Goal: Information Seeking & Learning: Learn about a topic

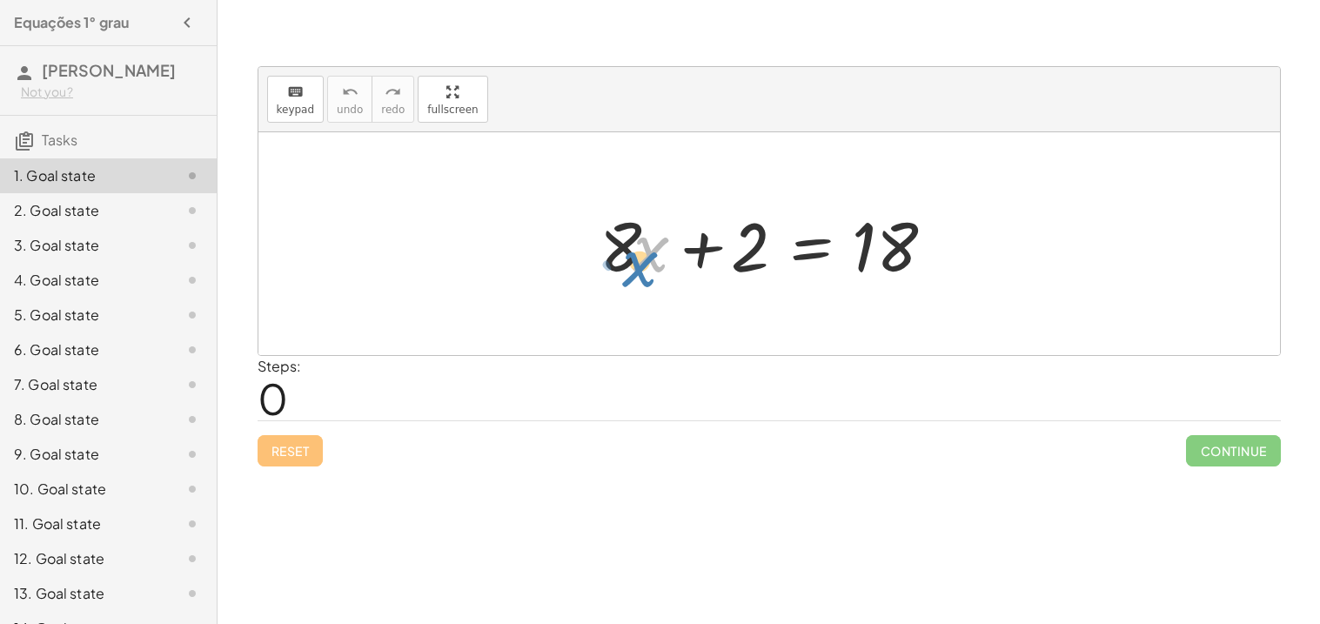
drag, startPoint x: 654, startPoint y: 260, endPoint x: 642, endPoint y: 271, distance: 16.0
click at [642, 271] on div at bounding box center [776, 244] width 370 height 90
drag, startPoint x: 744, startPoint y: 251, endPoint x: 665, endPoint y: 250, distance: 79.2
click at [665, 250] on div at bounding box center [776, 244] width 370 height 90
drag, startPoint x: 706, startPoint y: 251, endPoint x: 680, endPoint y: 257, distance: 27.0
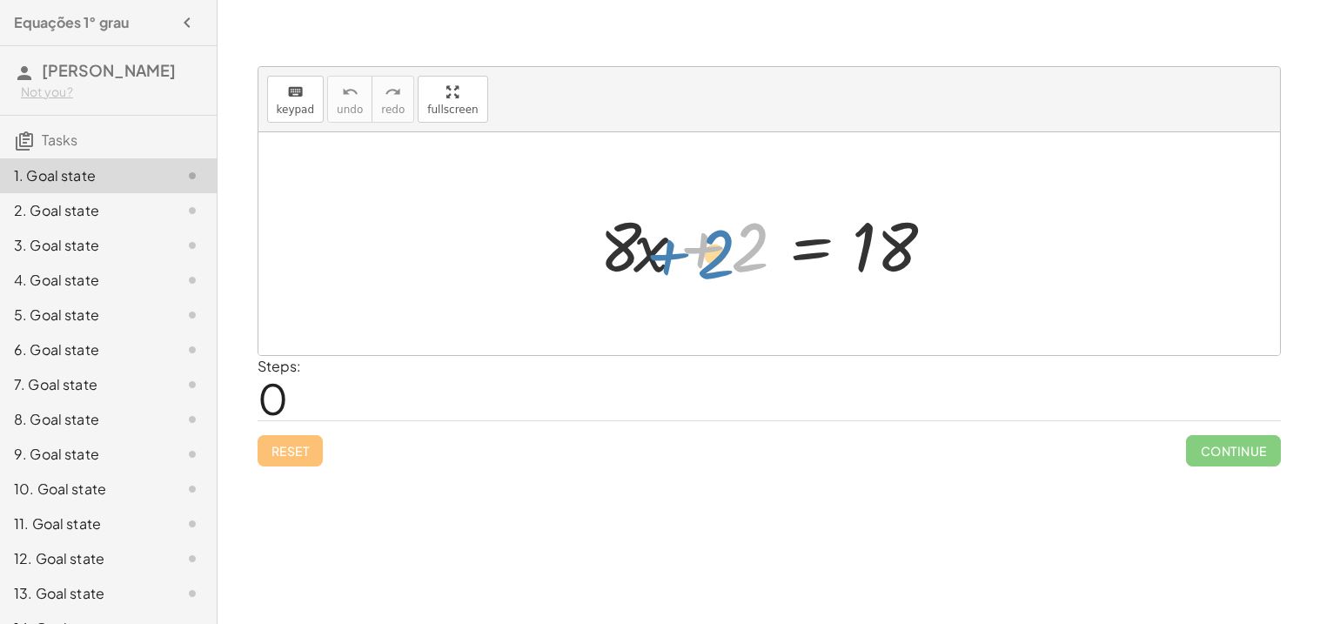
click at [680, 257] on div at bounding box center [776, 244] width 370 height 90
drag, startPoint x: 697, startPoint y: 253, endPoint x: 525, endPoint y: 271, distance: 173.2
click at [525, 271] on div "+ 2 + · 8 · x + 2 = 18" at bounding box center [768, 243] width 1021 height 223
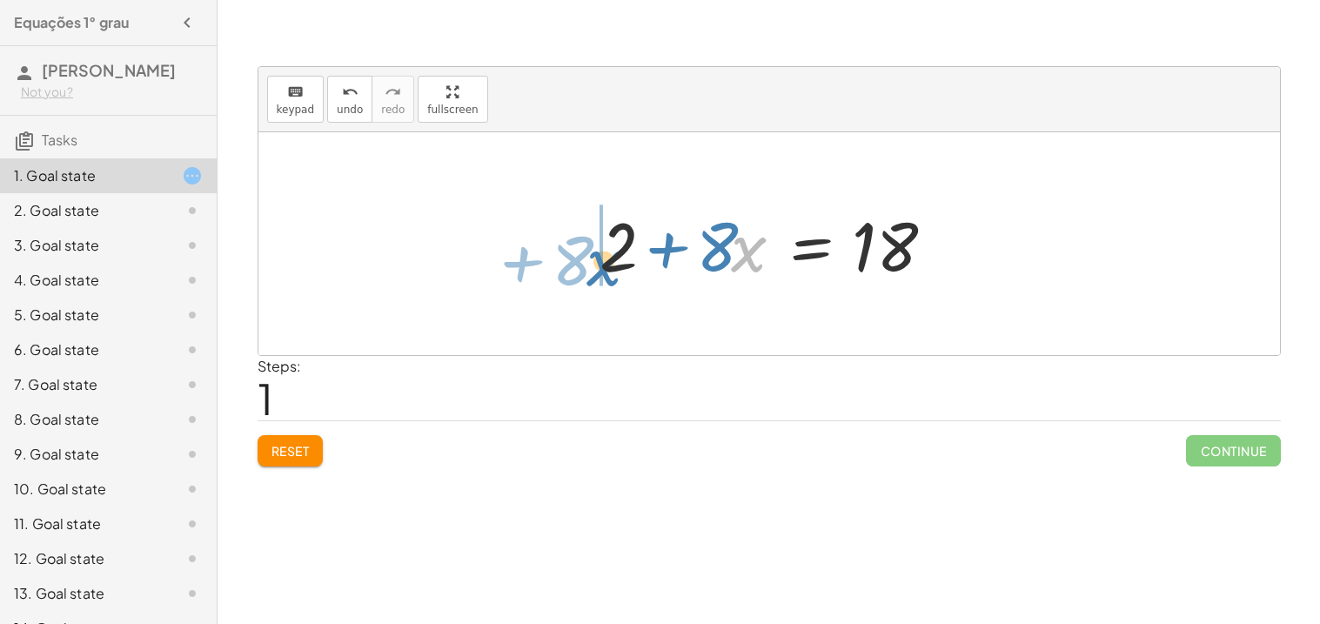
drag, startPoint x: 738, startPoint y: 254, endPoint x: 591, endPoint y: 265, distance: 147.4
click at [591, 265] on div at bounding box center [776, 244] width 370 height 90
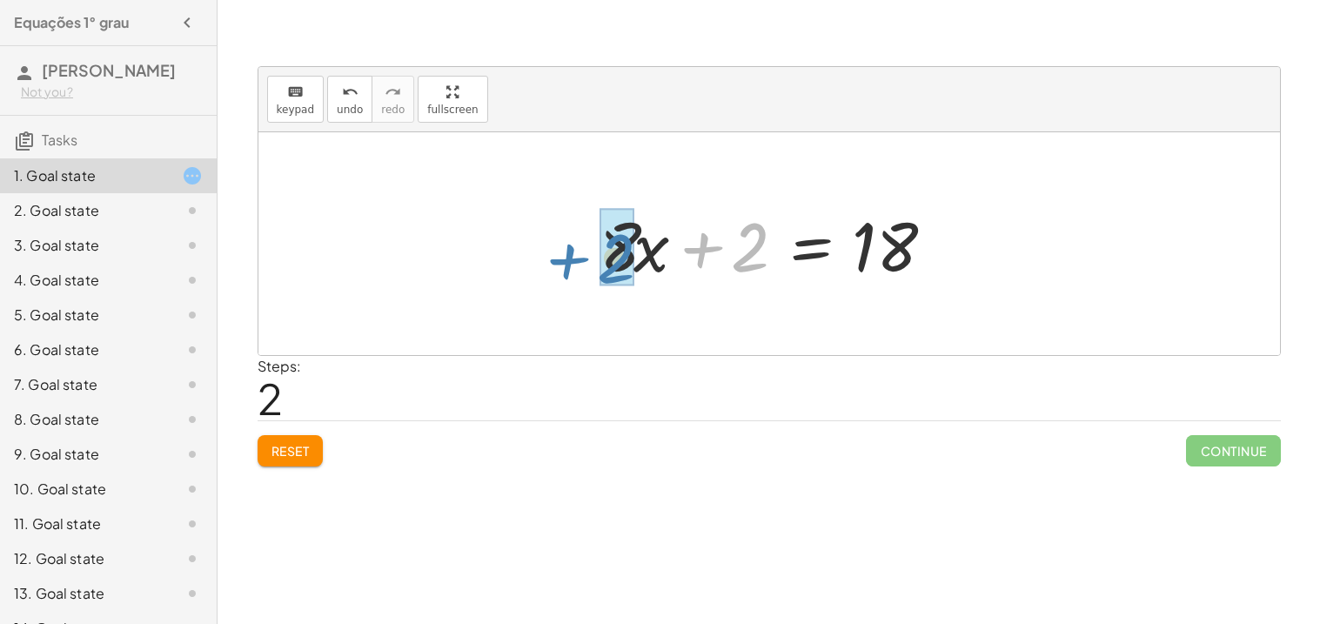
drag, startPoint x: 739, startPoint y: 251, endPoint x: 589, endPoint y: 260, distance: 150.7
click at [591, 260] on div at bounding box center [776, 244] width 370 height 90
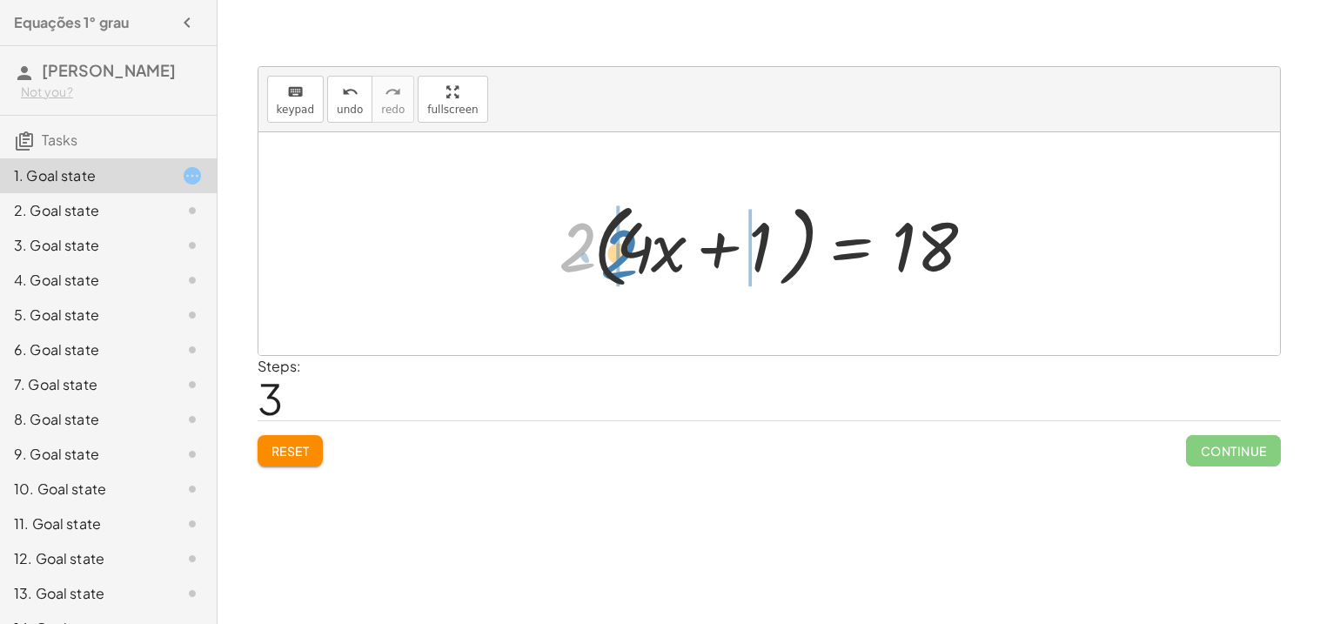
drag, startPoint x: 576, startPoint y: 230, endPoint x: 616, endPoint y: 234, distance: 40.3
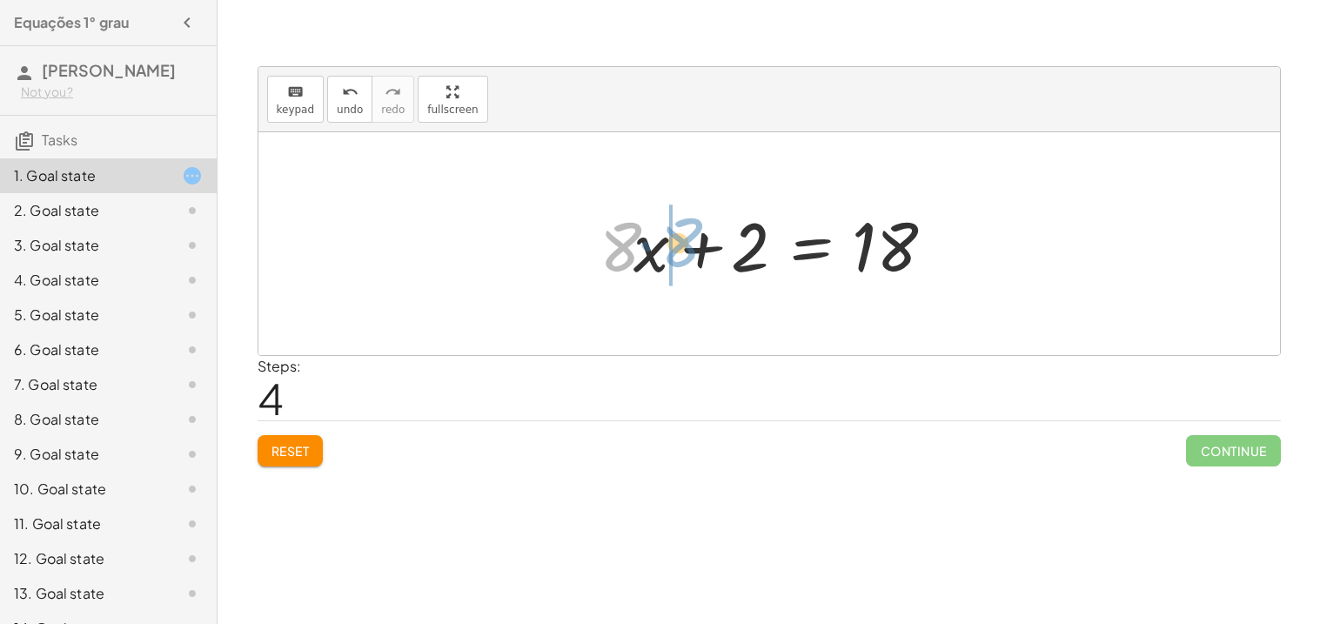
drag, startPoint x: 616, startPoint y: 234, endPoint x: 674, endPoint y: 230, distance: 58.4
click at [674, 230] on div at bounding box center [776, 244] width 370 height 90
click at [618, 239] on div at bounding box center [776, 244] width 370 height 90
drag, startPoint x: 618, startPoint y: 239, endPoint x: 392, endPoint y: 166, distance: 237.7
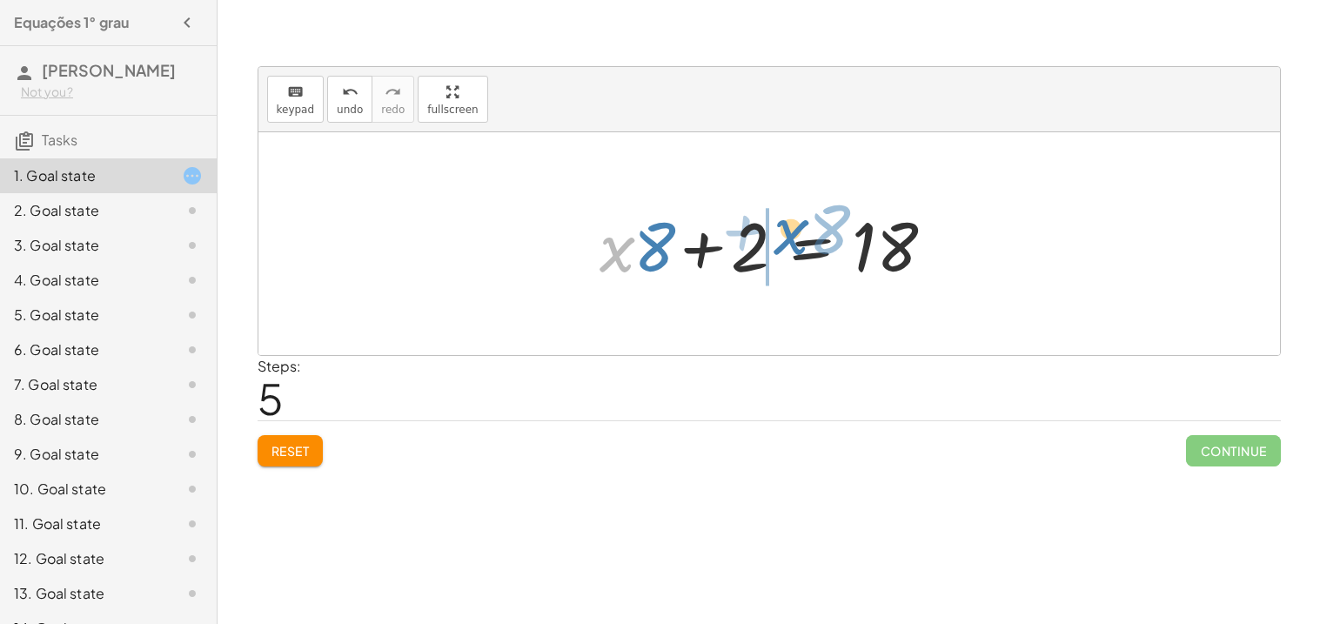
drag, startPoint x: 619, startPoint y: 248, endPoint x: 792, endPoint y: 231, distance: 173.1
click at [792, 231] on div at bounding box center [776, 244] width 370 height 90
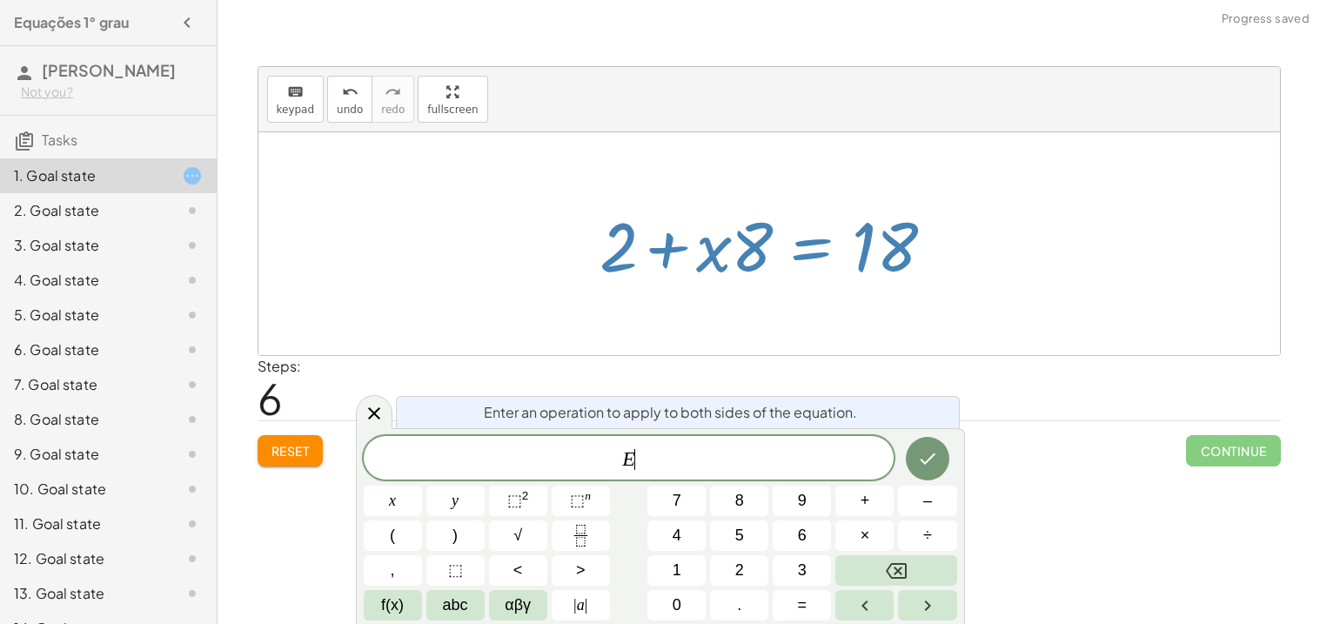
click at [688, 269] on div at bounding box center [776, 244] width 370 height 90
click at [373, 418] on icon at bounding box center [374, 413] width 21 height 21
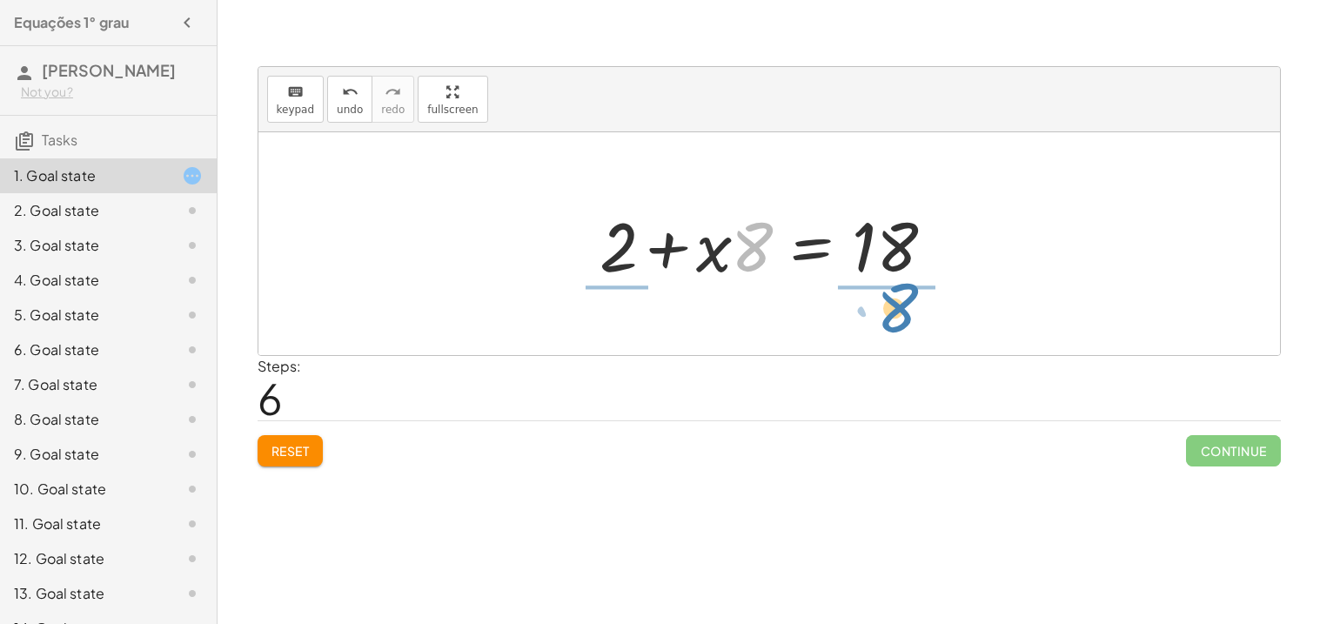
drag, startPoint x: 757, startPoint y: 248, endPoint x: 901, endPoint y: 309, distance: 156.7
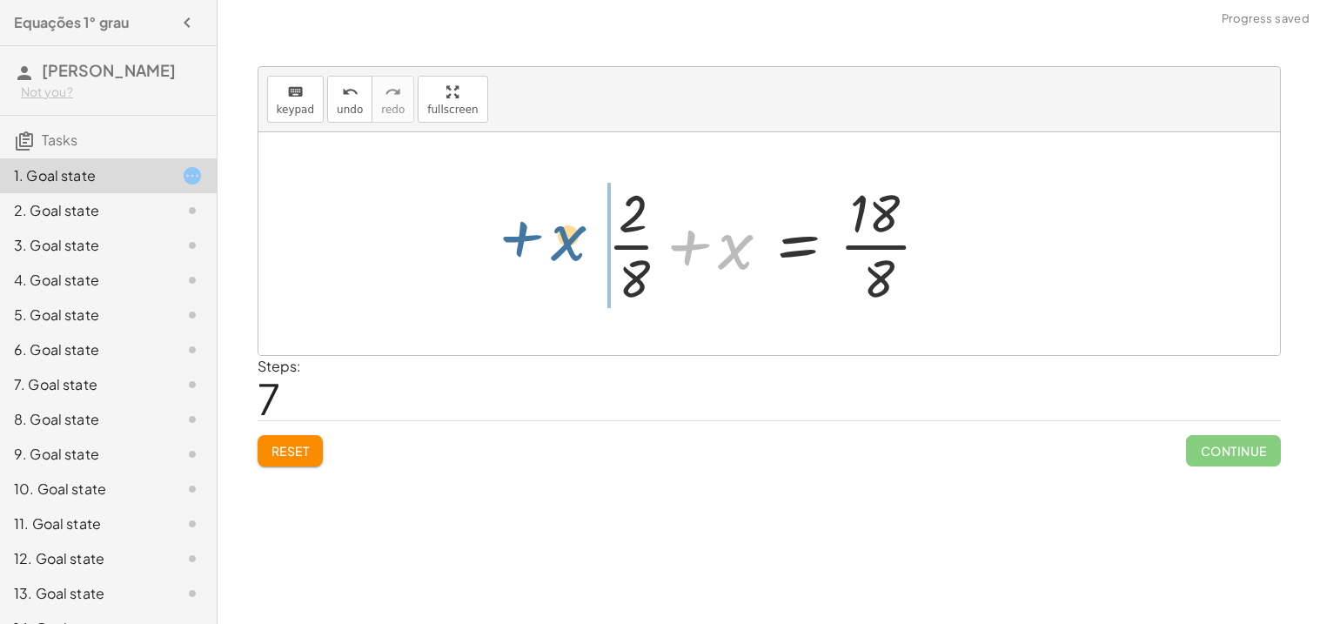
drag, startPoint x: 727, startPoint y: 250, endPoint x: 555, endPoint y: 242, distance: 172.4
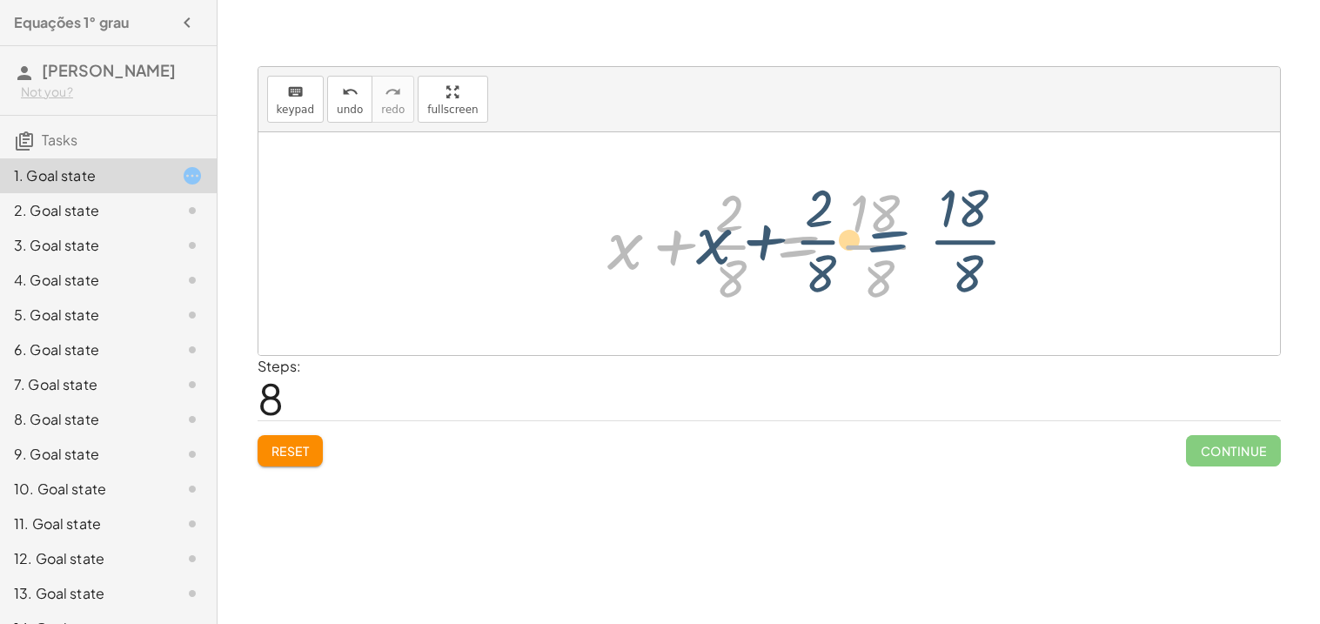
drag, startPoint x: 799, startPoint y: 242, endPoint x: 887, endPoint y: 237, distance: 88.0
click at [887, 237] on div at bounding box center [775, 244] width 354 height 134
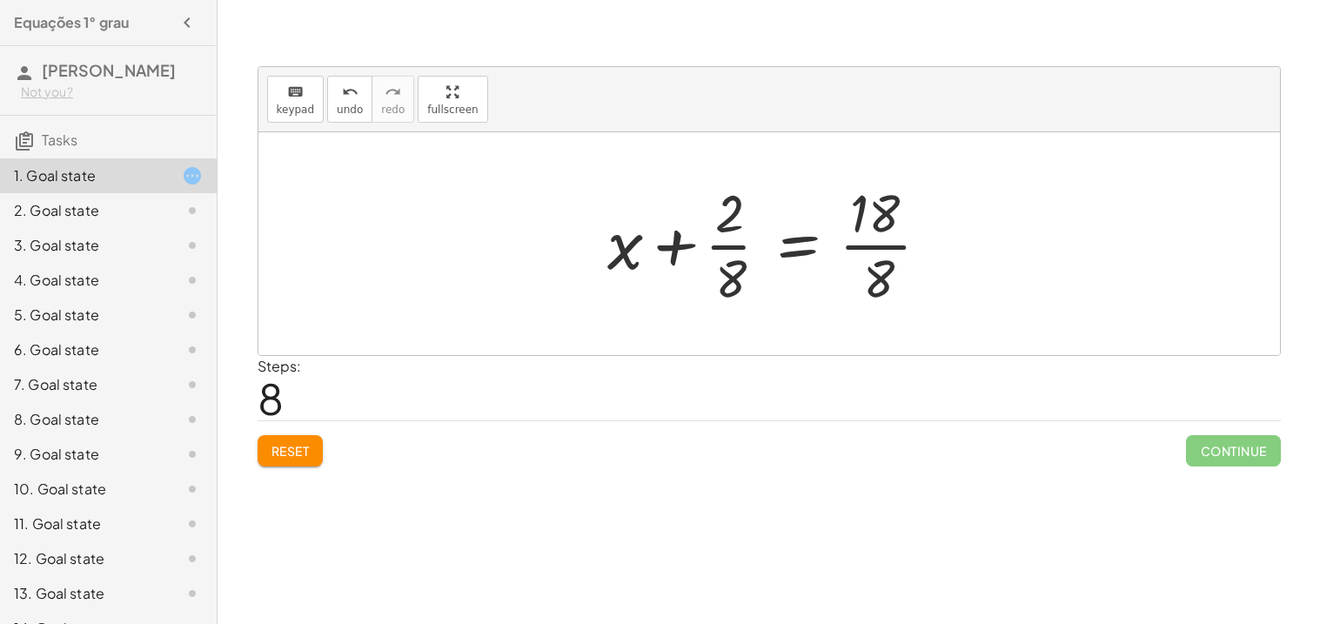
click at [312, 440] on button "Reset" at bounding box center [290, 450] width 66 height 31
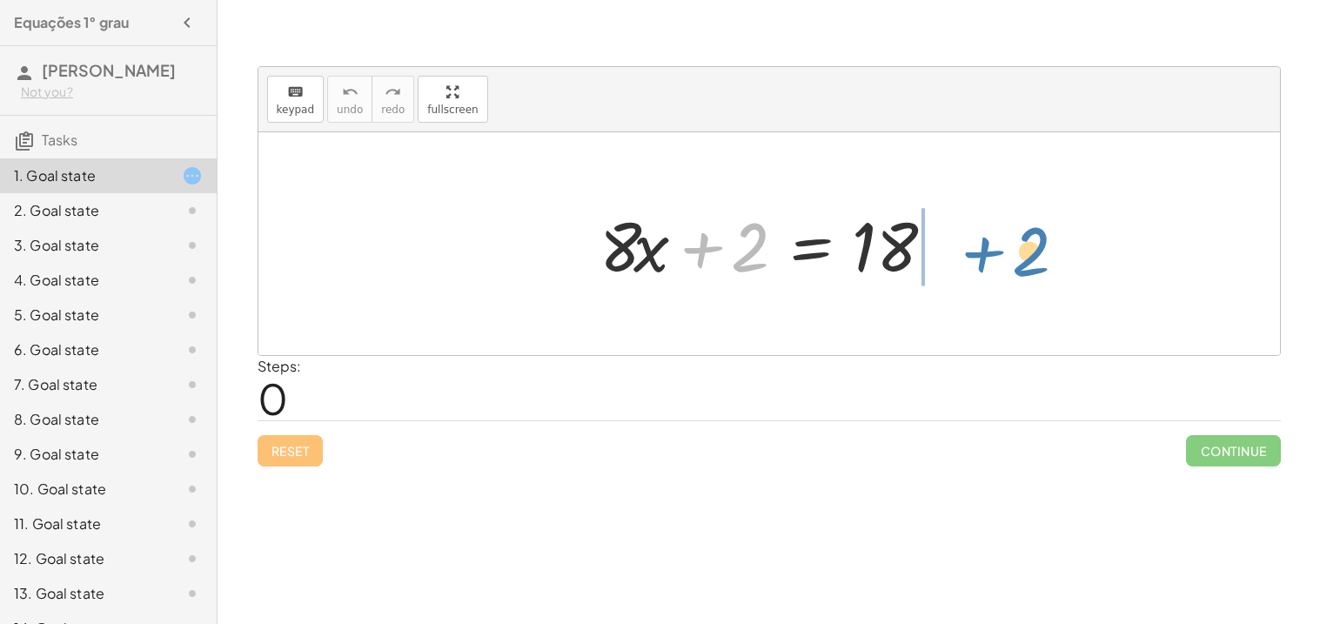
drag, startPoint x: 736, startPoint y: 235, endPoint x: 992, endPoint y: 233, distance: 255.8
click at [992, 233] on div "+ 2 + · 8 · x + 2 = 18" at bounding box center [768, 243] width 1021 height 223
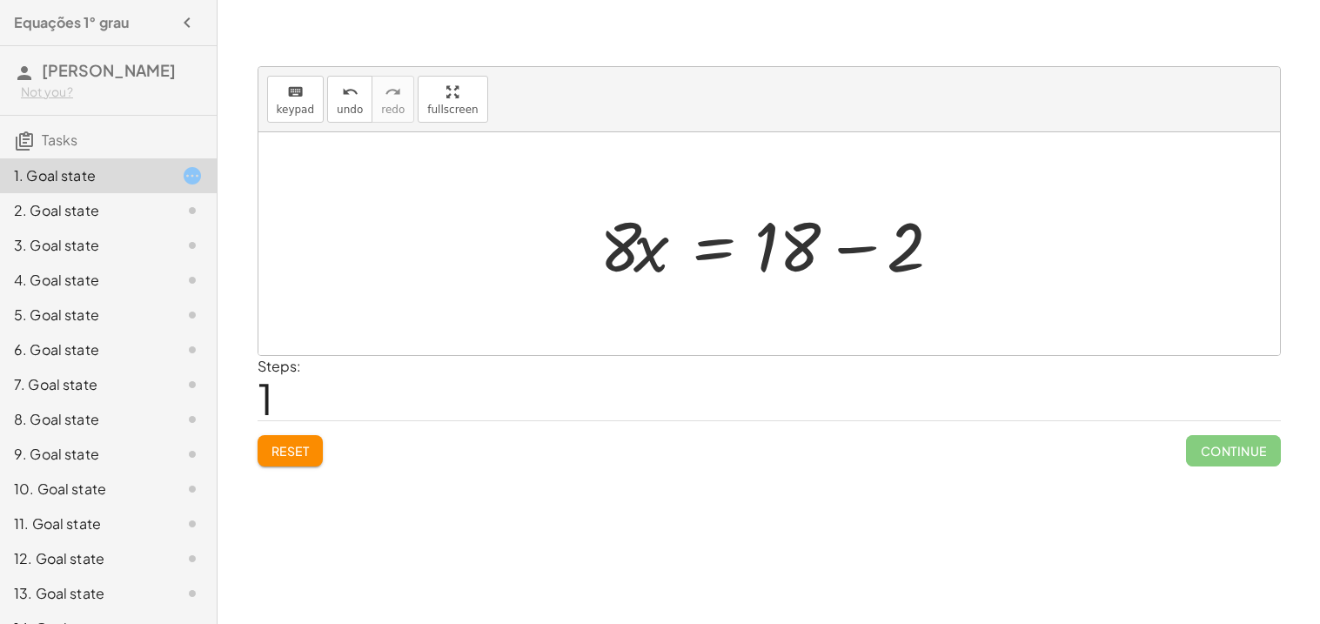
click at [795, 247] on div at bounding box center [776, 244] width 370 height 90
click at [917, 249] on div at bounding box center [776, 244] width 370 height 90
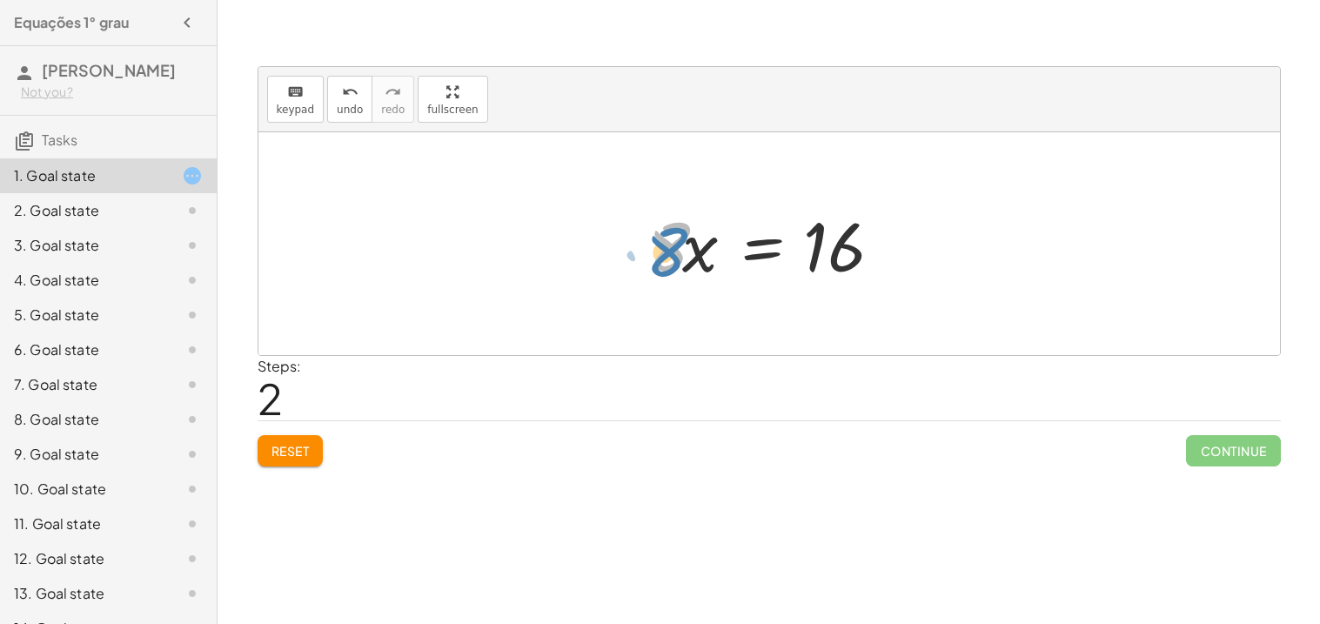
click at [667, 246] on div at bounding box center [775, 244] width 272 height 90
drag, startPoint x: 664, startPoint y: 244, endPoint x: 832, endPoint y: 313, distance: 182.5
click at [828, 269] on div at bounding box center [775, 244] width 243 height 134
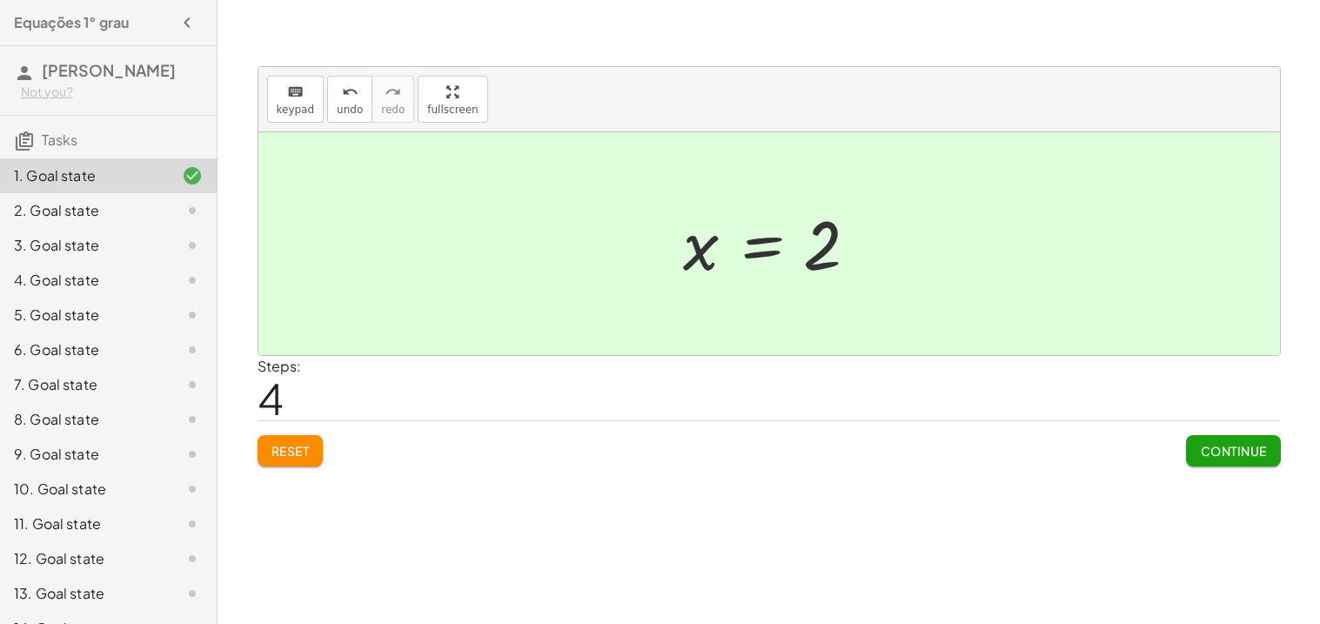
click at [1213, 448] on span "Continue" at bounding box center [1233, 451] width 66 height 16
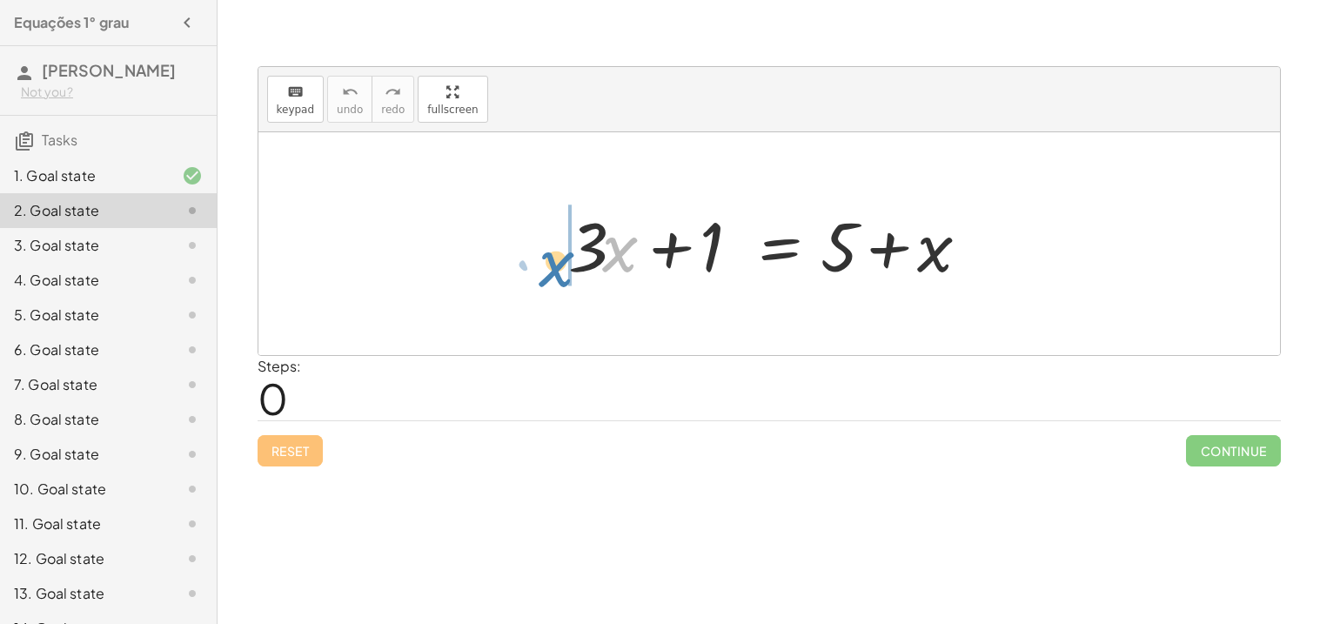
drag, startPoint x: 616, startPoint y: 259, endPoint x: 552, endPoint y: 270, distance: 65.2
click at [552, 270] on div "· x + · 3 · x + 1 = + 5 + x" at bounding box center [769, 244] width 454 height 98
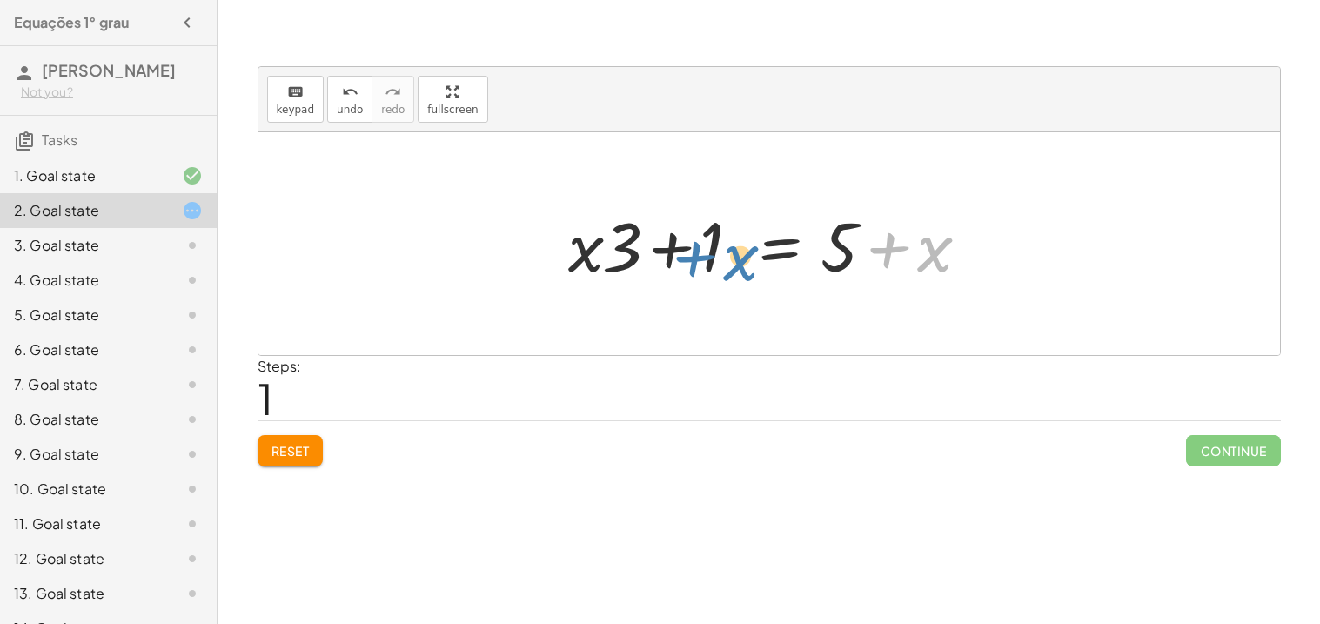
drag, startPoint x: 949, startPoint y: 256, endPoint x: 974, endPoint y: 225, distance: 39.5
click at [974, 225] on div at bounding box center [775, 244] width 432 height 90
click at [307, 454] on span "Reset" at bounding box center [290, 451] width 38 height 16
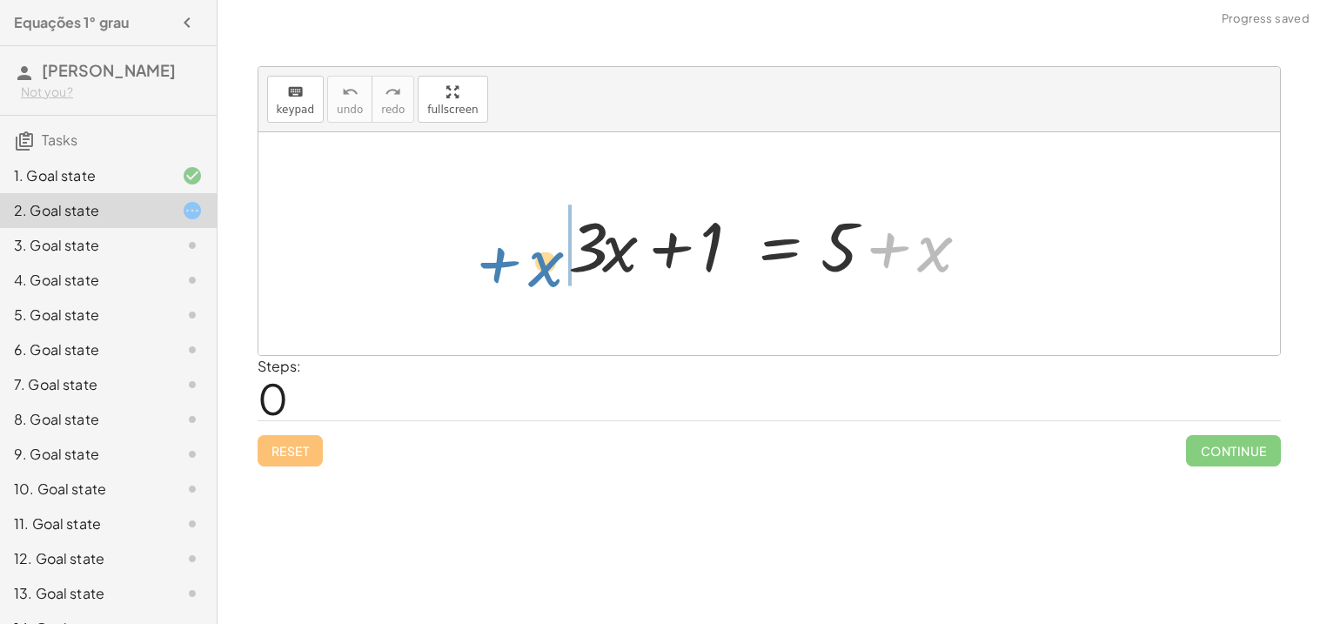
drag, startPoint x: 941, startPoint y: 257, endPoint x: 556, endPoint y: 272, distance: 385.7
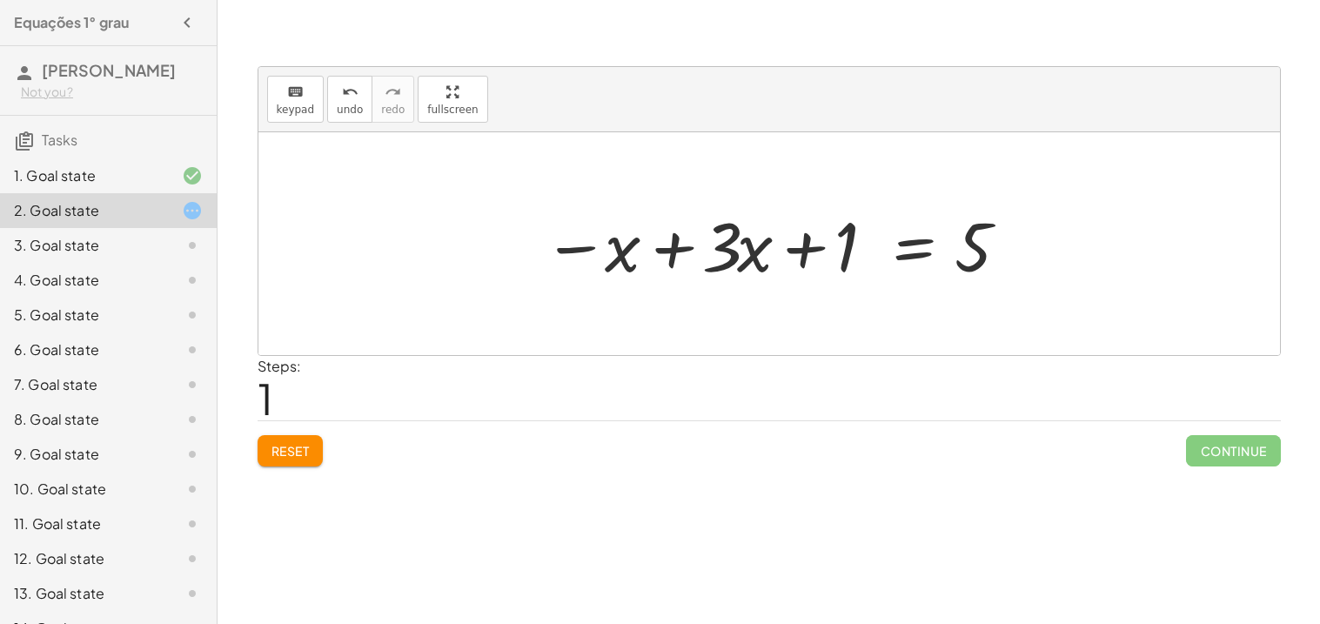
click at [285, 448] on span "Reset" at bounding box center [290, 451] width 38 height 16
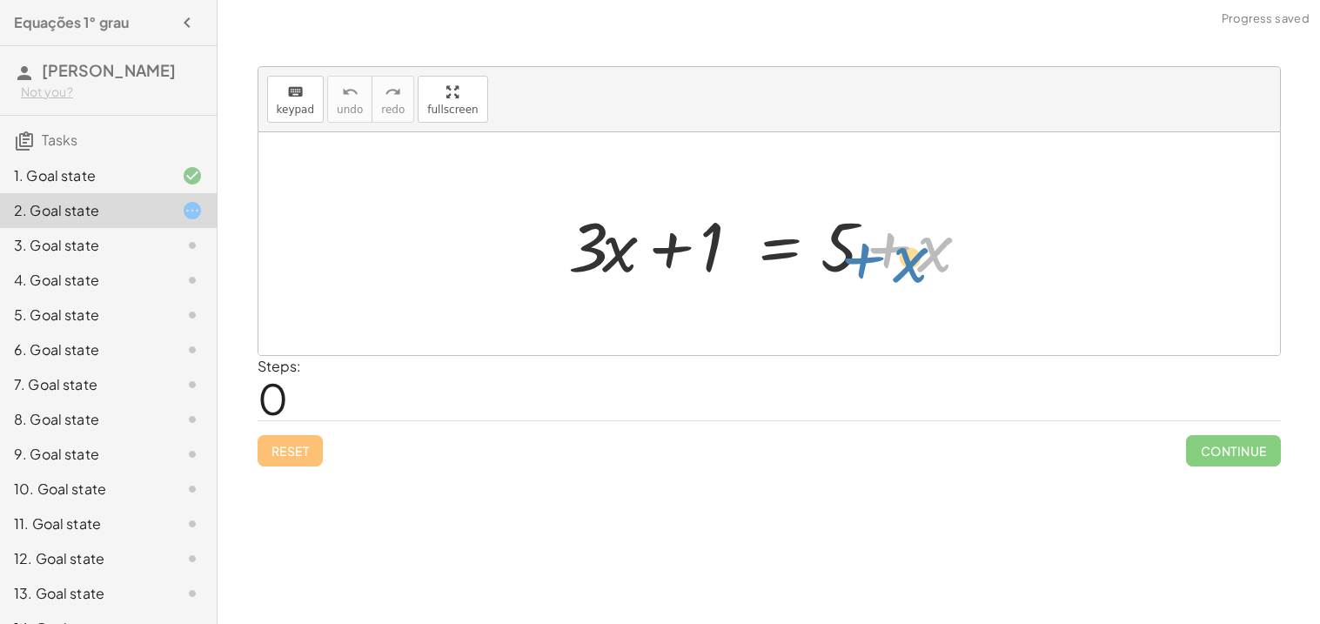
drag, startPoint x: 936, startPoint y: 252, endPoint x: 913, endPoint y: 262, distance: 24.6
click at [913, 262] on div at bounding box center [775, 244] width 432 height 90
drag, startPoint x: 913, startPoint y: 262, endPoint x: 940, endPoint y: 272, distance: 28.9
click at [940, 272] on div at bounding box center [775, 244] width 432 height 90
drag, startPoint x: 937, startPoint y: 271, endPoint x: 667, endPoint y: 284, distance: 270.0
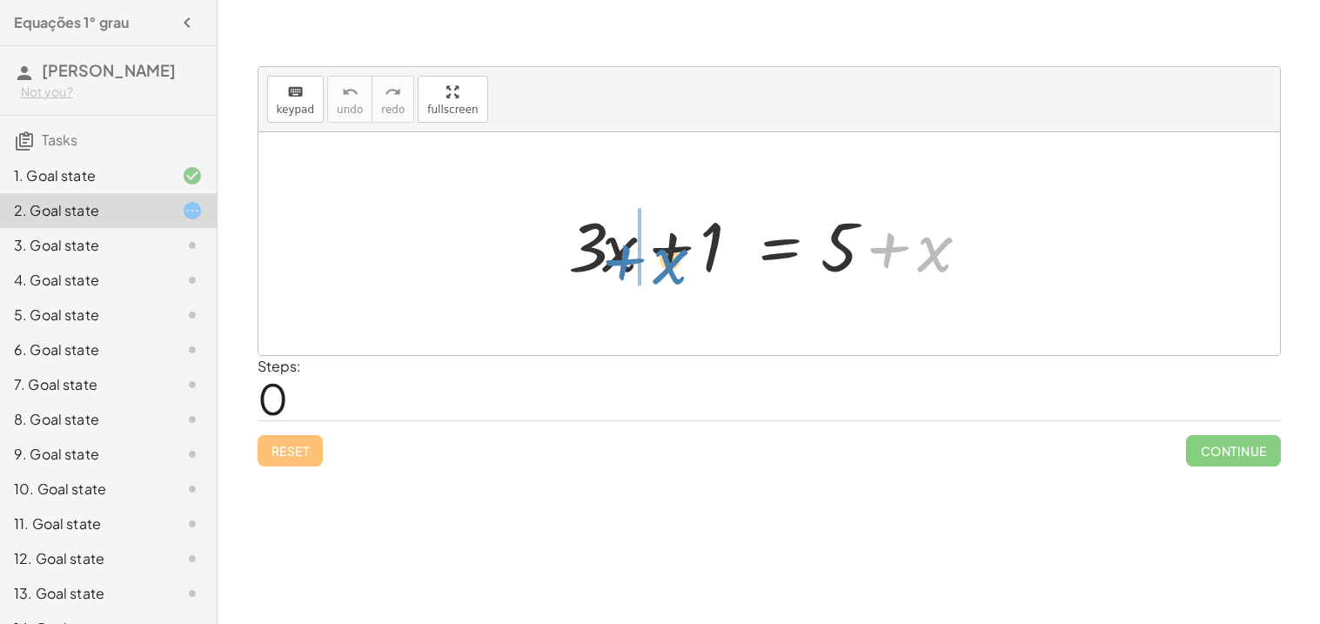
click at [667, 284] on div at bounding box center [775, 244] width 432 height 90
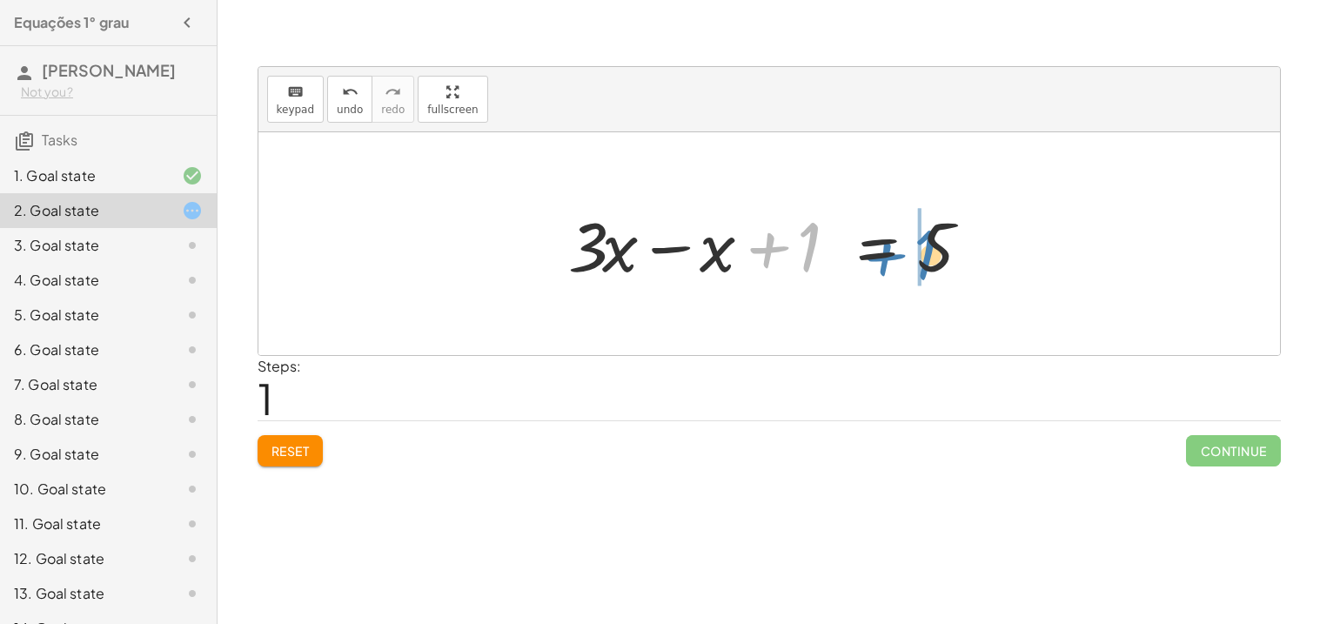
drag, startPoint x: 791, startPoint y: 244, endPoint x: 906, endPoint y: 252, distance: 116.0
click at [906, 252] on div at bounding box center [775, 244] width 432 height 90
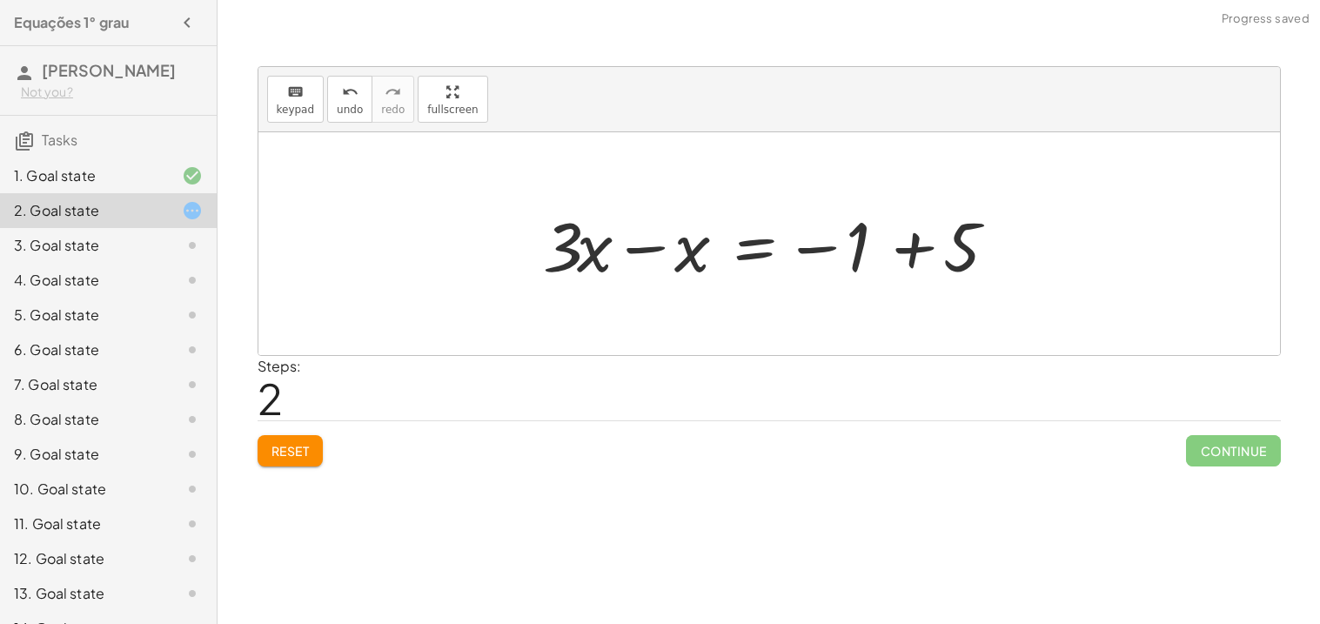
click at [302, 465] on button "Reset" at bounding box center [290, 450] width 66 height 31
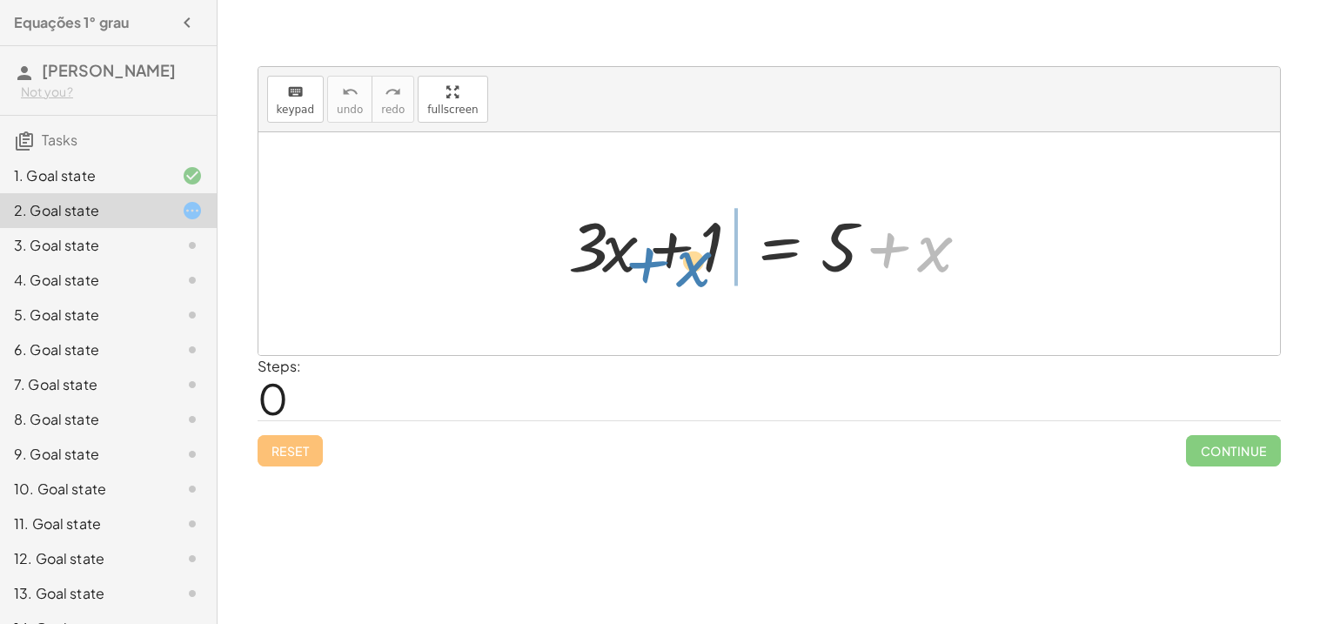
drag, startPoint x: 925, startPoint y: 264, endPoint x: 680, endPoint y: 277, distance: 244.8
click at [680, 277] on div at bounding box center [775, 244] width 432 height 90
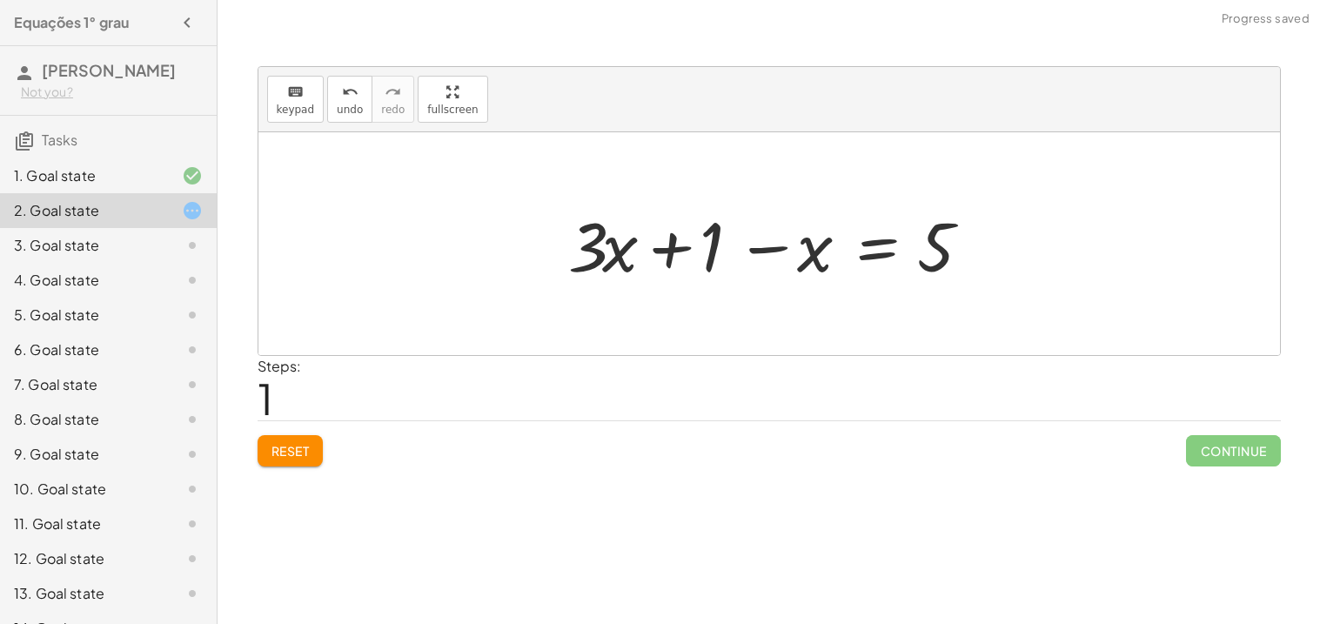
click at [306, 463] on button "Reset" at bounding box center [290, 450] width 66 height 31
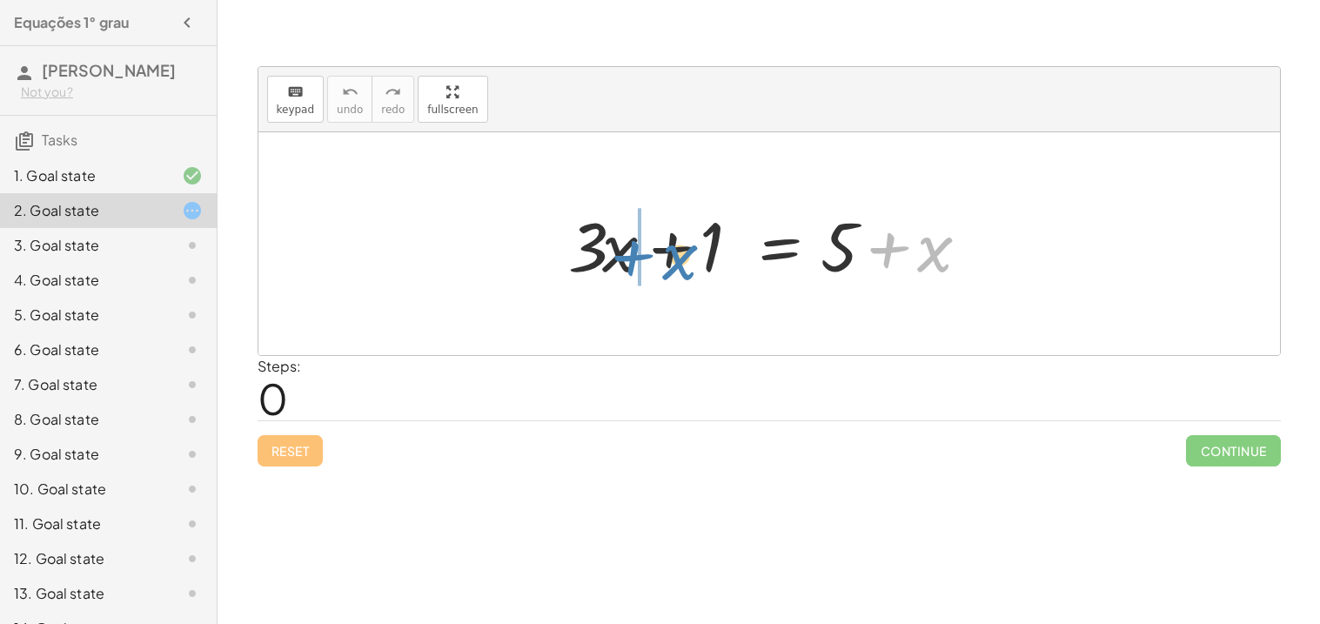
drag, startPoint x: 934, startPoint y: 252, endPoint x: 679, endPoint y: 259, distance: 255.8
click at [679, 259] on div at bounding box center [775, 244] width 432 height 90
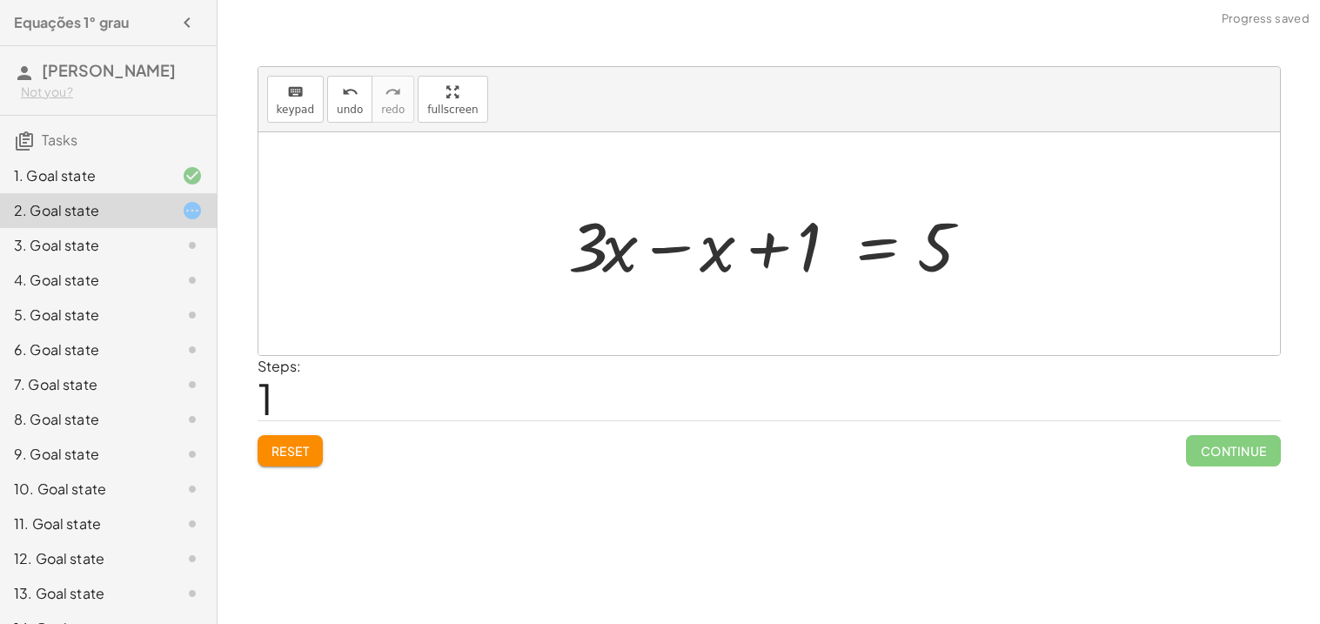
click at [821, 244] on div at bounding box center [775, 244] width 432 height 90
drag, startPoint x: 812, startPoint y: 251, endPoint x: 918, endPoint y: 249, distance: 105.3
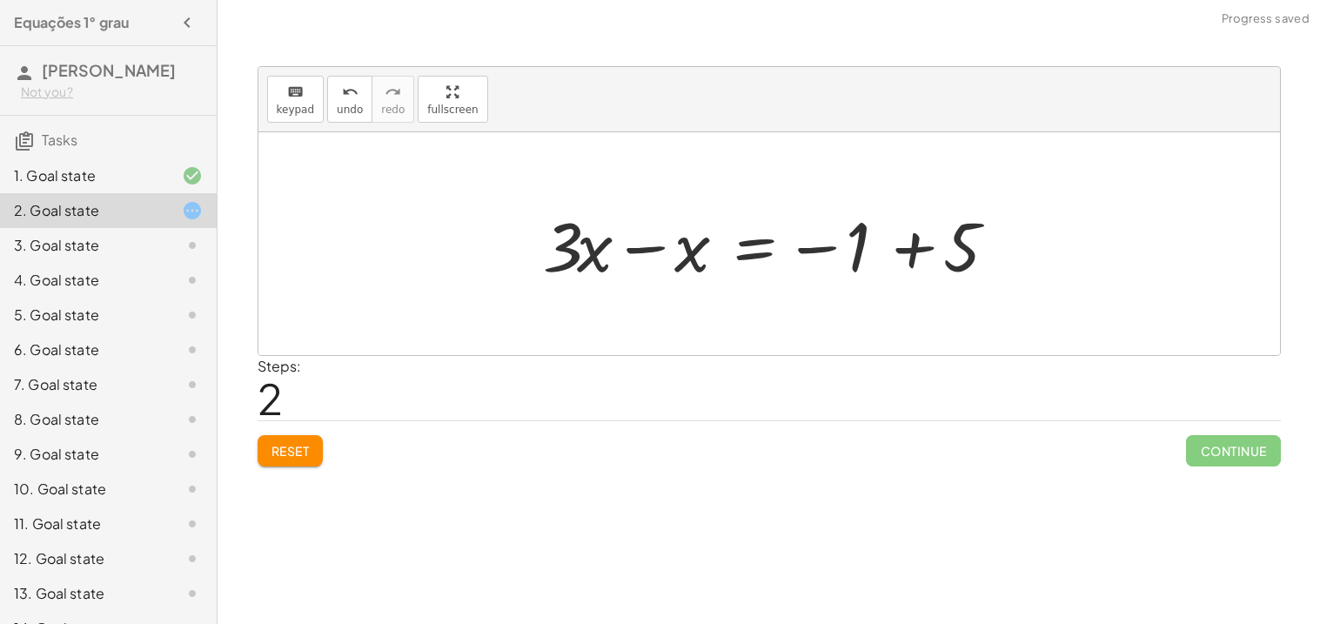
click at [291, 451] on span "Reset" at bounding box center [290, 451] width 38 height 16
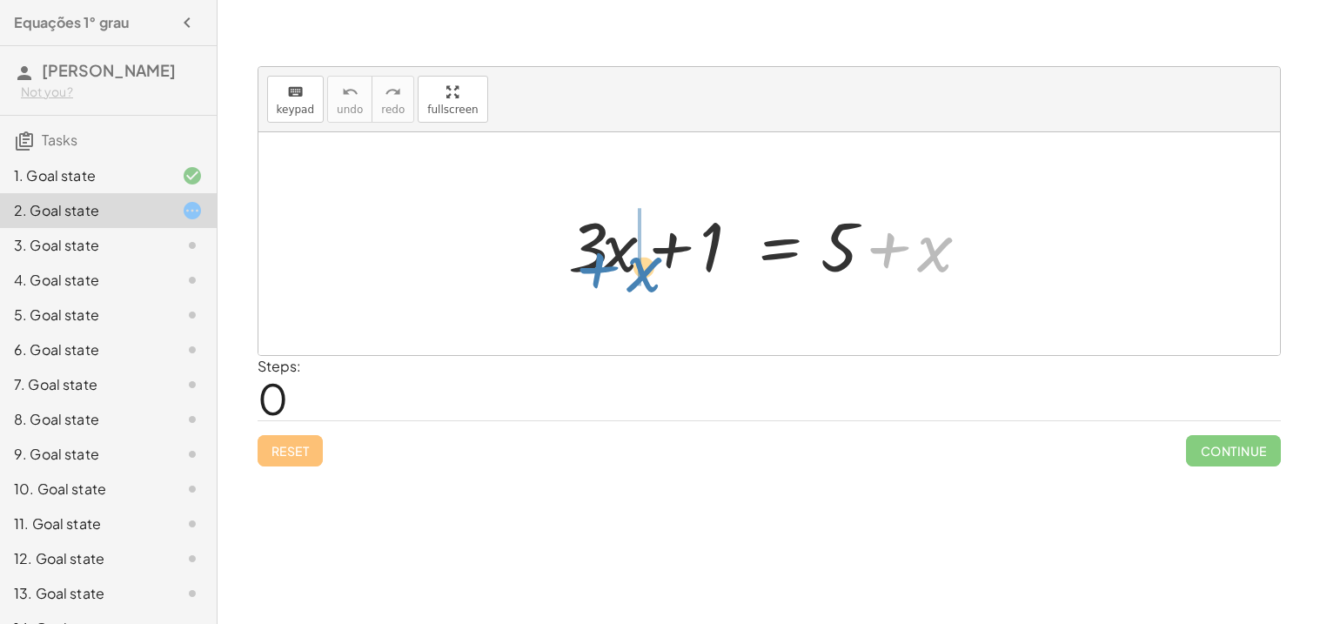
drag, startPoint x: 912, startPoint y: 265, endPoint x: 620, endPoint y: 283, distance: 291.9
click at [620, 283] on div at bounding box center [775, 244] width 432 height 90
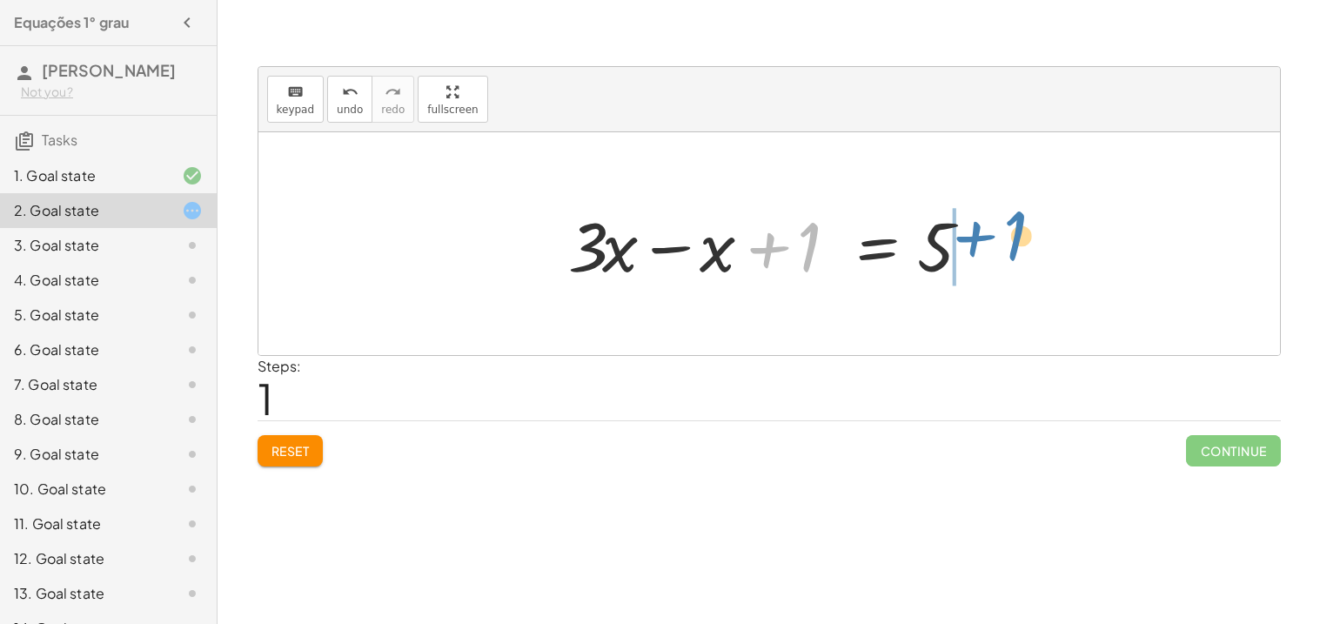
drag, startPoint x: 817, startPoint y: 241, endPoint x: 1030, endPoint y: 244, distance: 213.2
click at [936, 244] on div at bounding box center [775, 244] width 432 height 90
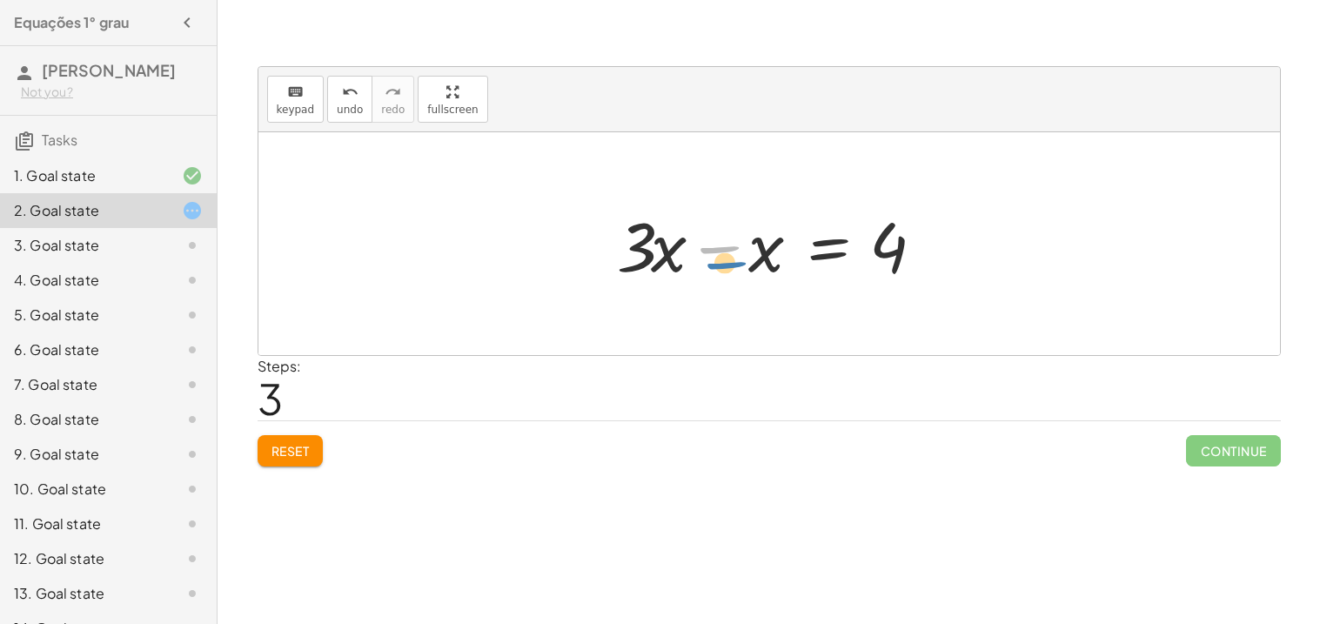
drag, startPoint x: 710, startPoint y: 246, endPoint x: 715, endPoint y: 259, distance: 14.1
click at [715, 259] on div at bounding box center [775, 244] width 335 height 90
click at [896, 240] on div at bounding box center [775, 244] width 335 height 90
click at [722, 249] on div at bounding box center [775, 244] width 335 height 90
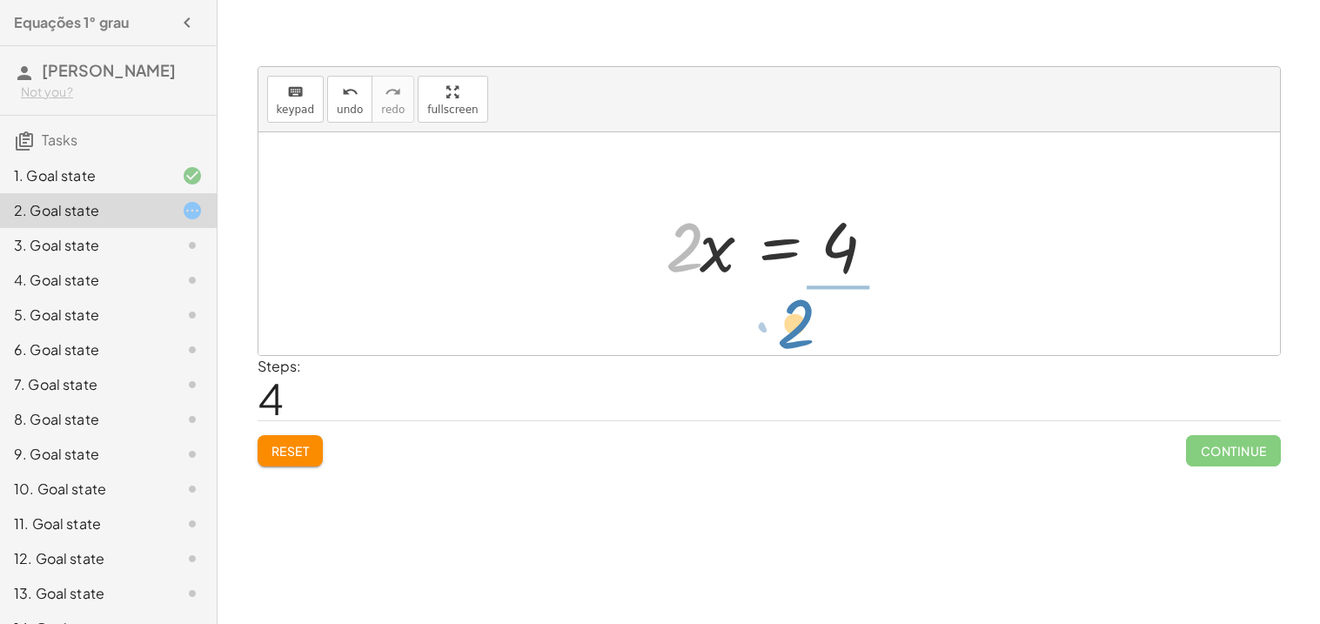
drag, startPoint x: 683, startPoint y: 244, endPoint x: 806, endPoint y: 317, distance: 142.3
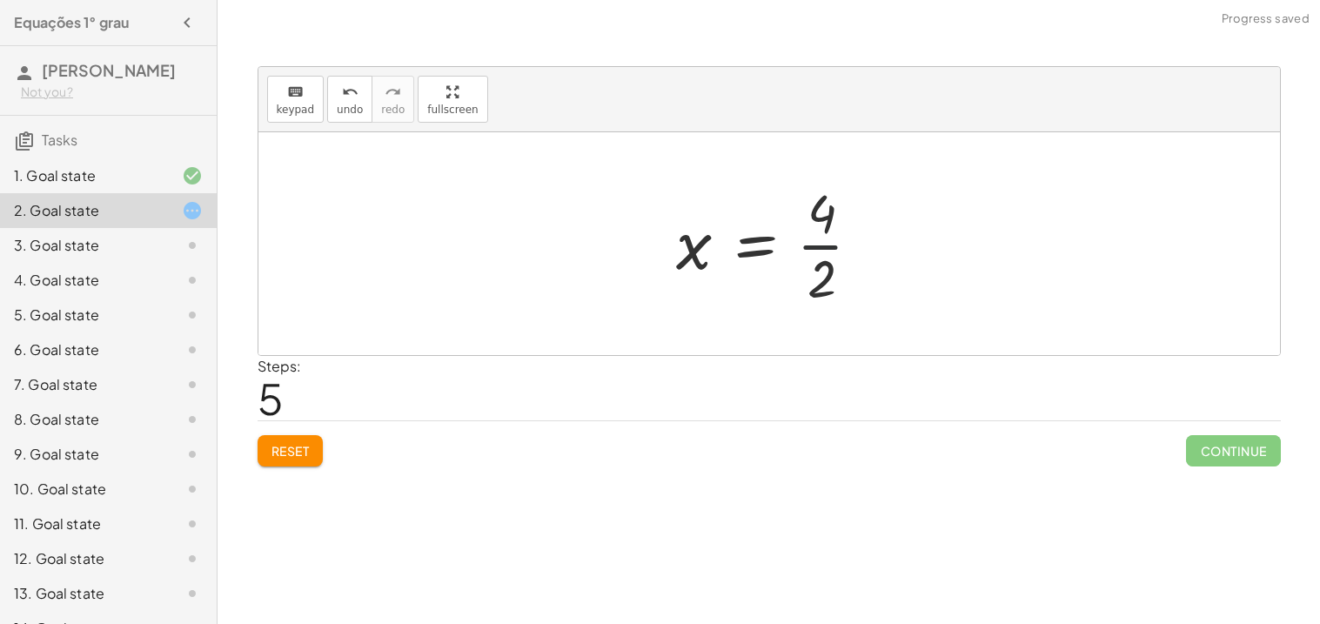
click at [814, 242] on div at bounding box center [775, 244] width 217 height 134
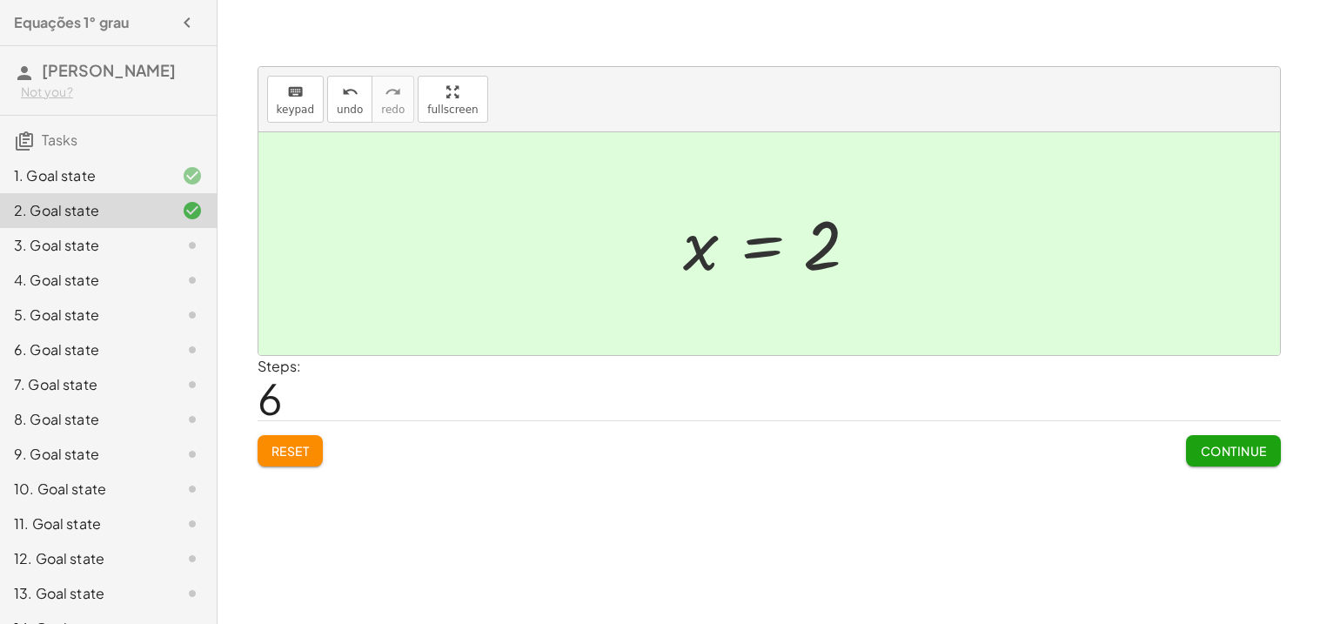
click at [0, 0] on div "keyboard keypad undo undo redo redo fullscreen + · 3 · x + 1 = + 5 + x + · 3 · …" at bounding box center [0, 0] width 0 height 0
click at [1233, 457] on span "Continue" at bounding box center [1233, 451] width 66 height 16
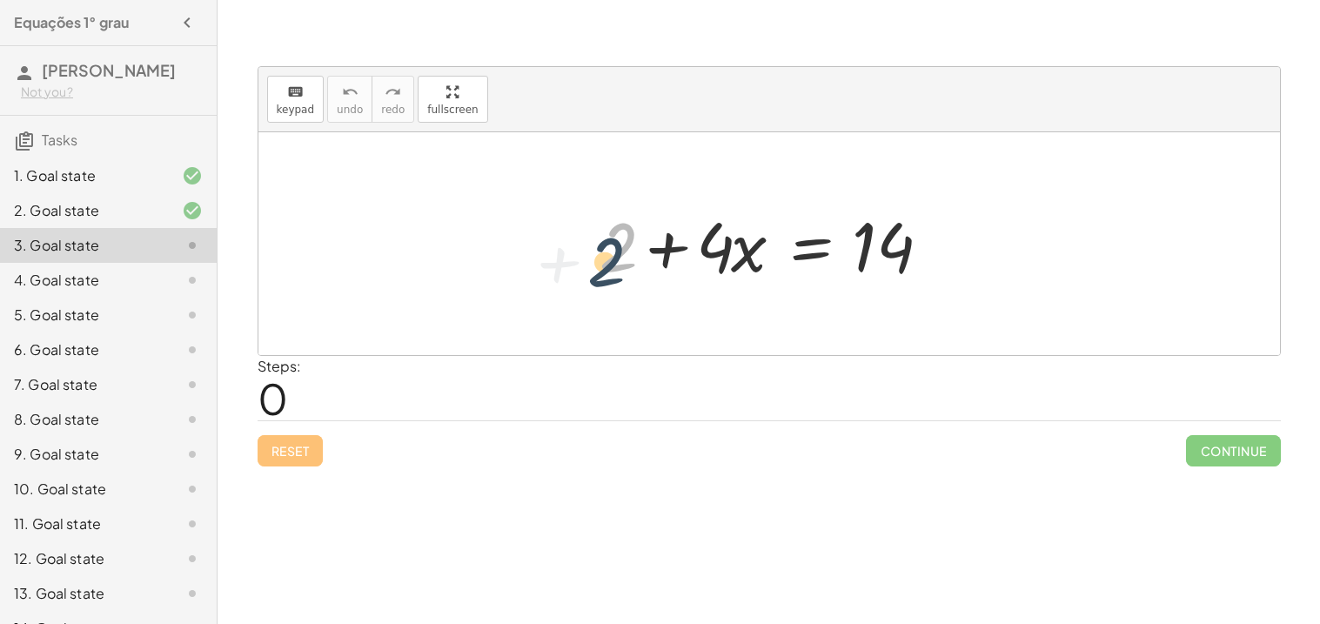
click at [608, 254] on div at bounding box center [776, 244] width 370 height 90
drag, startPoint x: 656, startPoint y: 249, endPoint x: 581, endPoint y: 248, distance: 74.8
click at [581, 248] on div "+ · 4 · x + 2 + · 4 · x = 14" at bounding box center [768, 244] width 391 height 98
drag, startPoint x: 662, startPoint y: 241, endPoint x: 672, endPoint y: 238, distance: 9.9
click at [672, 238] on div at bounding box center [776, 244] width 370 height 90
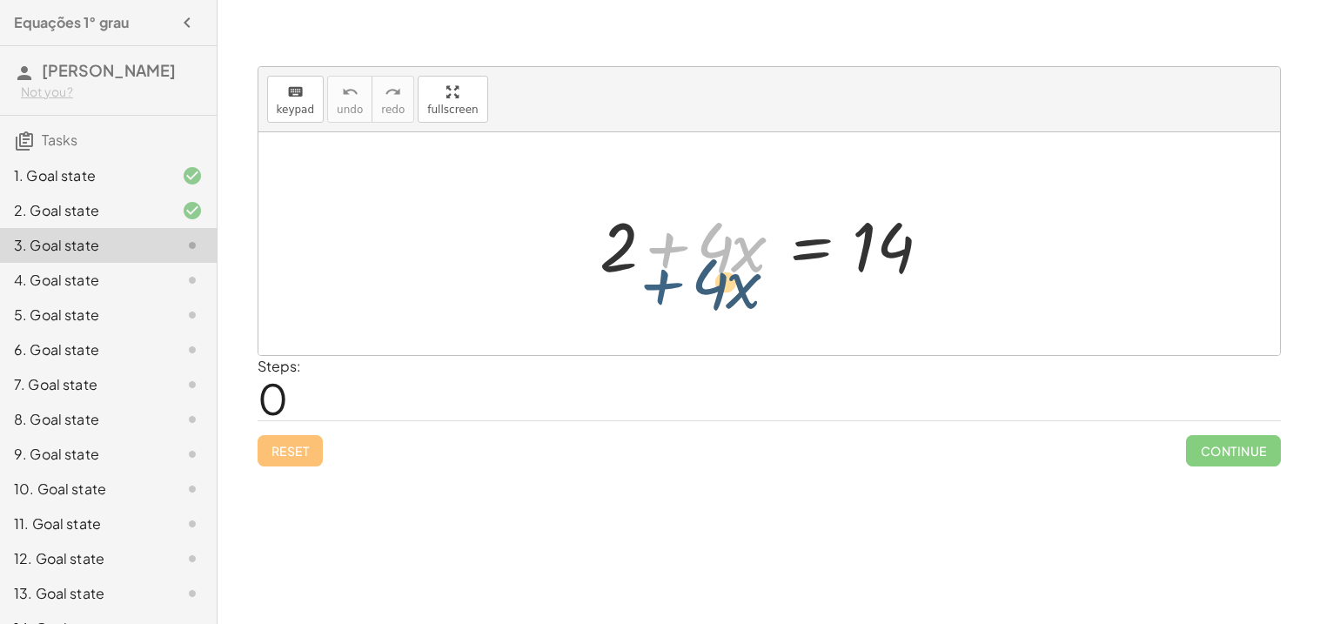
drag, startPoint x: 637, startPoint y: 248, endPoint x: 621, endPoint y: 251, distance: 16.0
click at [621, 251] on div at bounding box center [776, 244] width 370 height 90
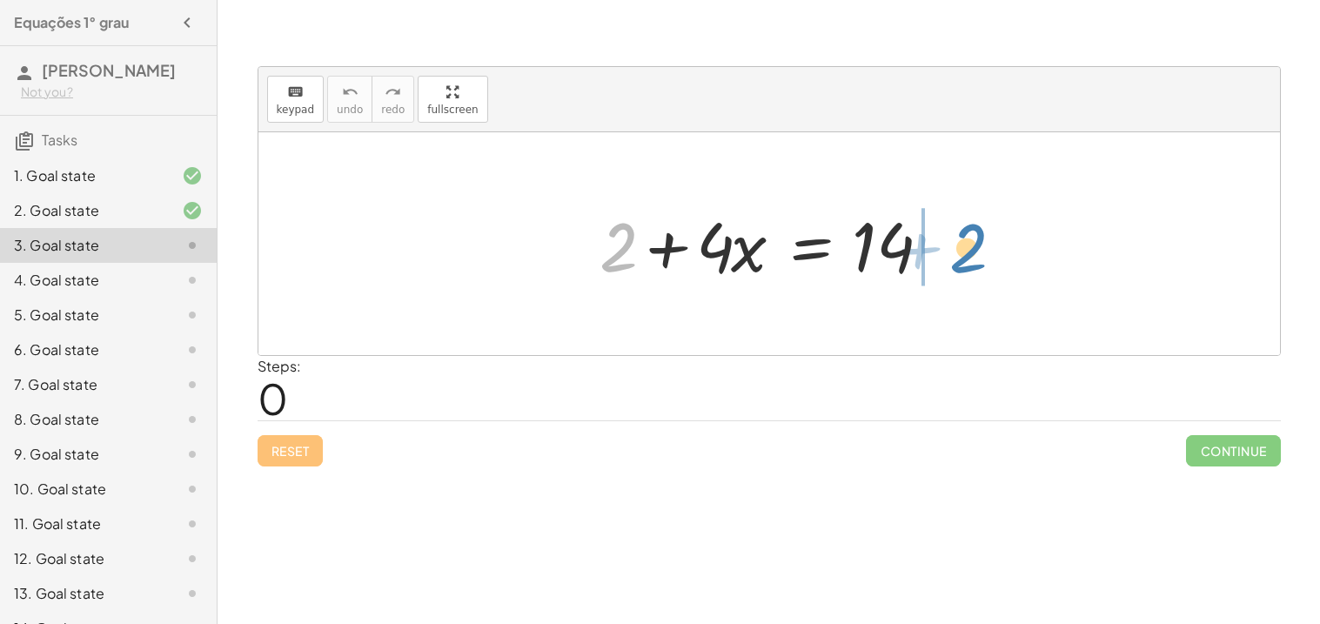
drag, startPoint x: 619, startPoint y: 249, endPoint x: 969, endPoint y: 250, distance: 349.7
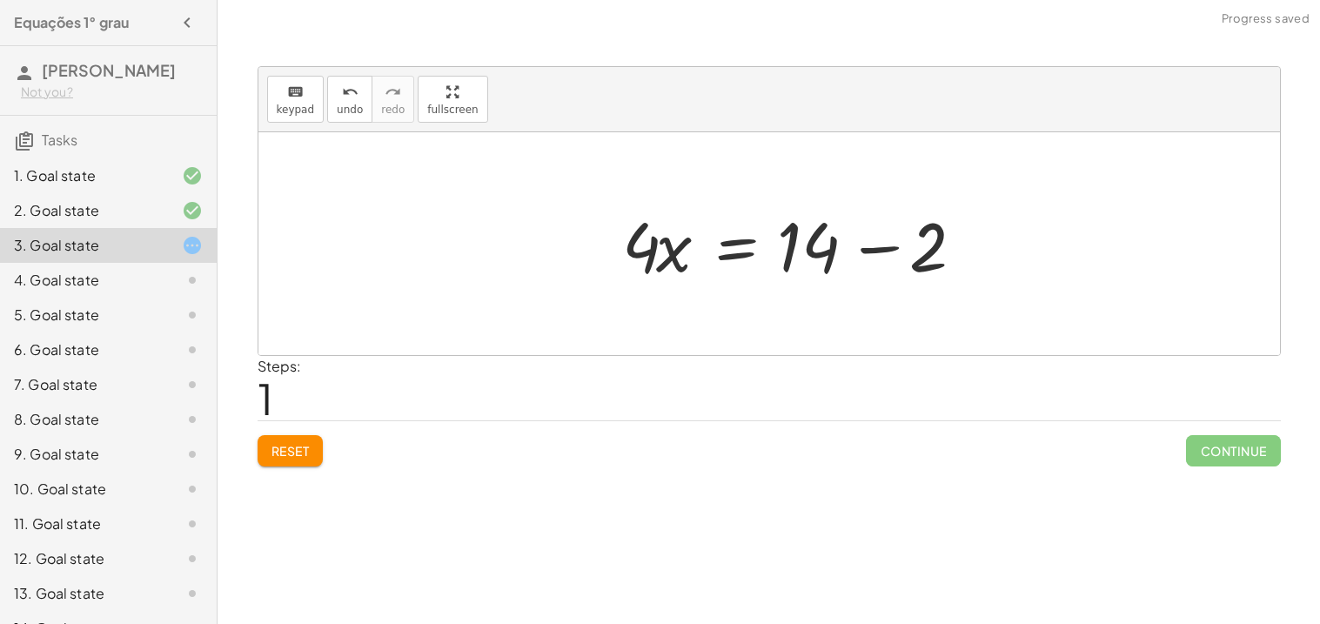
click at [969, 250] on div at bounding box center [768, 243] width 1021 height 223
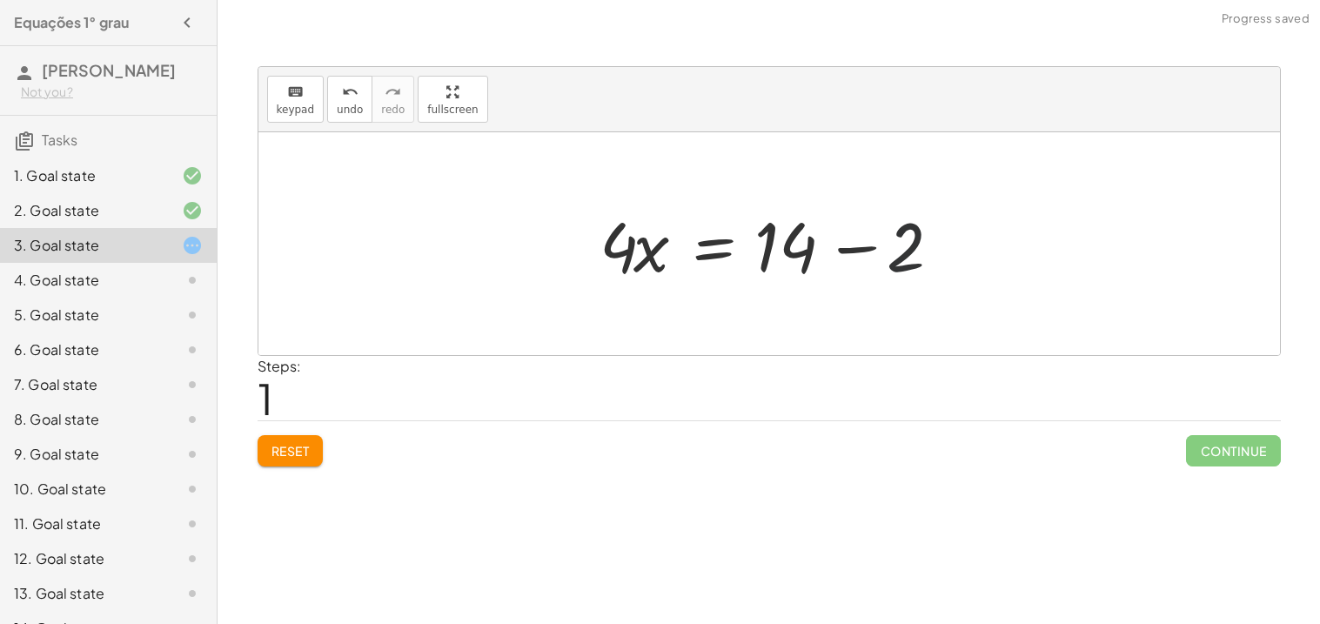
click at [923, 250] on div at bounding box center [776, 244] width 370 height 90
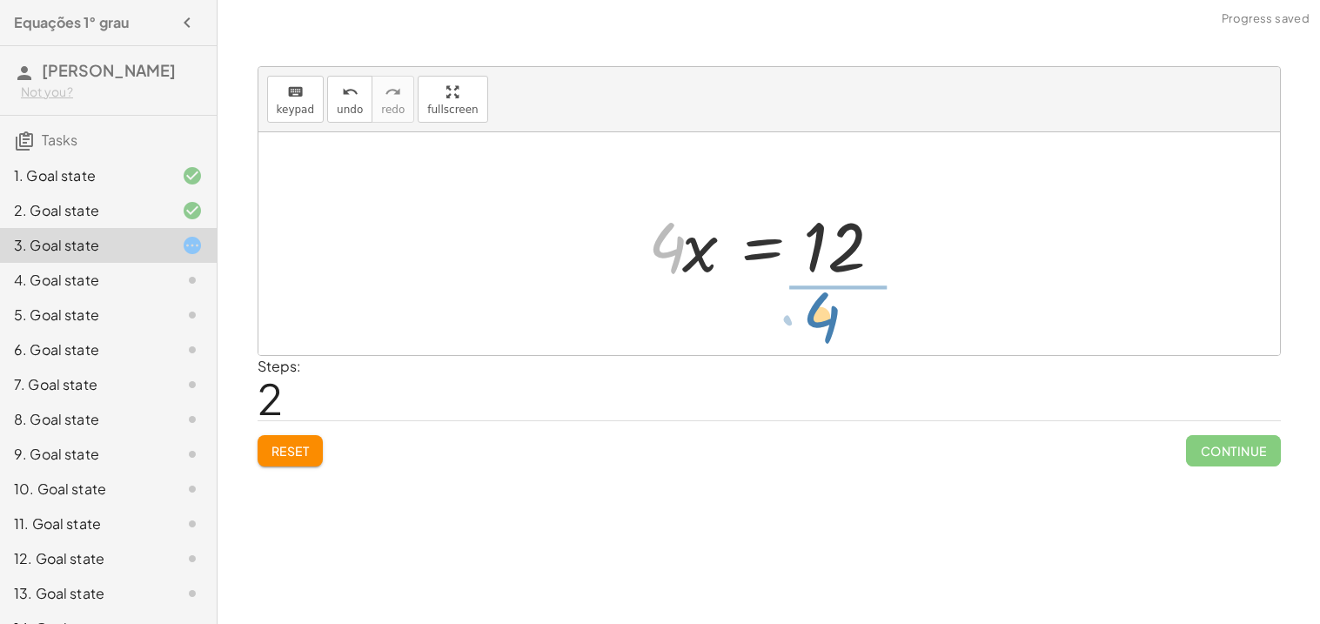
drag, startPoint x: 671, startPoint y: 242, endPoint x: 829, endPoint y: 307, distance: 171.2
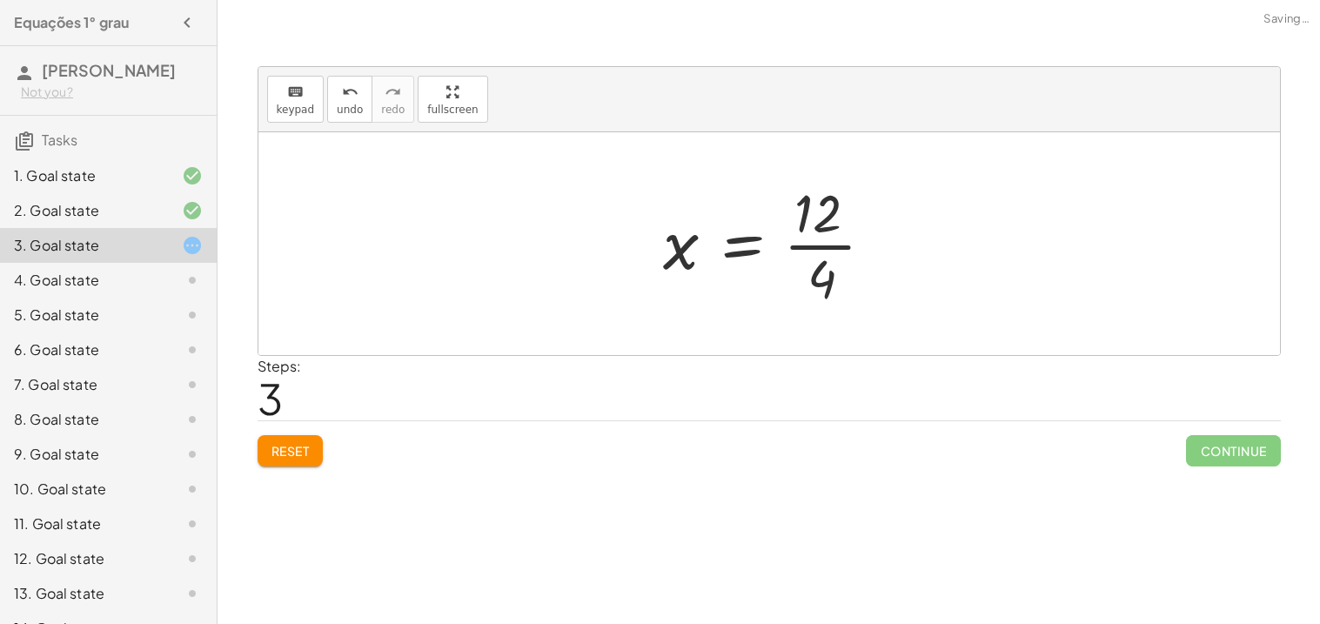
click at [831, 227] on div at bounding box center [775, 244] width 243 height 134
click at [825, 241] on div at bounding box center [775, 244] width 243 height 134
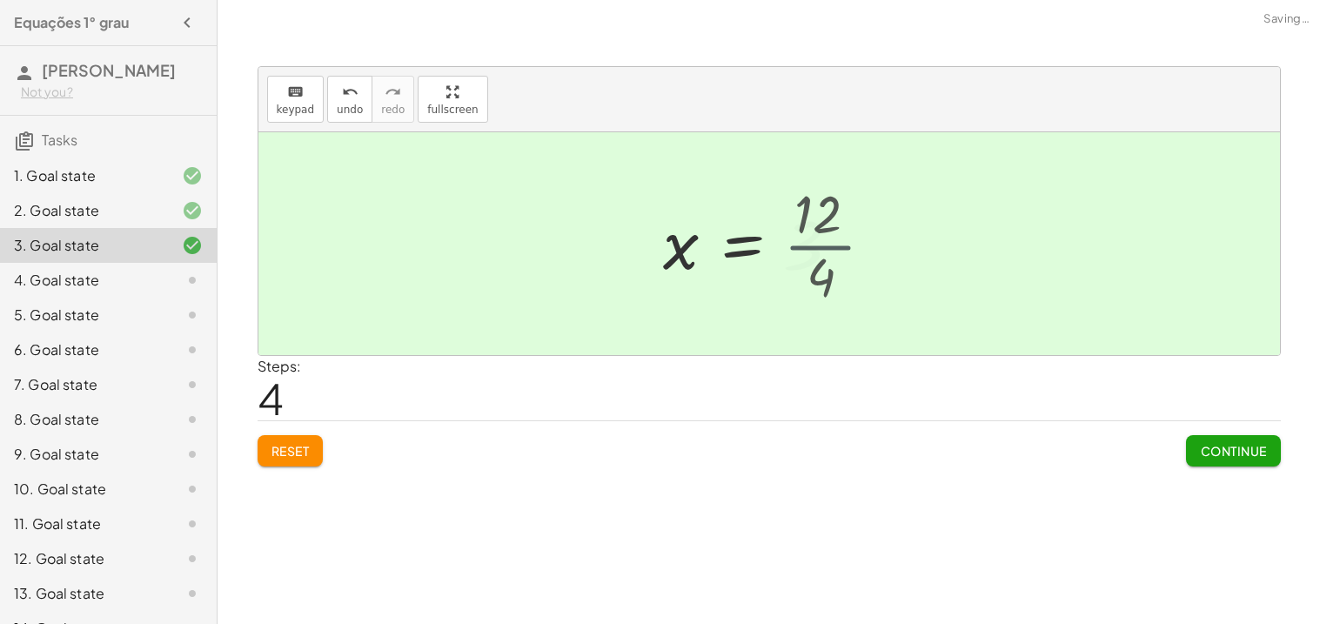
click at [825, 241] on div at bounding box center [755, 244] width 203 height 86
click at [165, 282] on div at bounding box center [178, 280] width 49 height 21
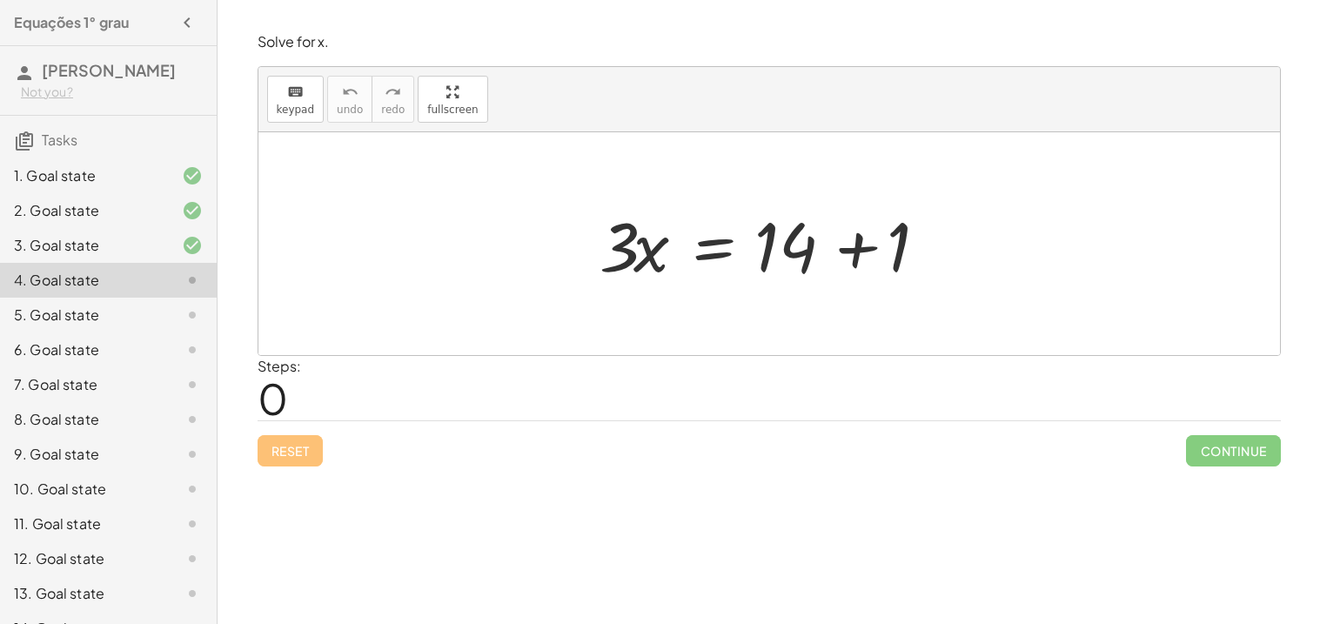
click at [888, 234] on div at bounding box center [776, 244] width 370 height 90
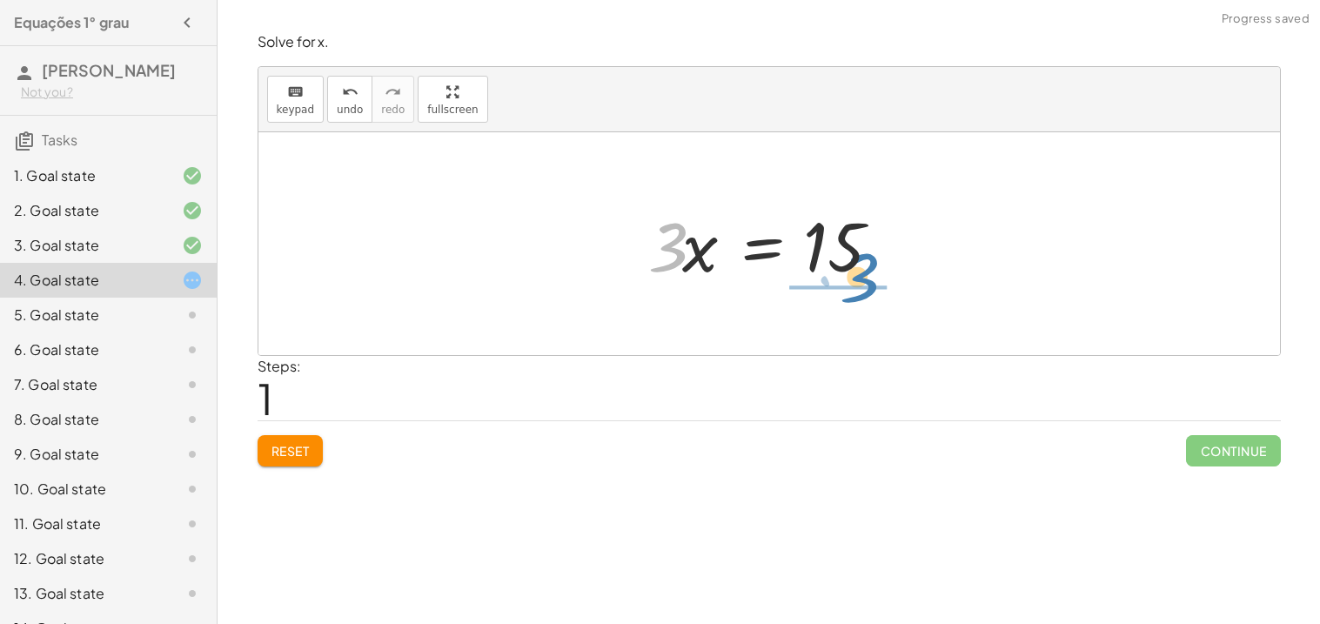
drag, startPoint x: 665, startPoint y: 250, endPoint x: 852, endPoint y: 282, distance: 189.8
click at [852, 282] on div at bounding box center [775, 244] width 272 height 90
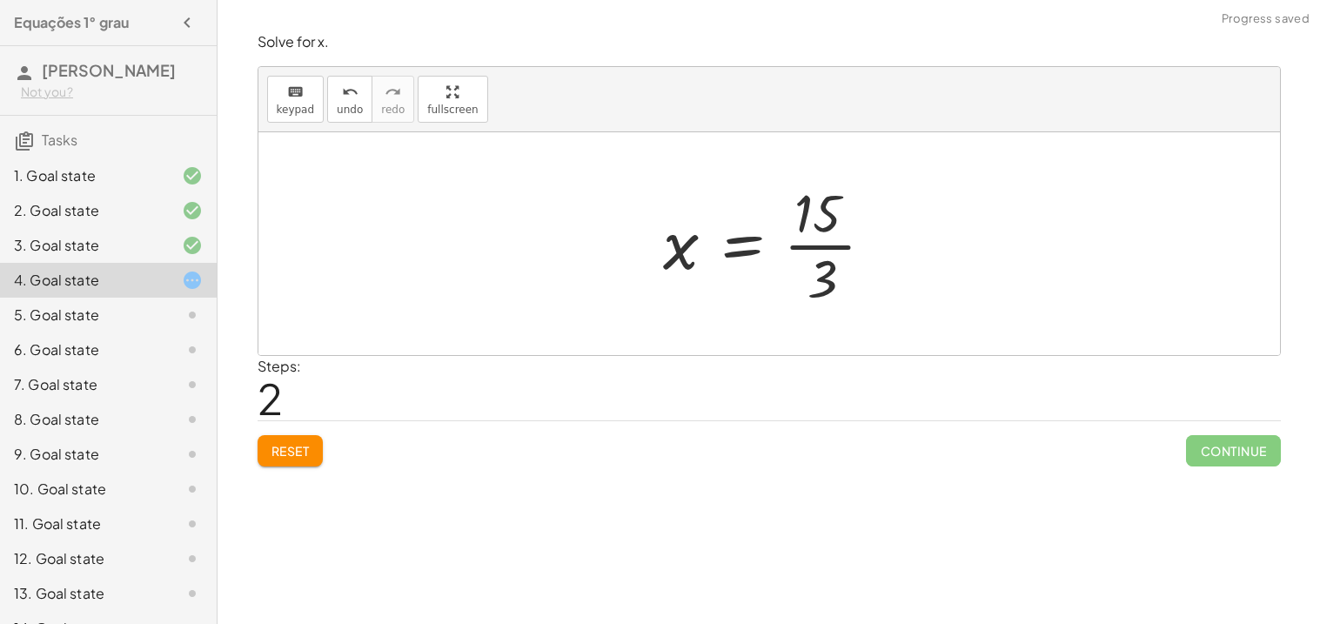
click at [832, 251] on div at bounding box center [775, 244] width 243 height 134
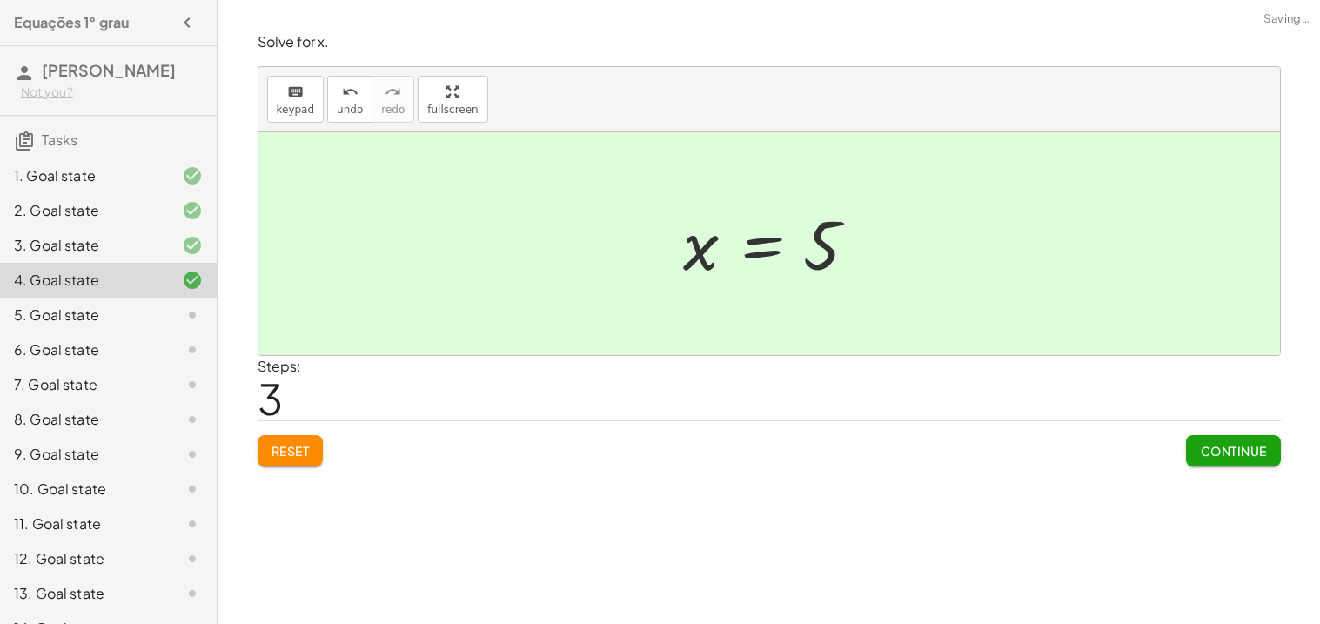
click at [1187, 452] on button "Continue" at bounding box center [1233, 450] width 94 height 31
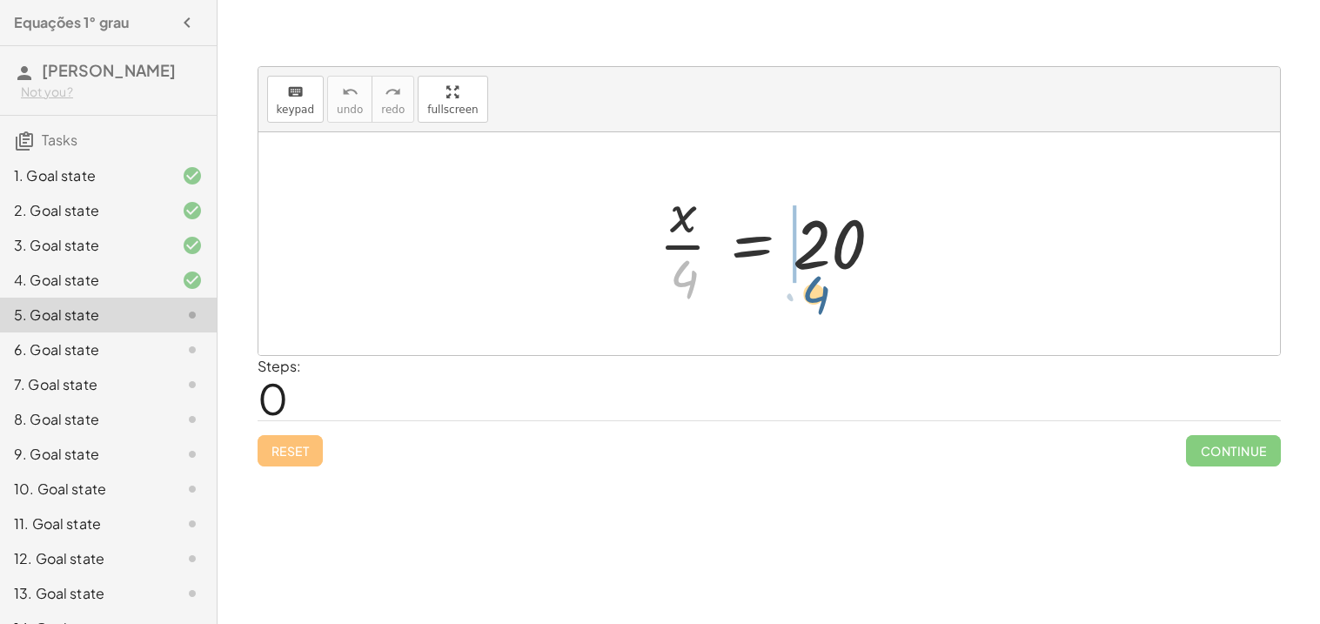
drag, startPoint x: 688, startPoint y: 278, endPoint x: 821, endPoint y: 294, distance: 134.0
click at [821, 294] on div at bounding box center [775, 244] width 251 height 134
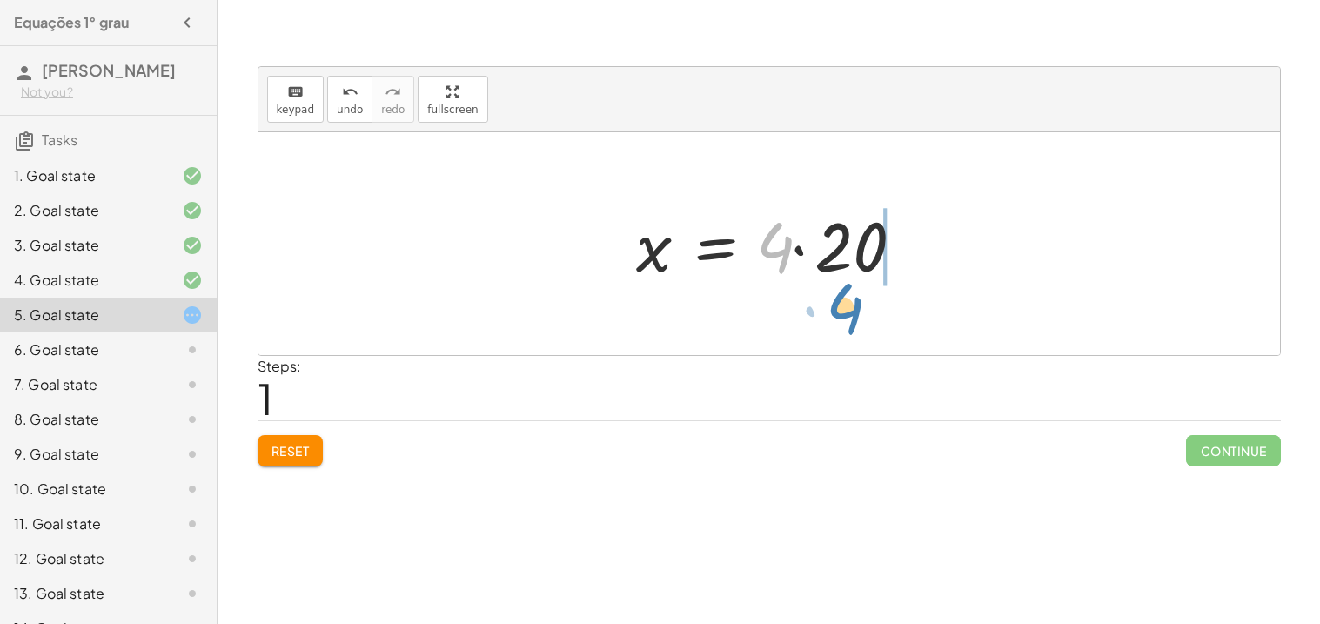
drag, startPoint x: 779, startPoint y: 251, endPoint x: 849, endPoint y: 313, distance: 93.0
click at [834, 259] on div at bounding box center [775, 244] width 296 height 90
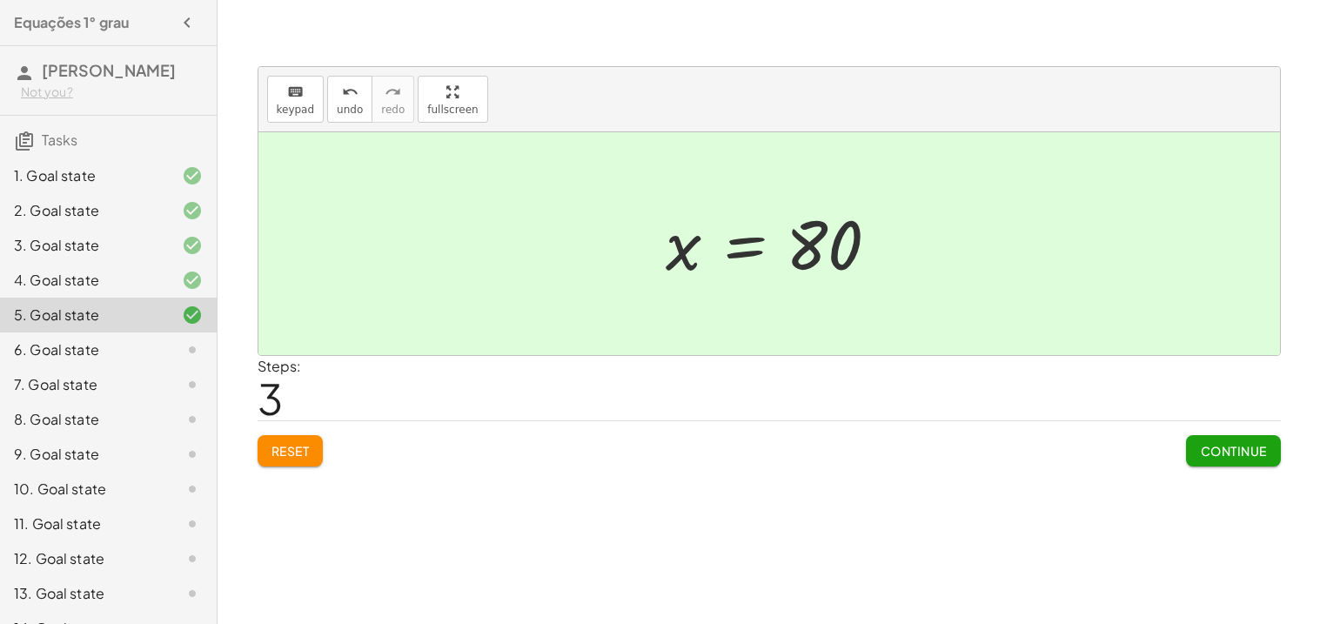
click at [1186, 463] on button "Continue" at bounding box center [1233, 450] width 94 height 31
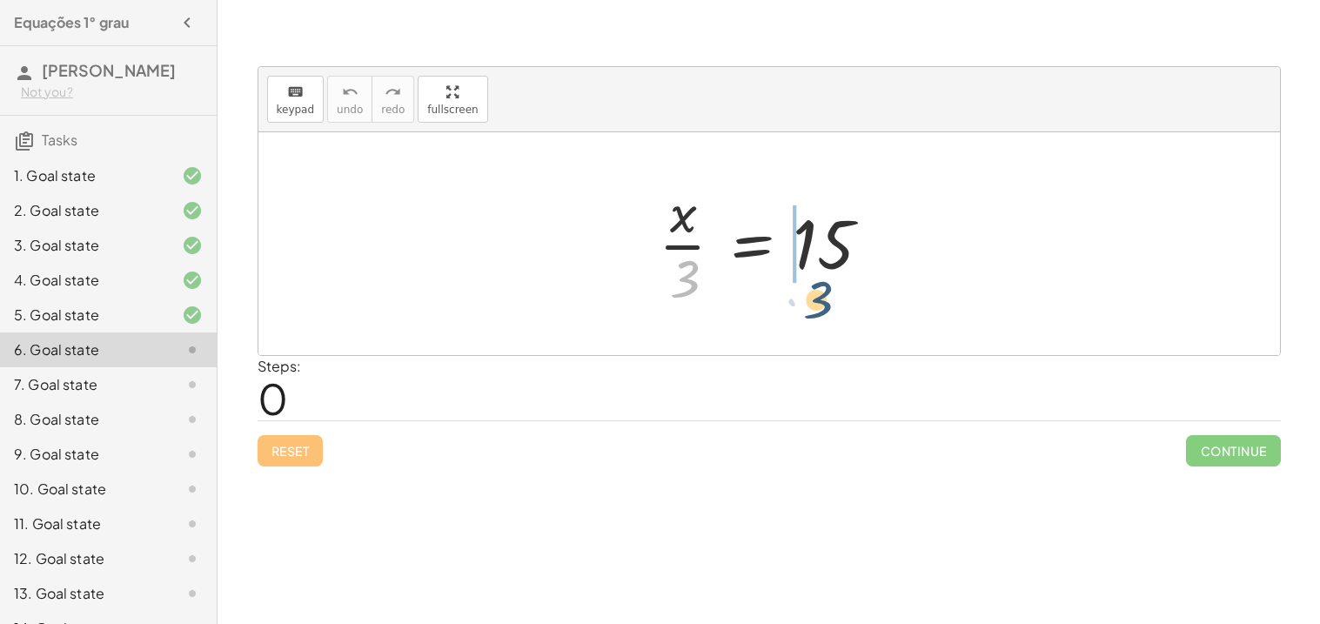
drag, startPoint x: 690, startPoint y: 277, endPoint x: 832, endPoint y: 297, distance: 143.2
click at [832, 297] on div at bounding box center [775, 244] width 251 height 134
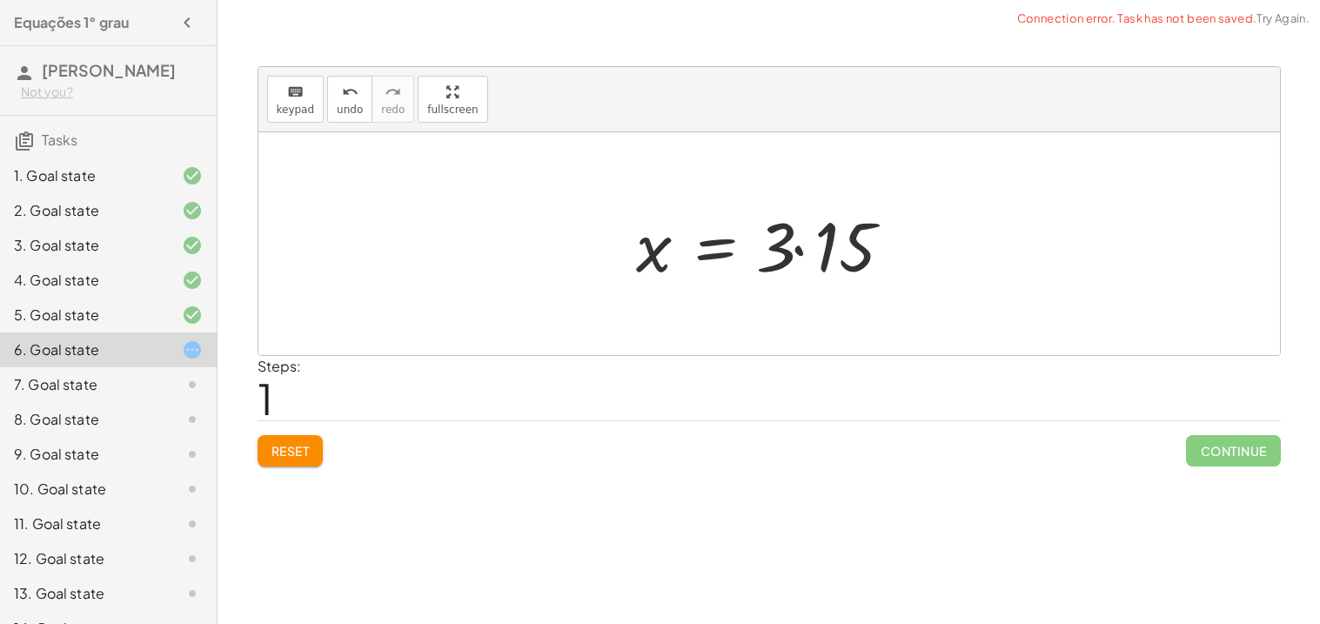
click at [828, 248] on div at bounding box center [775, 244] width 296 height 90
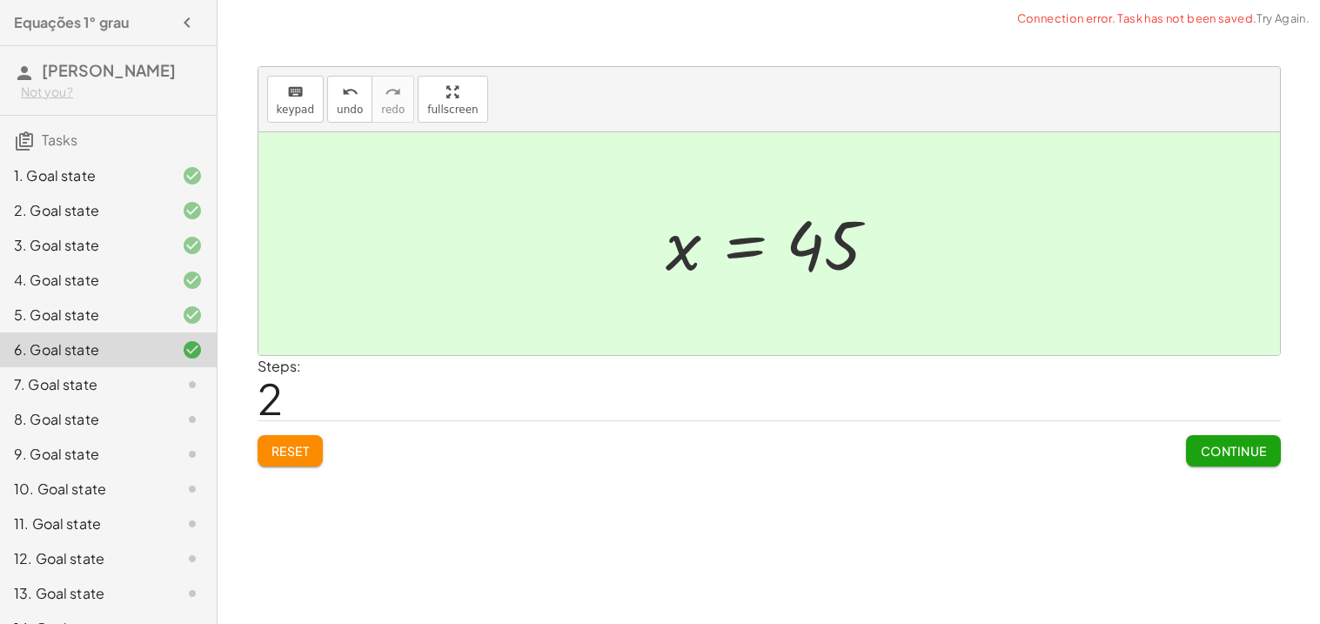
click at [1200, 452] on span "Continue" at bounding box center [1233, 451] width 66 height 16
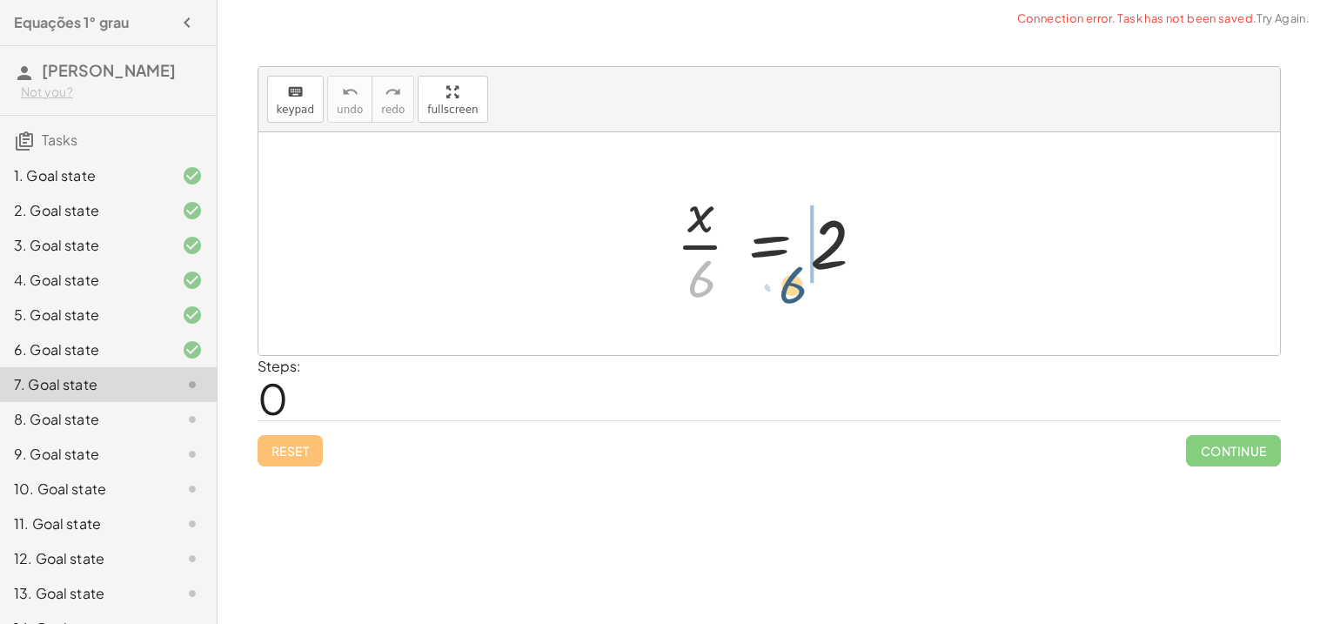
drag, startPoint x: 700, startPoint y: 266, endPoint x: 899, endPoint y: 285, distance: 199.3
click at [899, 285] on div "· 6 · x · 6 = 2" at bounding box center [768, 243] width 1021 height 223
drag, startPoint x: 703, startPoint y: 279, endPoint x: 868, endPoint y: 243, distance: 169.3
click at [868, 243] on div at bounding box center [775, 244] width 217 height 134
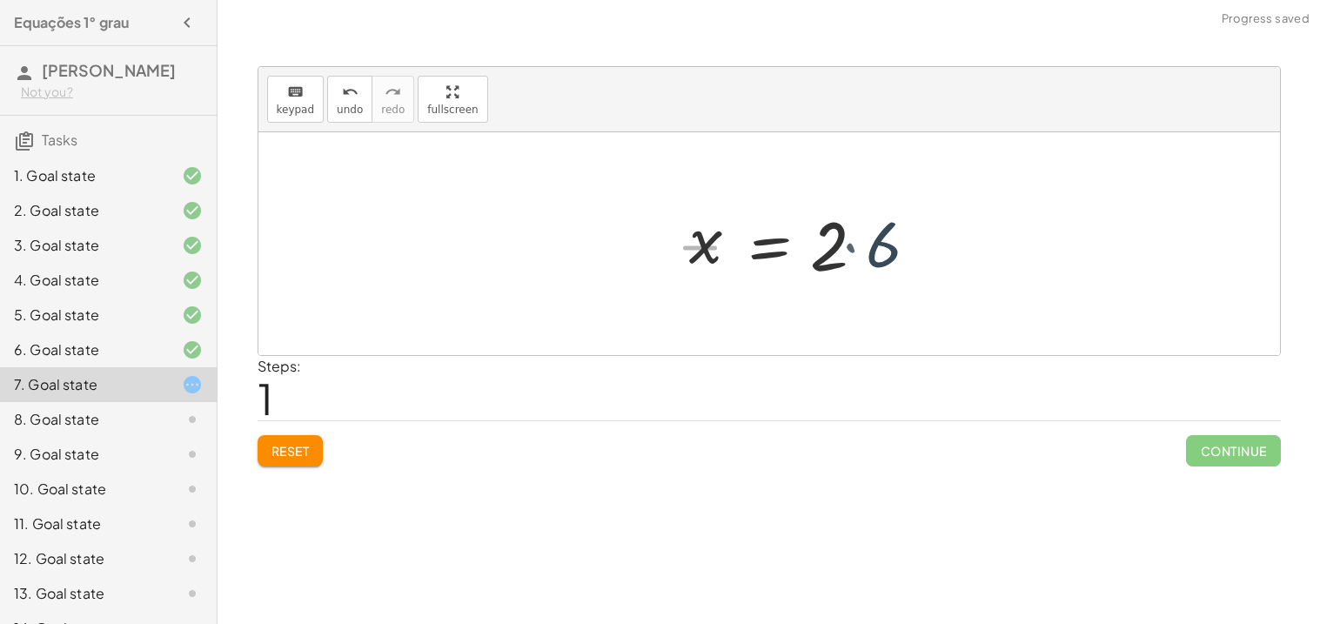
click at [868, 243] on div at bounding box center [811, 244] width 261 height 90
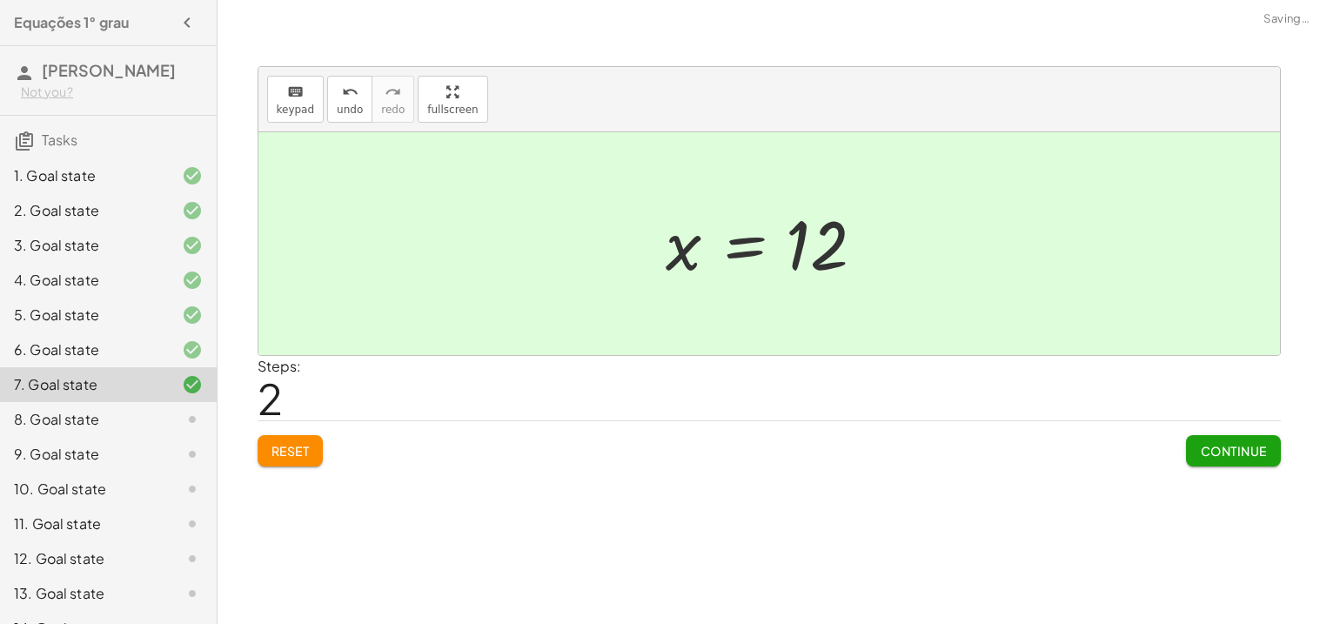
click at [863, 362] on div "Steps: 2" at bounding box center [768, 388] width 1023 height 64
click at [1215, 446] on span "Continue" at bounding box center [1233, 451] width 66 height 16
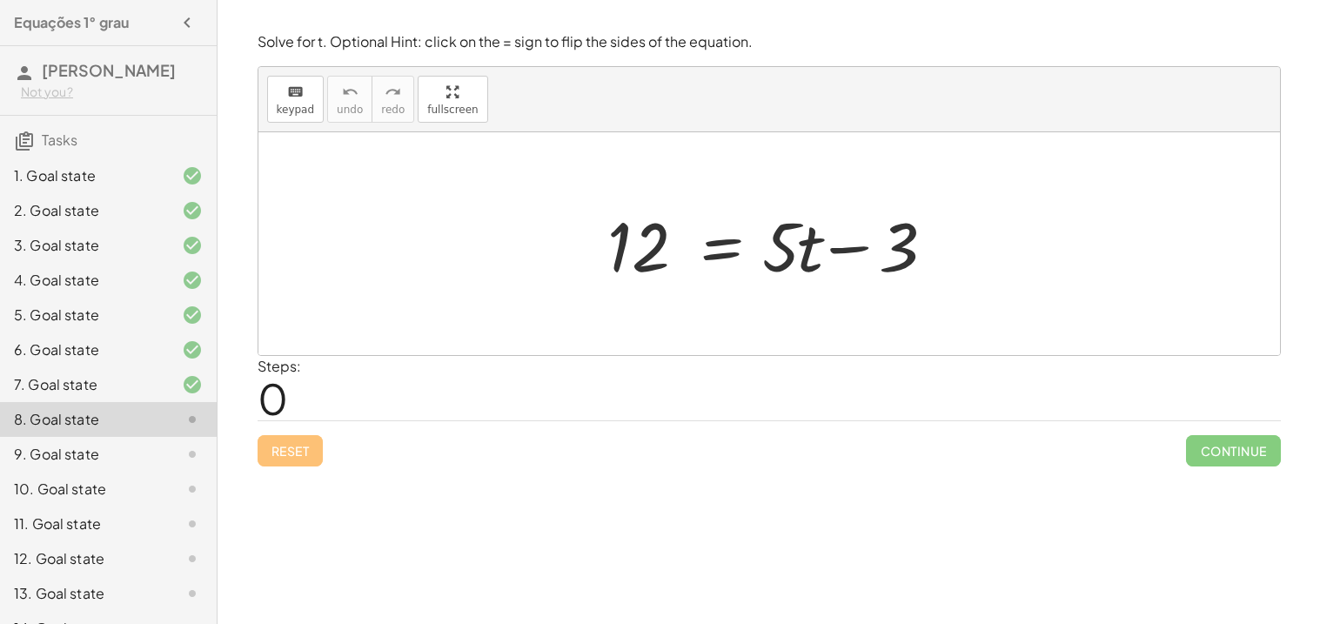
click at [893, 246] on div at bounding box center [775, 244] width 354 height 90
click at [849, 241] on div at bounding box center [775, 244] width 354 height 90
drag, startPoint x: 815, startPoint y: 239, endPoint x: 527, endPoint y: 243, distance: 288.0
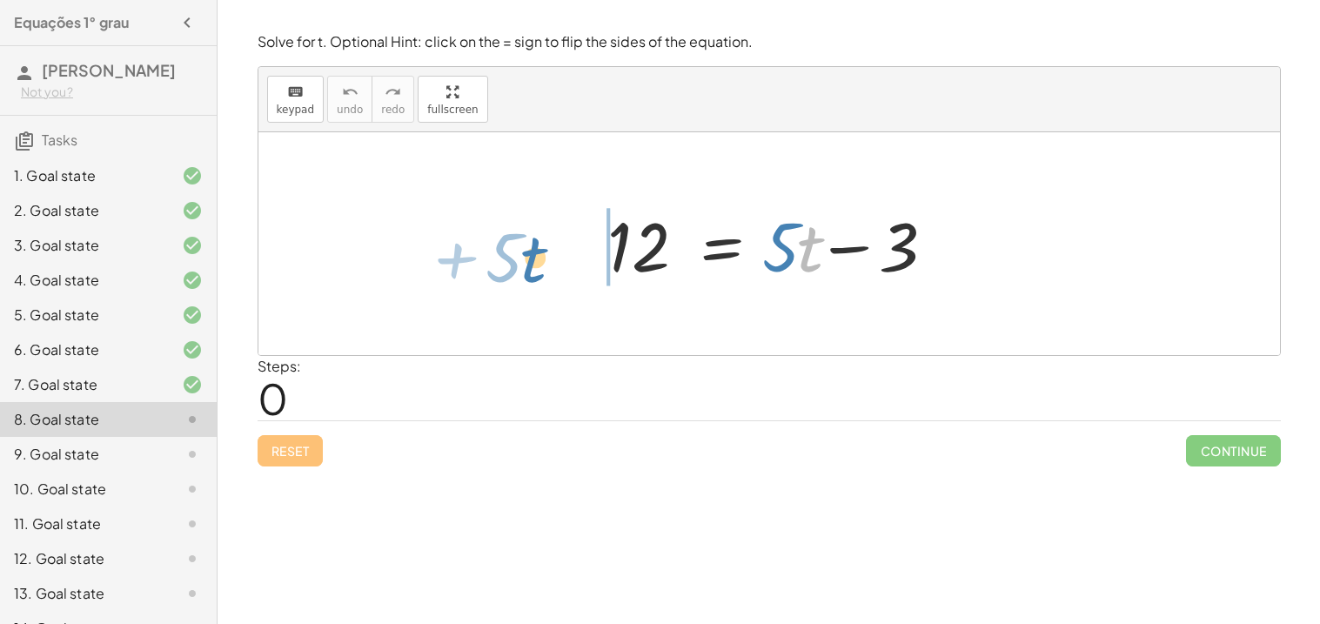
click at [527, 243] on div "· t + · 5 12 = + · 5 · t − 3" at bounding box center [768, 243] width 1021 height 223
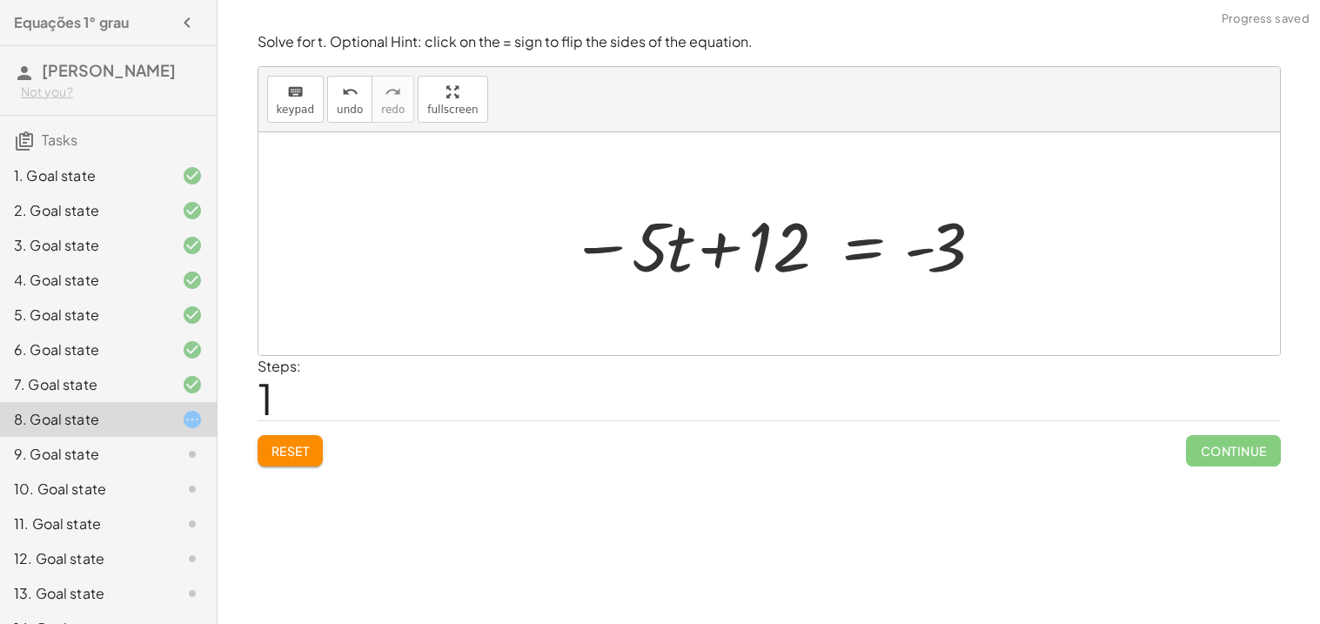
click at [536, 243] on div at bounding box center [768, 243] width 1021 height 223
click at [716, 252] on div at bounding box center [775, 244] width 429 height 90
drag, startPoint x: 654, startPoint y: 239, endPoint x: 910, endPoint y: 236, distance: 255.8
click at [910, 236] on div at bounding box center [775, 244] width 429 height 90
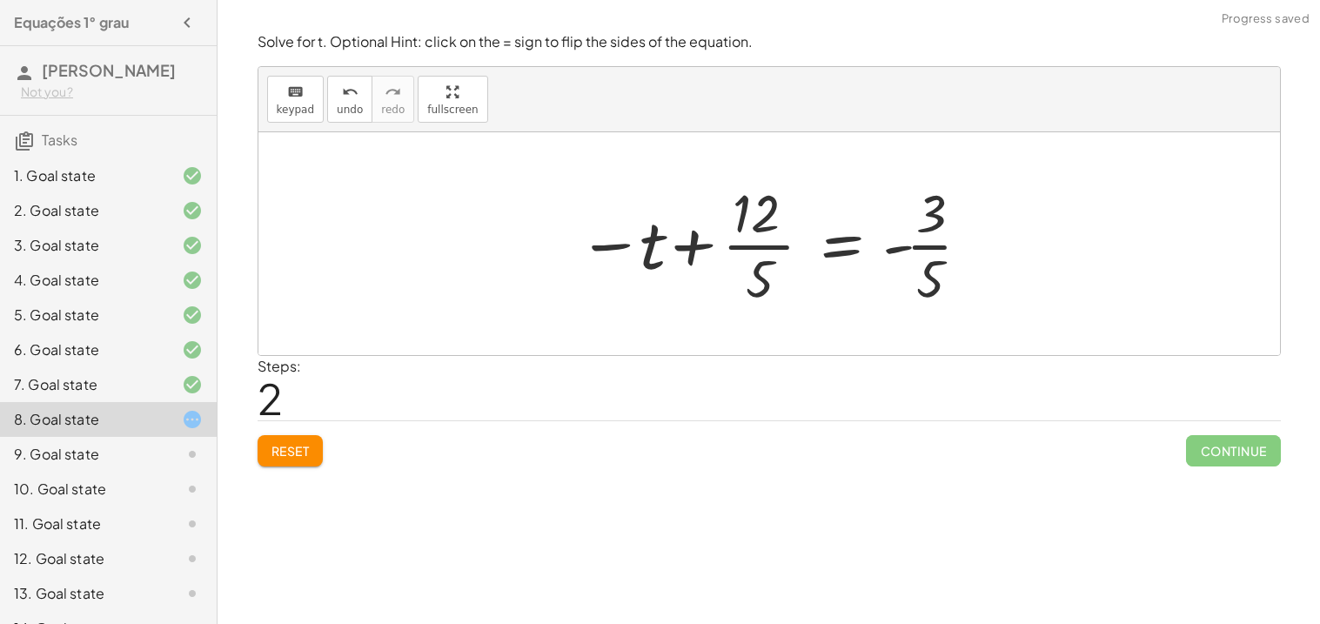
click at [910, 236] on div at bounding box center [775, 244] width 413 height 134
click at [278, 456] on span "Reset" at bounding box center [290, 451] width 38 height 16
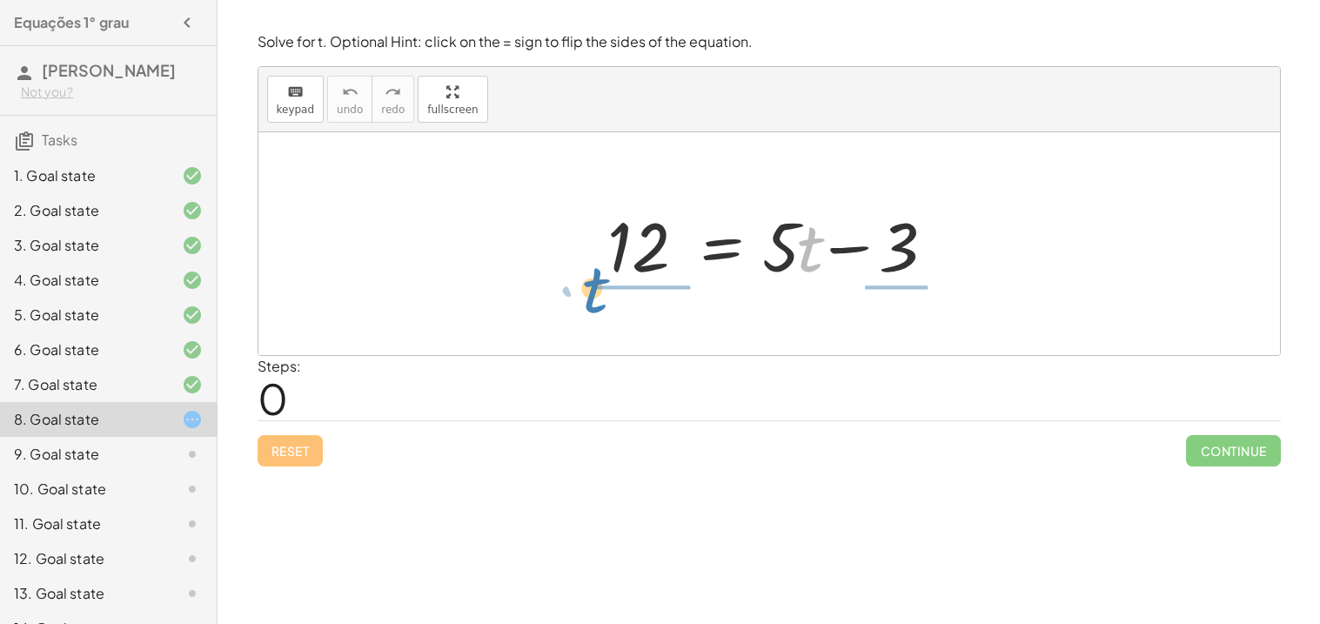
drag, startPoint x: 814, startPoint y: 247, endPoint x: 600, endPoint y: 251, distance: 214.0
click at [600, 251] on div at bounding box center [775, 244] width 354 height 90
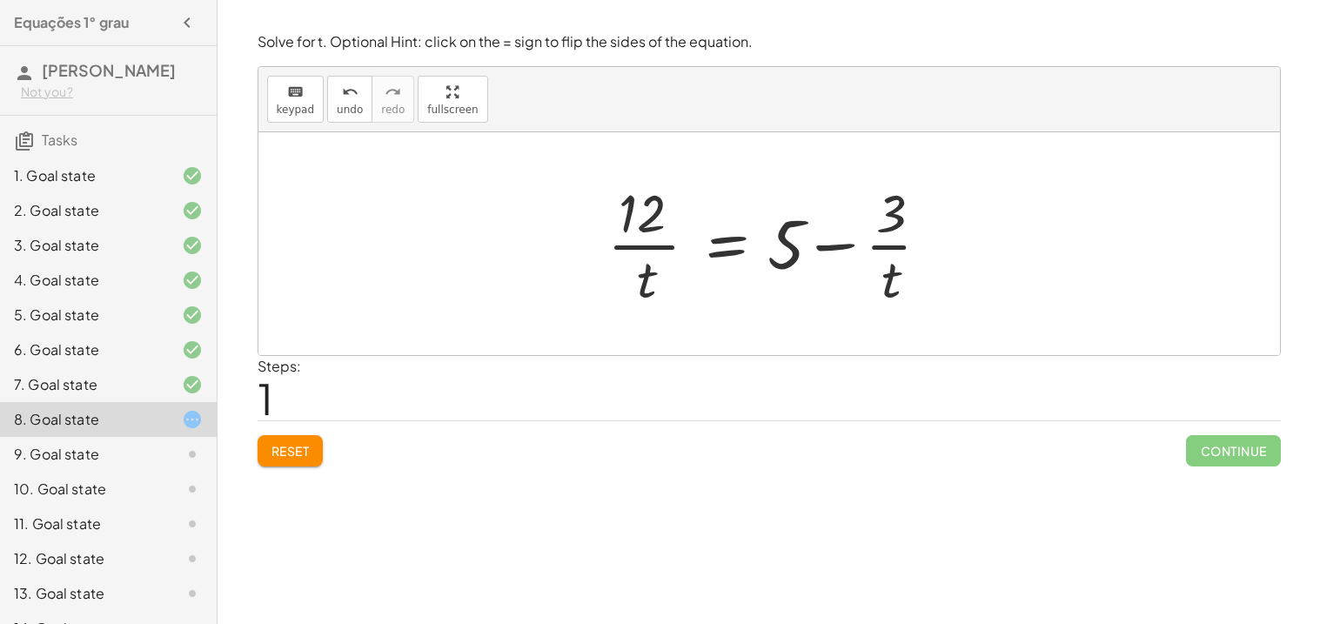
click at [321, 448] on button "Reset" at bounding box center [290, 450] width 66 height 31
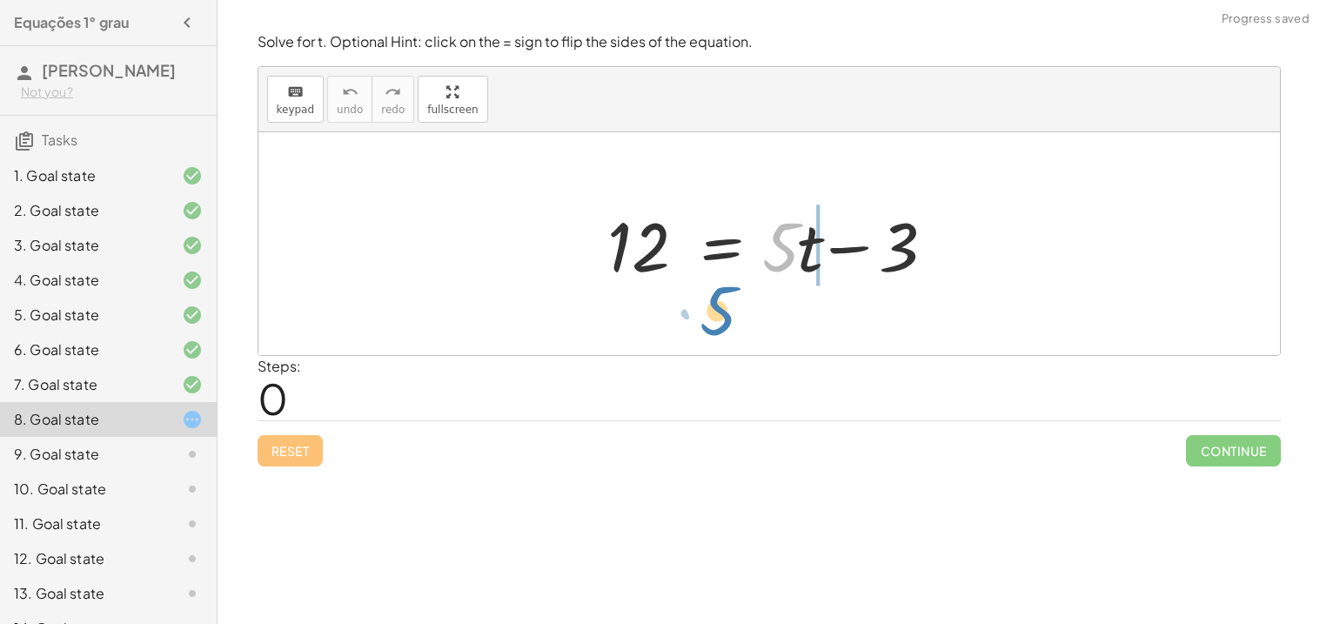
drag, startPoint x: 789, startPoint y: 222, endPoint x: 943, endPoint y: 247, distance: 156.0
click at [943, 247] on div at bounding box center [775, 244] width 354 height 90
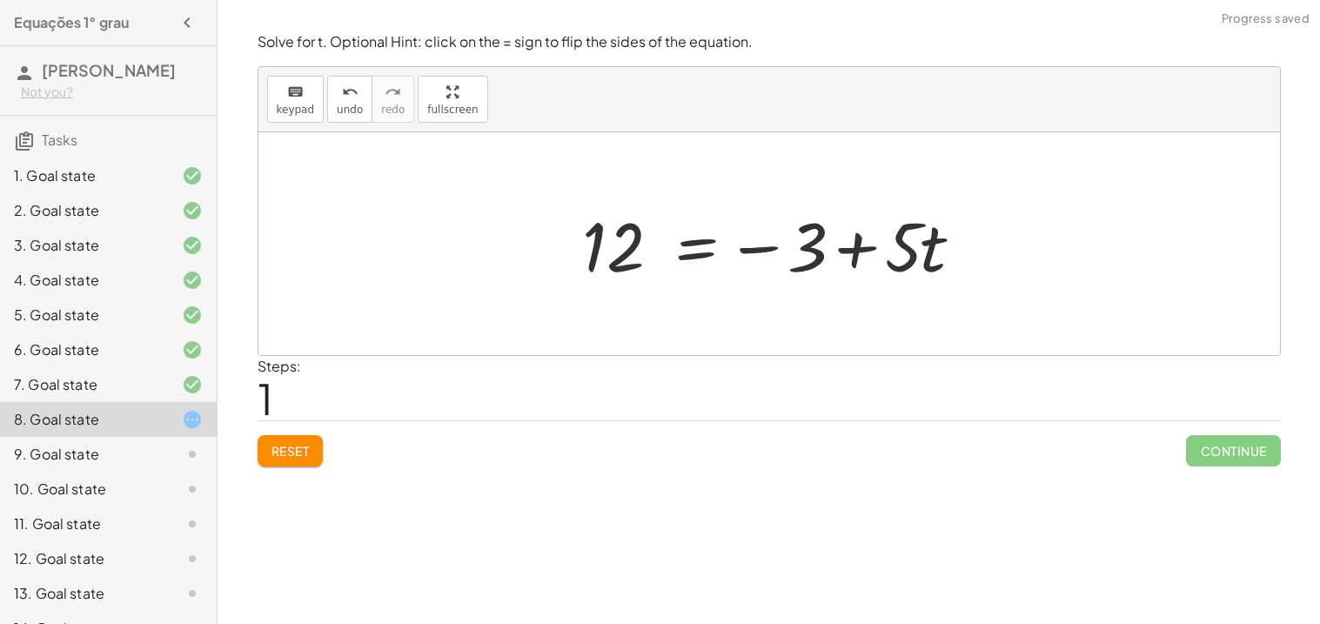
click at [904, 238] on div at bounding box center [775, 244] width 405 height 90
click at [868, 244] on div at bounding box center [775, 244] width 405 height 90
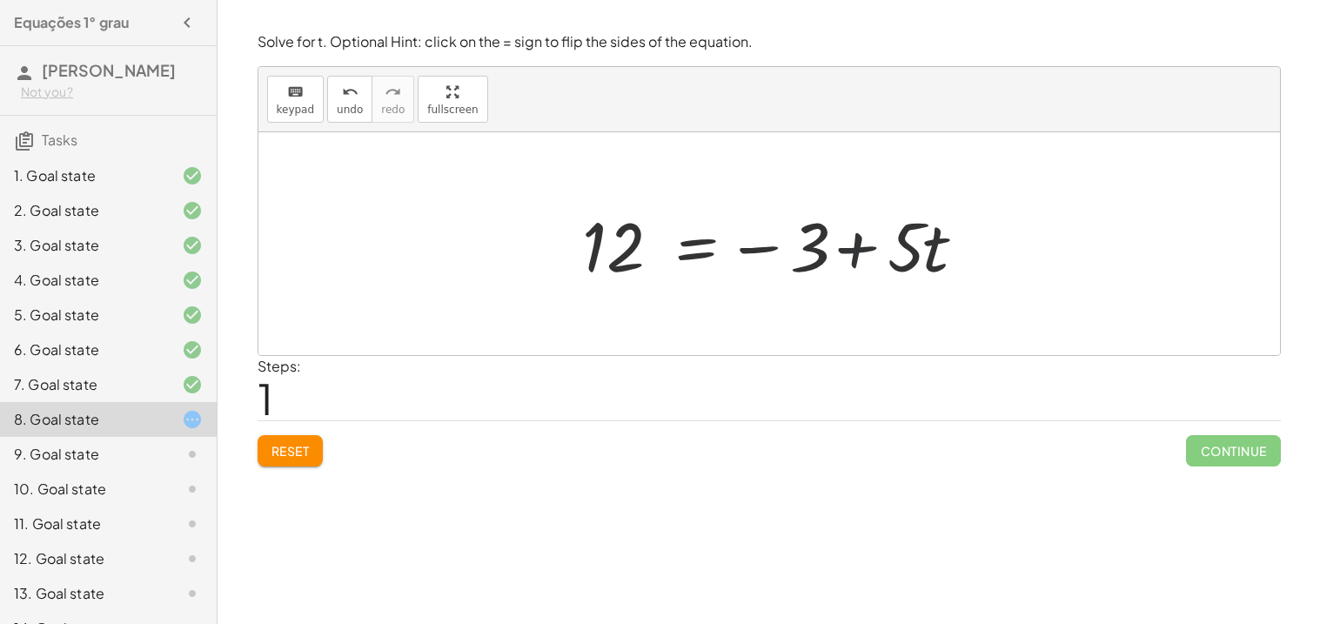
click at [868, 244] on div at bounding box center [775, 244] width 405 height 90
click at [639, 266] on div at bounding box center [775, 244] width 405 height 90
drag, startPoint x: 639, startPoint y: 266, endPoint x: 822, endPoint y: 322, distance: 191.0
click at [822, 322] on div "12 = + · 5 · t − 3 12 12 = + · 5 · t − 3" at bounding box center [768, 243] width 1021 height 223
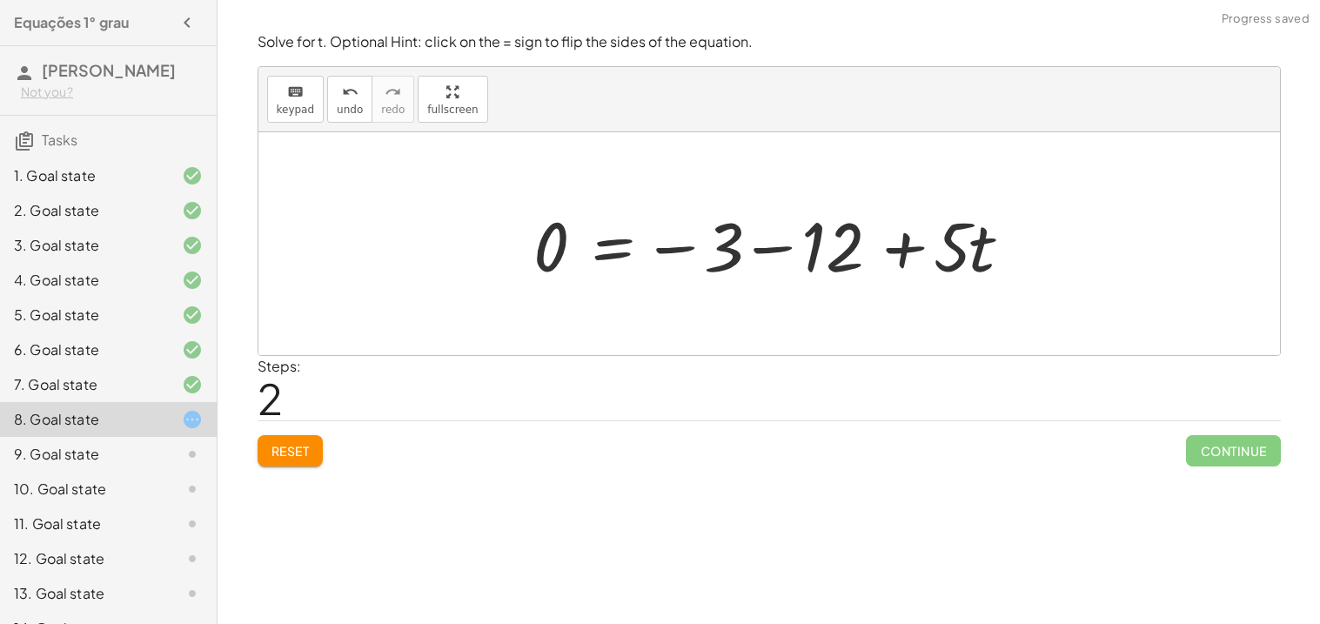
click at [323, 442] on button "Reset" at bounding box center [290, 450] width 66 height 31
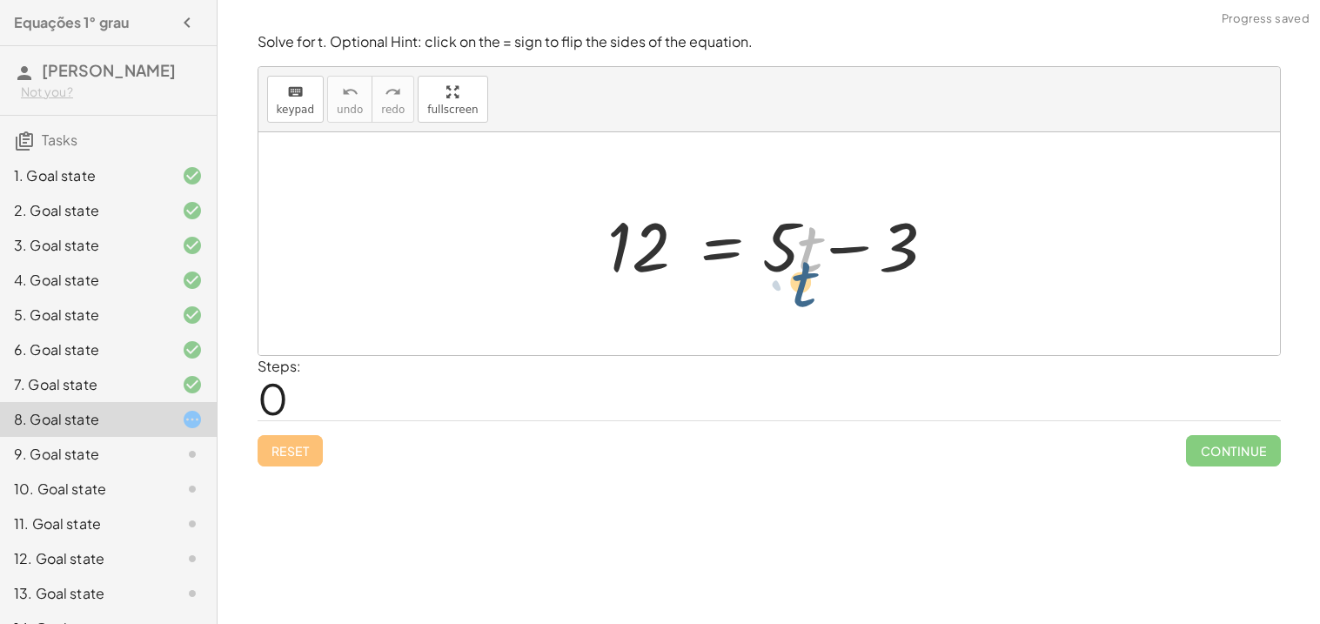
drag, startPoint x: 799, startPoint y: 249, endPoint x: 791, endPoint y: 271, distance: 23.4
click at [791, 271] on div at bounding box center [775, 244] width 354 height 90
drag, startPoint x: 792, startPoint y: 262, endPoint x: 784, endPoint y: 280, distance: 19.9
click at [784, 280] on div at bounding box center [775, 244] width 354 height 90
drag, startPoint x: 796, startPoint y: 277, endPoint x: 796, endPoint y: 303, distance: 25.2
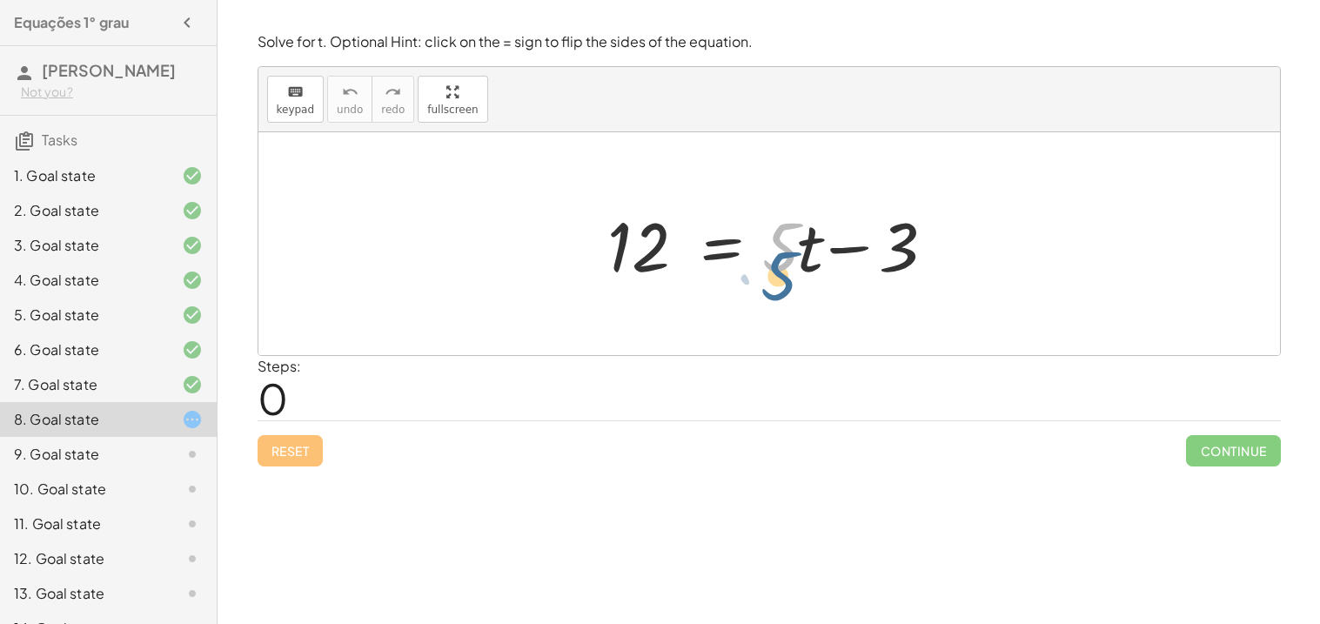
click at [796, 303] on div "· 5 12 = + · 5 · t − 3" at bounding box center [768, 243] width 1021 height 223
drag, startPoint x: 804, startPoint y: 246, endPoint x: 781, endPoint y: 277, distance: 38.6
click at [781, 277] on div at bounding box center [775, 244] width 354 height 90
drag, startPoint x: 790, startPoint y: 275, endPoint x: 781, endPoint y: 291, distance: 18.7
click at [781, 291] on div "· 5 12 = + · 5 · t − 3" at bounding box center [769, 244] width 376 height 98
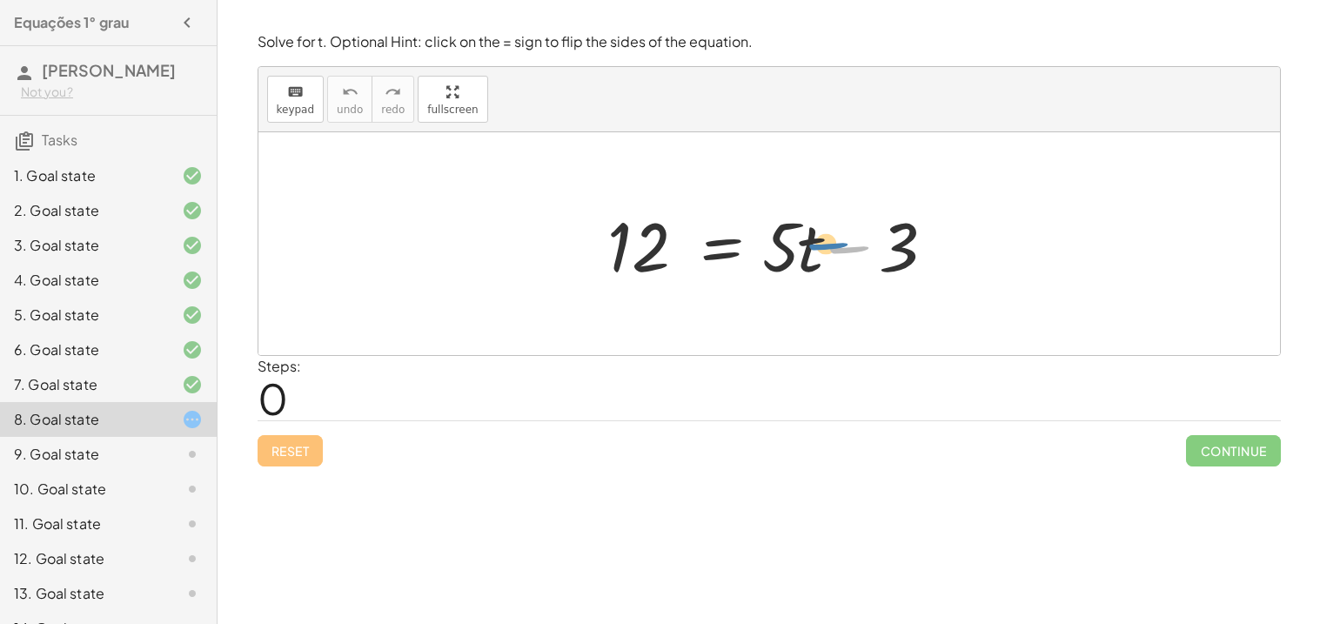
drag, startPoint x: 820, startPoint y: 246, endPoint x: 799, endPoint y: 244, distance: 21.0
click at [799, 244] on div at bounding box center [775, 244] width 354 height 90
click at [772, 248] on div at bounding box center [775, 244] width 354 height 90
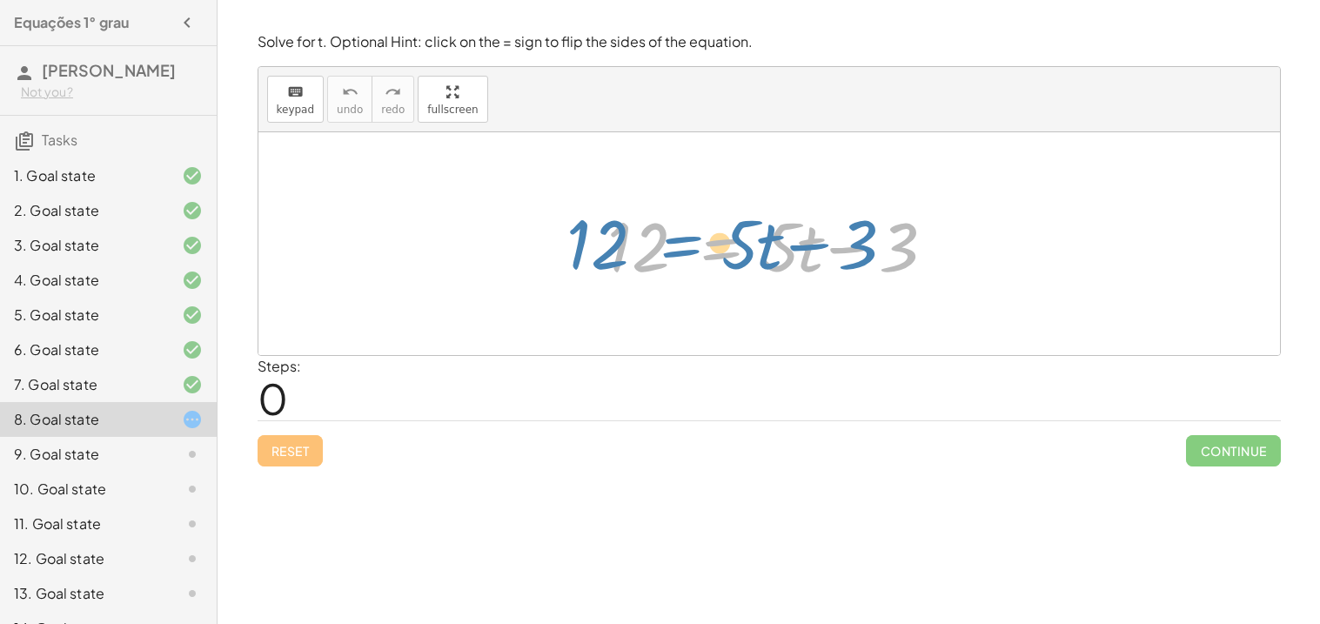
drag, startPoint x: 738, startPoint y: 245, endPoint x: 723, endPoint y: 245, distance: 14.8
click at [723, 245] on div at bounding box center [775, 244] width 354 height 90
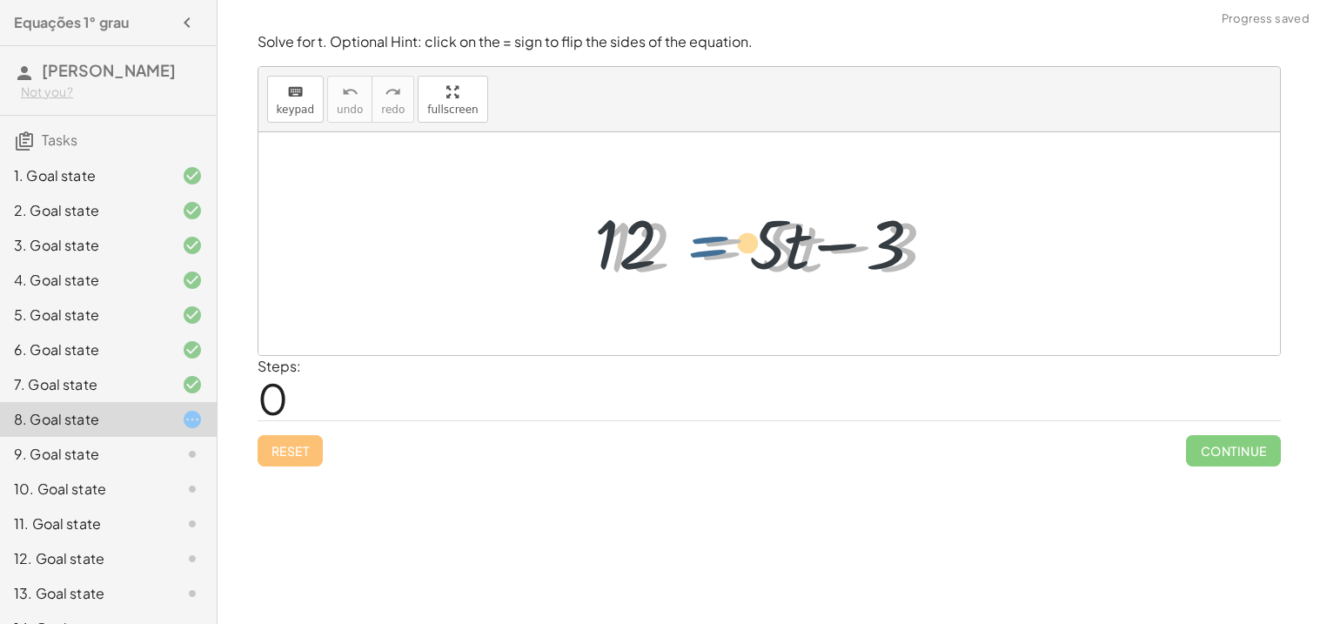
drag, startPoint x: 756, startPoint y: 260, endPoint x: 740, endPoint y: 257, distance: 15.9
click at [740, 257] on div at bounding box center [775, 244] width 354 height 90
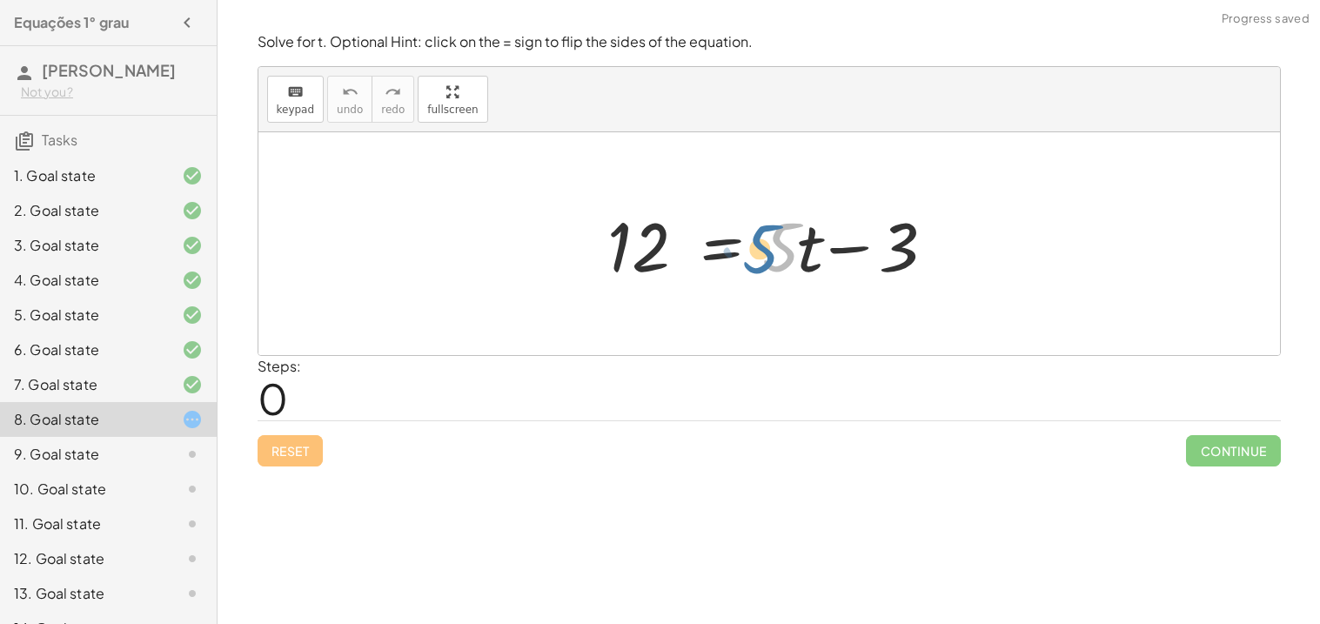
drag, startPoint x: 772, startPoint y: 263, endPoint x: 753, endPoint y: 264, distance: 18.4
click at [753, 264] on div at bounding box center [775, 244] width 354 height 90
drag, startPoint x: 796, startPoint y: 260, endPoint x: 777, endPoint y: 262, distance: 19.2
click at [777, 262] on div at bounding box center [775, 244] width 354 height 90
drag, startPoint x: 804, startPoint y: 258, endPoint x: 803, endPoint y: 228, distance: 30.5
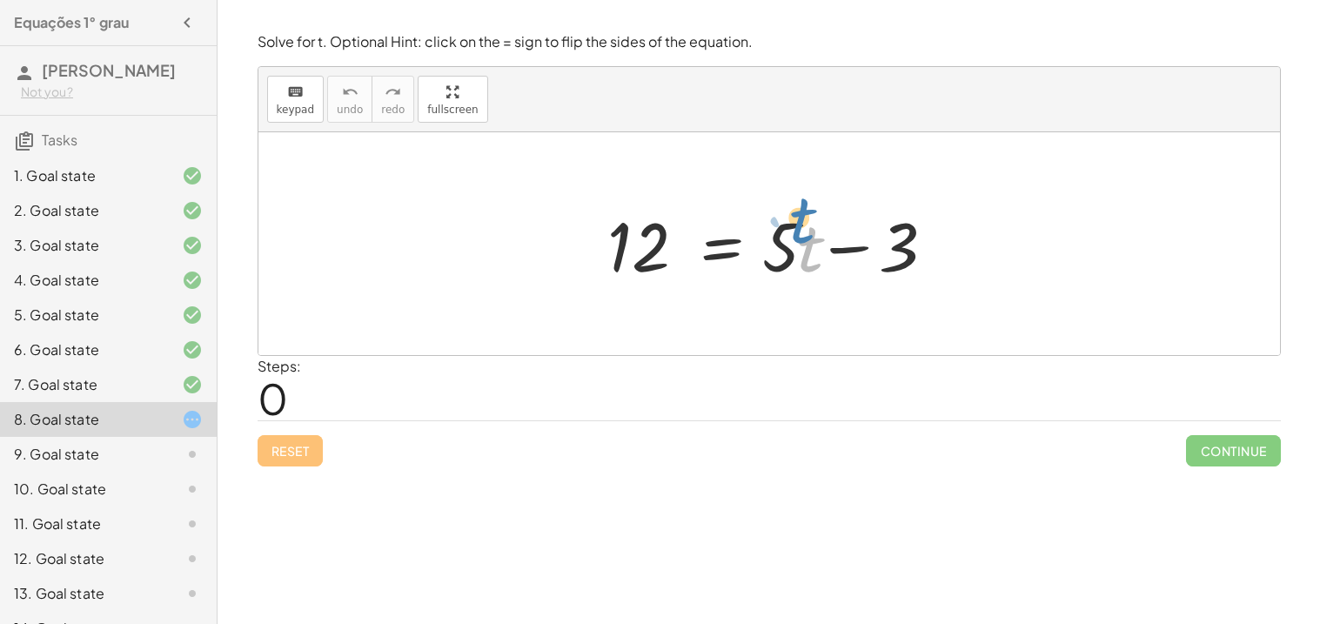
click at [803, 228] on div at bounding box center [775, 244] width 354 height 90
drag, startPoint x: 799, startPoint y: 244, endPoint x: 582, endPoint y: 238, distance: 217.6
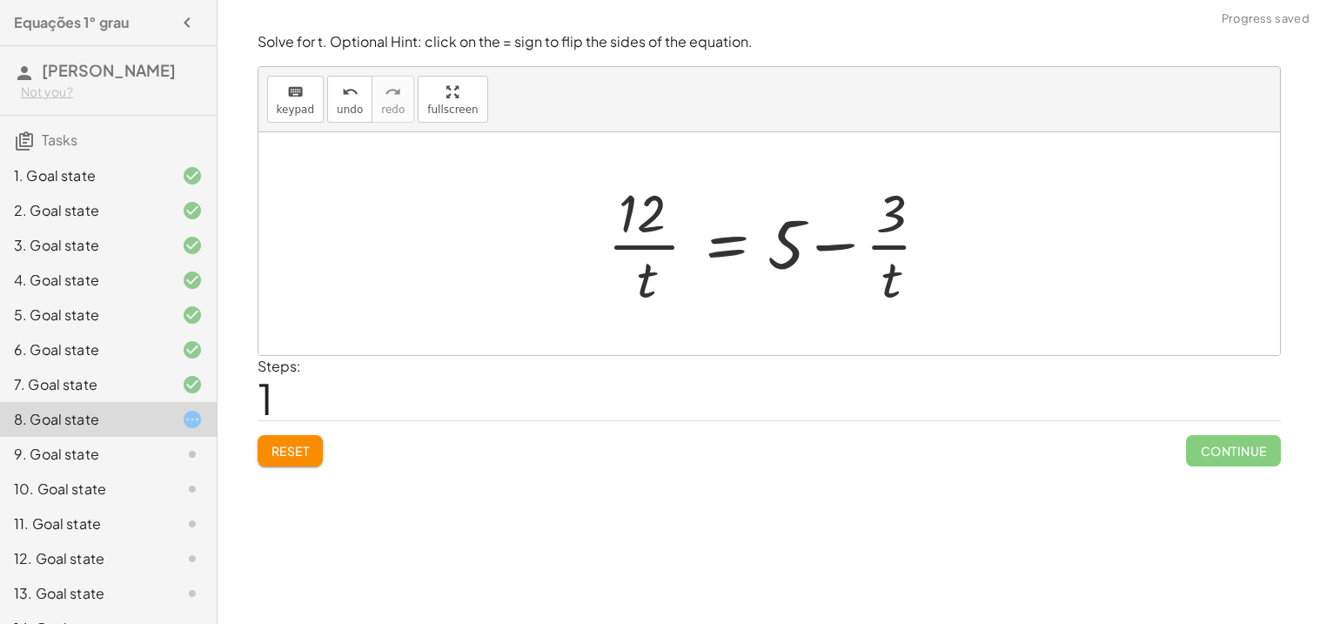
click at [302, 449] on span "Reset" at bounding box center [290, 451] width 38 height 16
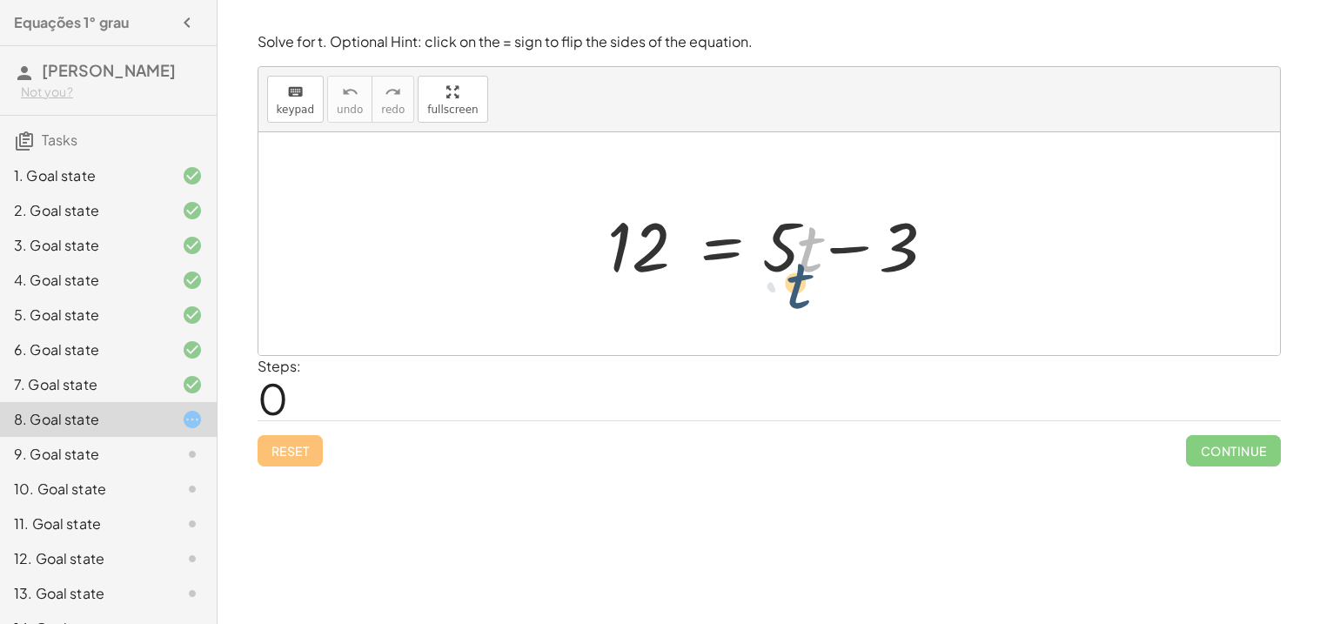
drag, startPoint x: 816, startPoint y: 253, endPoint x: 803, endPoint y: 267, distance: 19.1
click at [803, 267] on div at bounding box center [775, 244] width 354 height 90
drag, startPoint x: 840, startPoint y: 248, endPoint x: 712, endPoint y: 271, distance: 130.0
click at [712, 271] on div at bounding box center [775, 244] width 354 height 90
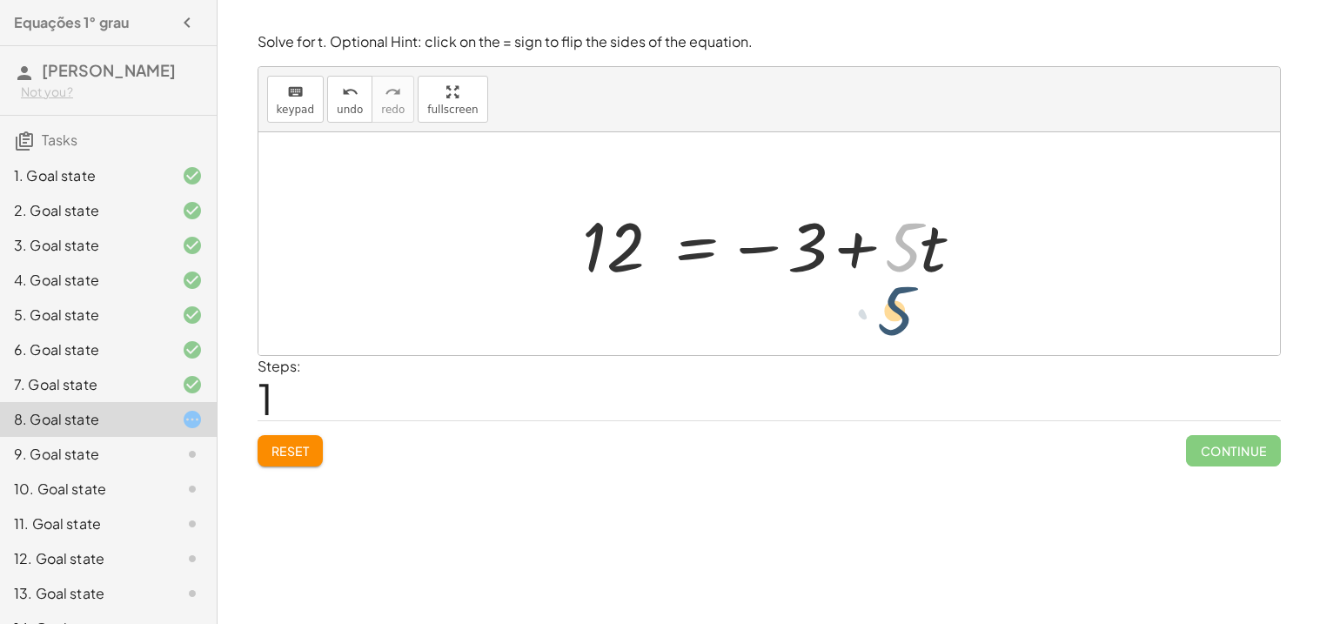
drag, startPoint x: 904, startPoint y: 230, endPoint x: 899, endPoint y: 272, distance: 42.9
click at [899, 272] on div at bounding box center [775, 244] width 405 height 90
click at [919, 261] on div at bounding box center [775, 244] width 405 height 90
drag, startPoint x: 897, startPoint y: 252, endPoint x: 857, endPoint y: 260, distance: 40.8
click at [857, 260] on div at bounding box center [775, 244] width 405 height 90
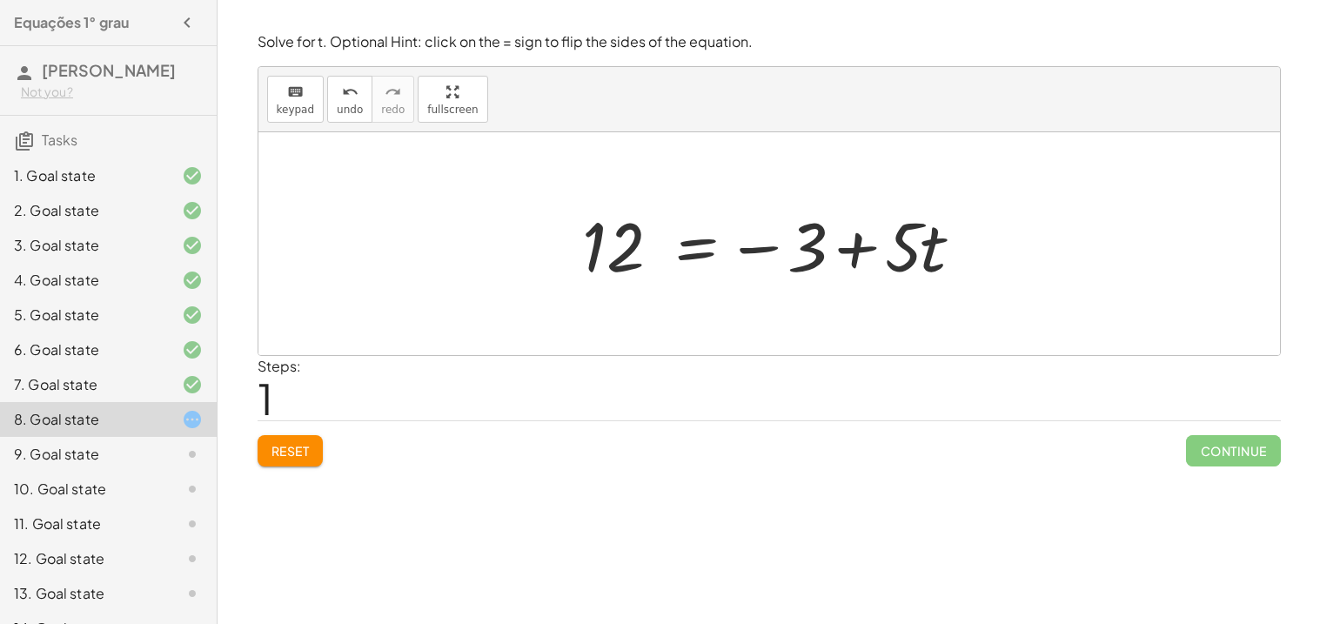
click at [856, 258] on div at bounding box center [775, 244] width 405 height 90
click at [314, 464] on button "Reset" at bounding box center [290, 450] width 66 height 31
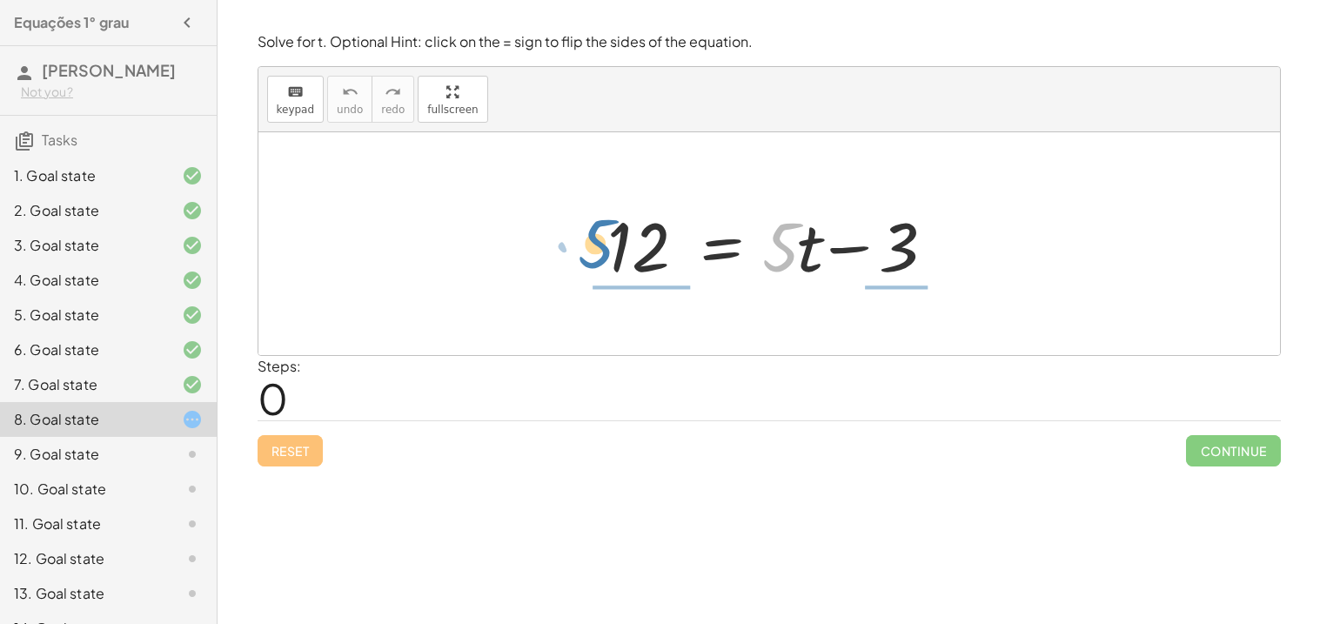
drag, startPoint x: 786, startPoint y: 253, endPoint x: 596, endPoint y: 251, distance: 190.5
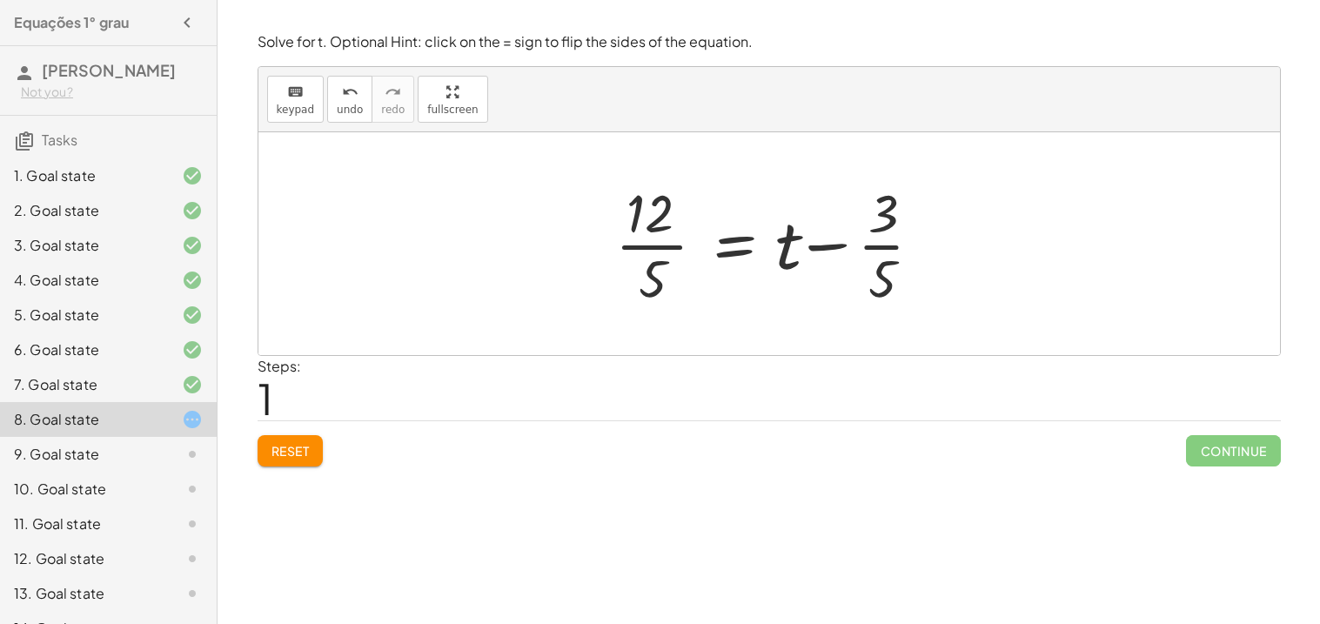
click at [257, 459] on button "Reset" at bounding box center [290, 450] width 66 height 31
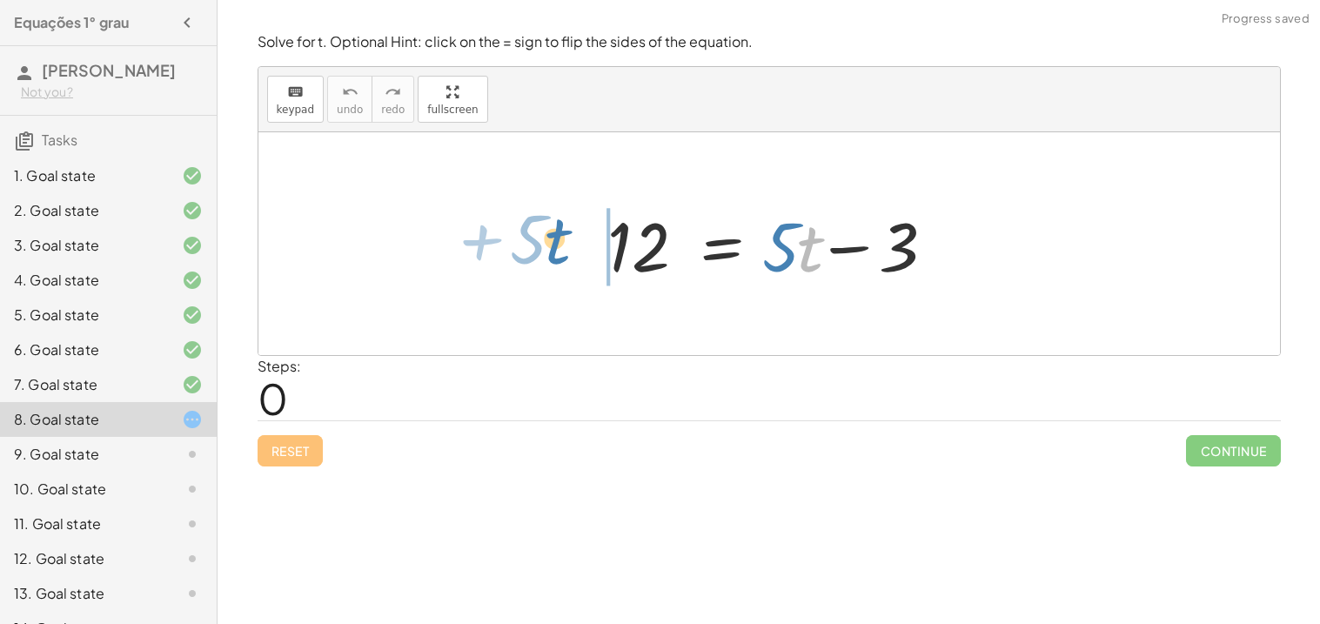
drag, startPoint x: 812, startPoint y: 242, endPoint x: 595, endPoint y: 240, distance: 217.5
click at [595, 240] on div "· t + · 5 12 = + · 5 · t − 3" at bounding box center [769, 244] width 376 height 98
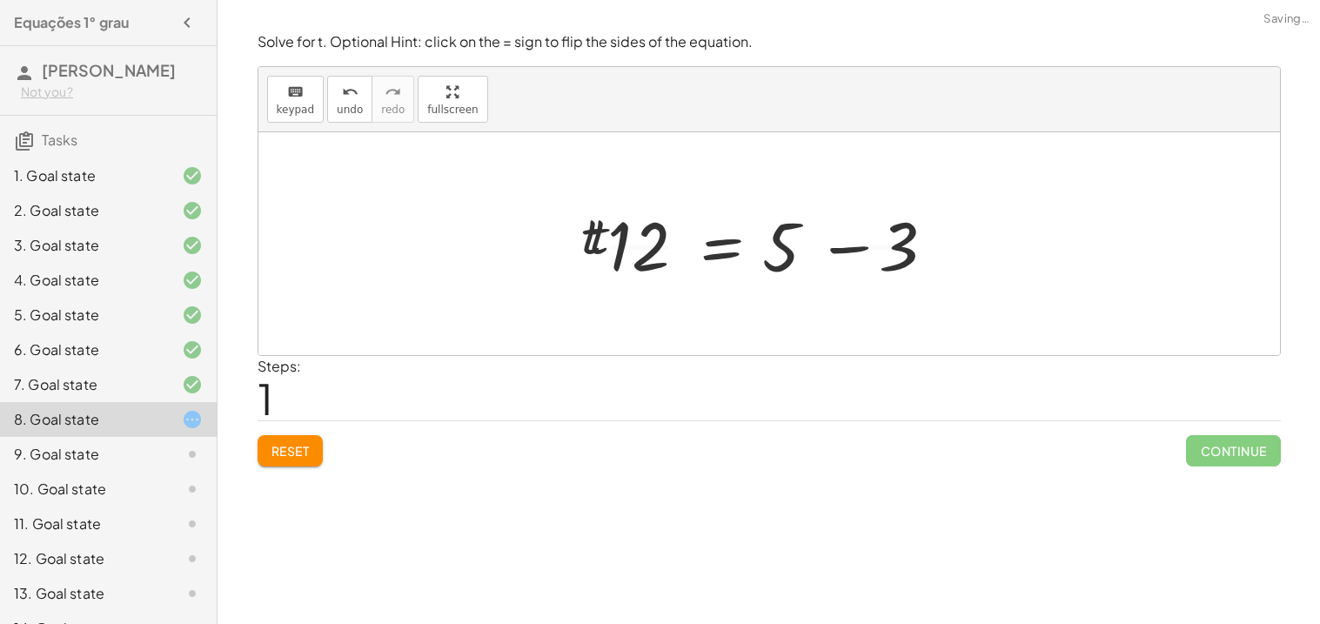
click at [595, 240] on div at bounding box center [770, 244] width 354 height 134
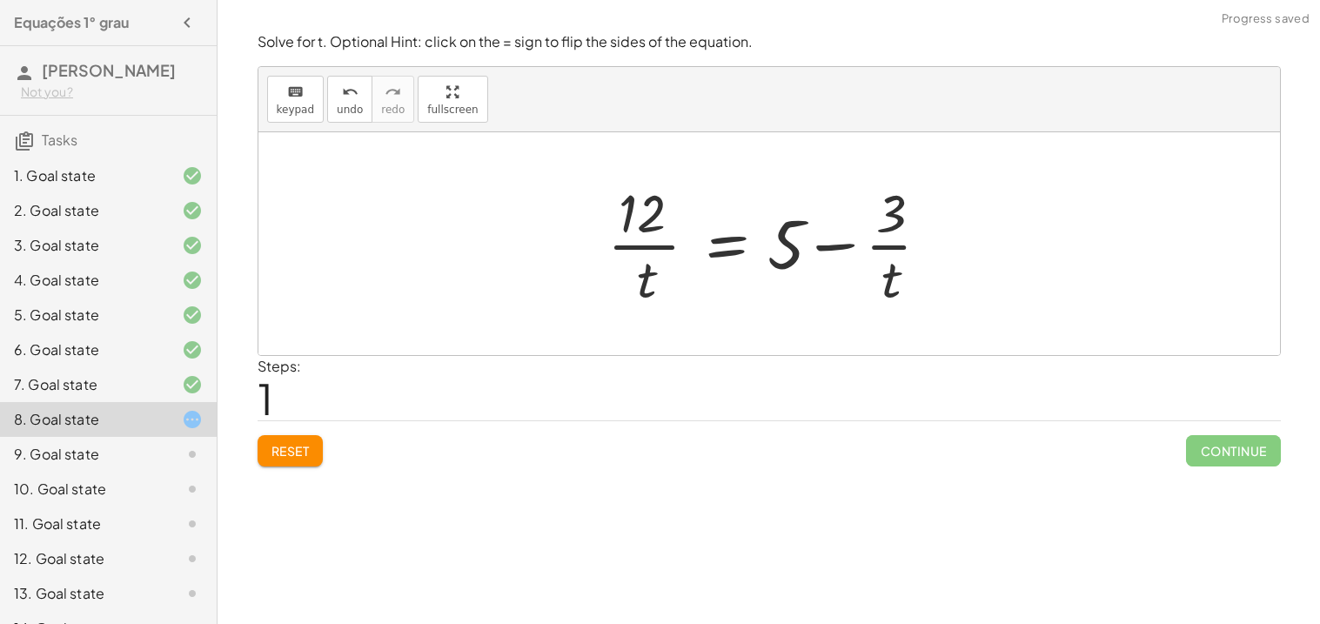
click at [282, 458] on span "Reset" at bounding box center [290, 451] width 38 height 16
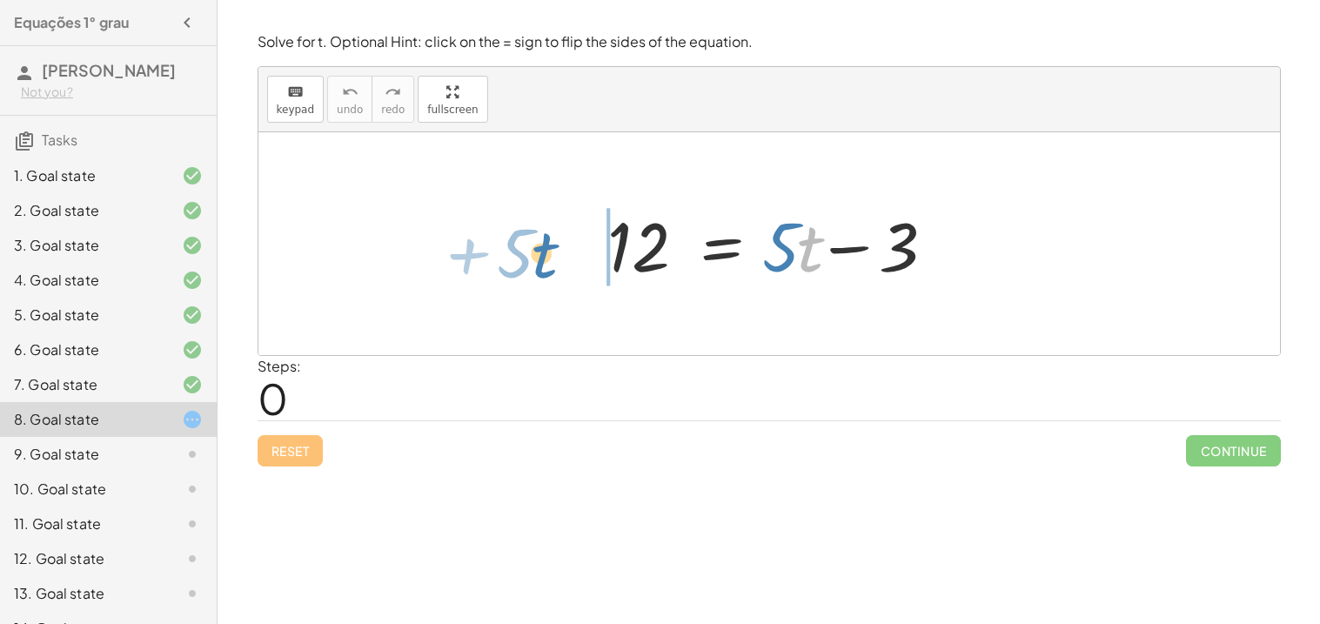
drag, startPoint x: 807, startPoint y: 261, endPoint x: 542, endPoint y: 264, distance: 265.3
click at [542, 264] on div "· t + · 5 12 = + · 5 · t − 3" at bounding box center [768, 243] width 1021 height 223
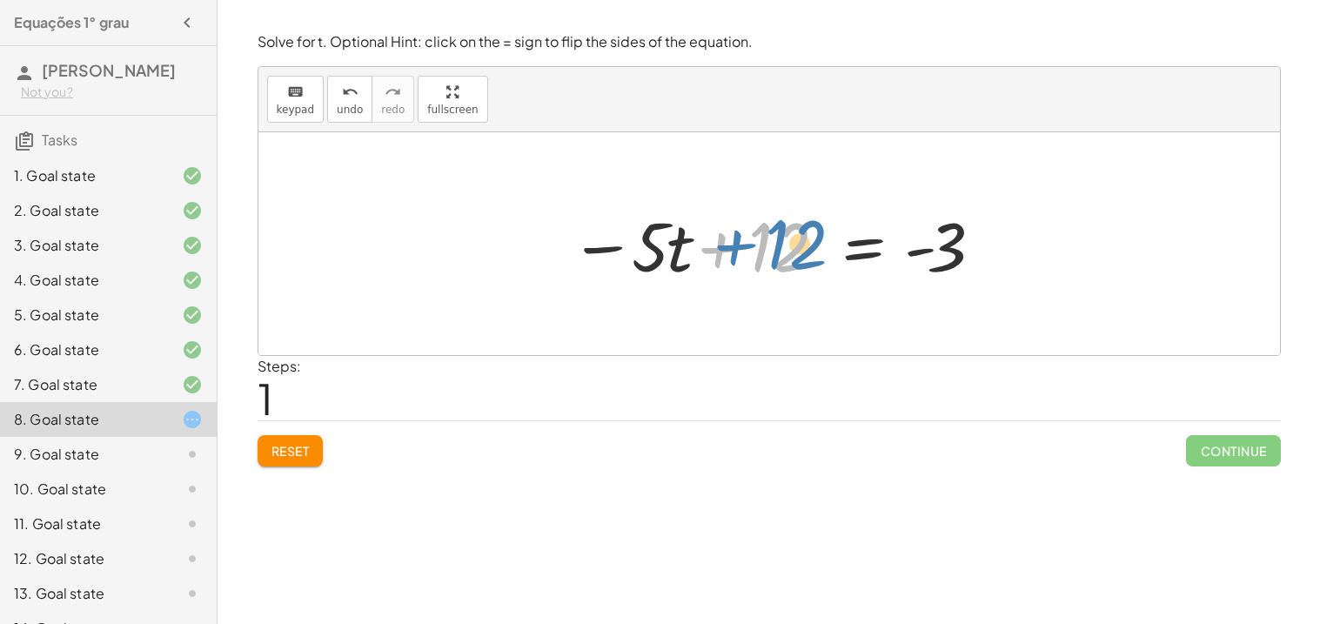
drag, startPoint x: 798, startPoint y: 250, endPoint x: 812, endPoint y: 246, distance: 14.3
click at [812, 246] on div at bounding box center [775, 244] width 429 height 90
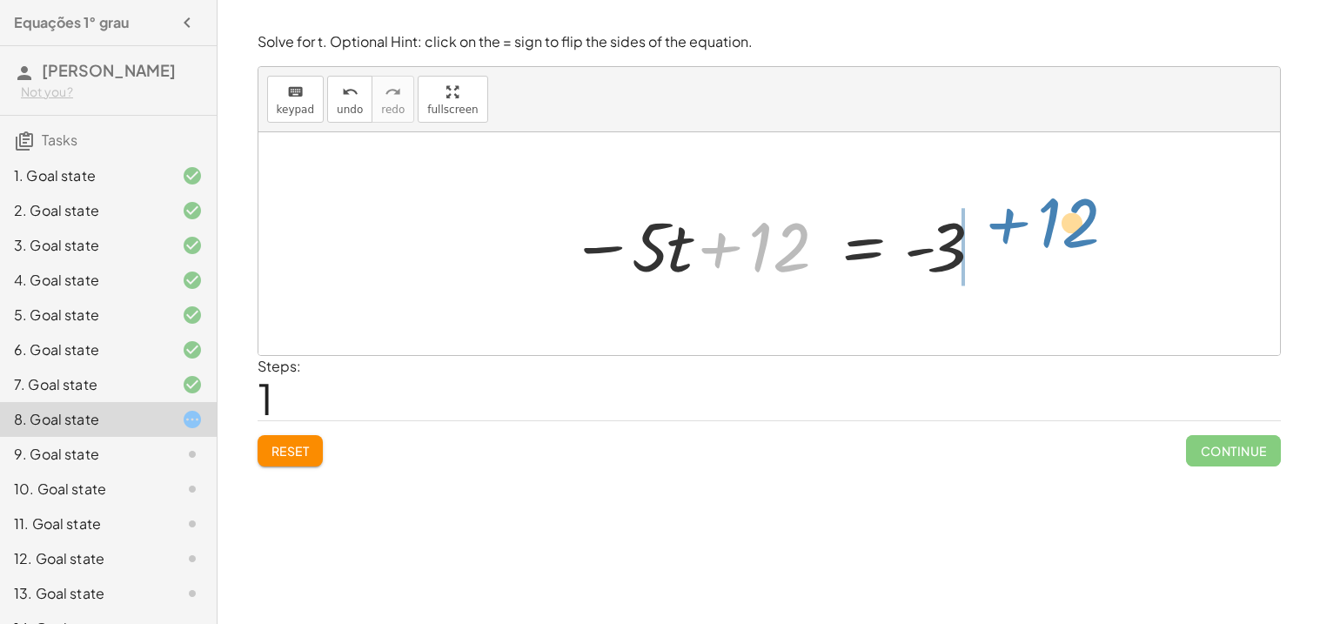
drag, startPoint x: 812, startPoint y: 246, endPoint x: 1096, endPoint y: 213, distance: 286.4
click at [1096, 213] on div "12 = + · 5 · t − 3 + 12 12 = · 5 · t - 3 − +" at bounding box center [768, 243] width 1021 height 223
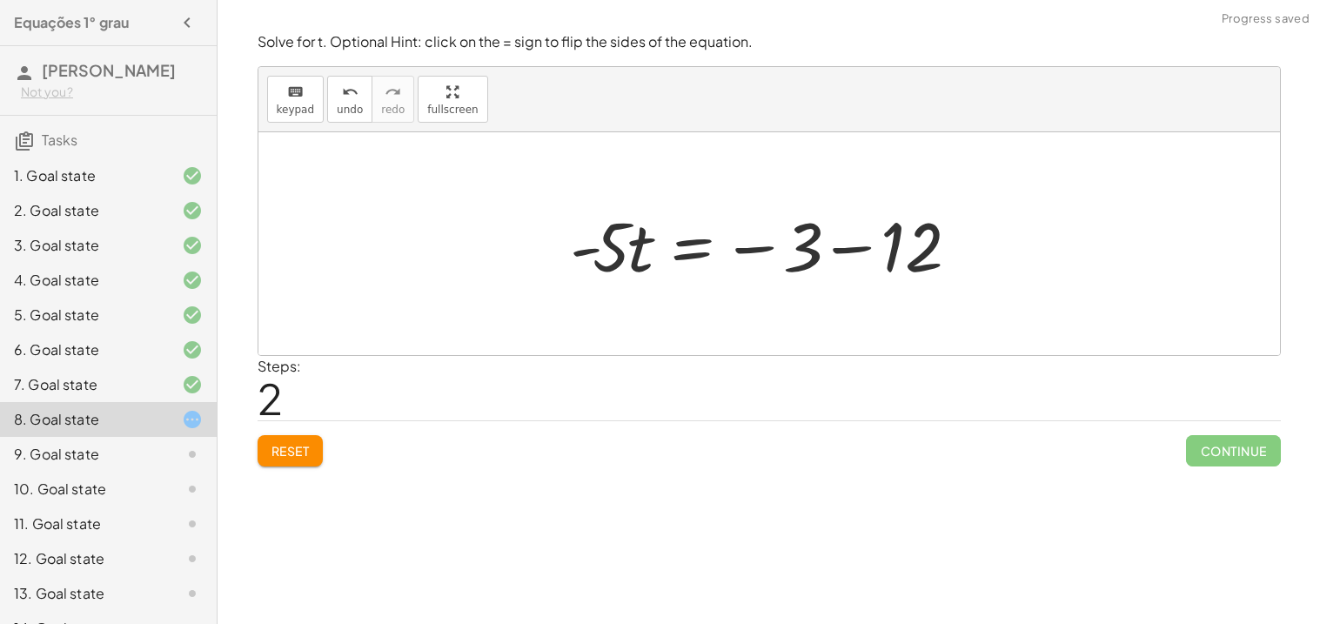
click at [887, 277] on div at bounding box center [775, 244] width 429 height 90
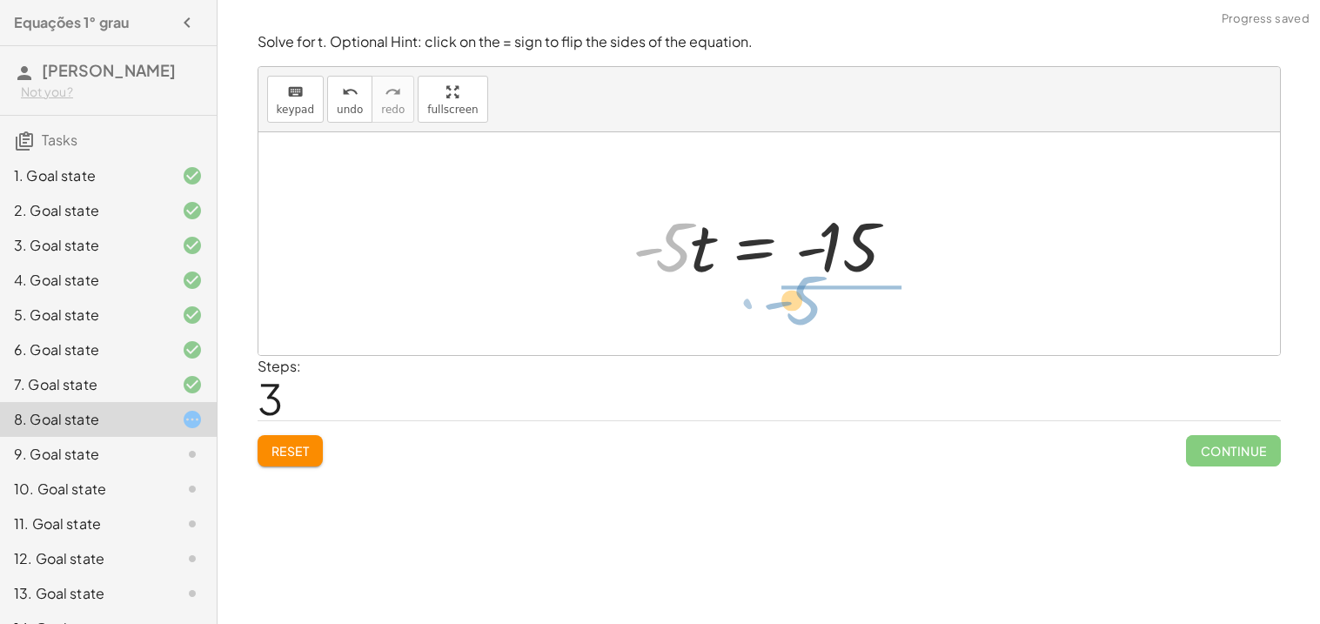
drag, startPoint x: 666, startPoint y: 260, endPoint x: 802, endPoint y: 314, distance: 146.0
click at [802, 314] on div "12 = + · 5 · t − 3 − · 5 · t + 12 = - 3 · - 5 · t = − 3 − 12 · - 5 = · 5 · t - …" at bounding box center [768, 243] width 1021 height 223
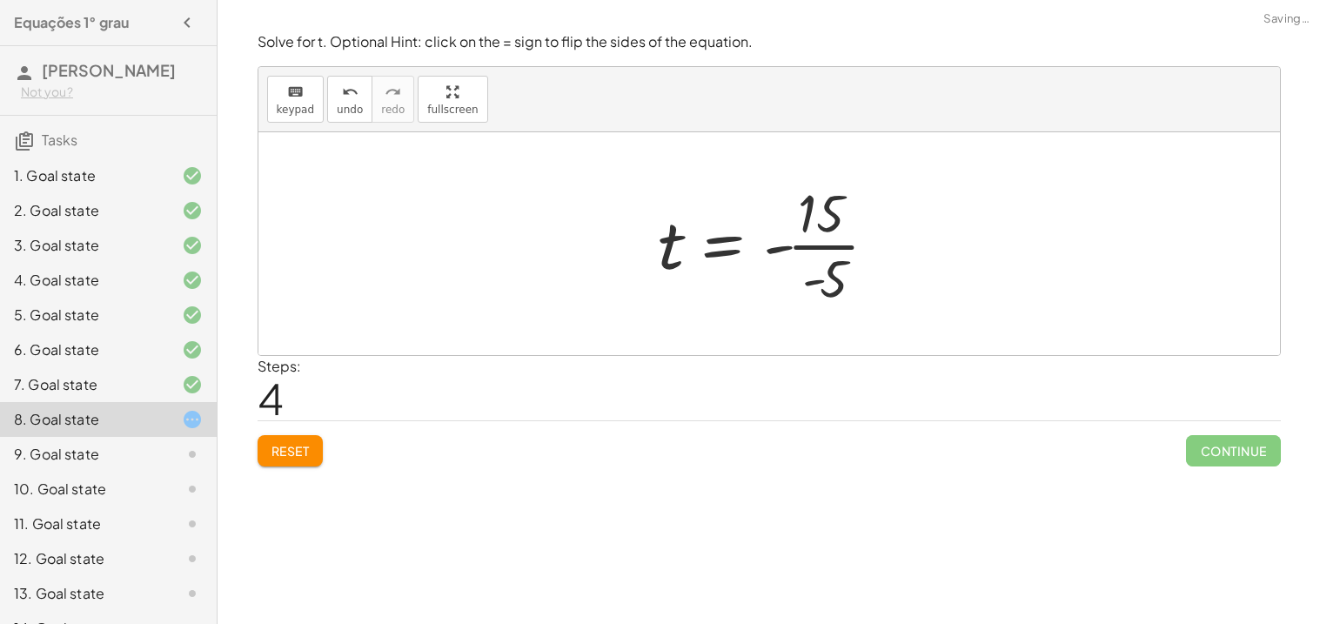
click at [859, 278] on div at bounding box center [775, 244] width 251 height 134
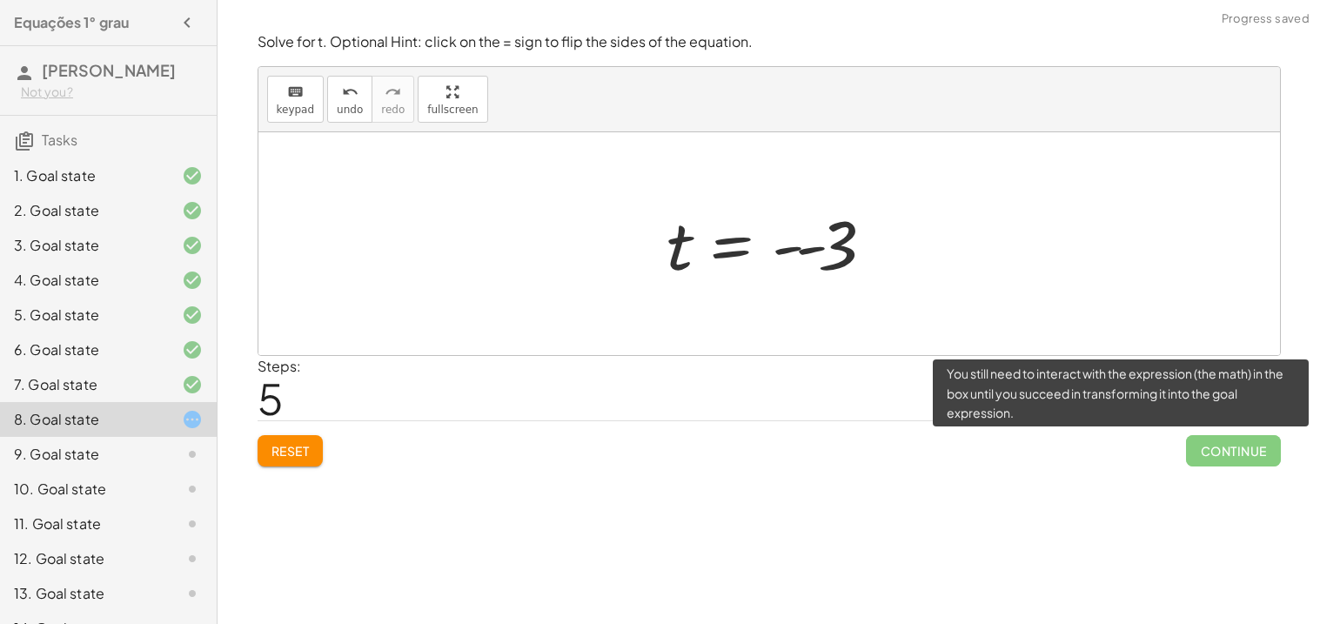
click at [1233, 454] on span "Continue" at bounding box center [1233, 450] width 94 height 31
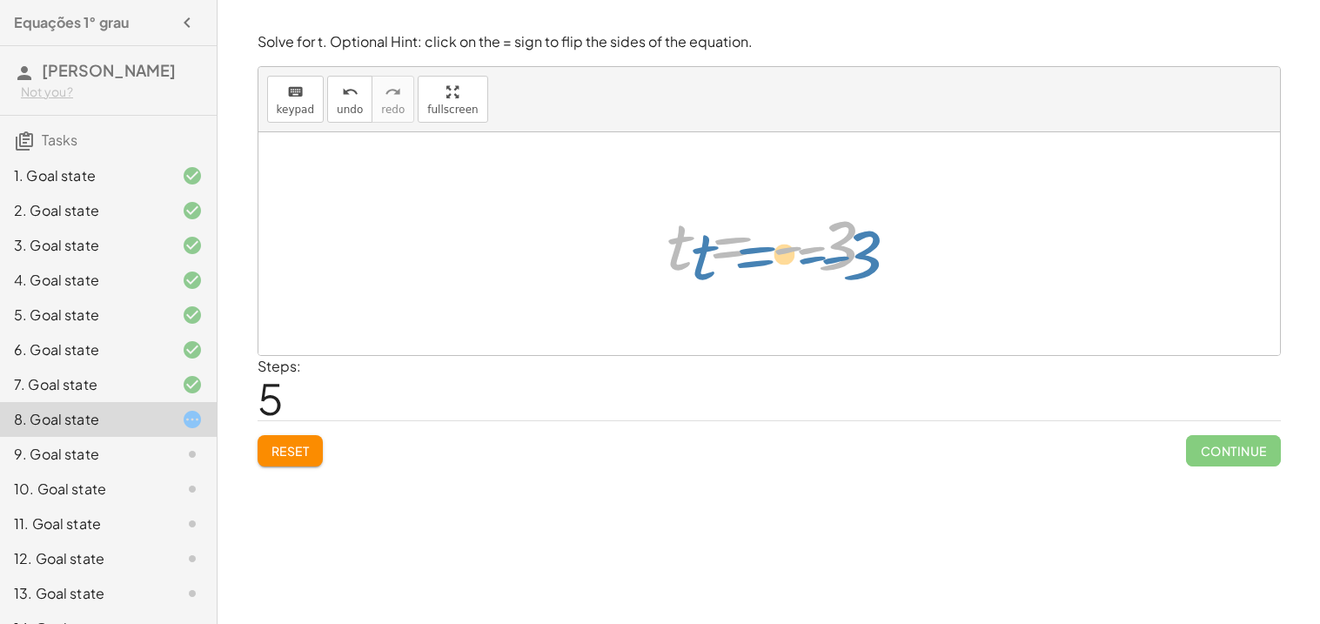
drag, startPoint x: 687, startPoint y: 242, endPoint x: 710, endPoint y: 251, distance: 24.2
click at [710, 251] on div at bounding box center [776, 244] width 234 height 86
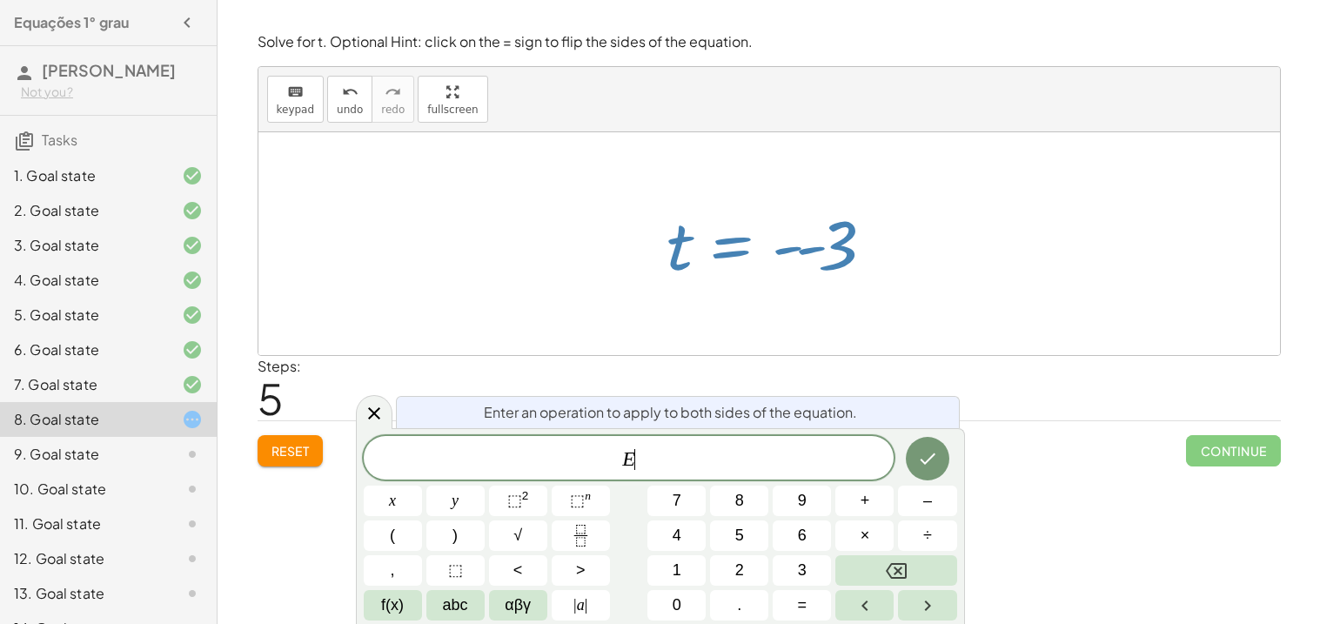
click at [710, 251] on div at bounding box center [776, 244] width 234 height 86
click at [374, 422] on icon at bounding box center [374, 413] width 21 height 21
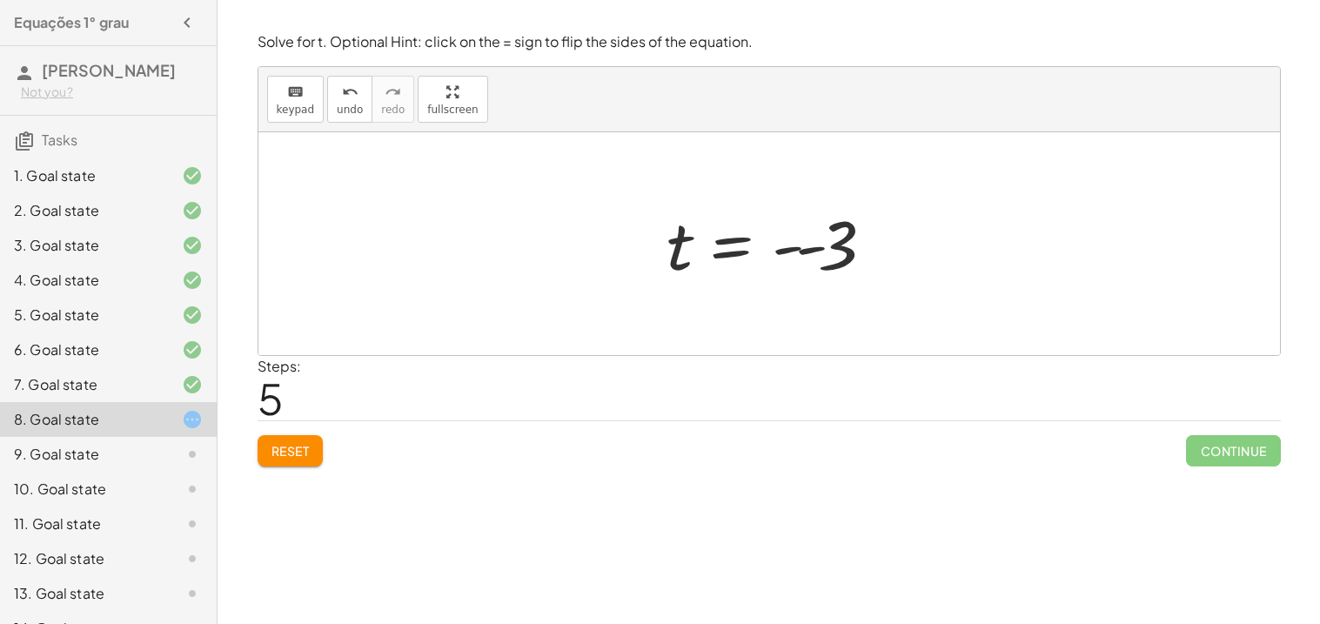
click at [275, 462] on button "Reset" at bounding box center [290, 450] width 66 height 31
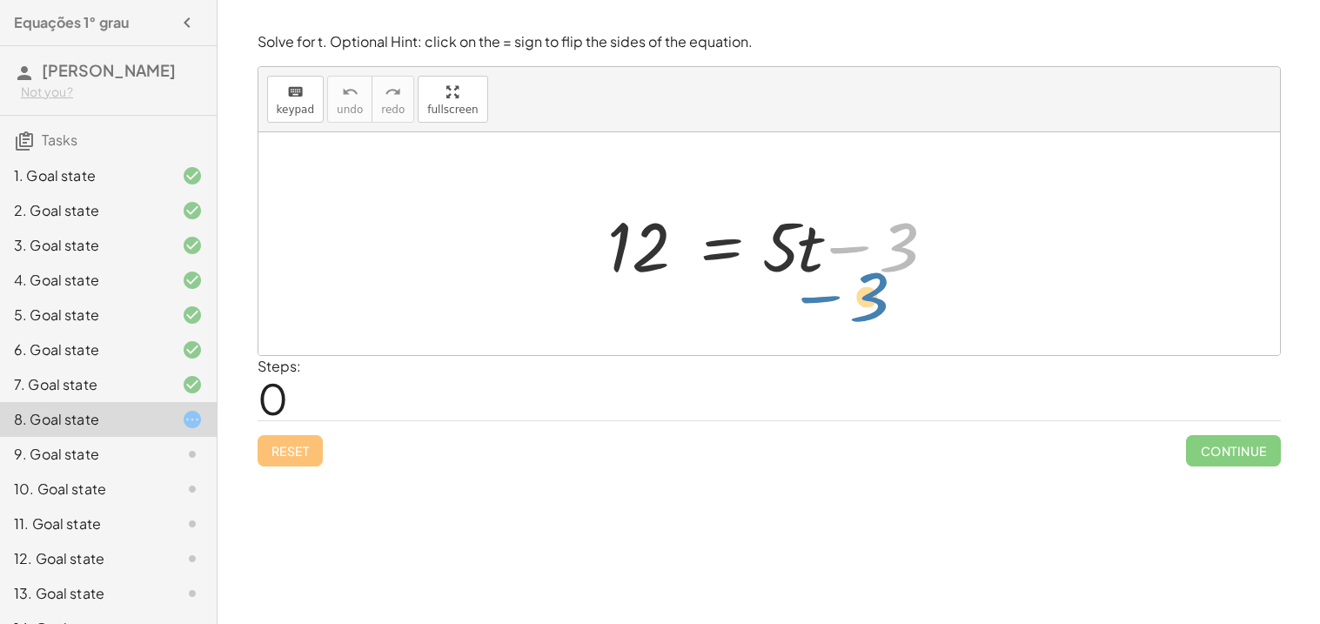
drag, startPoint x: 817, startPoint y: 259, endPoint x: 788, endPoint y: 308, distance: 56.5
click at [788, 308] on div "− 3 12 = + · 5 · t − 3" at bounding box center [768, 243] width 1021 height 223
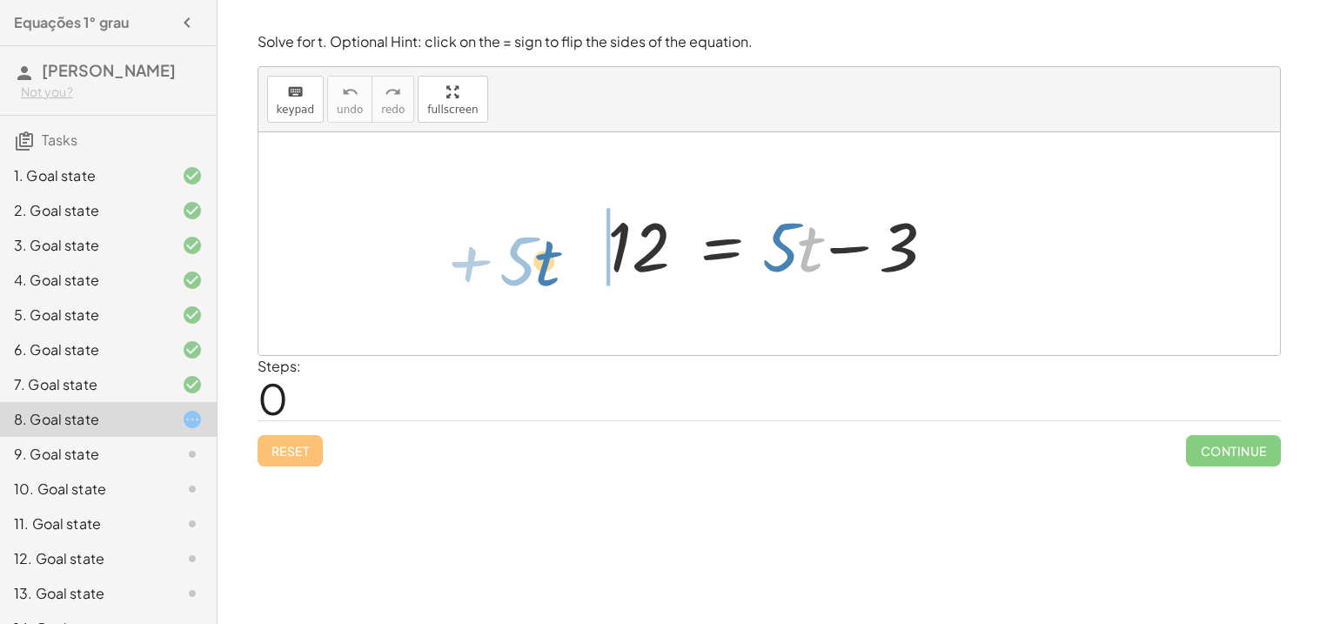
drag, startPoint x: 800, startPoint y: 253, endPoint x: 542, endPoint y: 264, distance: 258.6
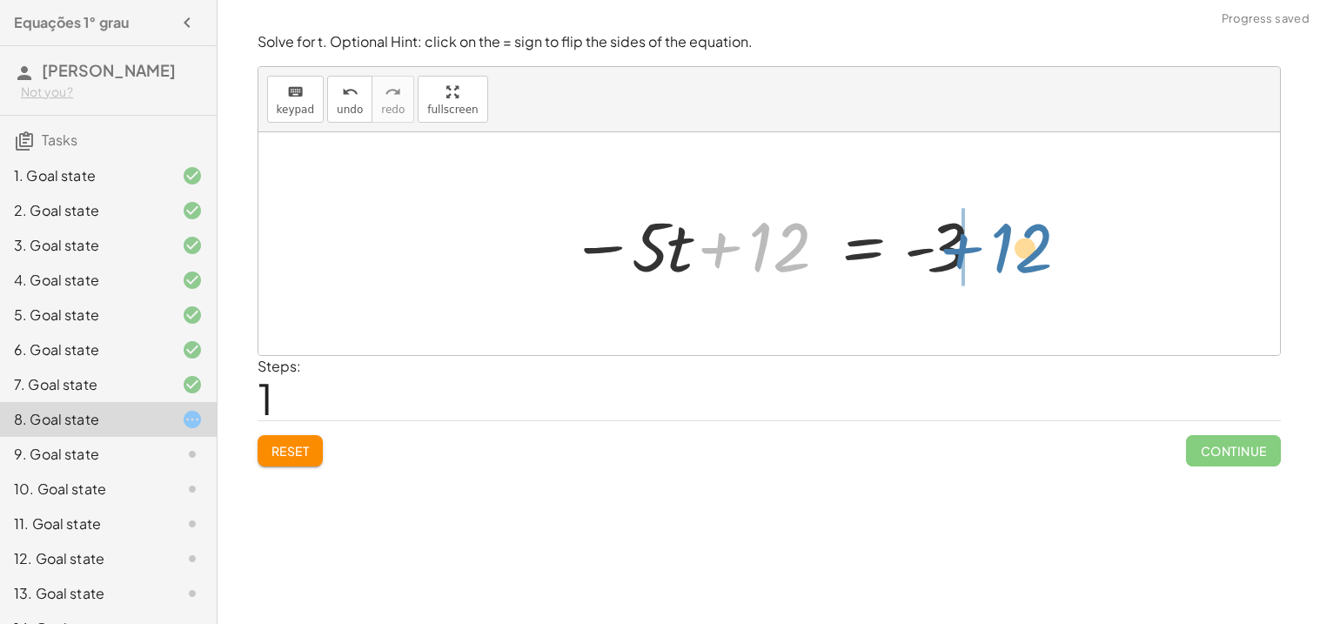
drag, startPoint x: 801, startPoint y: 230, endPoint x: 1041, endPoint y: 231, distance: 240.1
click at [1041, 231] on div "12 = + · 5 · t − 3 + 12 12 = · 5 · t - 3 − +" at bounding box center [768, 243] width 1021 height 223
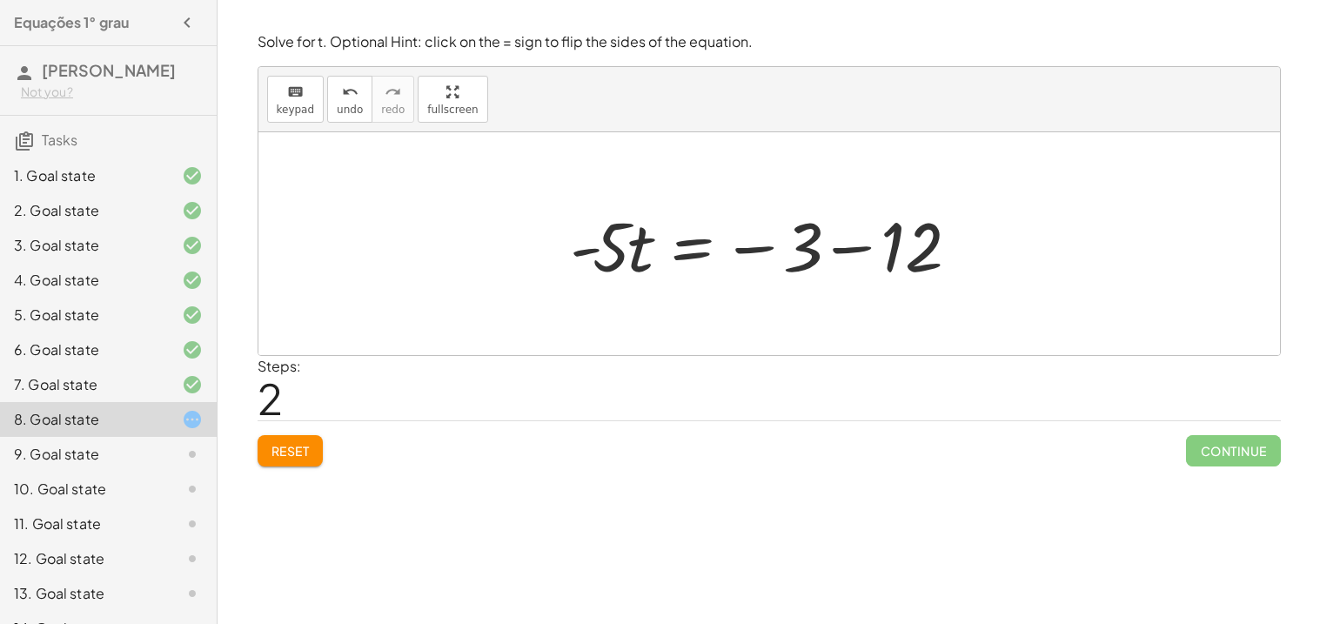
click at [840, 257] on div at bounding box center [775, 244] width 429 height 90
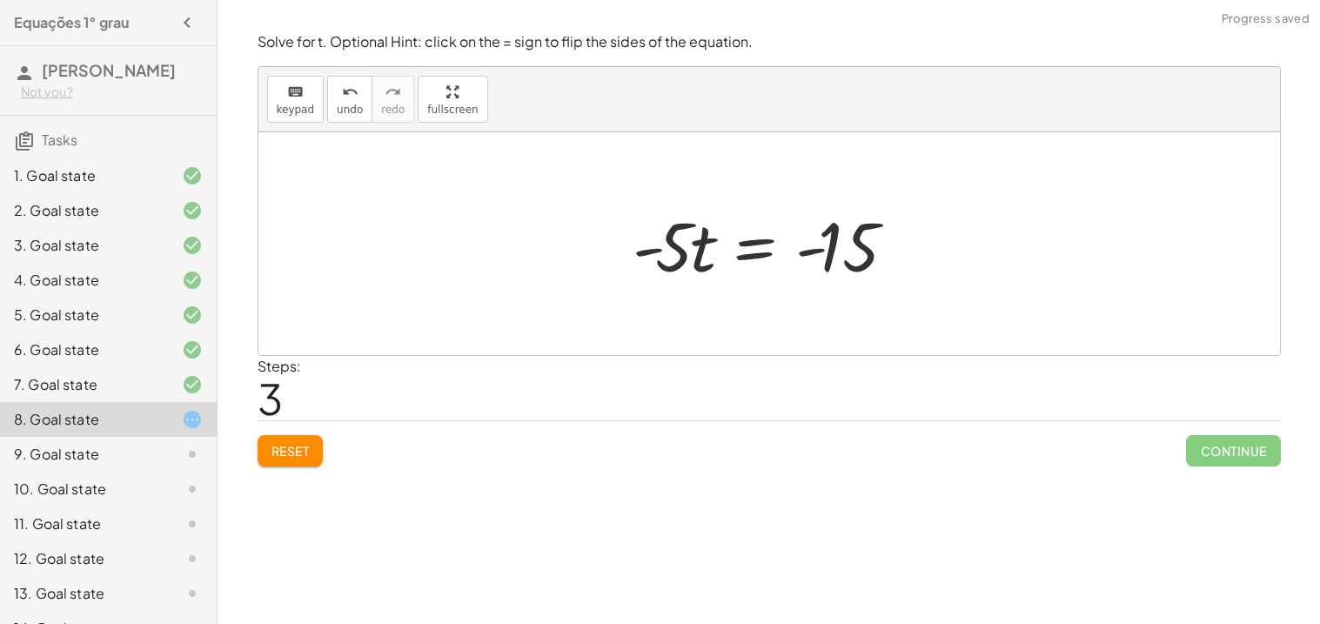
click at [701, 243] on div at bounding box center [776, 244] width 304 height 90
drag, startPoint x: 672, startPoint y: 248, endPoint x: 671, endPoint y: 276, distance: 27.8
click at [671, 276] on div at bounding box center [776, 244] width 304 height 90
drag, startPoint x: 669, startPoint y: 266, endPoint x: 666, endPoint y: 281, distance: 15.0
click at [666, 281] on div at bounding box center [776, 244] width 304 height 90
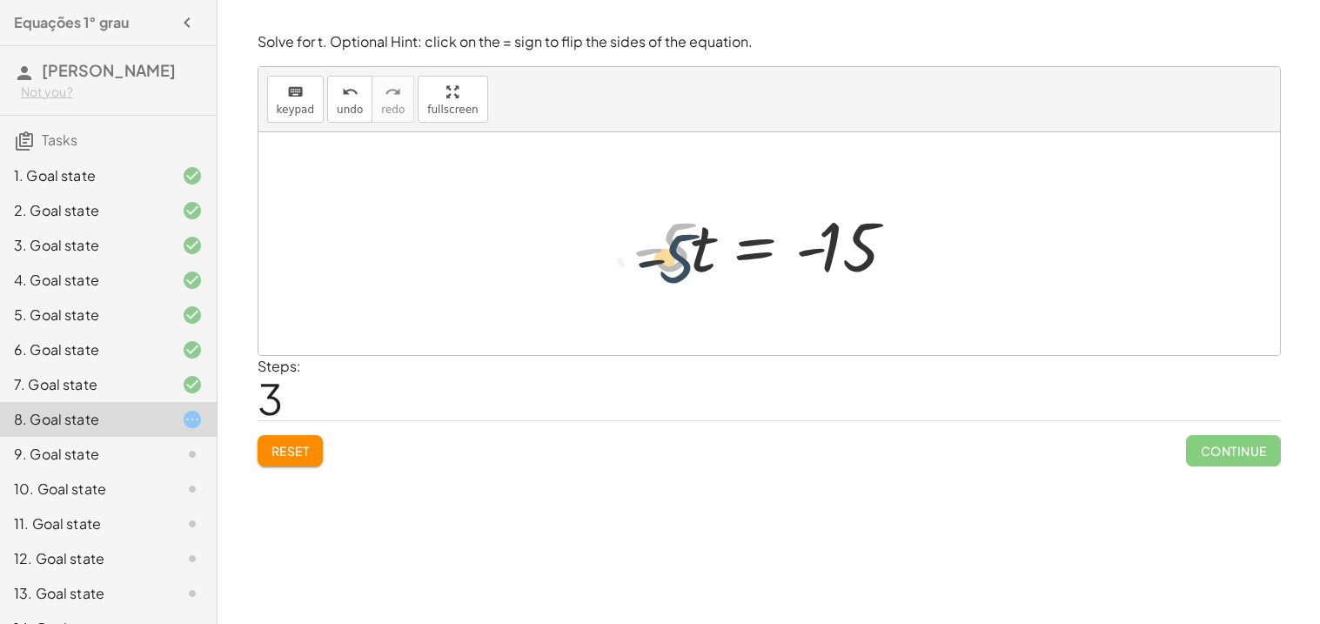
drag, startPoint x: 666, startPoint y: 280, endPoint x: 670, endPoint y: 289, distance: 9.4
click at [670, 289] on div "12 = + · 5 · t − 3 − · 5 · t + 12 = - 3 · - 5 · t = − 3 − 12 · - 5 = · 5 · t - …" at bounding box center [768, 244] width 325 height 98
drag, startPoint x: 672, startPoint y: 255, endPoint x: 879, endPoint y: 312, distance: 214.8
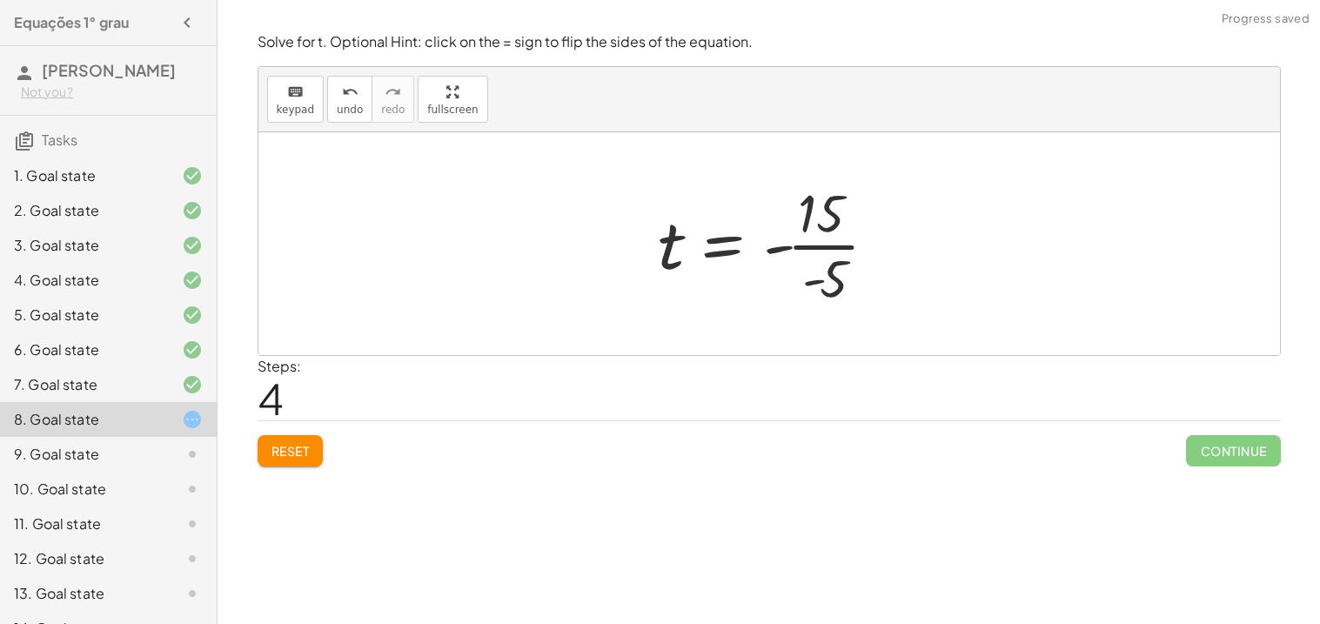
click at [840, 237] on div at bounding box center [775, 244] width 251 height 134
click at [840, 237] on div at bounding box center [767, 244] width 234 height 86
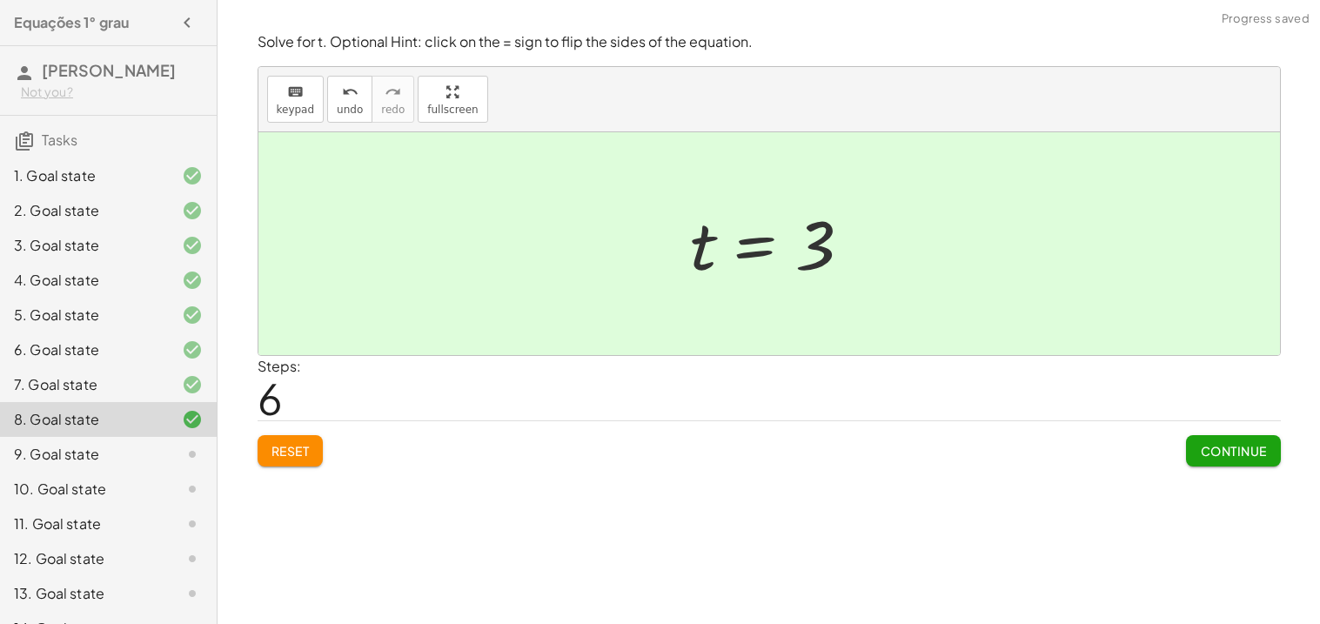
click at [1210, 456] on span "Continue" at bounding box center [1233, 451] width 66 height 16
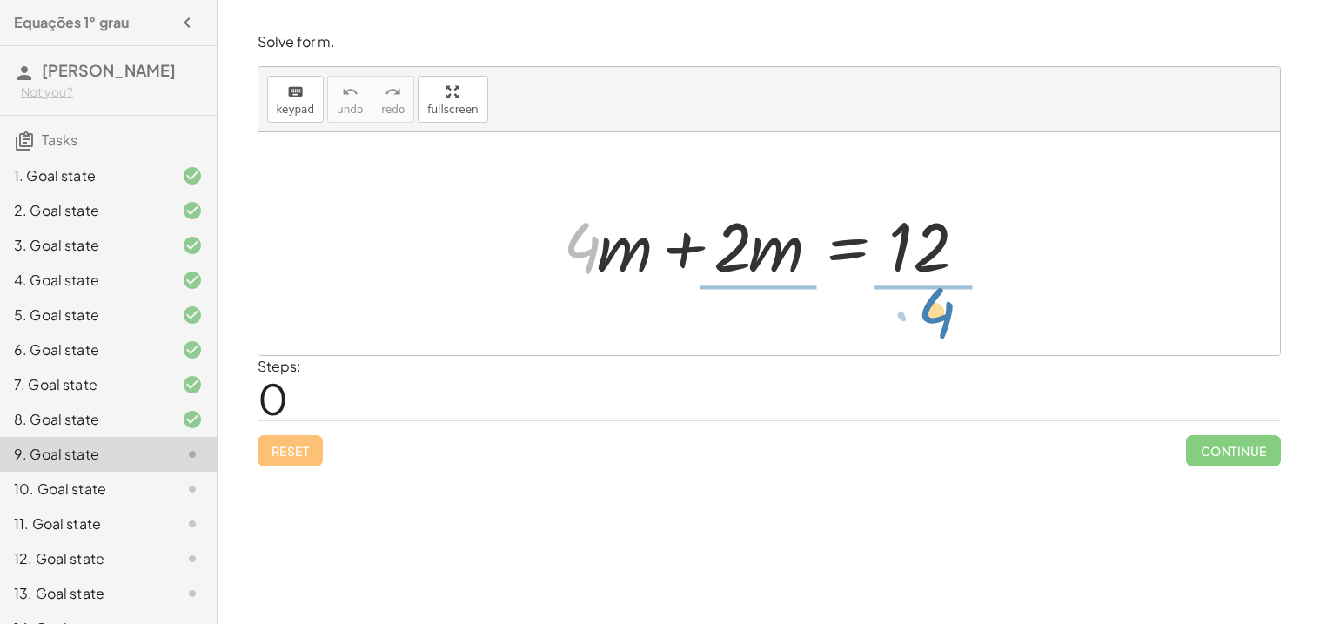
drag, startPoint x: 566, startPoint y: 246, endPoint x: 921, endPoint y: 311, distance: 360.9
click at [921, 311] on div "· 4 + · m + · 4 · m + · 2 · m = 12" at bounding box center [768, 243] width 1021 height 223
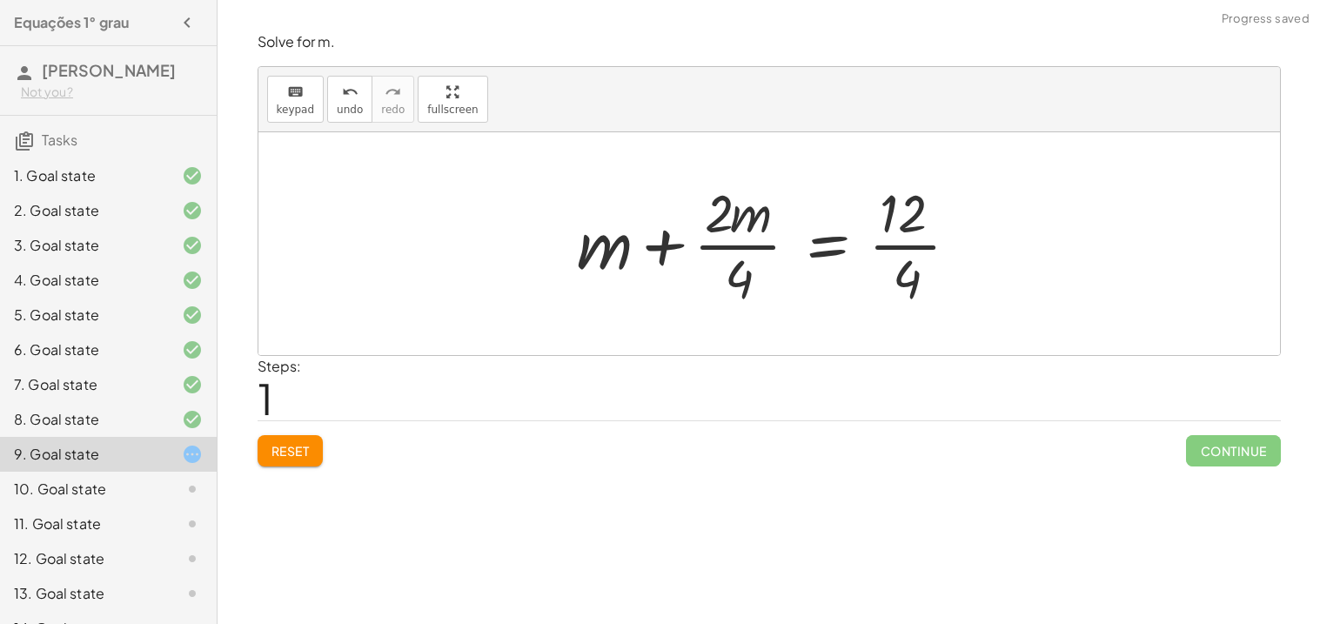
click at [928, 253] on div at bounding box center [775, 244] width 414 height 134
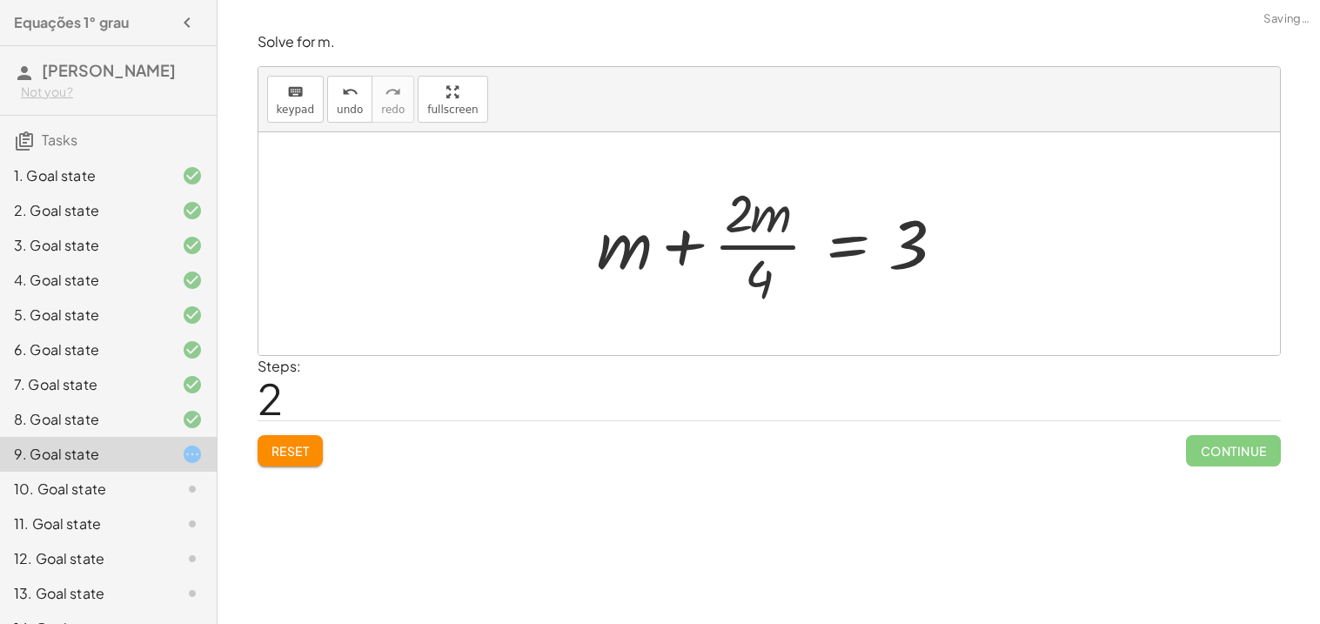
click at [779, 237] on div at bounding box center [775, 244] width 374 height 134
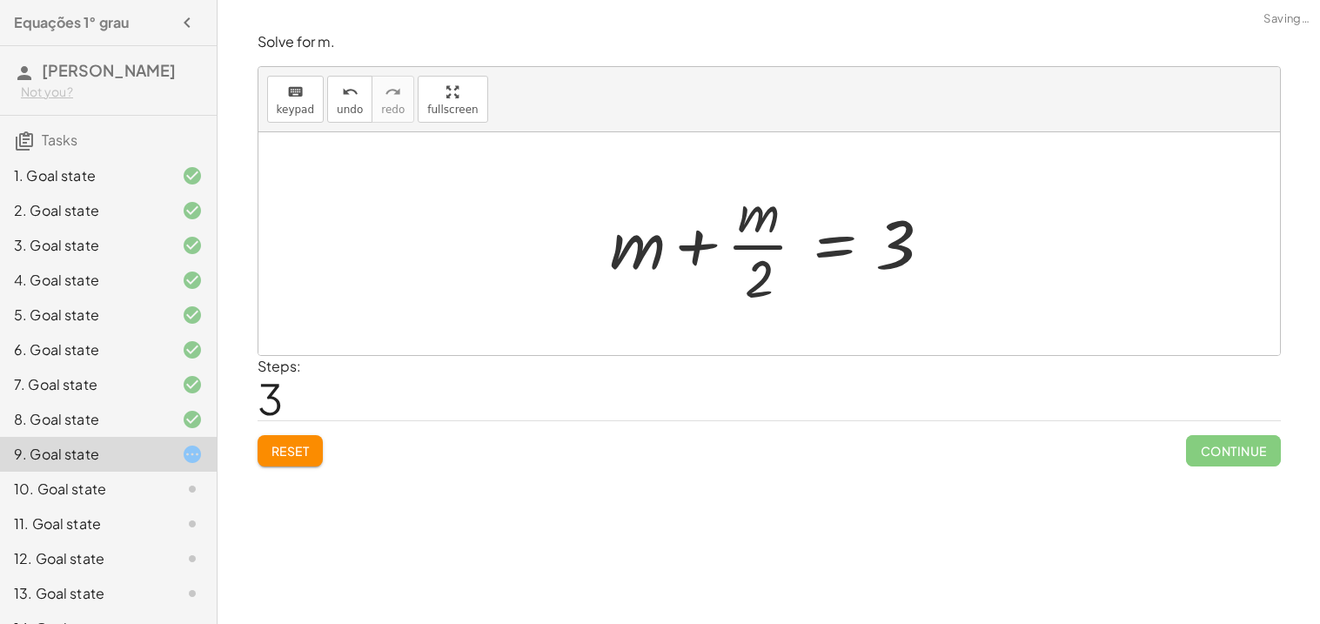
click at [776, 240] on div at bounding box center [775, 244] width 348 height 134
drag, startPoint x: 652, startPoint y: 244, endPoint x: 1033, endPoint y: 219, distance: 381.8
click at [1033, 219] on div "+ · 4 · m + · 2 · m = 12 + m + · 2 · m · 4 = · 12 · 4 + m + · 2 · m · 4 = 3 + m…" at bounding box center [768, 243] width 1021 height 223
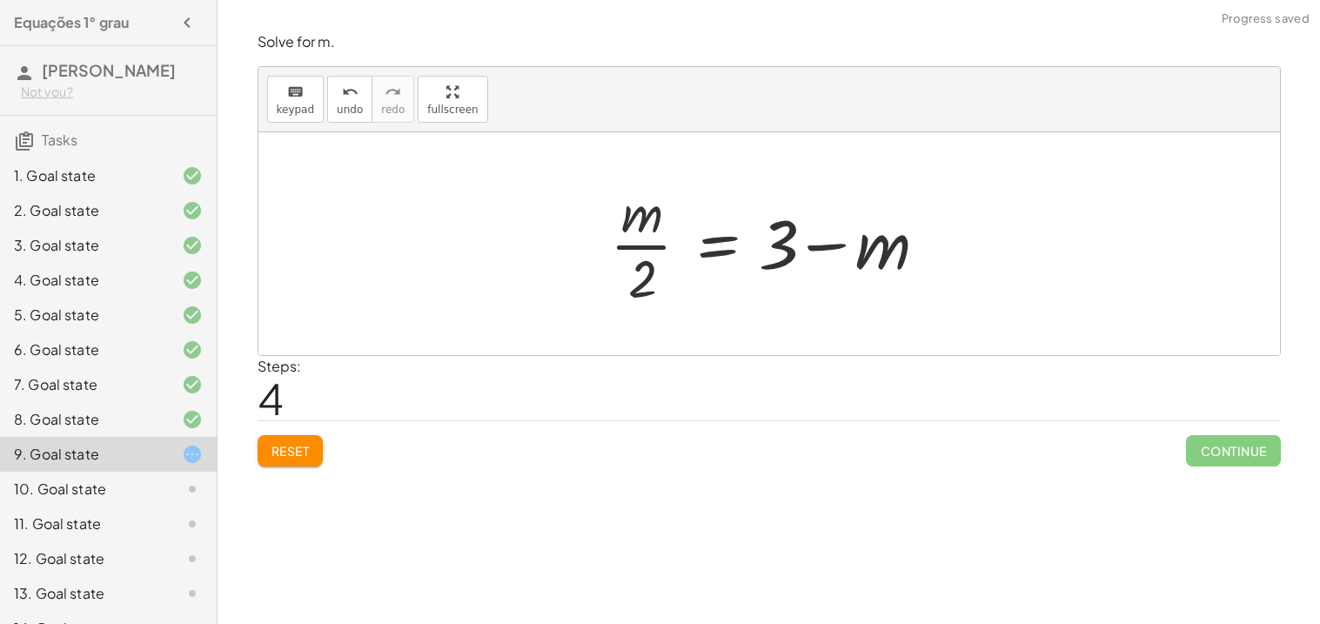
click at [874, 234] on div at bounding box center [775, 244] width 348 height 134
click at [796, 251] on div at bounding box center [775, 244] width 348 height 134
click at [810, 251] on div at bounding box center [775, 244] width 348 height 134
drag, startPoint x: 634, startPoint y: 277, endPoint x: 746, endPoint y: 284, distance: 112.4
click at [746, 284] on div at bounding box center [775, 244] width 348 height 134
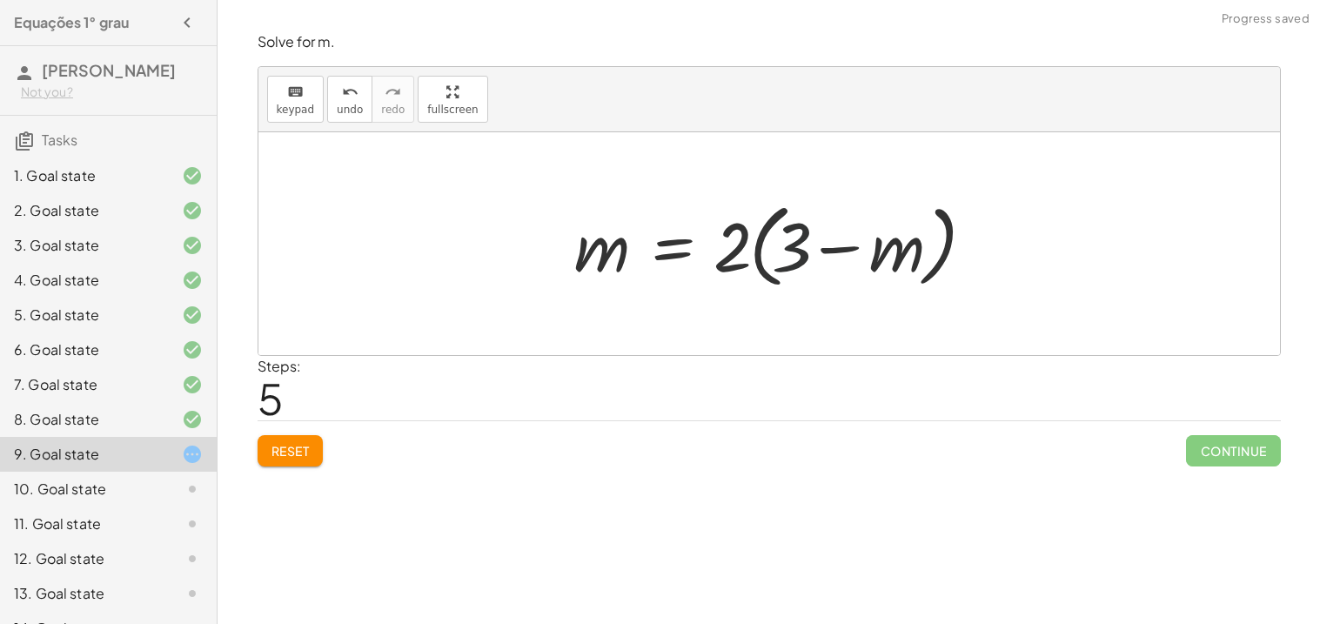
click at [790, 251] on div at bounding box center [775, 244] width 420 height 100
click at [316, 444] on button "Reset" at bounding box center [290, 450] width 66 height 31
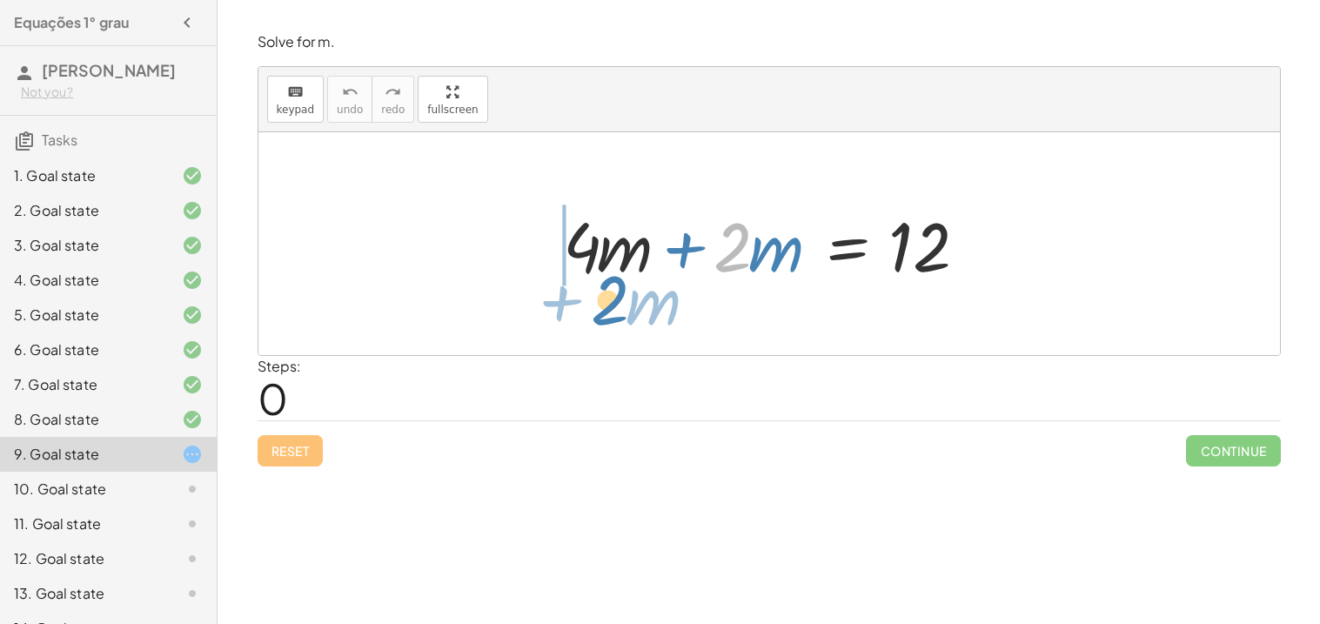
drag, startPoint x: 725, startPoint y: 262, endPoint x: 597, endPoint y: 316, distance: 138.8
click at [597, 316] on div "· 2 + · m + · 4 · m + · 2 · m = 12" at bounding box center [768, 243] width 1021 height 223
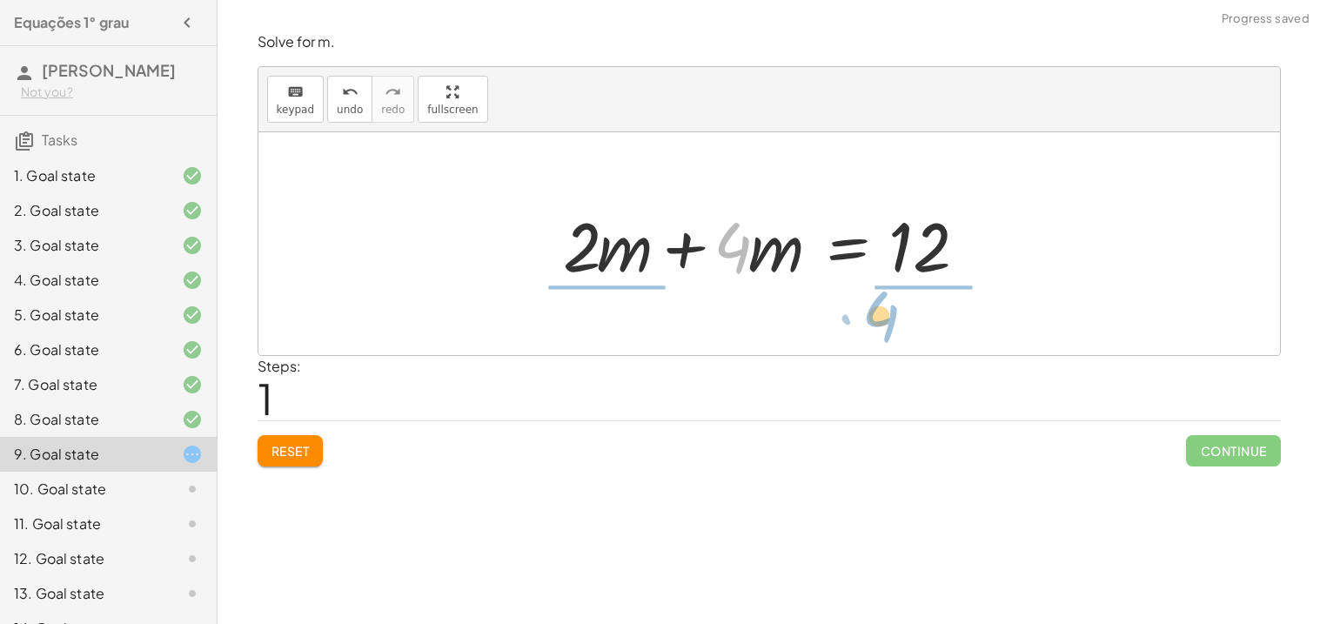
drag, startPoint x: 737, startPoint y: 230, endPoint x: 885, endPoint y: 298, distance: 163.1
click at [885, 298] on div "+ · 4 · m + · 2 · m = 12 · 4 + · 4 · m + · 2 · m = 12" at bounding box center [768, 243] width 1021 height 223
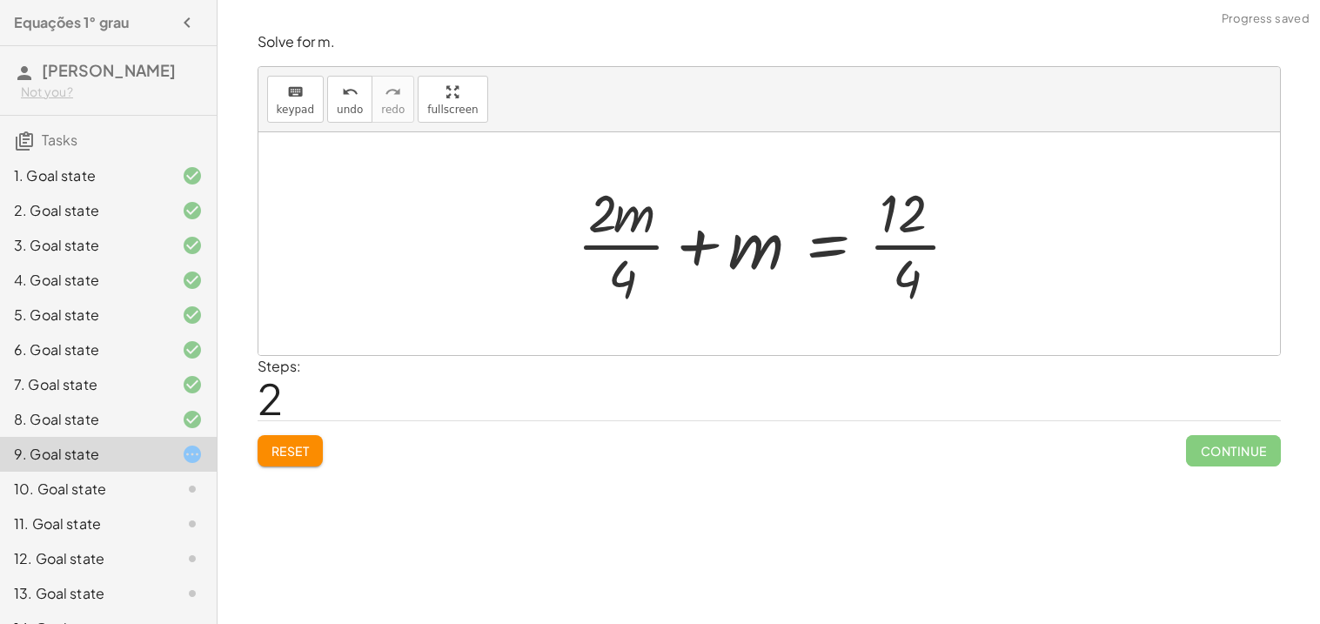
click at [926, 239] on div at bounding box center [775, 244] width 414 height 134
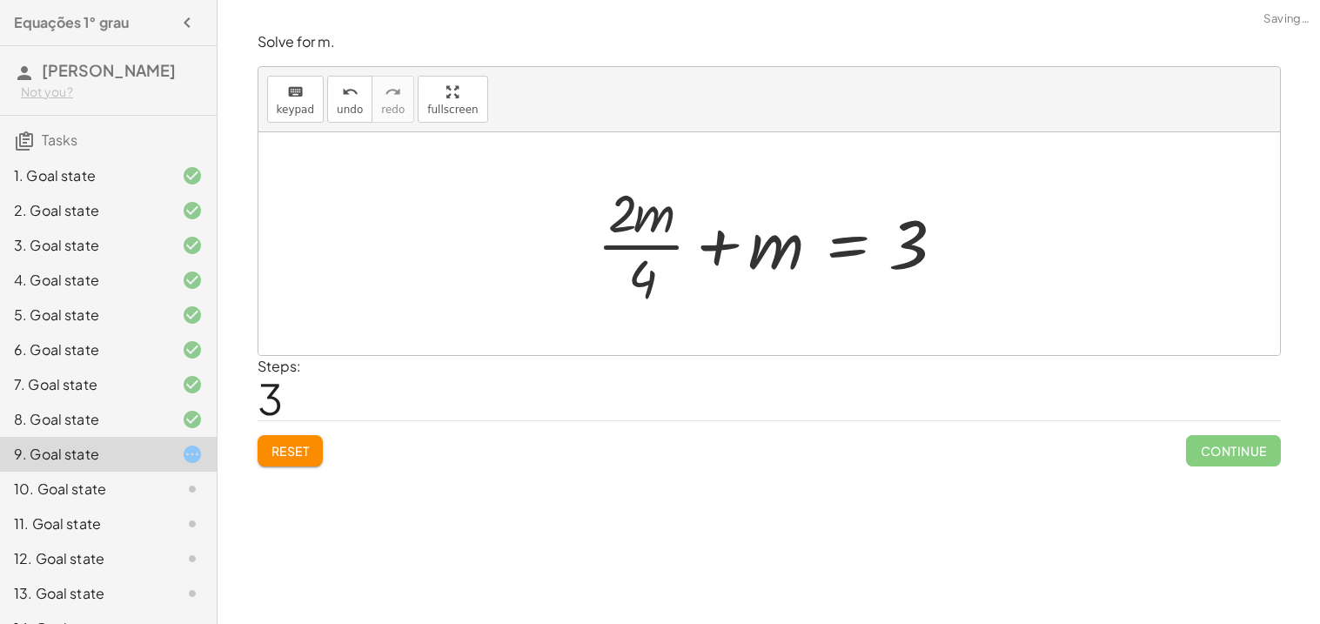
click at [653, 257] on div at bounding box center [775, 244] width 374 height 134
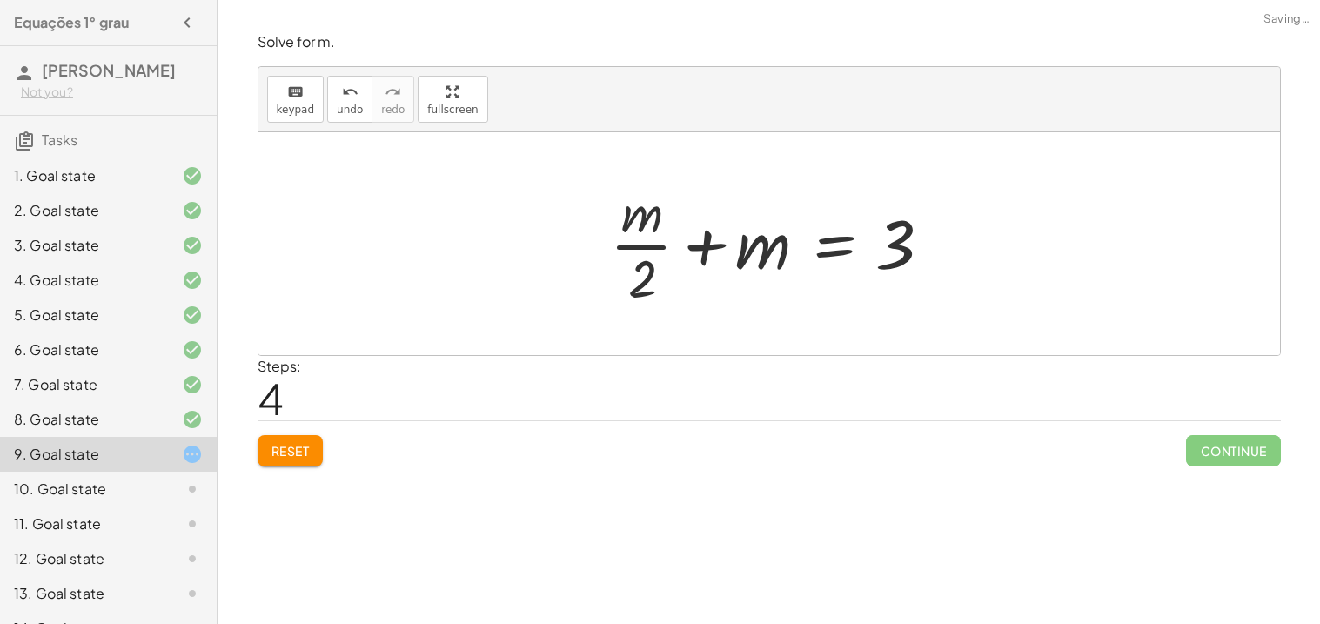
click at [693, 246] on div at bounding box center [775, 244] width 348 height 134
click at [665, 236] on div at bounding box center [775, 244] width 348 height 134
click at [318, 458] on button "Reset" at bounding box center [290, 450] width 66 height 31
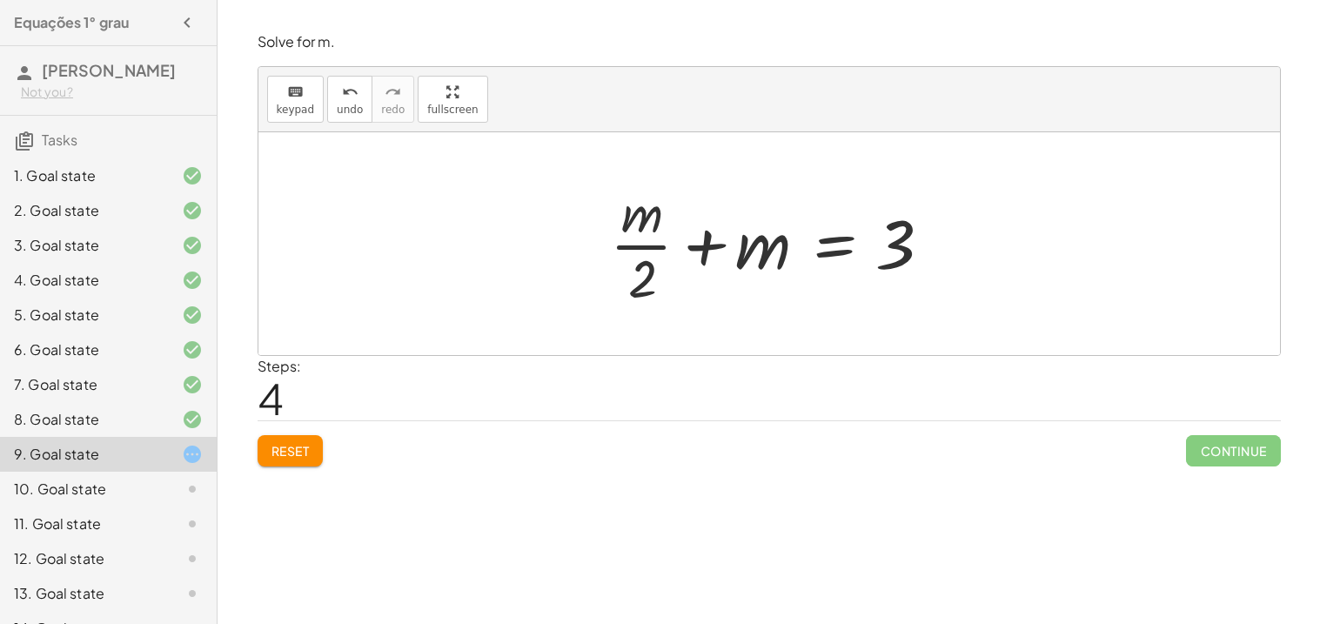
click at [318, 458] on div "Reset Continue" at bounding box center [768, 443] width 1023 height 46
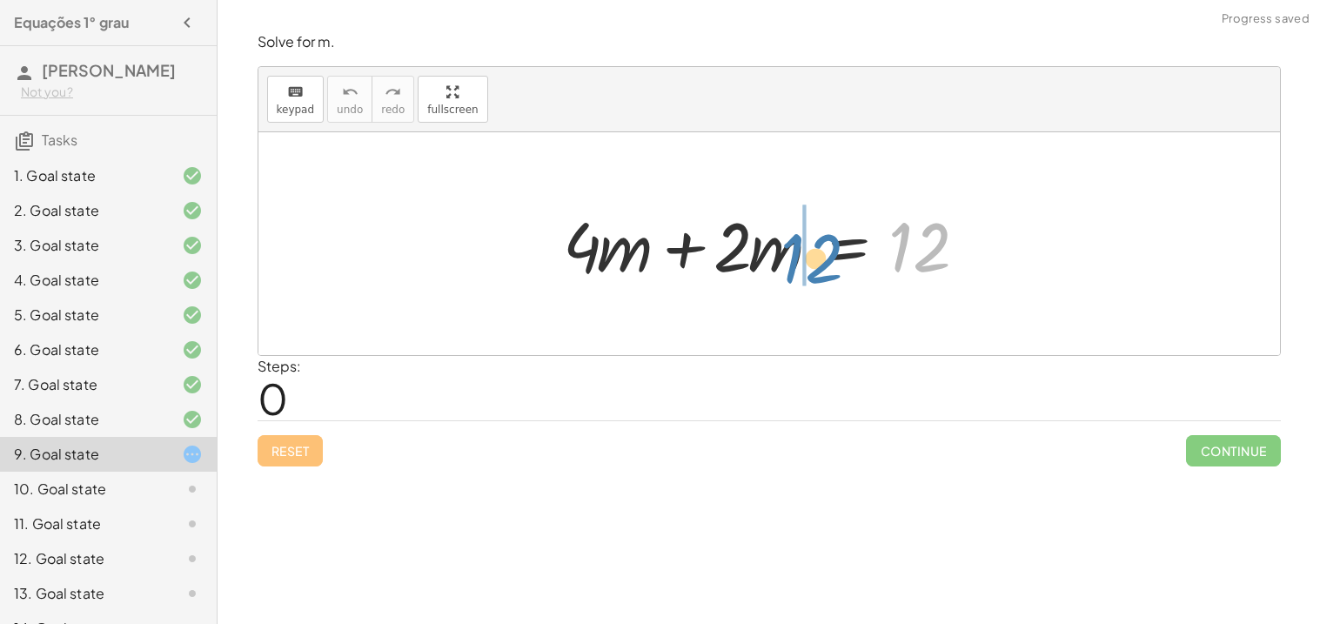
drag, startPoint x: 926, startPoint y: 256, endPoint x: 933, endPoint y: 264, distance: 11.1
click at [933, 264] on div at bounding box center [776, 244] width 444 height 90
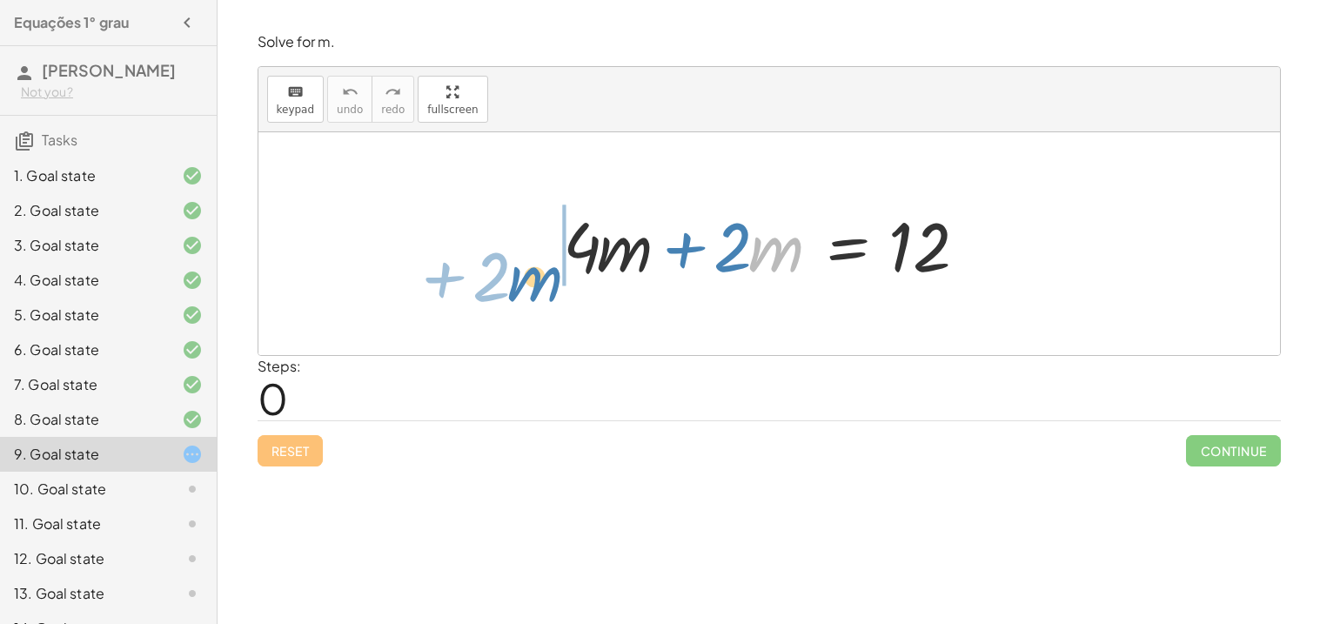
drag, startPoint x: 789, startPoint y: 258, endPoint x: 550, endPoint y: 286, distance: 240.8
click at [550, 286] on div "· m + · 2 + · 4 · m + · 2 · m = 12" at bounding box center [769, 244] width 465 height 98
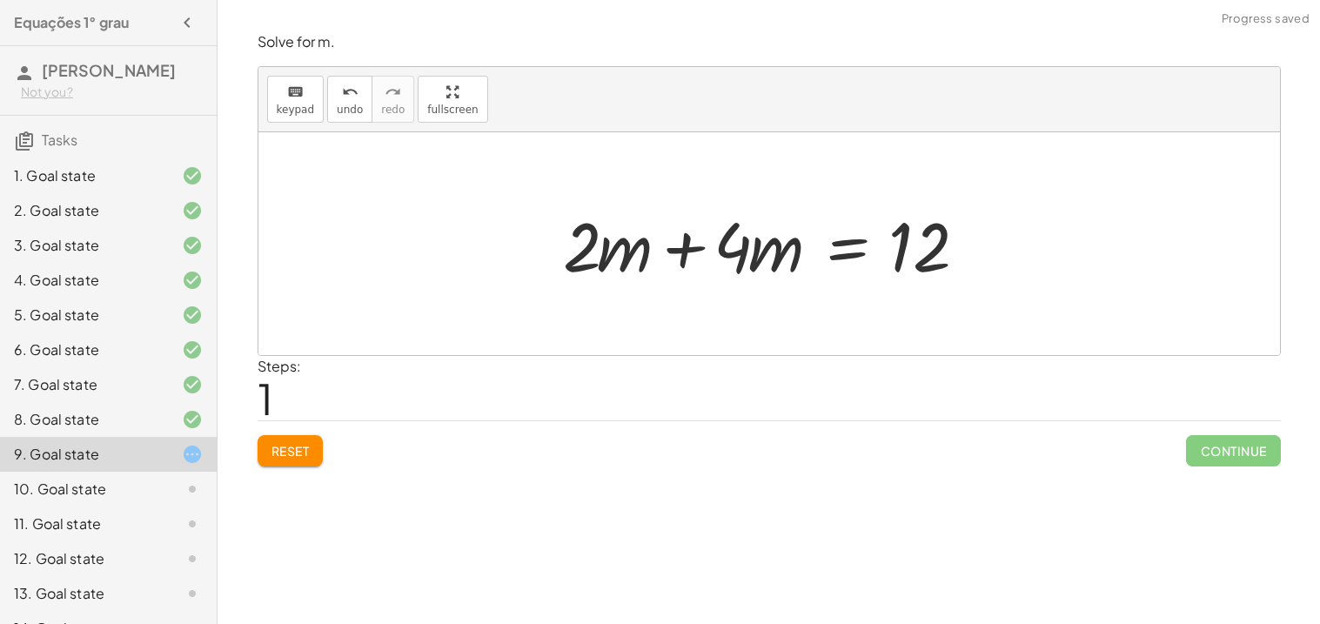
click at [710, 234] on div at bounding box center [776, 244] width 444 height 90
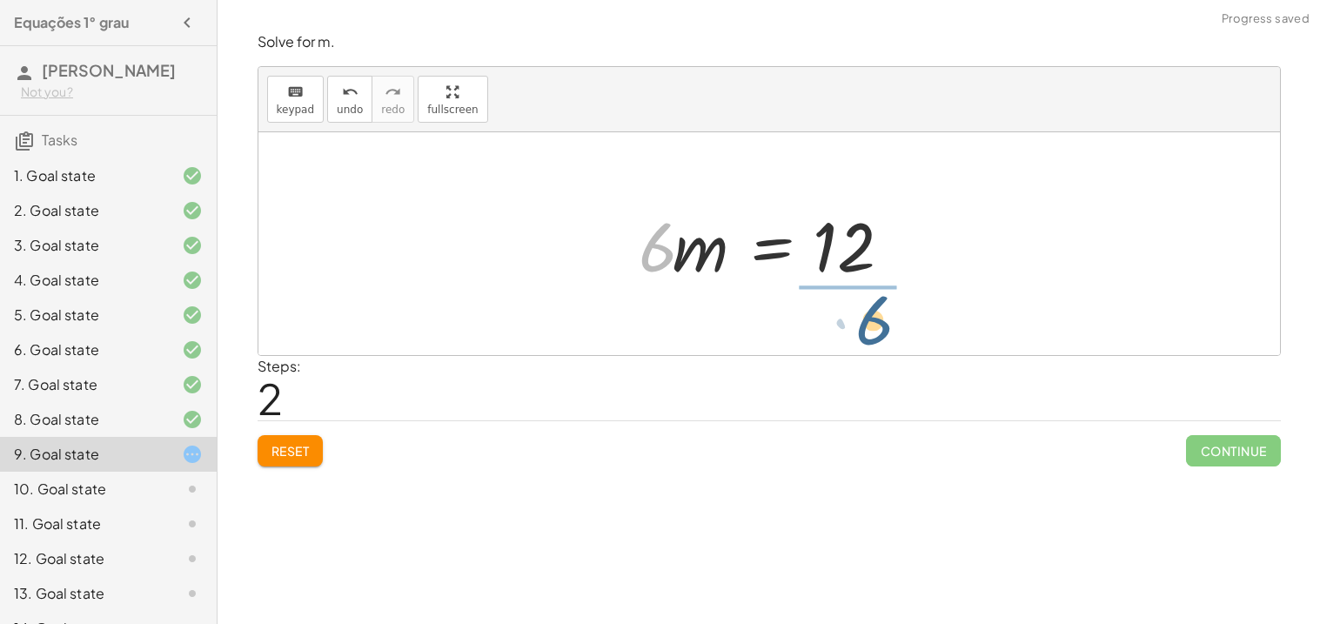
drag, startPoint x: 652, startPoint y: 243, endPoint x: 870, endPoint y: 316, distance: 229.4
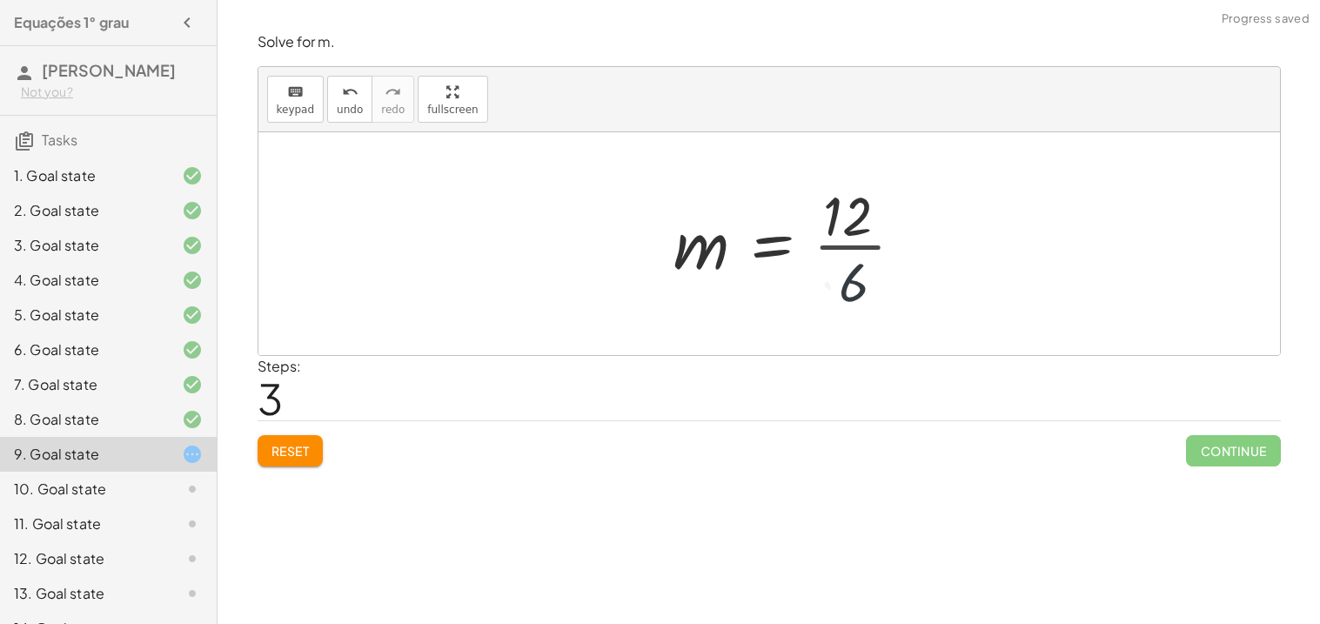
click at [870, 316] on div at bounding box center [768, 243] width 1021 height 223
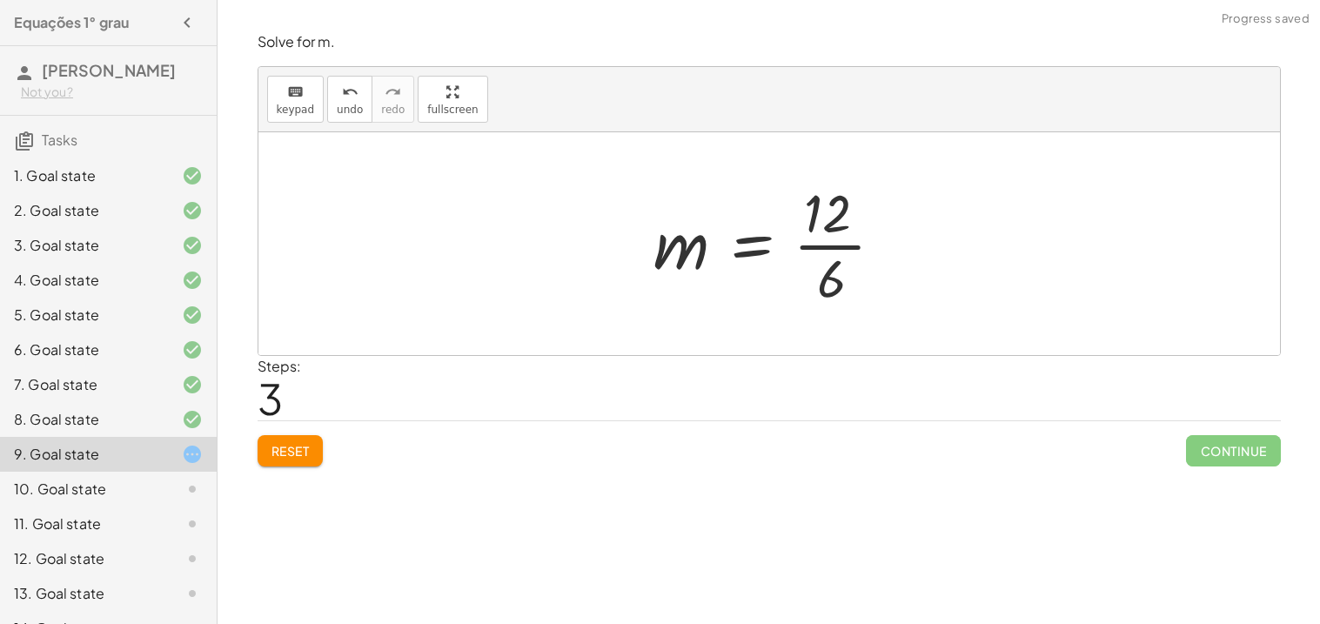
click at [839, 238] on div at bounding box center [776, 244] width 263 height 134
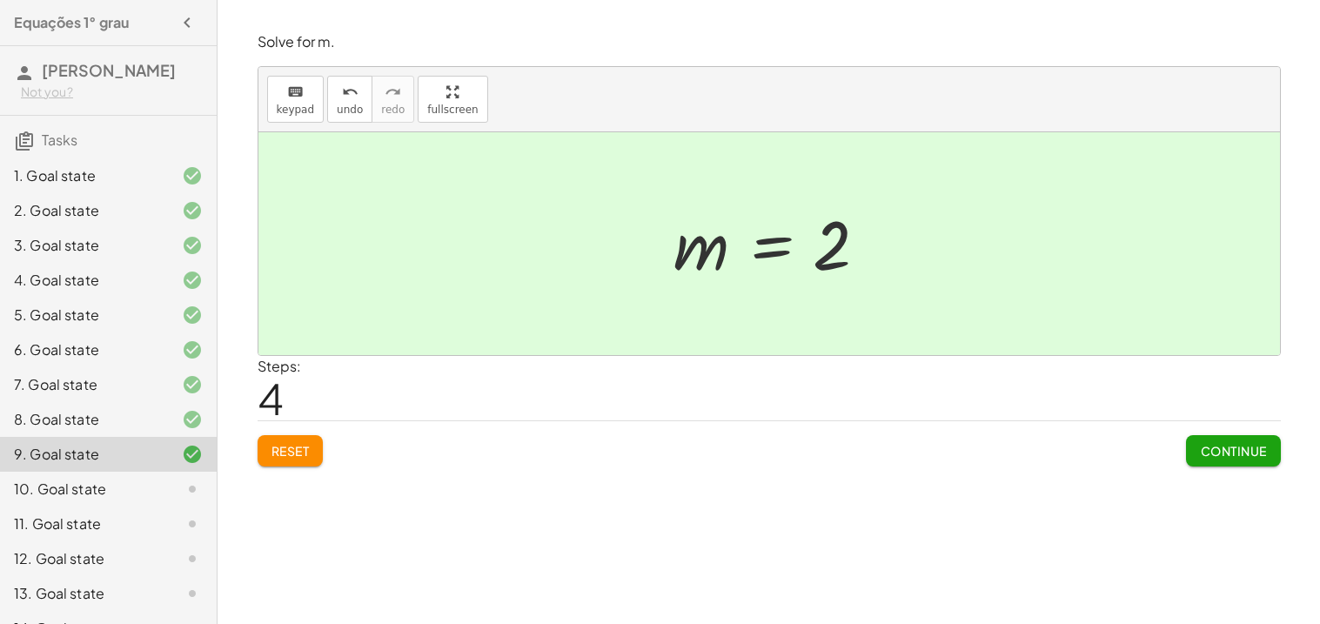
click at [1214, 457] on span "Continue" at bounding box center [1233, 451] width 66 height 16
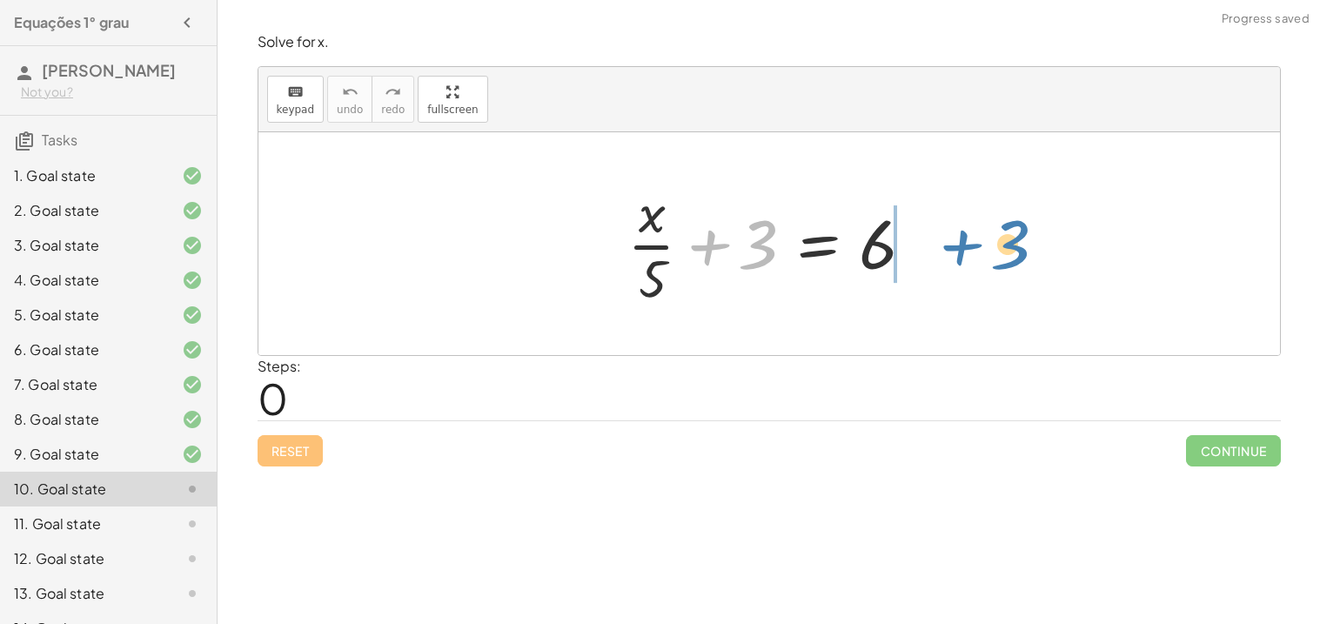
drag, startPoint x: 726, startPoint y: 243, endPoint x: 976, endPoint y: 242, distance: 249.7
click at [976, 242] on div "+ 3 + · x · 5 + 3 = 6" at bounding box center [768, 243] width 1021 height 223
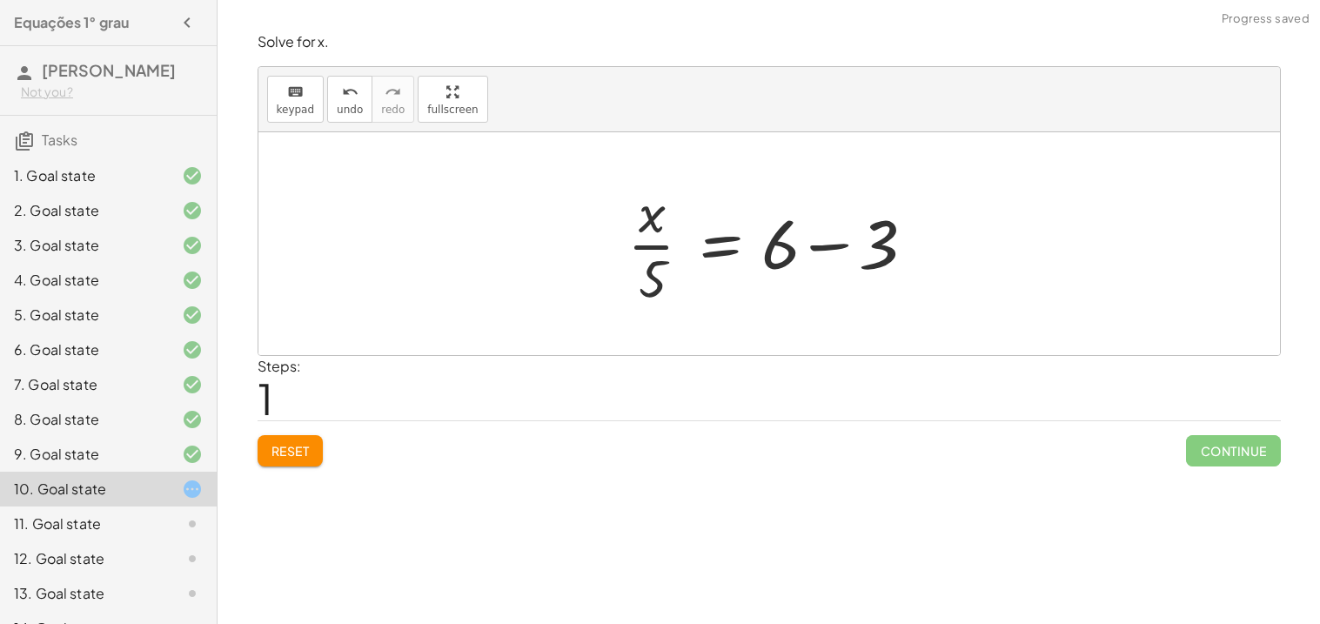
click at [665, 267] on div at bounding box center [775, 244] width 314 height 134
click at [657, 247] on div at bounding box center [775, 244] width 314 height 134
drag, startPoint x: 664, startPoint y: 281, endPoint x: 728, endPoint y: 295, distance: 65.9
click at [728, 295] on div at bounding box center [775, 244] width 314 height 134
click at [785, 251] on div at bounding box center [775, 244] width 314 height 134
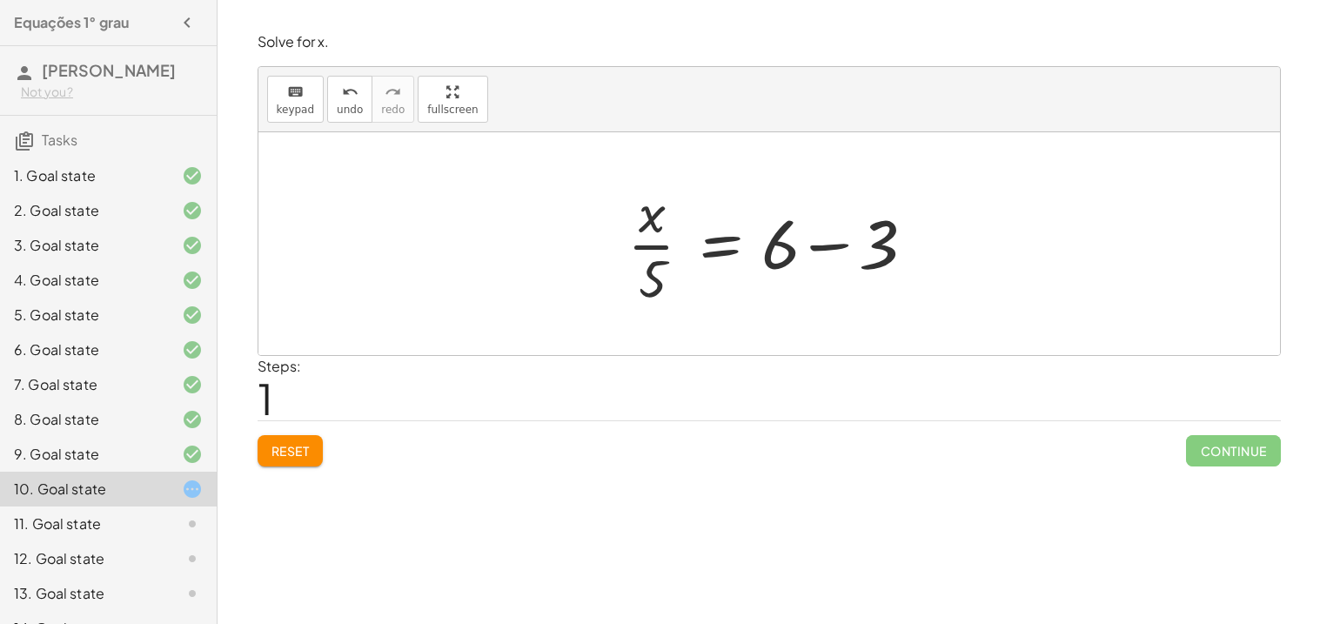
click at [849, 246] on div at bounding box center [775, 244] width 314 height 134
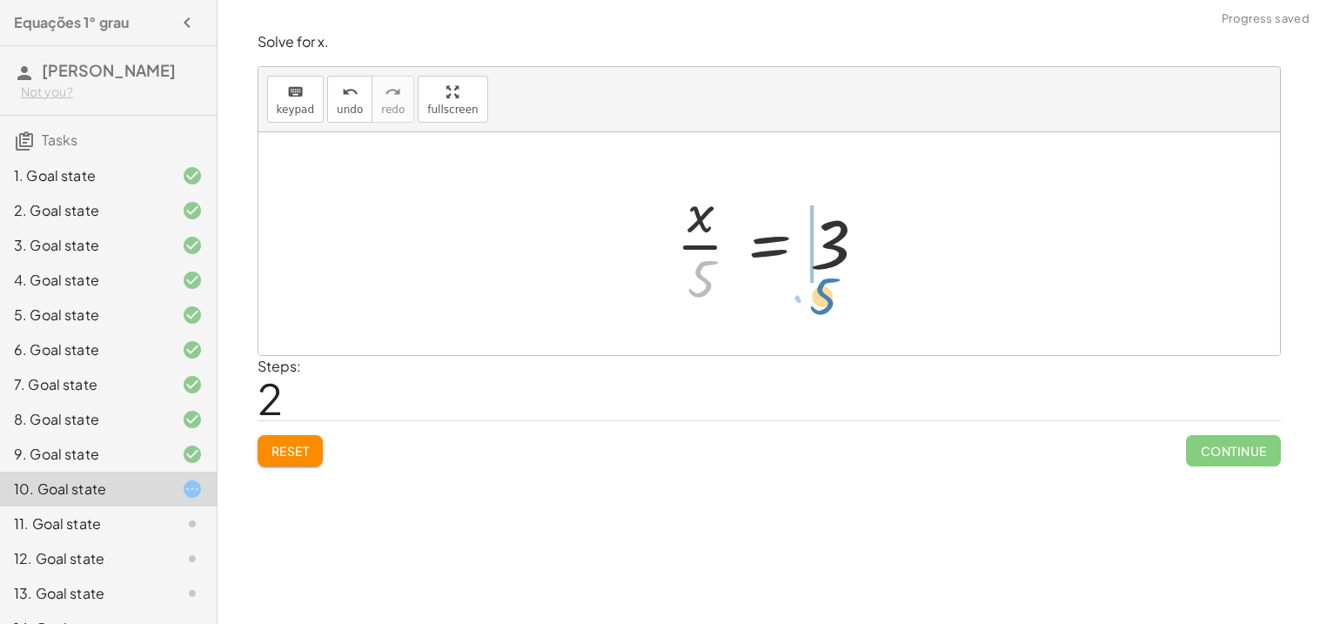
drag, startPoint x: 703, startPoint y: 272, endPoint x: 825, endPoint y: 291, distance: 123.3
click at [825, 291] on div at bounding box center [775, 244] width 217 height 134
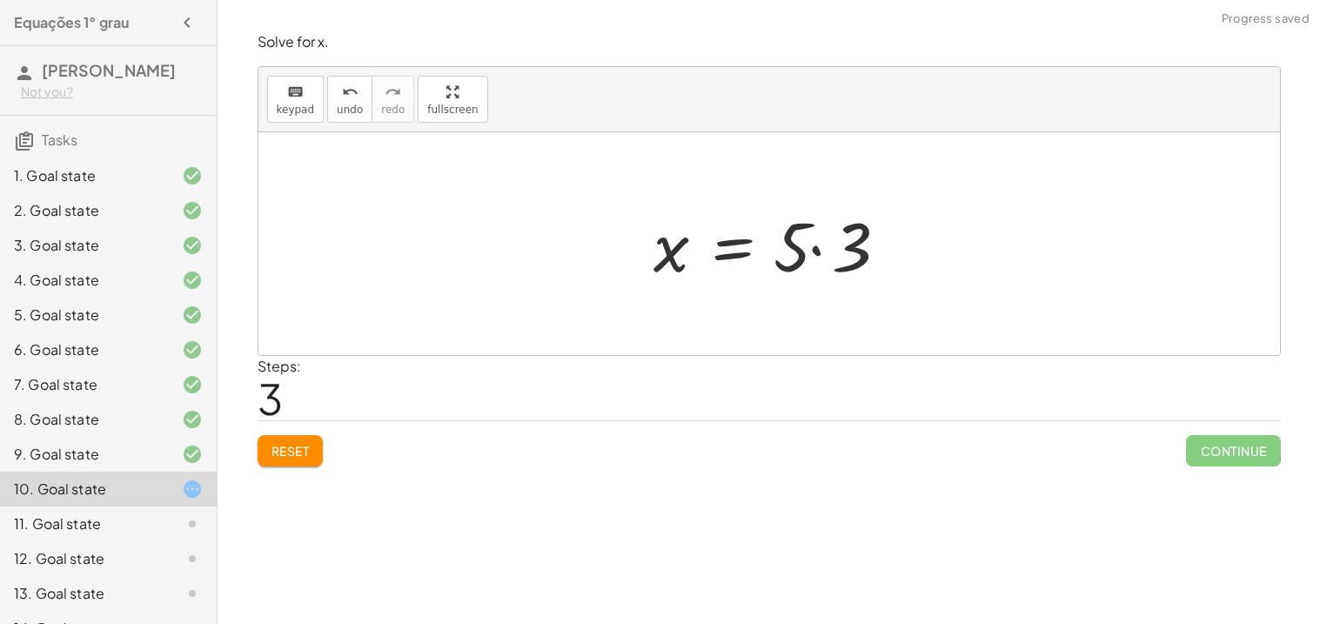
click at [813, 230] on div at bounding box center [775, 244] width 261 height 90
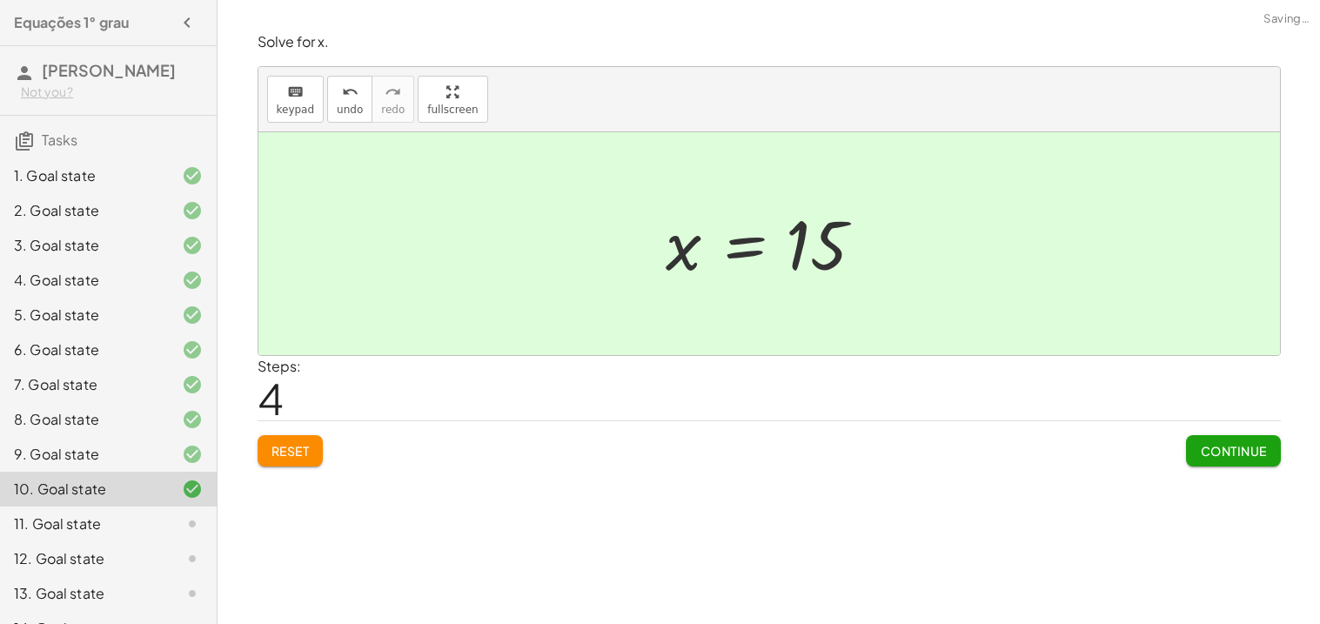
click at [1237, 456] on span "Continue" at bounding box center [1233, 451] width 66 height 16
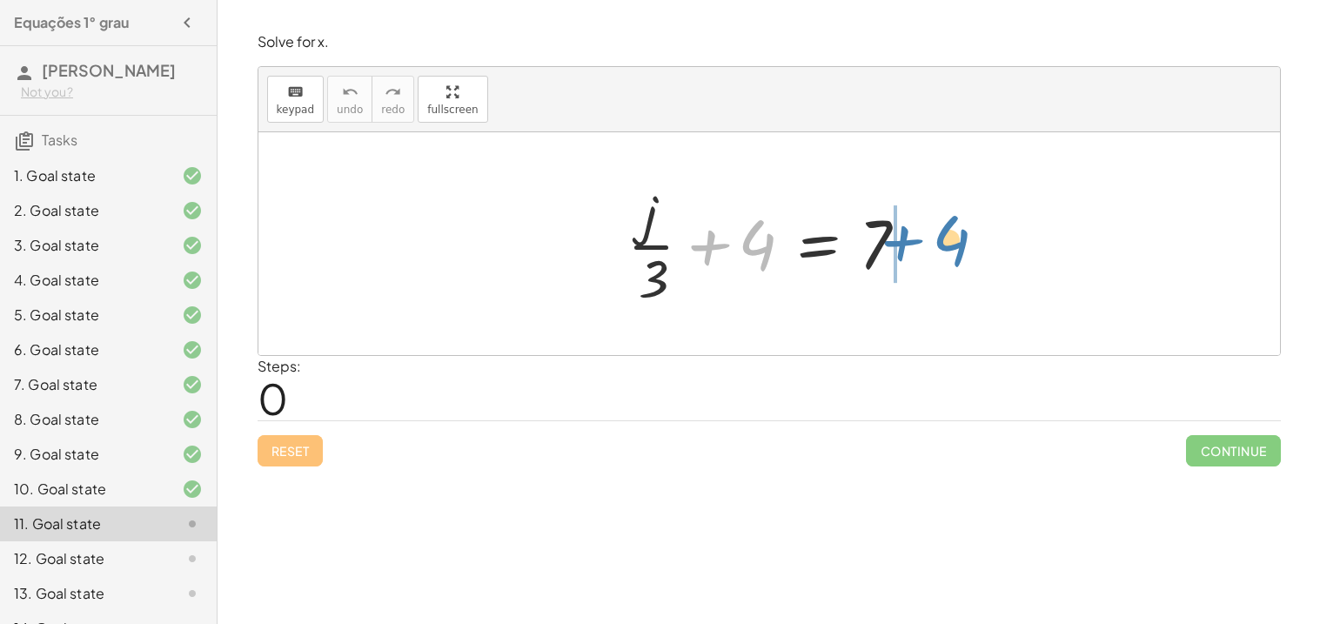
drag, startPoint x: 740, startPoint y: 261, endPoint x: 933, endPoint y: 258, distance: 193.1
click at [933, 258] on div "+ 4 + · j · 3 + 4 = 7" at bounding box center [769, 243] width 336 height 143
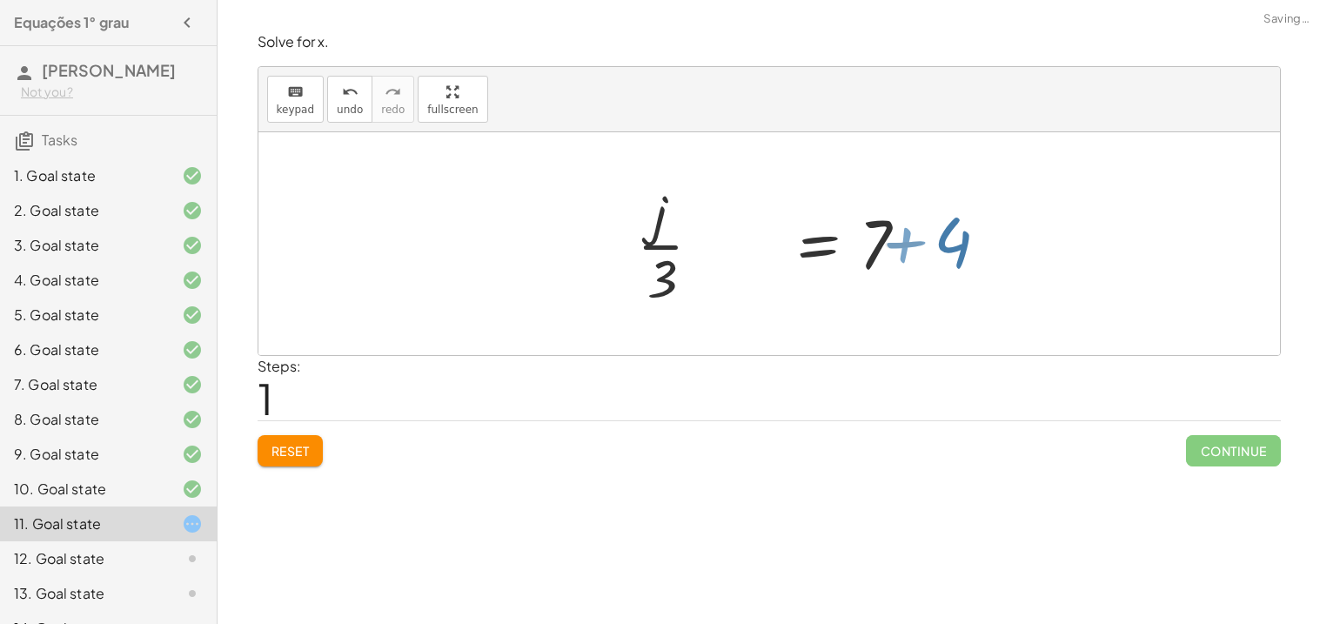
click at [933, 258] on div at bounding box center [873, 244] width 314 height 134
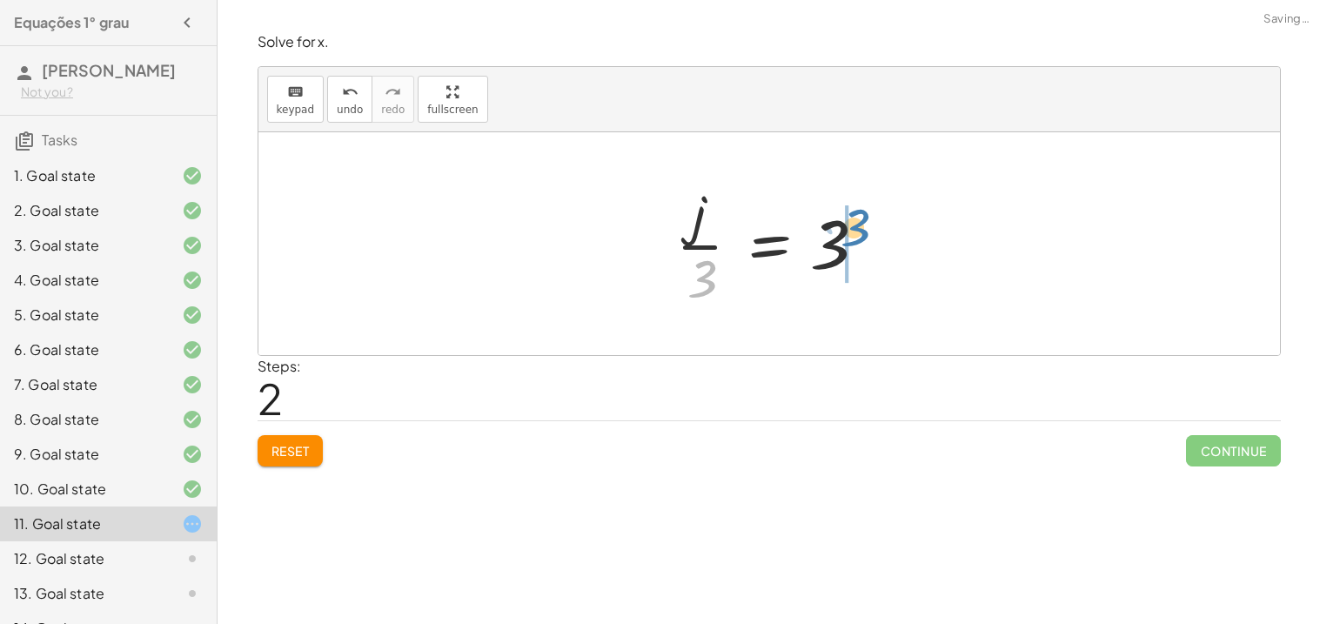
drag, startPoint x: 704, startPoint y: 283, endPoint x: 852, endPoint y: 233, distance: 156.0
click at [852, 233] on div at bounding box center [775, 244] width 217 height 134
click at [852, 233] on div at bounding box center [819, 244] width 245 height 90
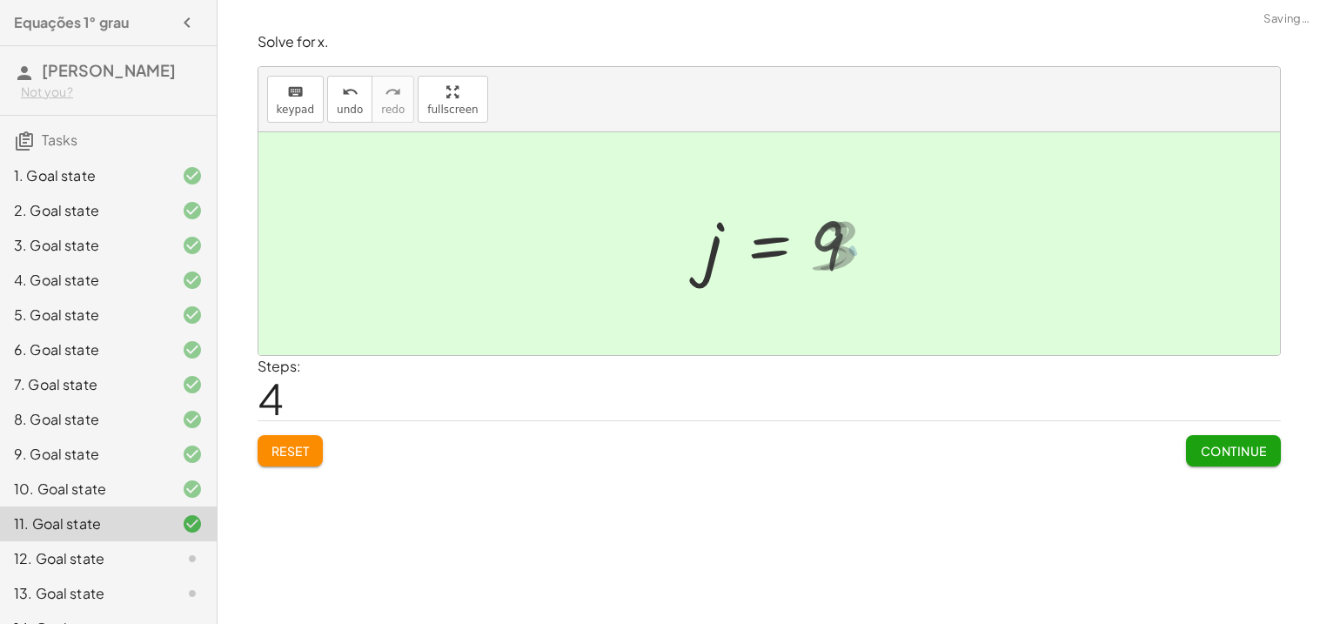
click at [852, 233] on div at bounding box center [791, 244] width 188 height 86
click at [1204, 457] on span "Continue" at bounding box center [1233, 451] width 66 height 16
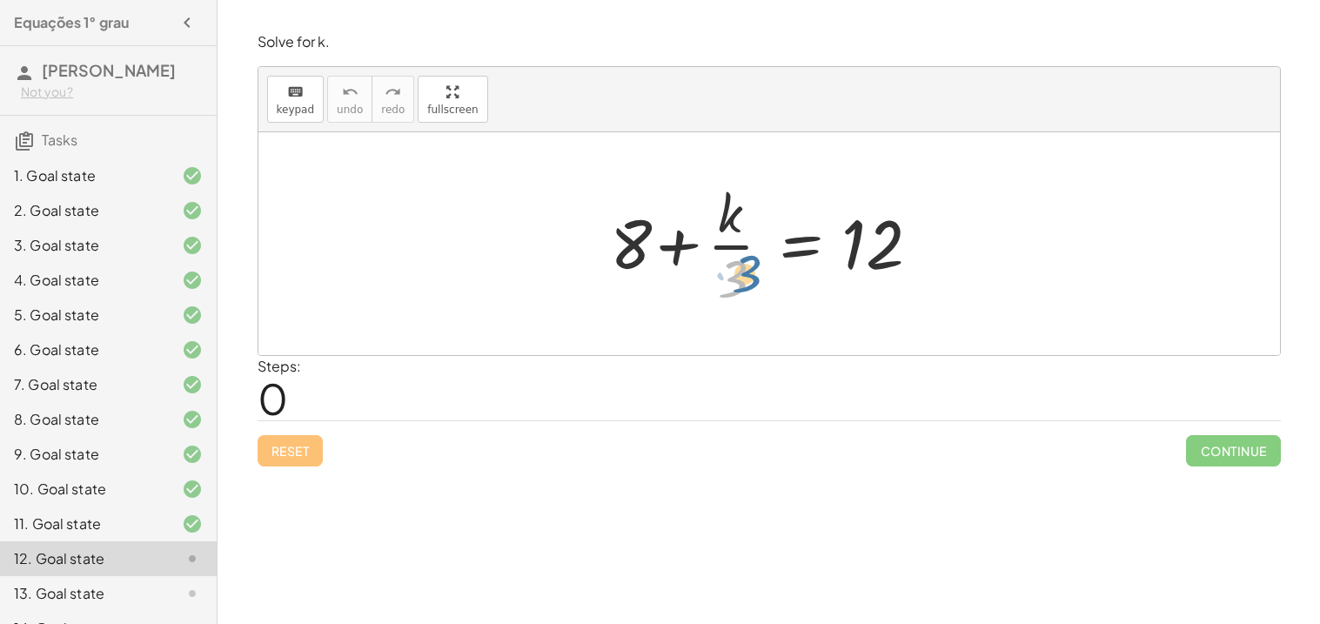
drag, startPoint x: 745, startPoint y: 285, endPoint x: 756, endPoint y: 280, distance: 12.5
click at [756, 280] on div at bounding box center [775, 244] width 349 height 134
drag, startPoint x: 645, startPoint y: 220, endPoint x: 899, endPoint y: 218, distance: 253.1
click at [899, 218] on div at bounding box center [775, 244] width 349 height 134
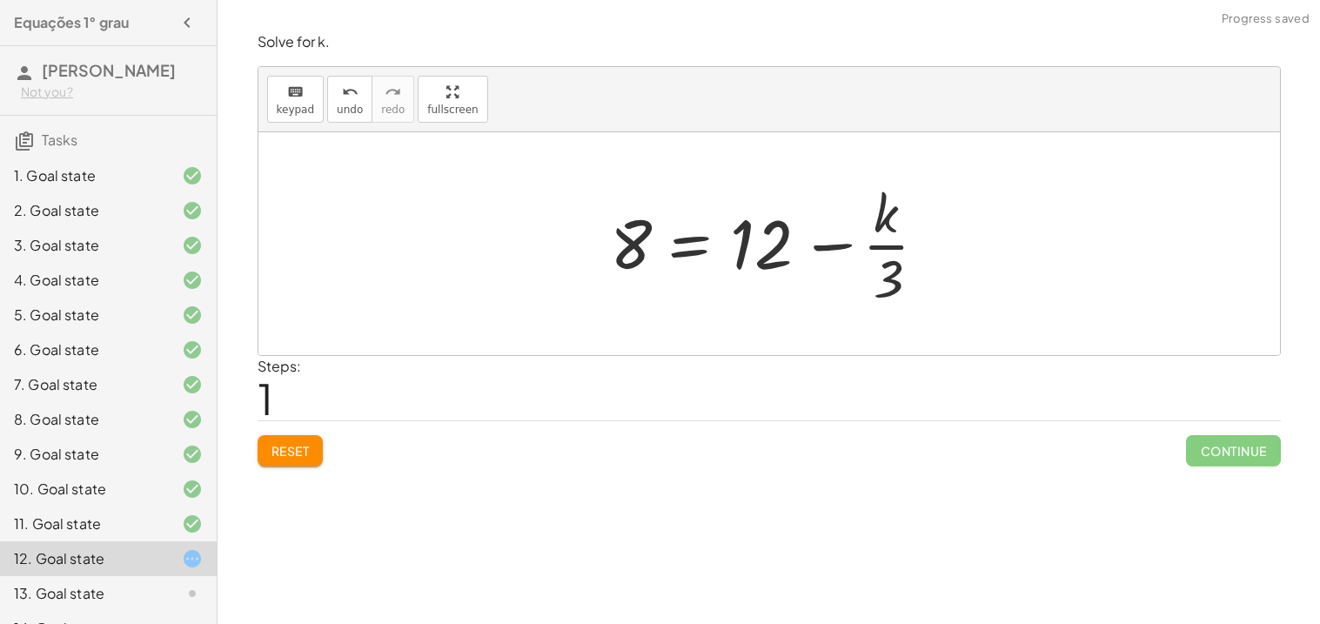
click at [858, 225] on div at bounding box center [775, 244] width 349 height 134
click at [298, 434] on div "Reset Continue" at bounding box center [768, 443] width 1023 height 46
click at [297, 445] on span "Reset" at bounding box center [290, 451] width 38 height 16
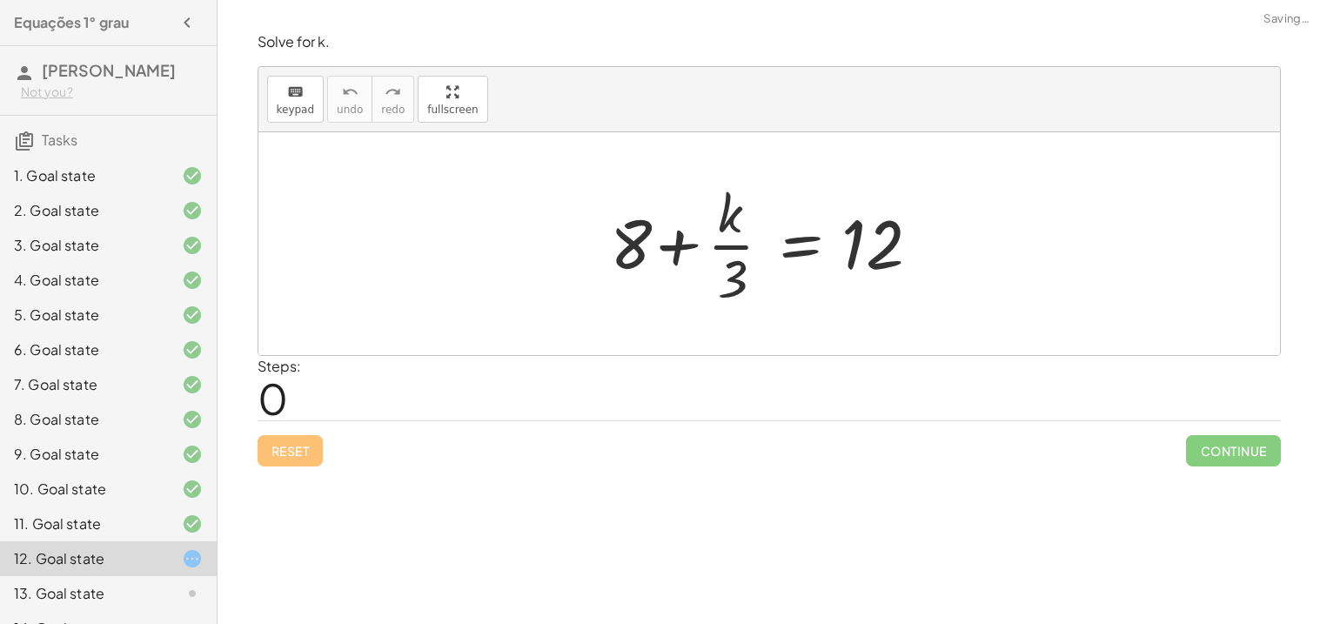
click at [297, 445] on div "Reset Continue" at bounding box center [768, 443] width 1023 height 46
drag, startPoint x: 629, startPoint y: 246, endPoint x: 995, endPoint y: 256, distance: 366.3
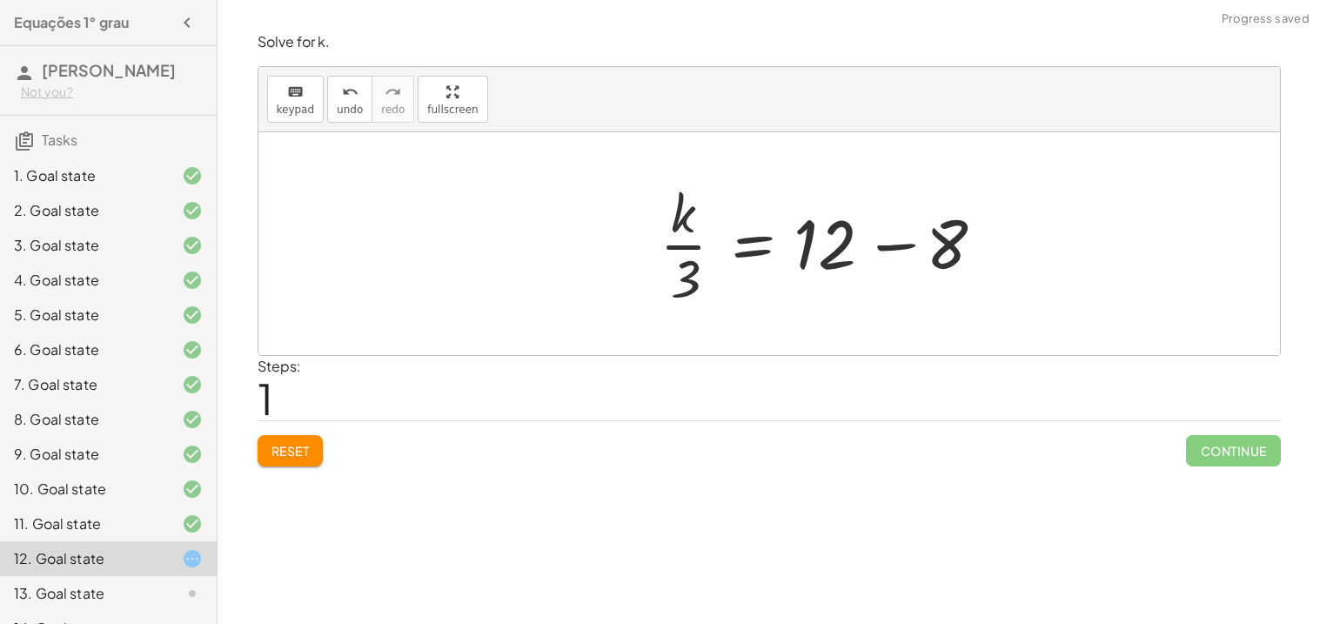
click at [990, 252] on div at bounding box center [768, 243] width 1021 height 223
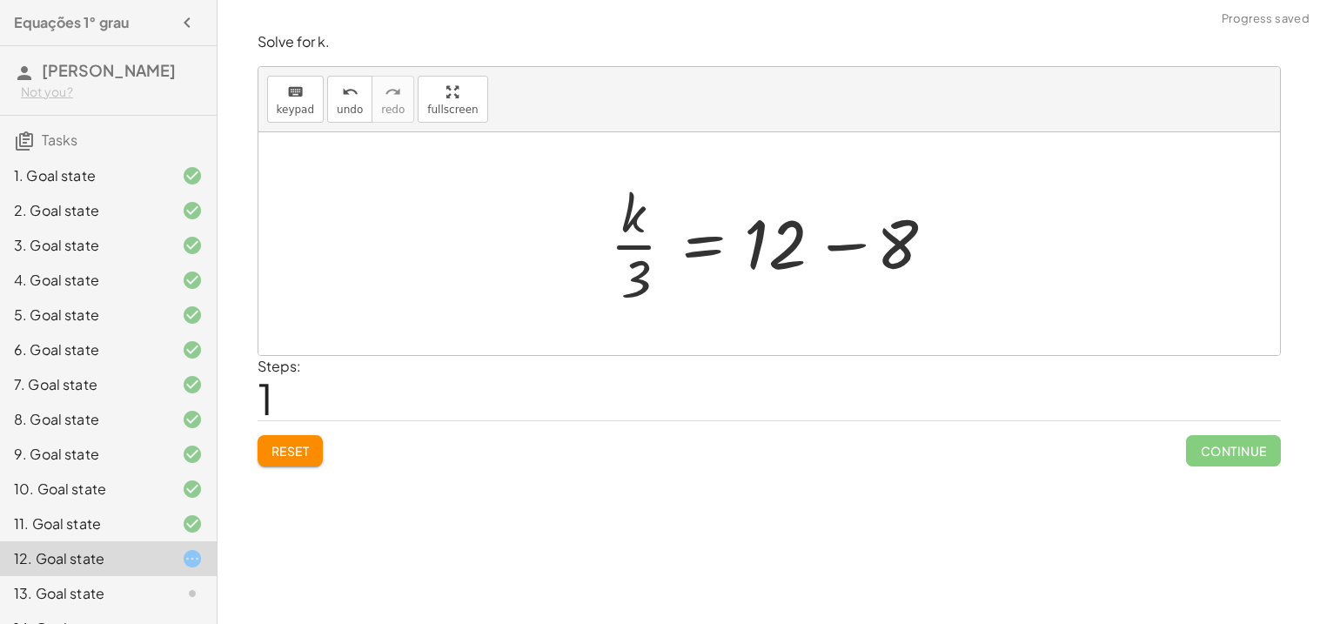
click at [877, 253] on div at bounding box center [775, 244] width 349 height 134
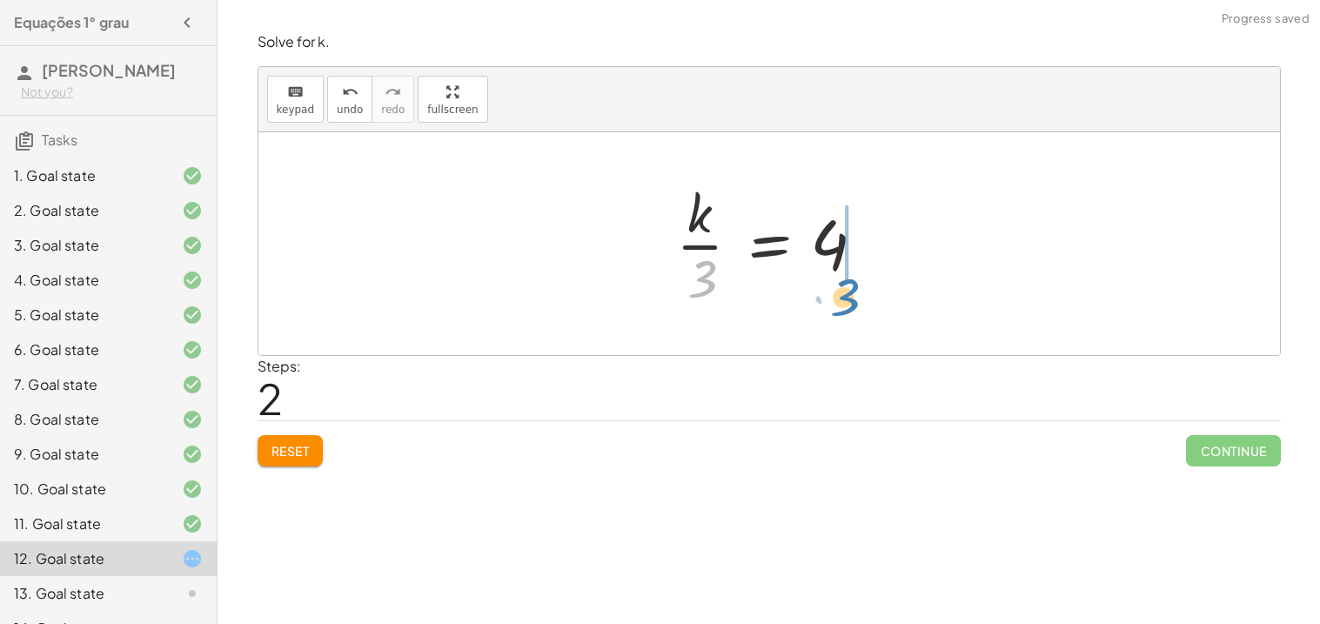
drag, startPoint x: 692, startPoint y: 271, endPoint x: 834, endPoint y: 290, distance: 143.1
click at [834, 290] on div at bounding box center [775, 244] width 217 height 134
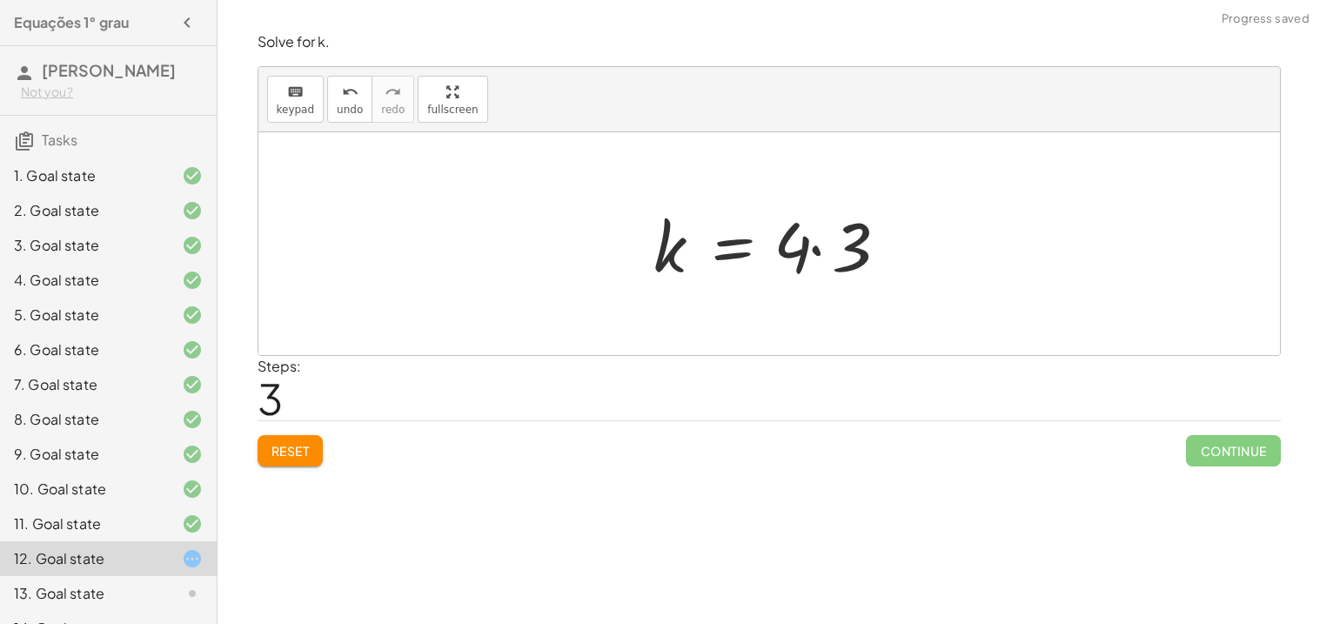
click at [852, 225] on div at bounding box center [775, 244] width 261 height 90
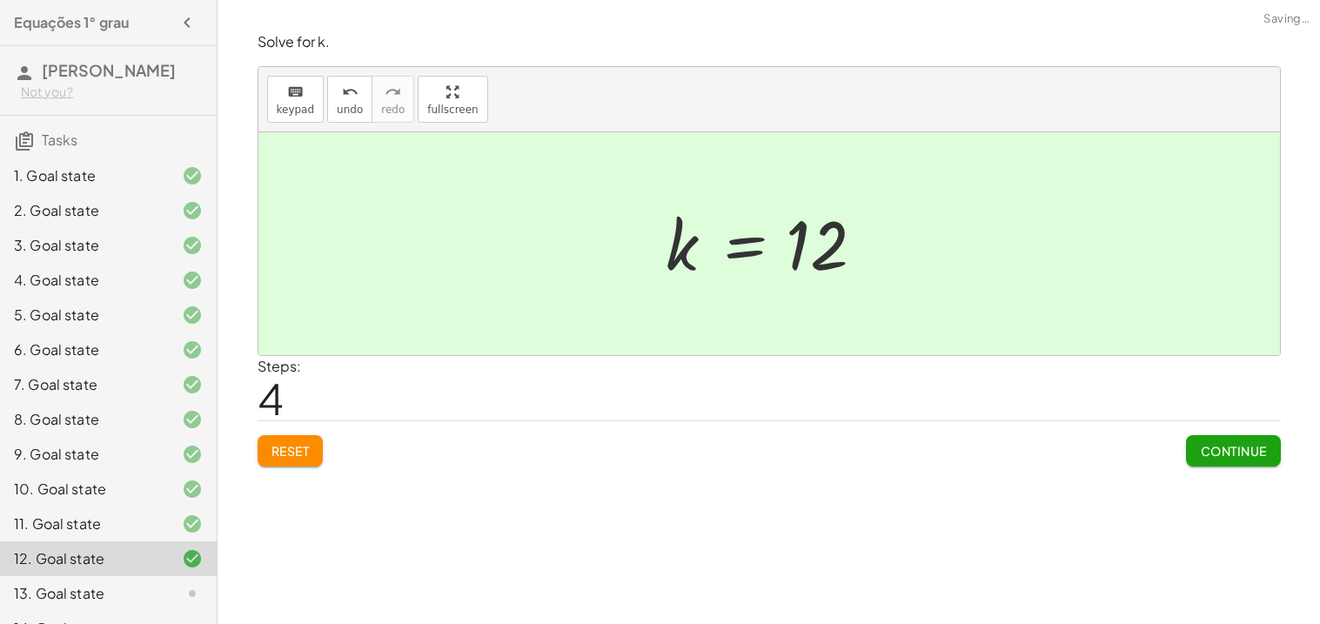
click at [1260, 450] on span "Continue" at bounding box center [1233, 451] width 66 height 16
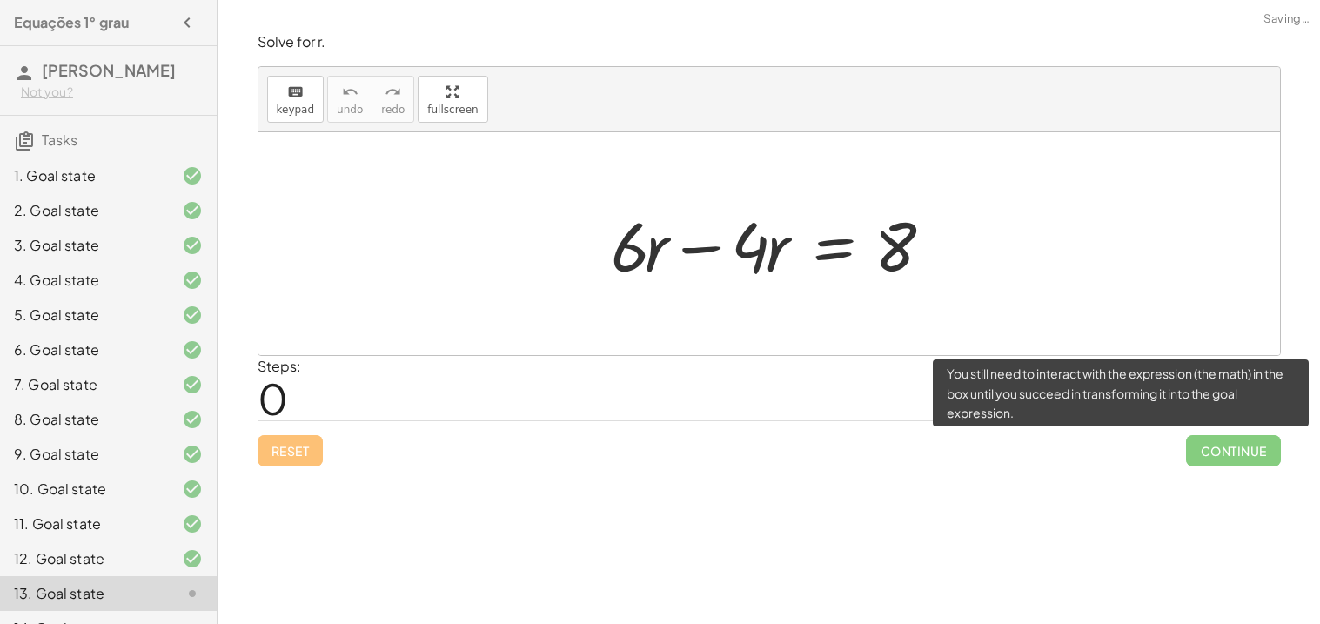
click at [1260, 450] on span "Continue" at bounding box center [1233, 450] width 94 height 31
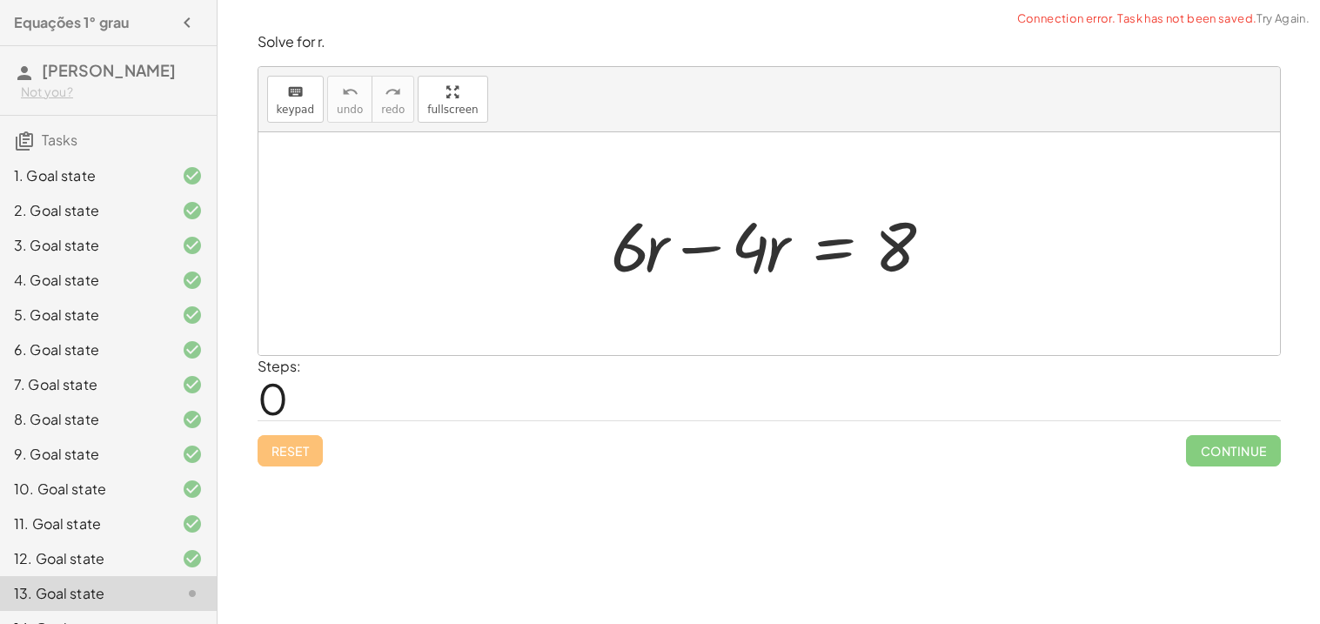
click at [705, 261] on div at bounding box center [775, 244] width 346 height 90
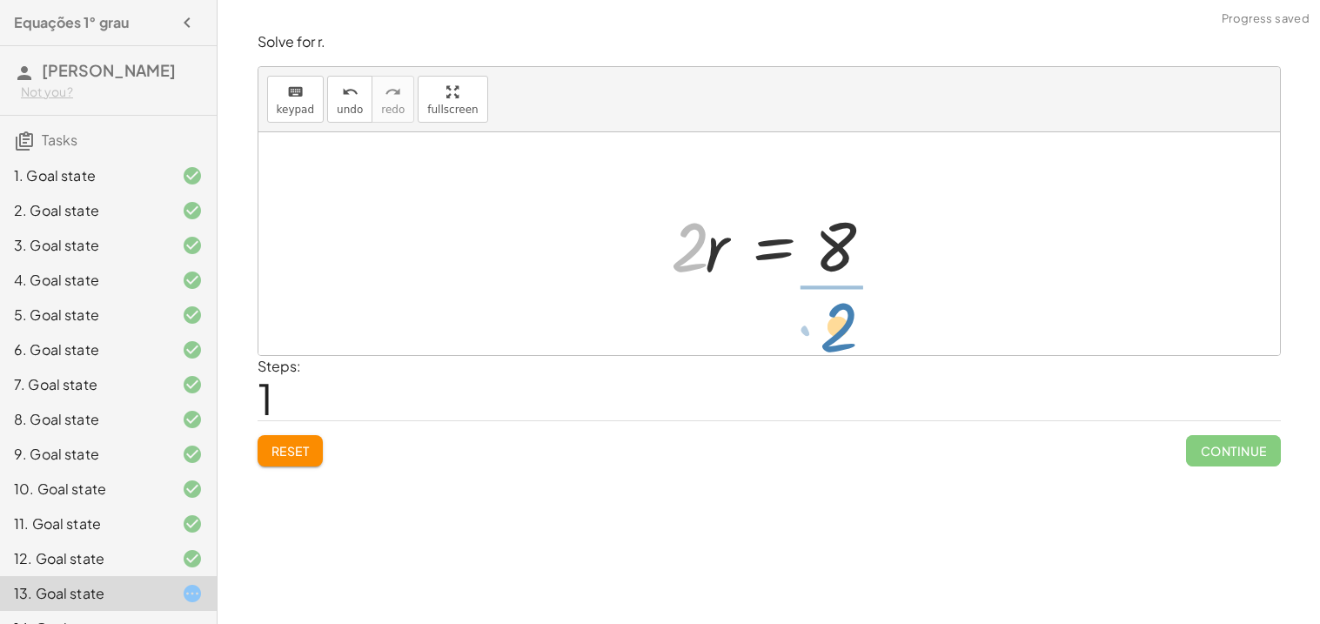
drag, startPoint x: 684, startPoint y: 241, endPoint x: 832, endPoint y: 320, distance: 168.5
click at [840, 247] on div at bounding box center [799, 244] width 205 height 134
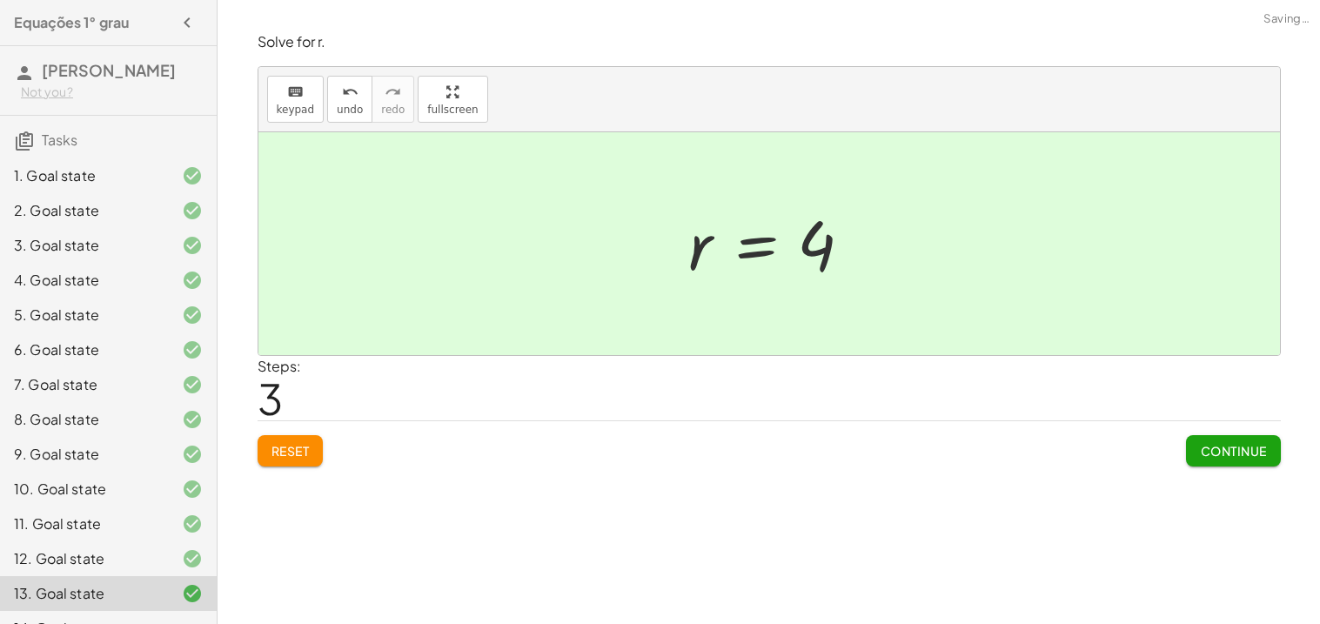
click at [1218, 457] on span "Continue" at bounding box center [1233, 451] width 66 height 16
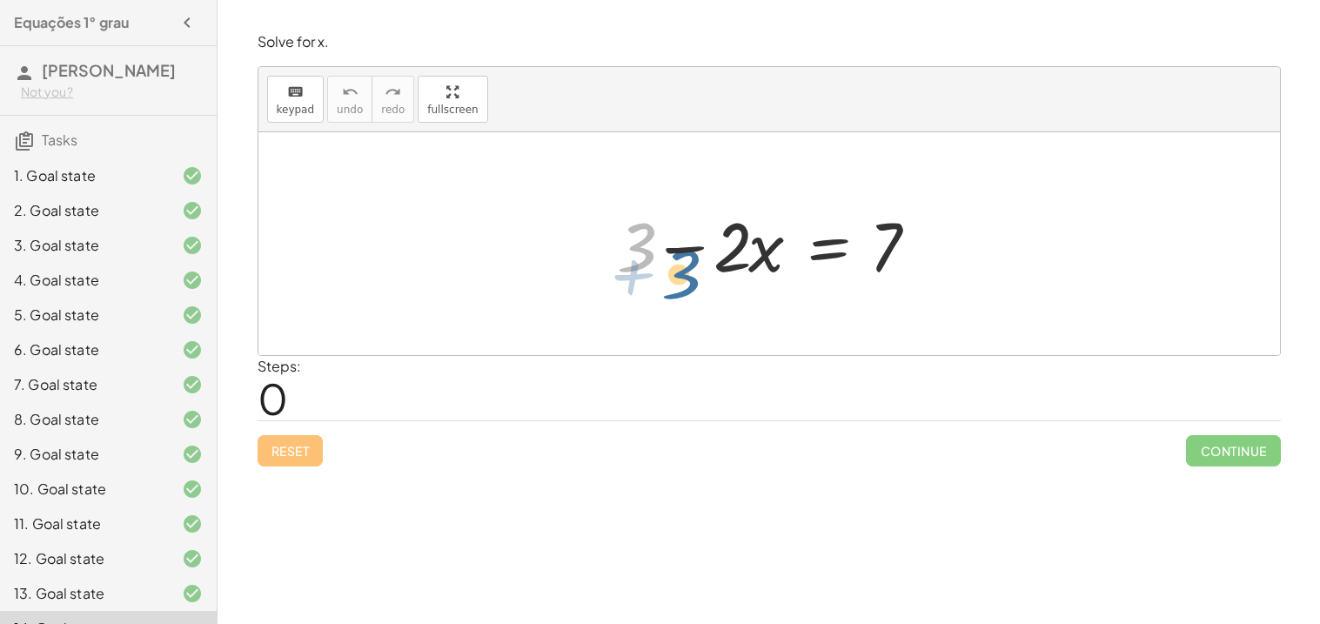
drag, startPoint x: 650, startPoint y: 257, endPoint x: 659, endPoint y: 264, distance: 11.1
click at [659, 264] on div at bounding box center [775, 244] width 335 height 90
click at [667, 260] on div at bounding box center [775, 244] width 335 height 90
drag, startPoint x: 634, startPoint y: 252, endPoint x: 953, endPoint y: 254, distance: 319.3
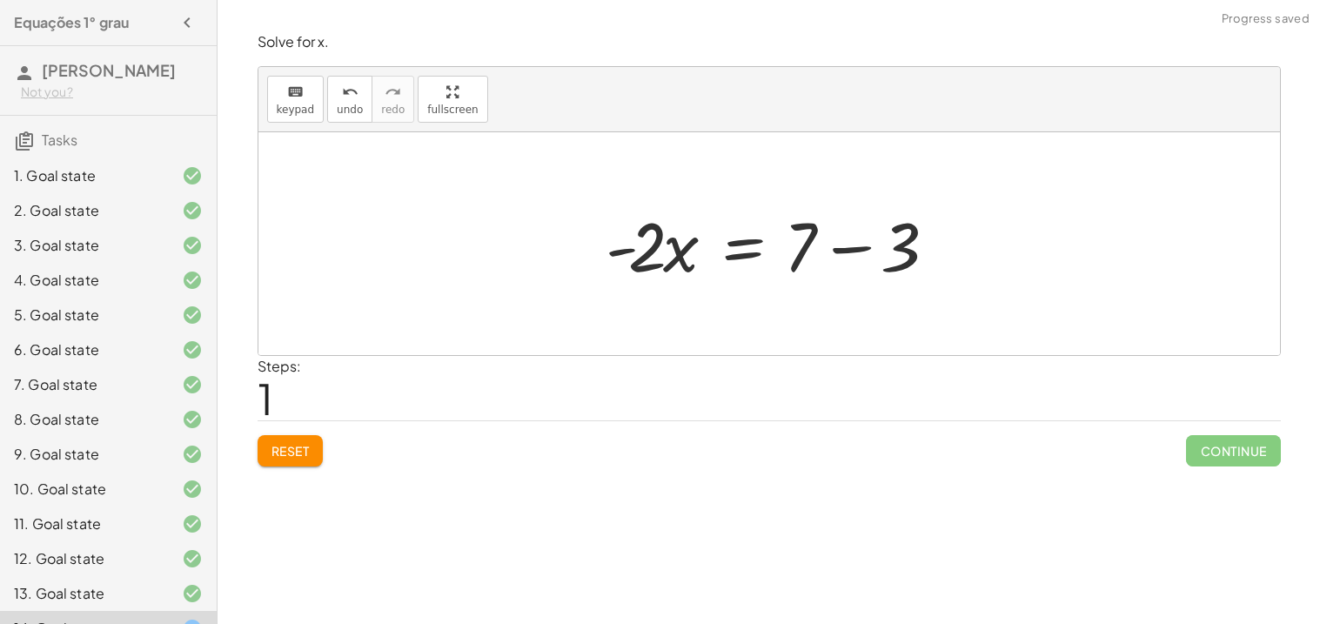
click at [805, 254] on div at bounding box center [776, 244] width 358 height 90
click at [832, 244] on div at bounding box center [776, 244] width 358 height 90
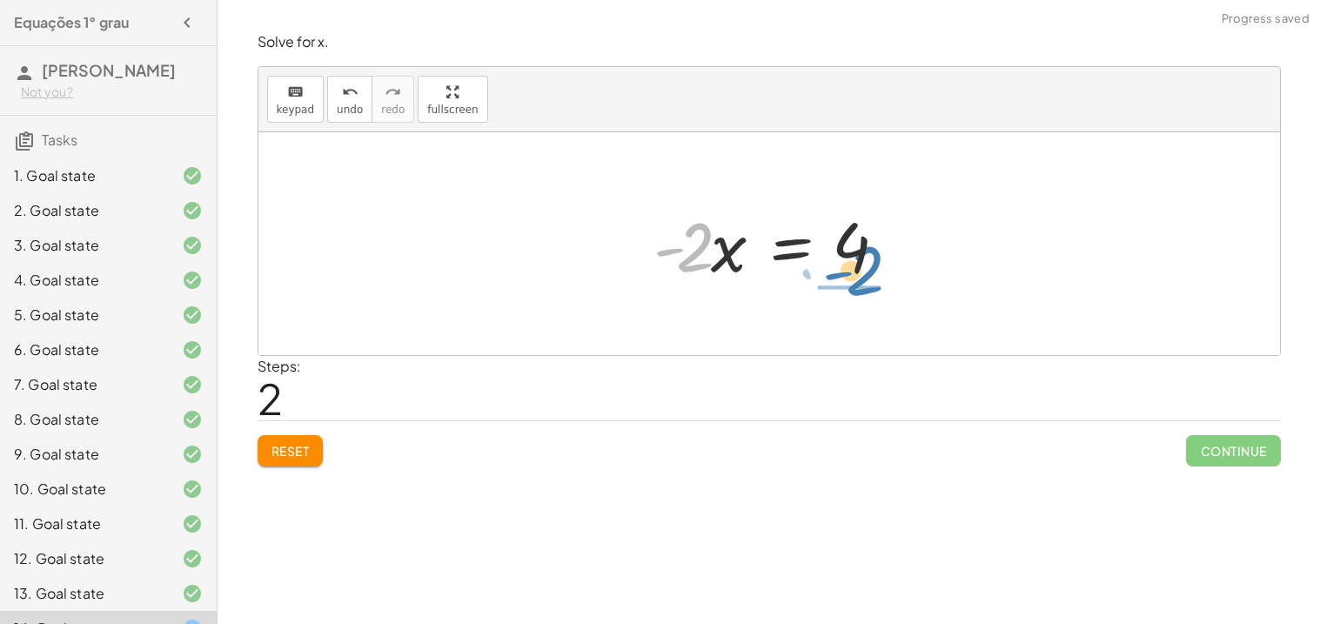
drag, startPoint x: 692, startPoint y: 245, endPoint x: 861, endPoint y: 269, distance: 171.2
click at [861, 269] on div at bounding box center [775, 244] width 261 height 90
click at [861, 269] on div at bounding box center [820, 244] width 234 height 134
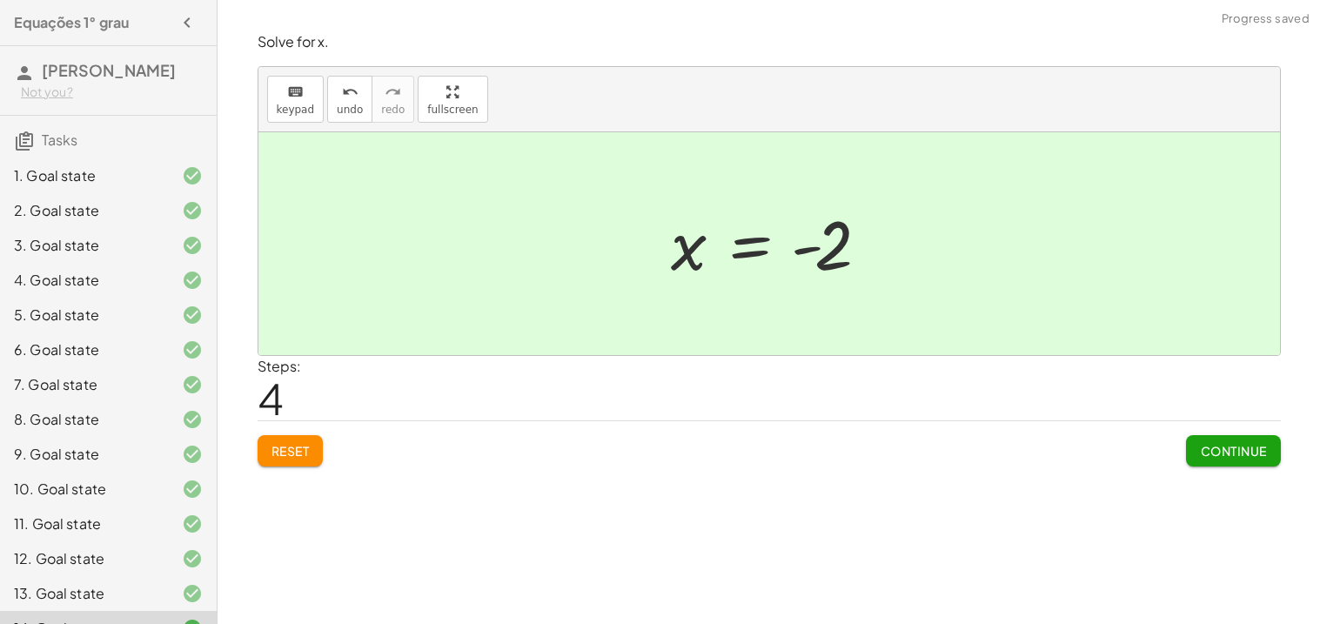
click at [1200, 443] on span "Continue" at bounding box center [1233, 451] width 66 height 16
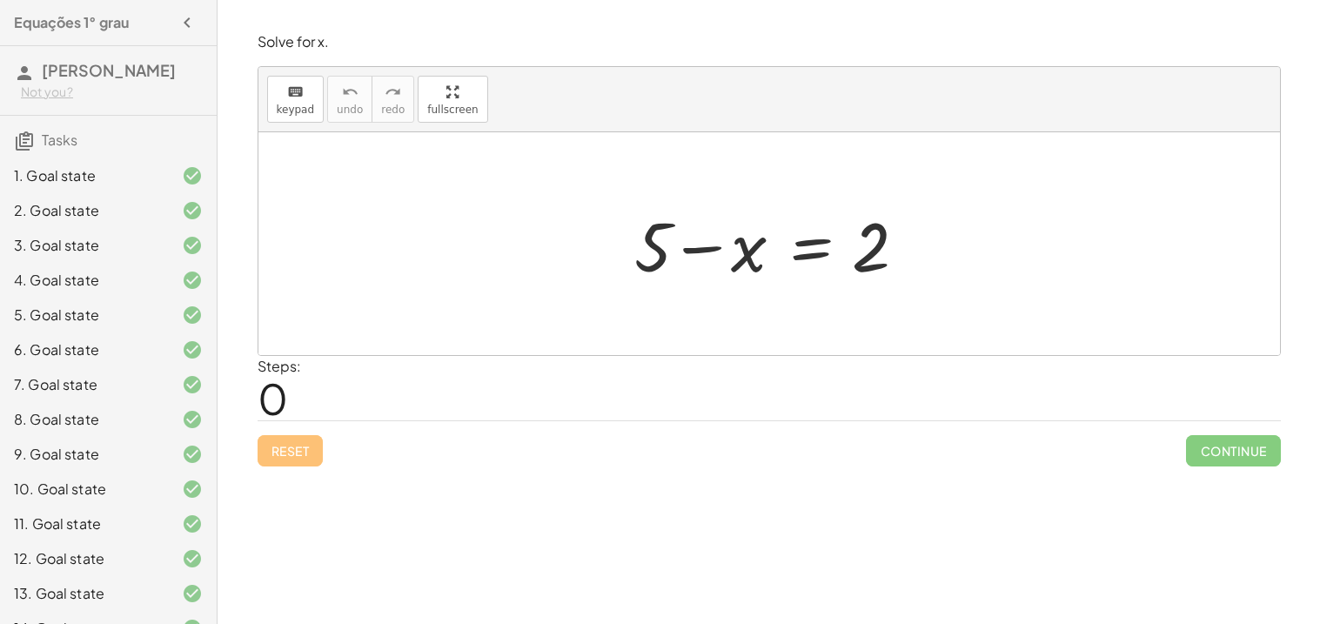
click at [666, 223] on div at bounding box center [775, 244] width 300 height 90
click at [707, 256] on div at bounding box center [775, 244] width 300 height 90
drag, startPoint x: 666, startPoint y: 246, endPoint x: 991, endPoint y: 246, distance: 324.5
click at [991, 246] on div "+ 5 + 5 − x = 2" at bounding box center [768, 243] width 1021 height 223
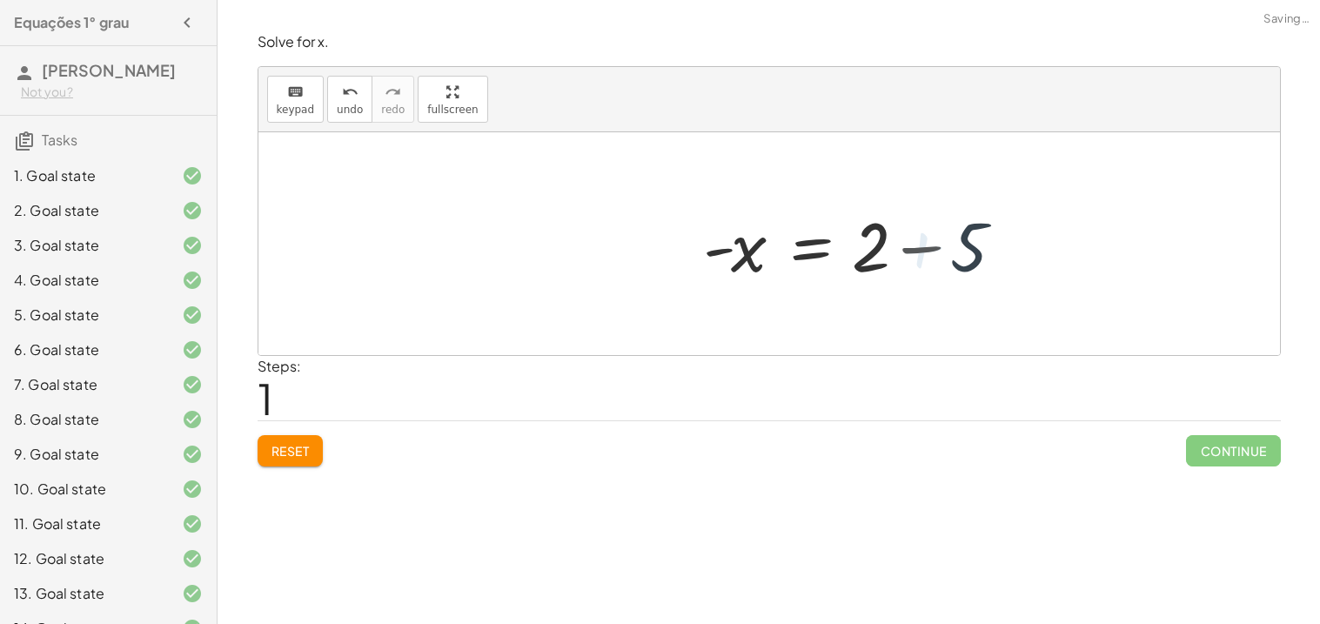
click at [991, 246] on div at bounding box center [861, 244] width 324 height 90
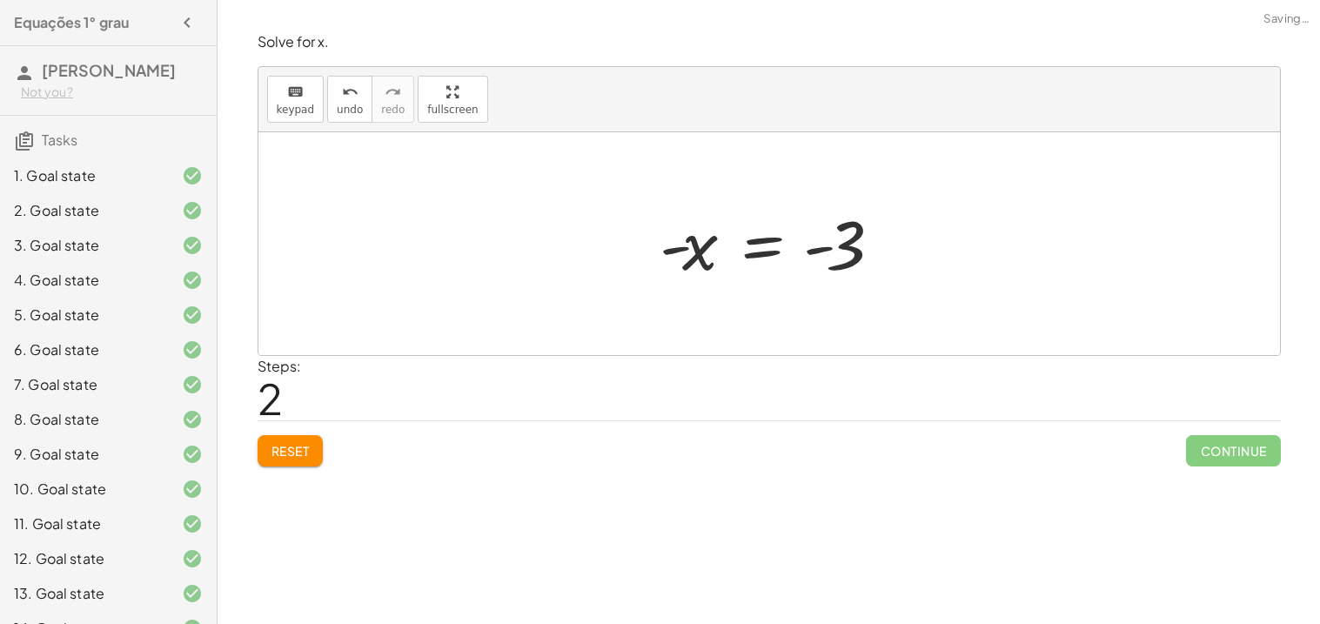
click at [761, 251] on div at bounding box center [776, 244] width 250 height 86
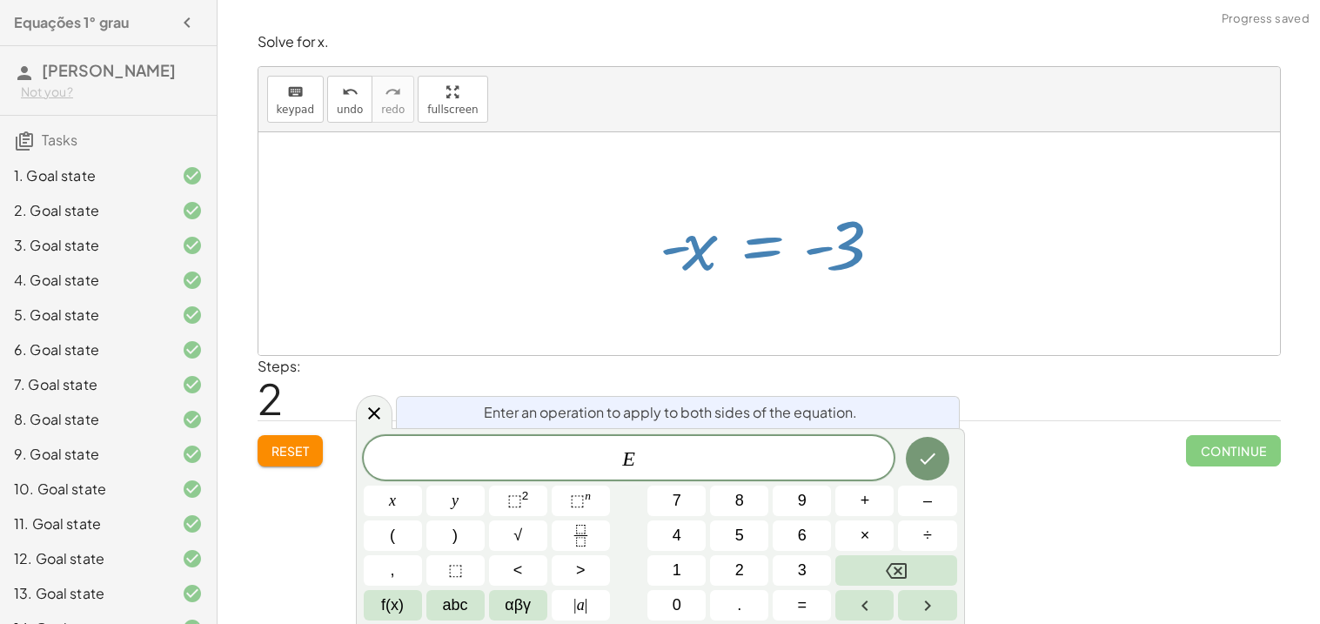
click at [710, 251] on div at bounding box center [776, 244] width 250 height 86
click at [486, 244] on div at bounding box center [768, 243] width 1021 height 223
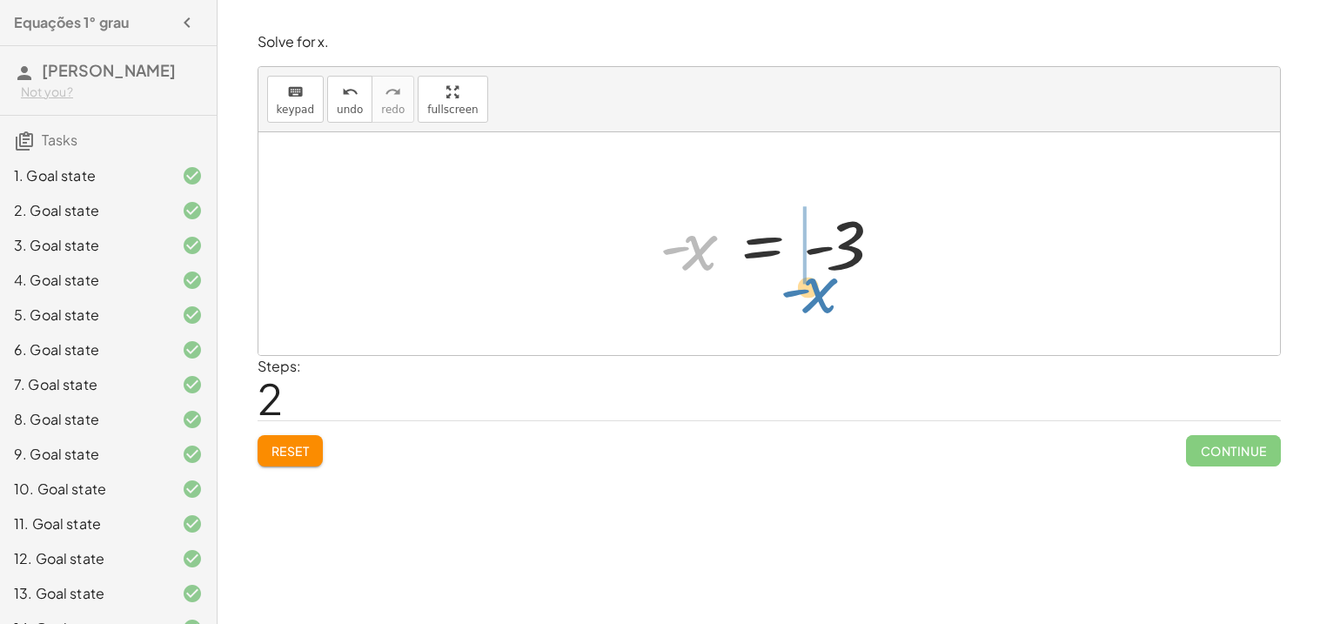
drag, startPoint x: 705, startPoint y: 252, endPoint x: 827, endPoint y: 296, distance: 130.1
click at [827, 296] on div "+ 5 − x = 2 - x = + 2 − 5 - x - x = - 3" at bounding box center [768, 243] width 1021 height 223
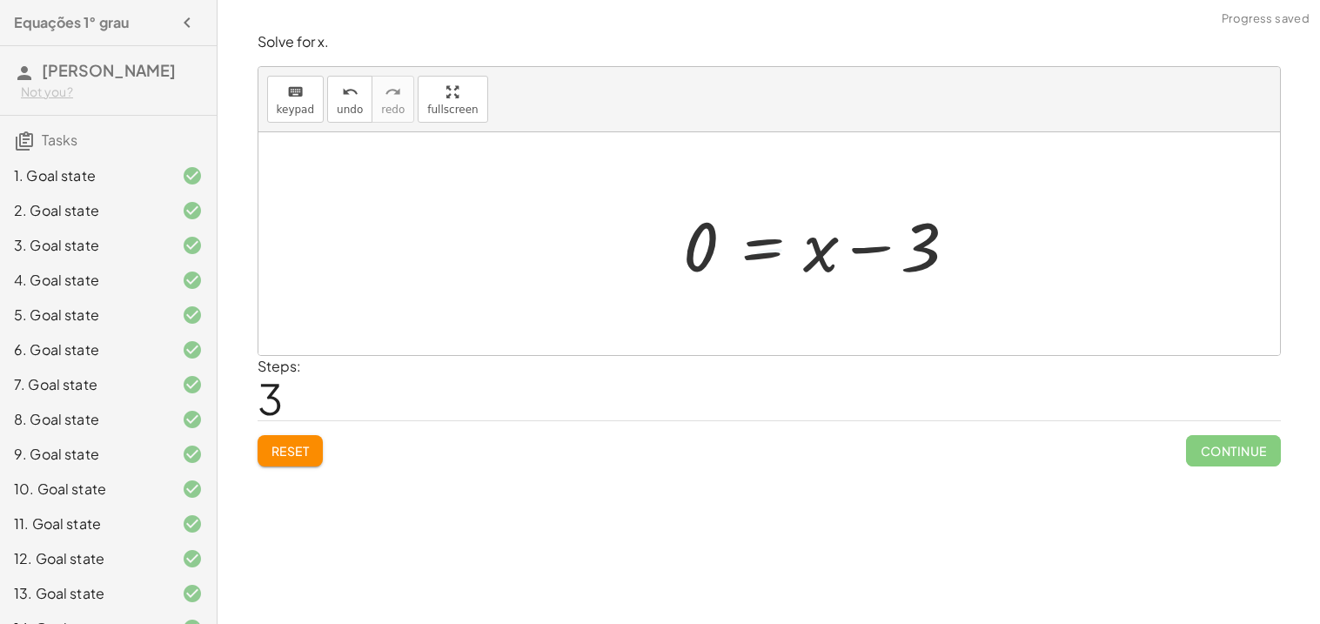
click at [827, 296] on div at bounding box center [768, 243] width 1021 height 223
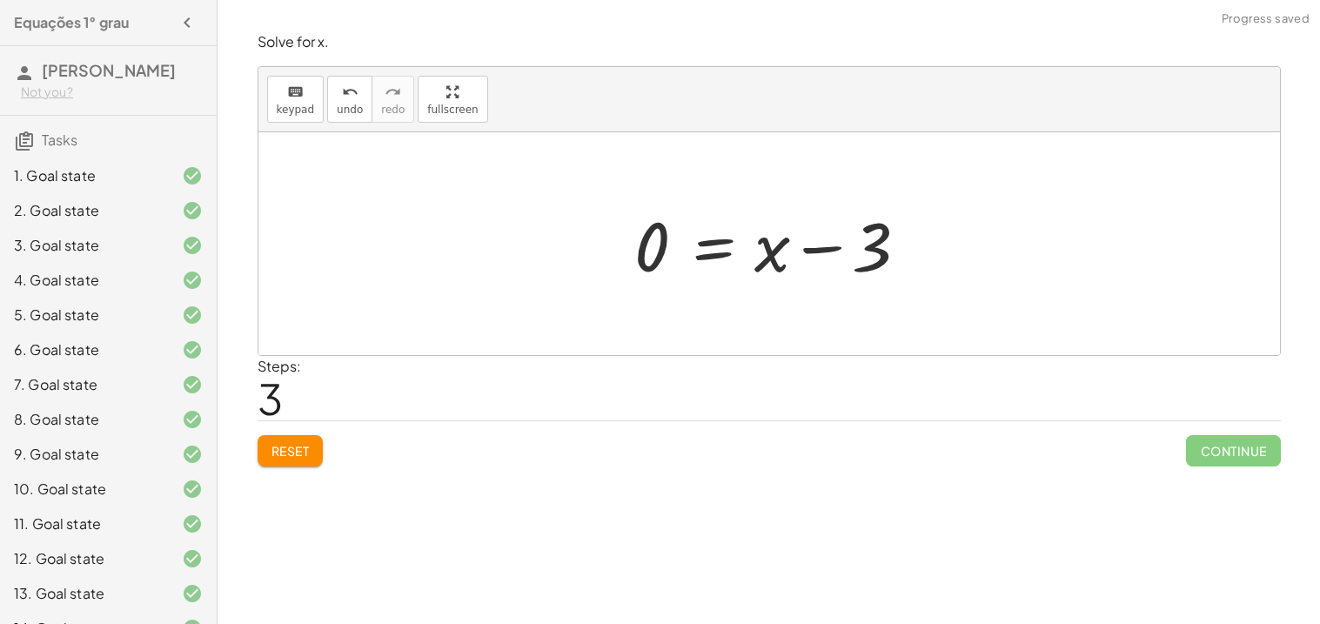
click at [832, 268] on div at bounding box center [775, 244] width 300 height 90
click at [826, 259] on div at bounding box center [775, 244] width 300 height 90
click at [311, 445] on button "Reset" at bounding box center [290, 450] width 66 height 31
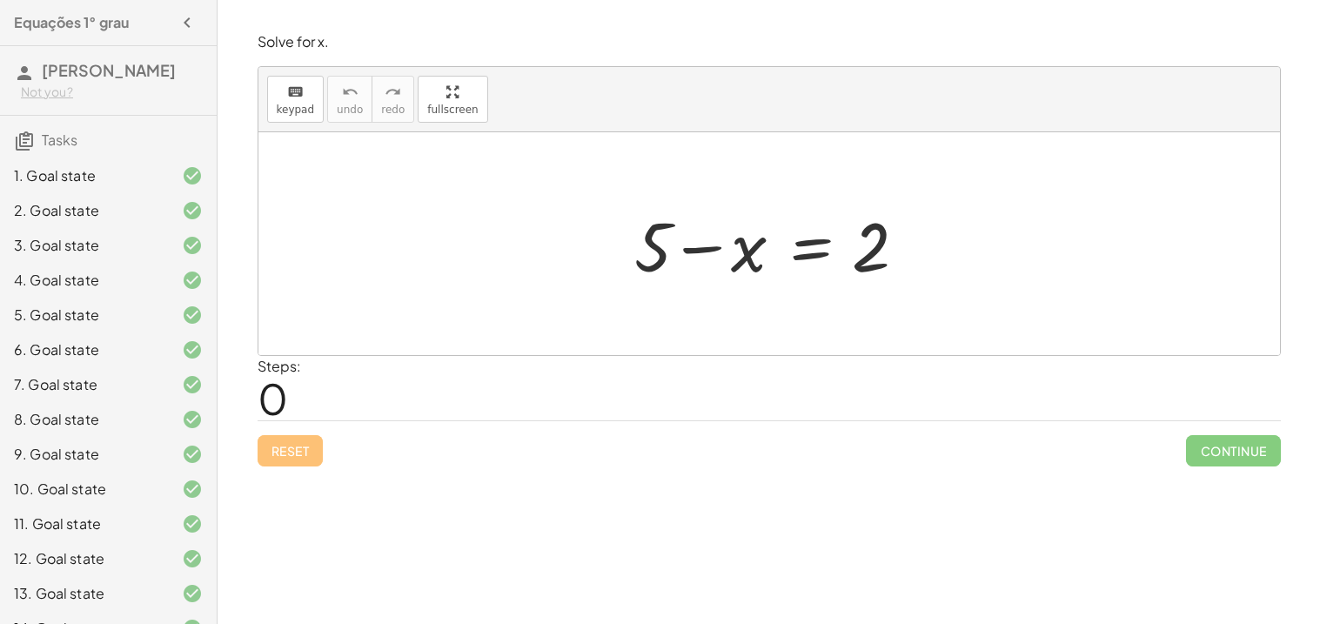
click at [859, 264] on div at bounding box center [775, 244] width 300 height 90
drag, startPoint x: 644, startPoint y: 244, endPoint x: 932, endPoint y: 236, distance: 288.0
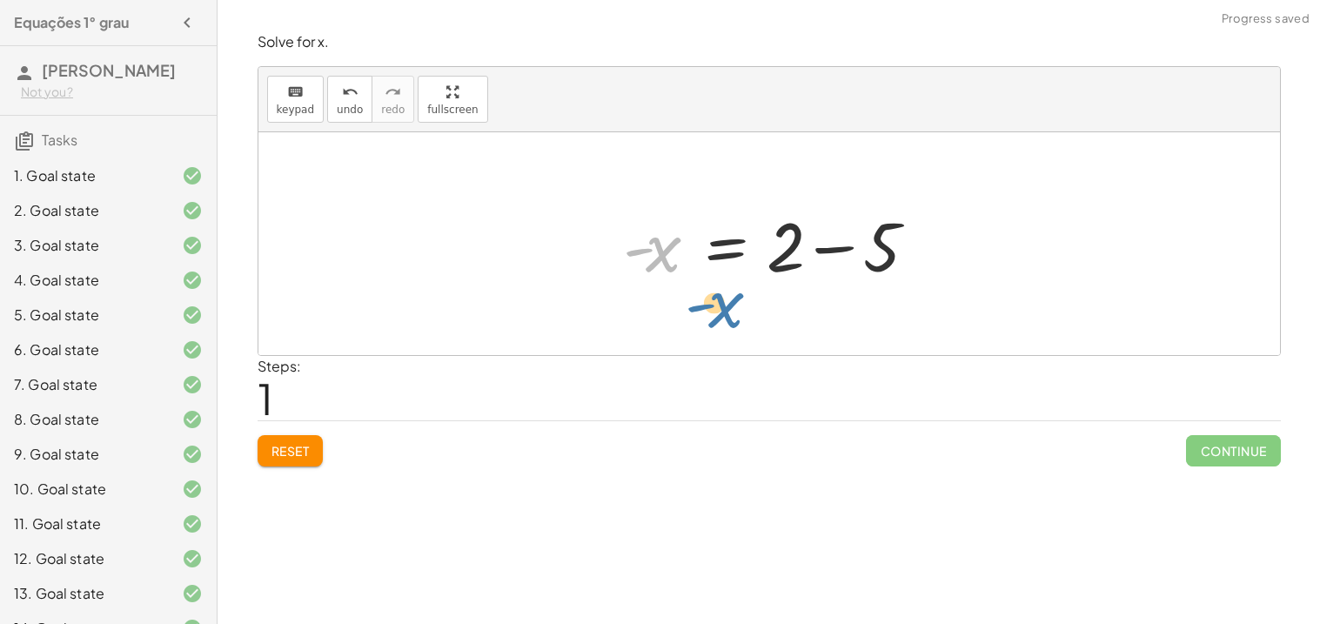
drag, startPoint x: 662, startPoint y: 252, endPoint x: 684, endPoint y: 270, distance: 27.8
click at [684, 270] on div at bounding box center [776, 244] width 324 height 90
click at [804, 264] on div at bounding box center [776, 244] width 324 height 90
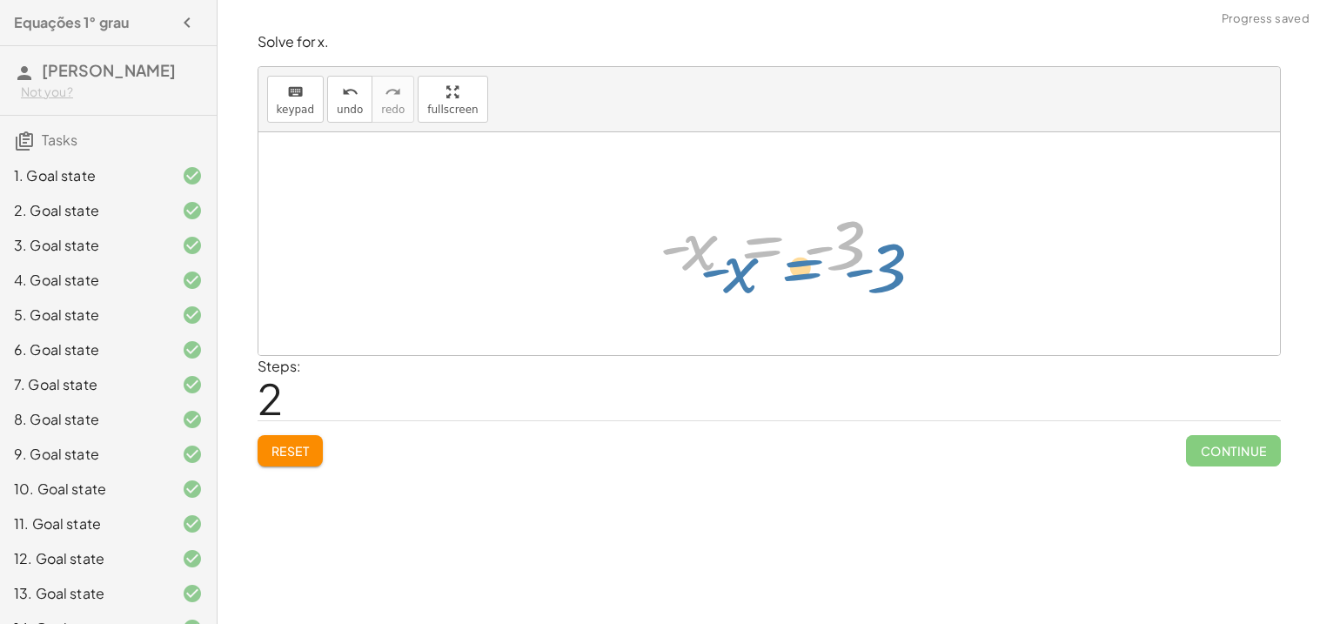
drag, startPoint x: 718, startPoint y: 242, endPoint x: 751, endPoint y: 261, distance: 38.2
click at [751, 261] on div at bounding box center [776, 244] width 250 height 86
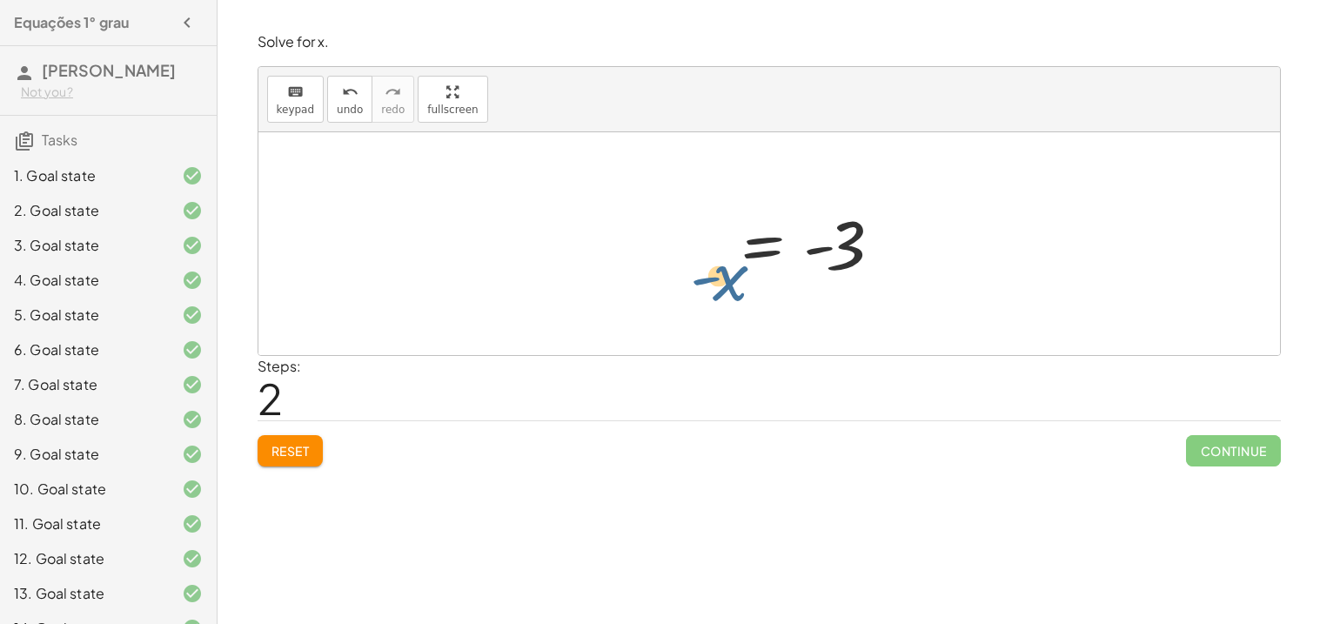
drag, startPoint x: 733, startPoint y: 284, endPoint x: 725, endPoint y: 271, distance: 14.5
click at [725, 271] on div at bounding box center [776, 244] width 250 height 86
drag, startPoint x: 715, startPoint y: 253, endPoint x: 936, endPoint y: 259, distance: 221.0
click at [936, 259] on div "+ 5 − x = 2 - x = + 2 − 5 - x - x = - 3" at bounding box center [768, 243] width 1021 height 223
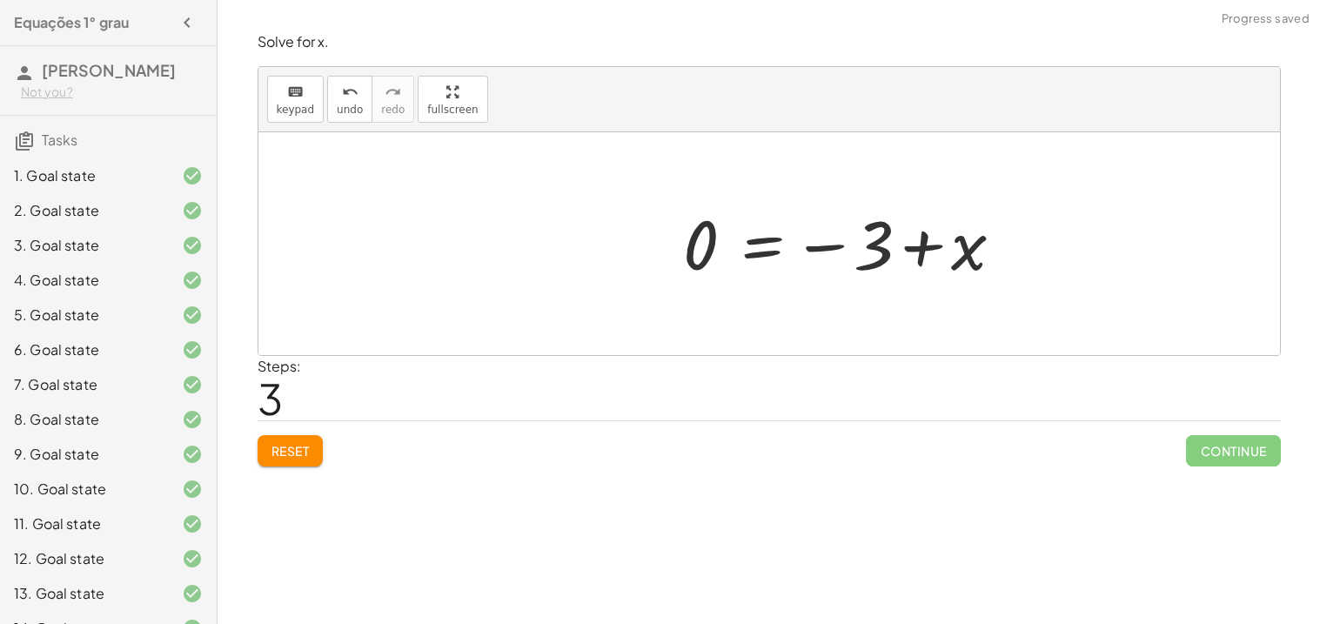
click at [936, 259] on div at bounding box center [849, 244] width 351 height 86
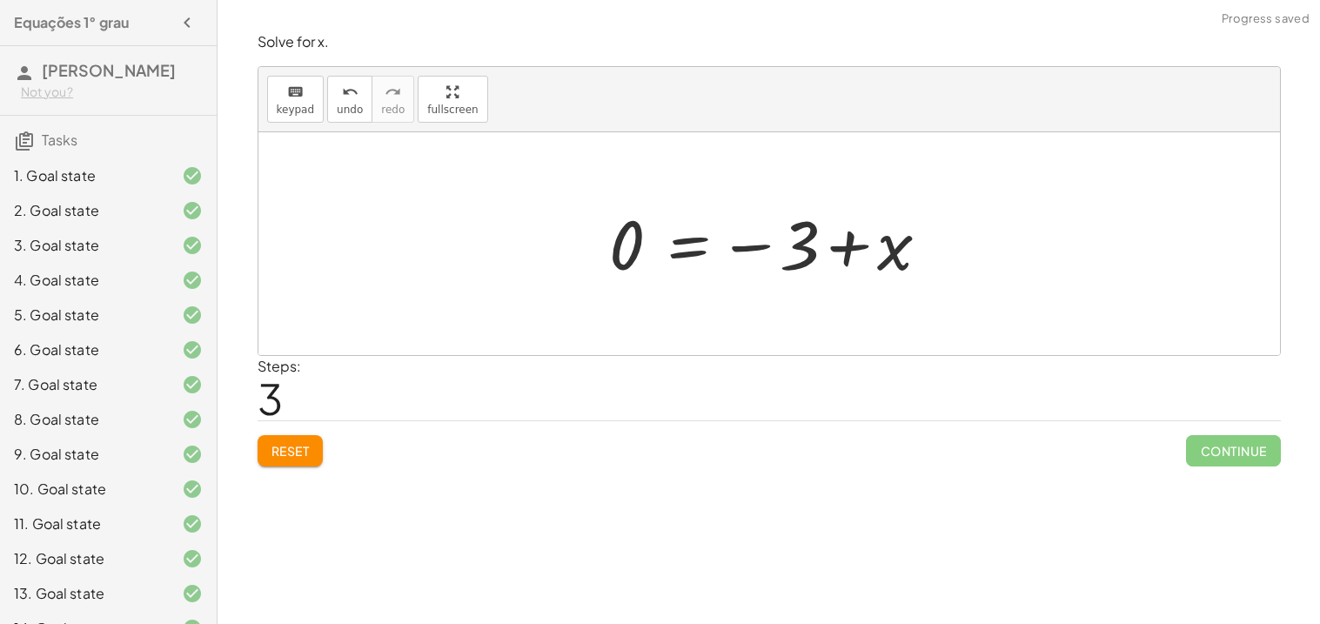
click at [879, 240] on div at bounding box center [775, 244] width 351 height 86
click at [861, 240] on div at bounding box center [775, 244] width 351 height 86
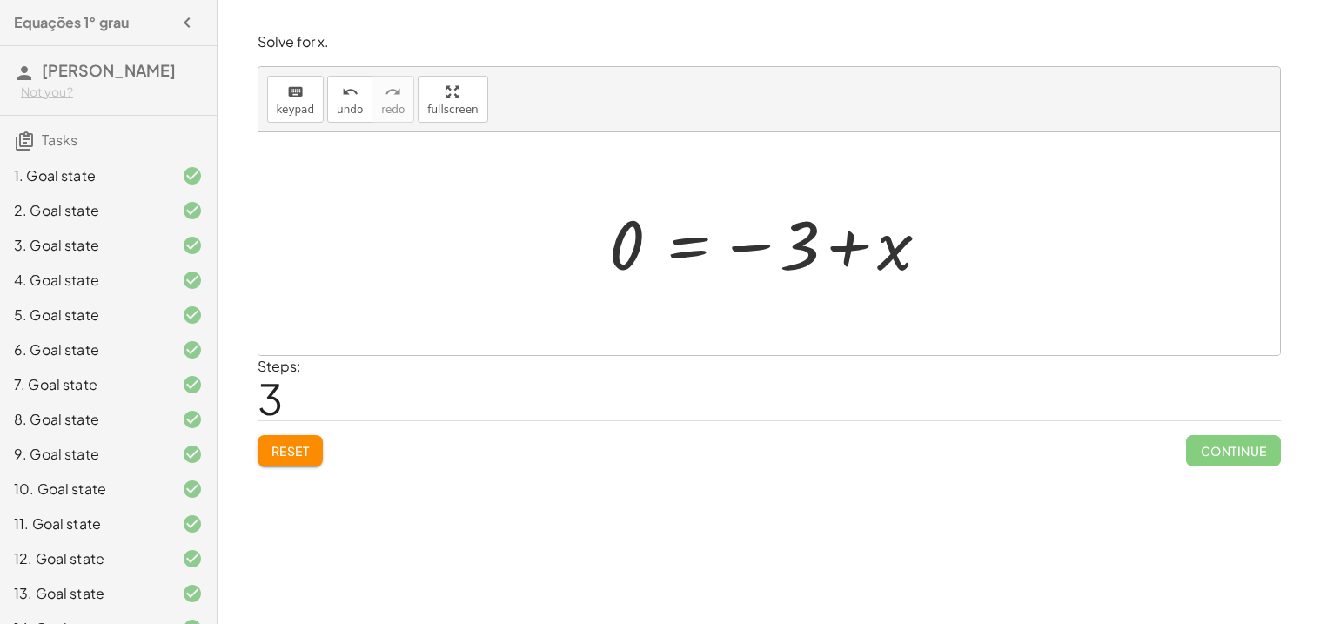
click at [293, 465] on button "Reset" at bounding box center [290, 450] width 66 height 31
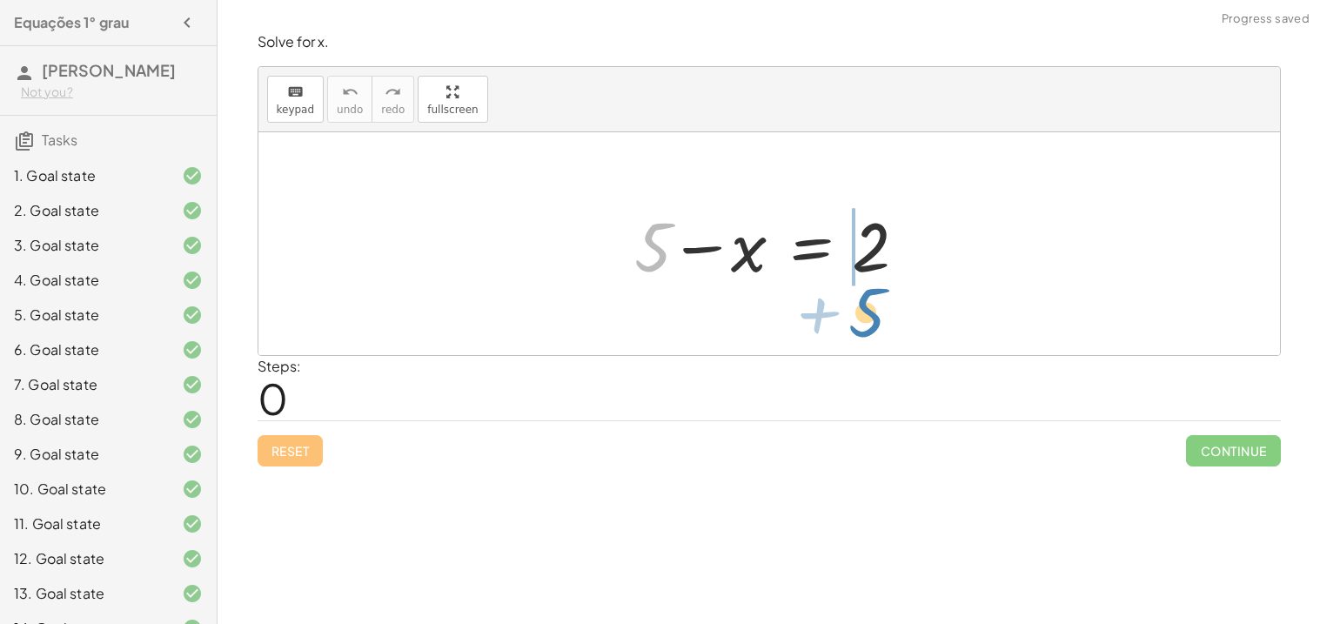
drag, startPoint x: 647, startPoint y: 242, endPoint x: 860, endPoint y: 307, distance: 222.9
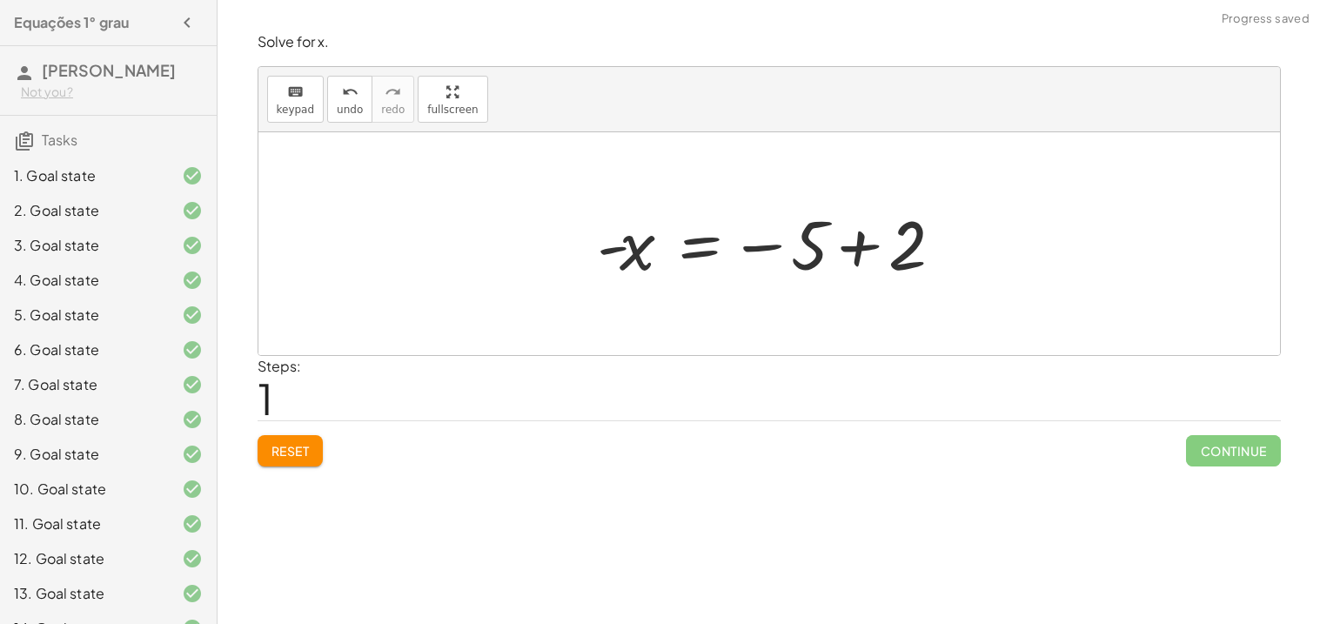
click at [878, 217] on div at bounding box center [775, 244] width 374 height 86
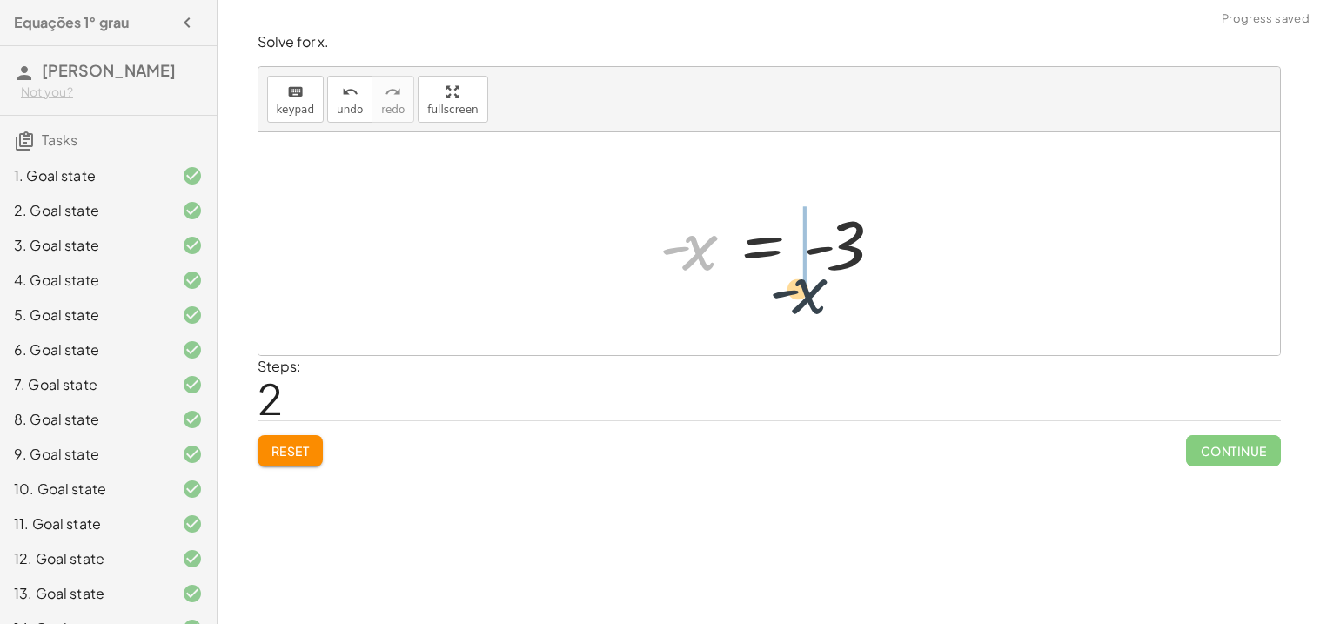
drag, startPoint x: 703, startPoint y: 257, endPoint x: 814, endPoint y: 298, distance: 118.6
click at [814, 298] on div "+ 5 − x = 2 - x = − 5 + 2 - x - x = - 3" at bounding box center [768, 243] width 1021 height 223
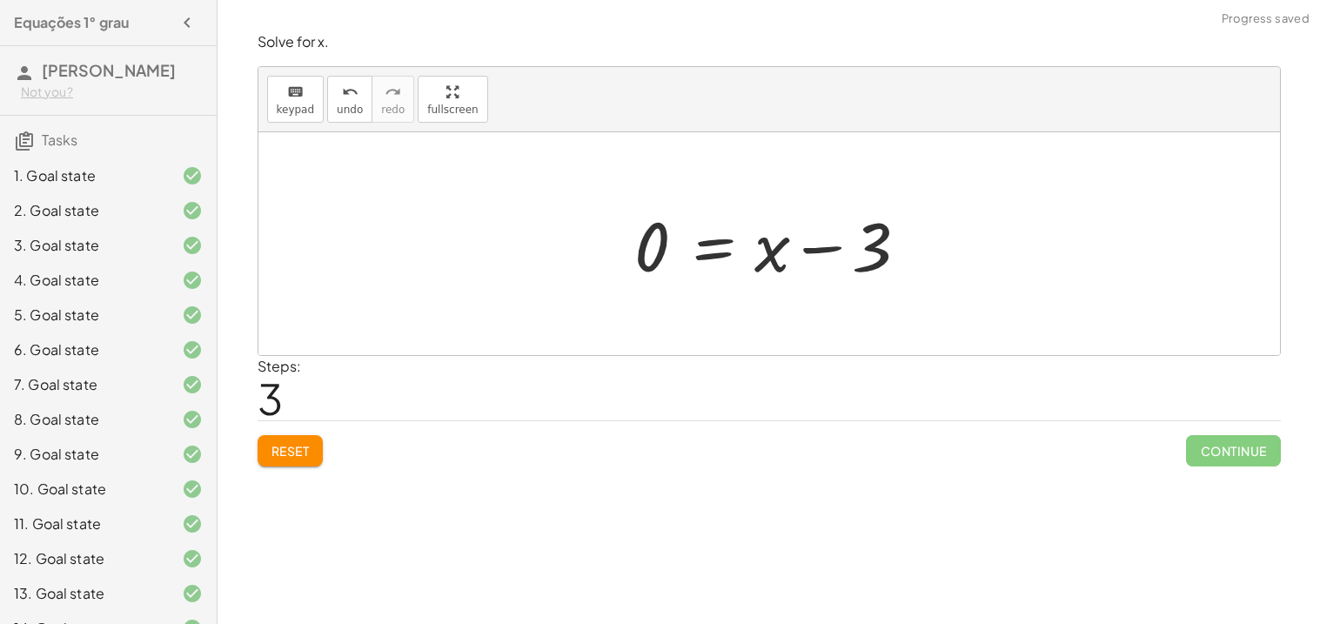
click at [801, 240] on div at bounding box center [775, 244] width 300 height 90
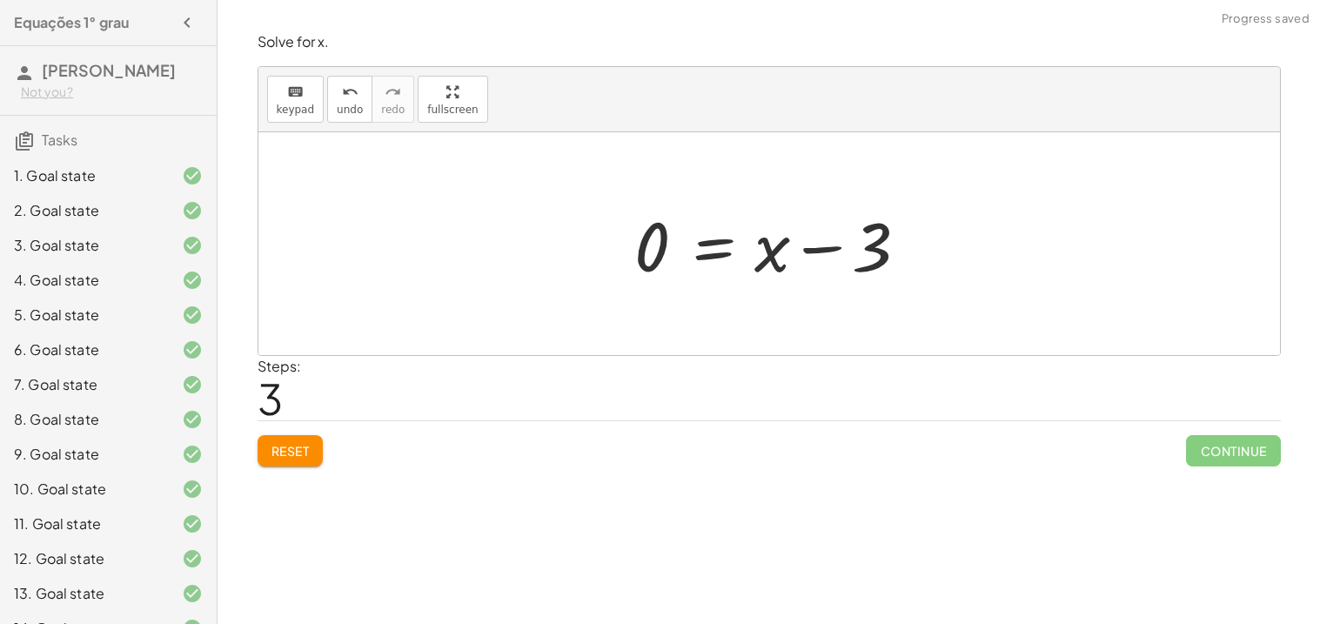
click at [801, 240] on div at bounding box center [775, 244] width 300 height 90
drag, startPoint x: 659, startPoint y: 237, endPoint x: 809, endPoint y: 251, distance: 151.1
click at [809, 251] on div at bounding box center [775, 244] width 300 height 90
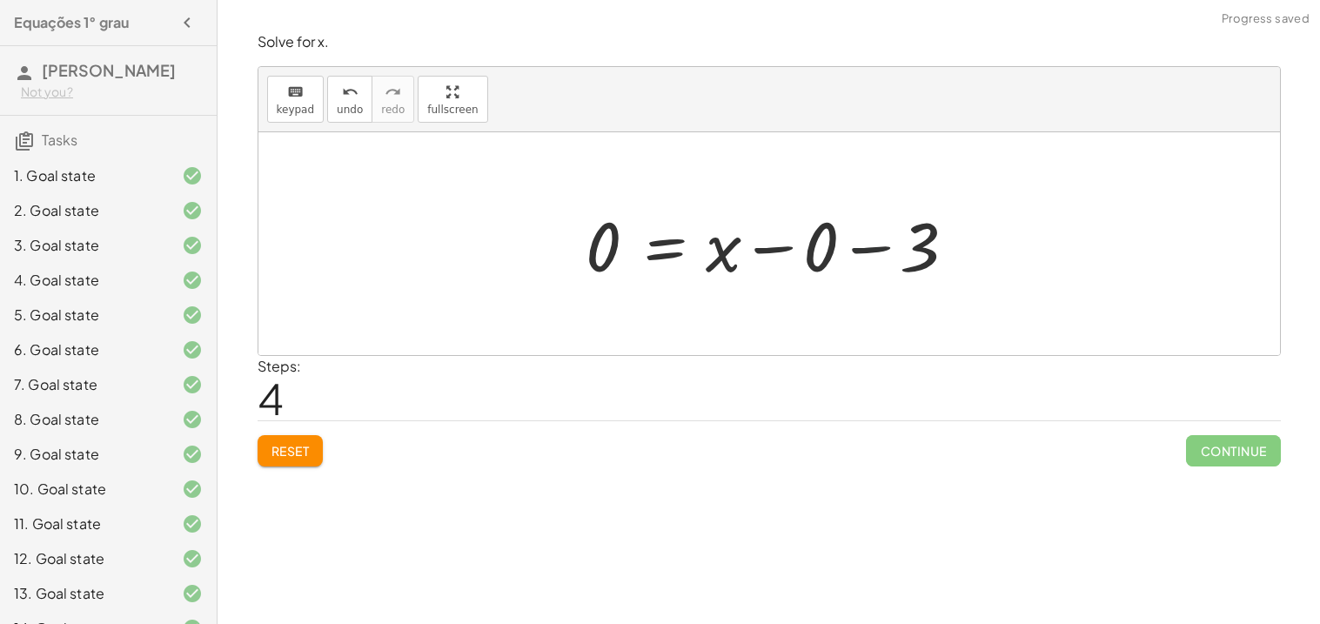
click at [879, 249] on div at bounding box center [776, 244] width 398 height 90
click at [879, 249] on div "+ 5 − x = 2 - x = − 5 + 2 - x = - 3 0 = + x − 3 x = − 3 0 + 0 − 3 0 = + x − 0 −…" at bounding box center [720, 244] width 322 height 98
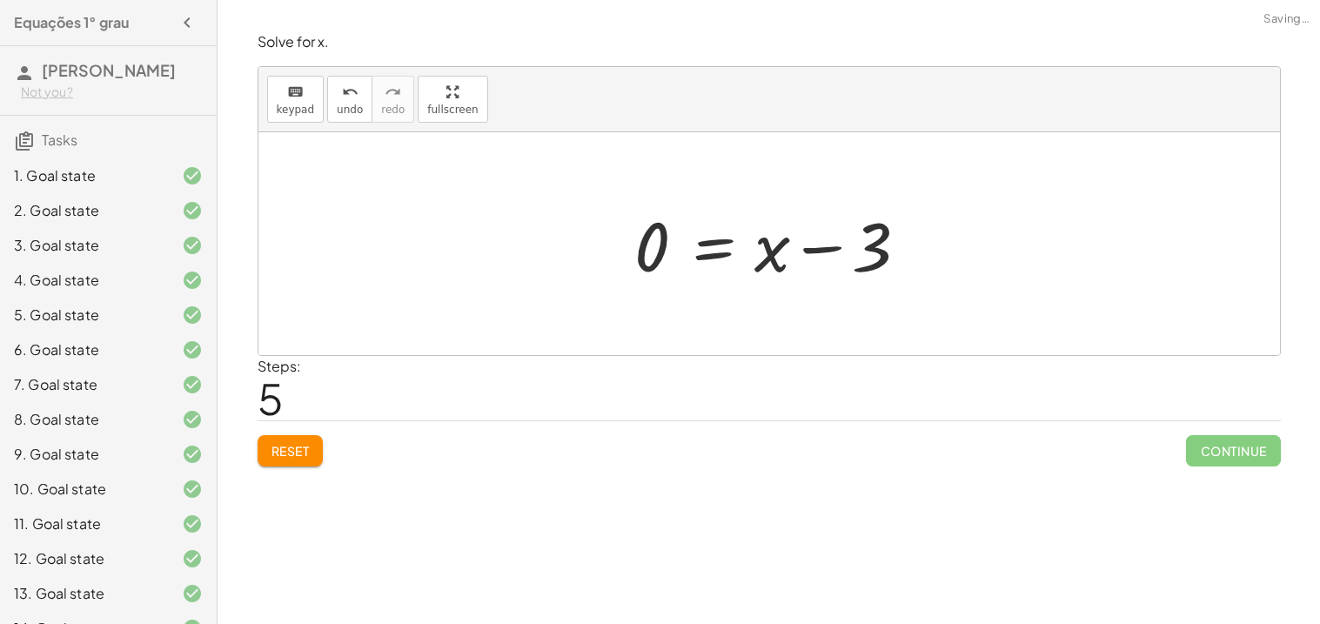
click at [858, 231] on div at bounding box center [775, 244] width 300 height 90
click at [835, 237] on div at bounding box center [775, 244] width 300 height 90
drag, startPoint x: 779, startPoint y: 248, endPoint x: 622, endPoint y: 268, distance: 157.9
drag, startPoint x: 657, startPoint y: 244, endPoint x: 679, endPoint y: 259, distance: 26.8
click at [679, 259] on div at bounding box center [776, 244] width 250 height 86
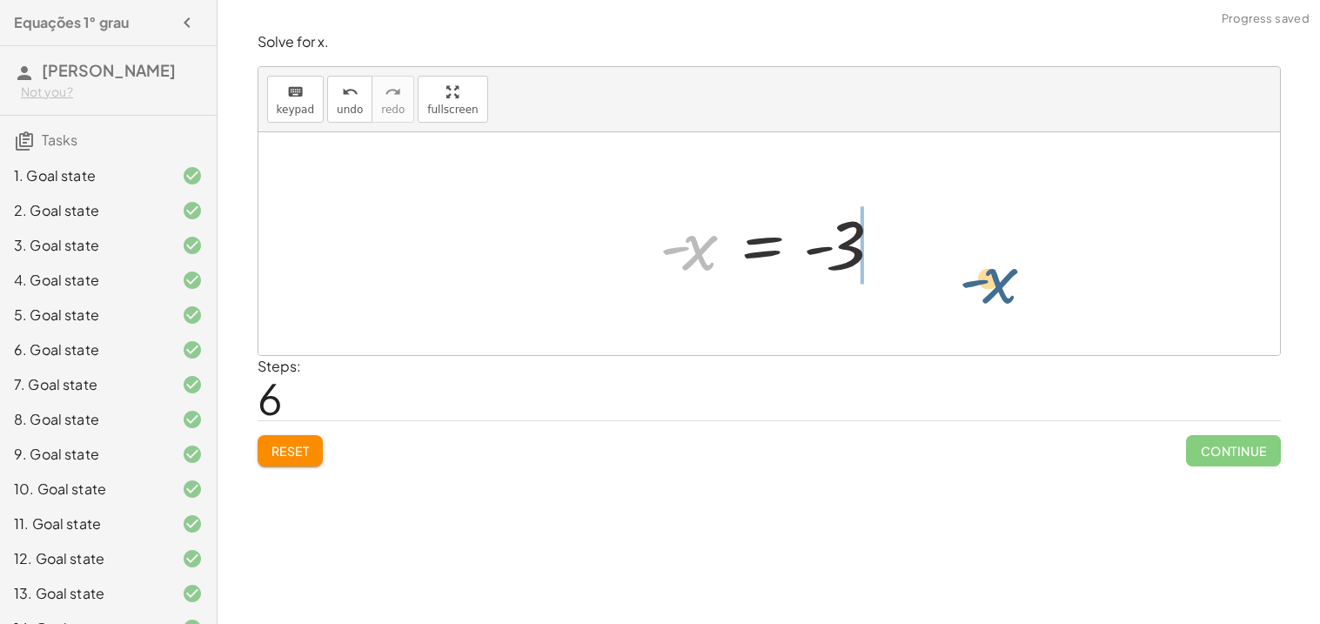
drag, startPoint x: 699, startPoint y: 251, endPoint x: 979, endPoint y: 269, distance: 280.6
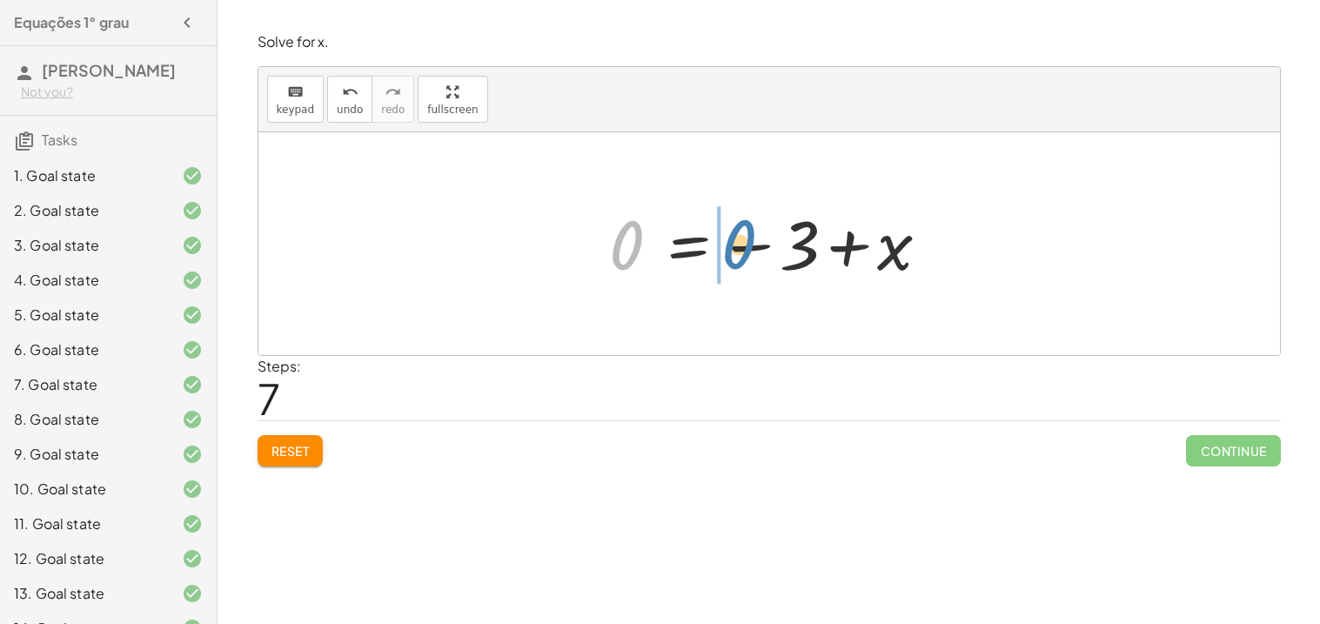
drag, startPoint x: 638, startPoint y: 232, endPoint x: 745, endPoint y: 231, distance: 107.0
click at [745, 231] on div at bounding box center [775, 244] width 351 height 86
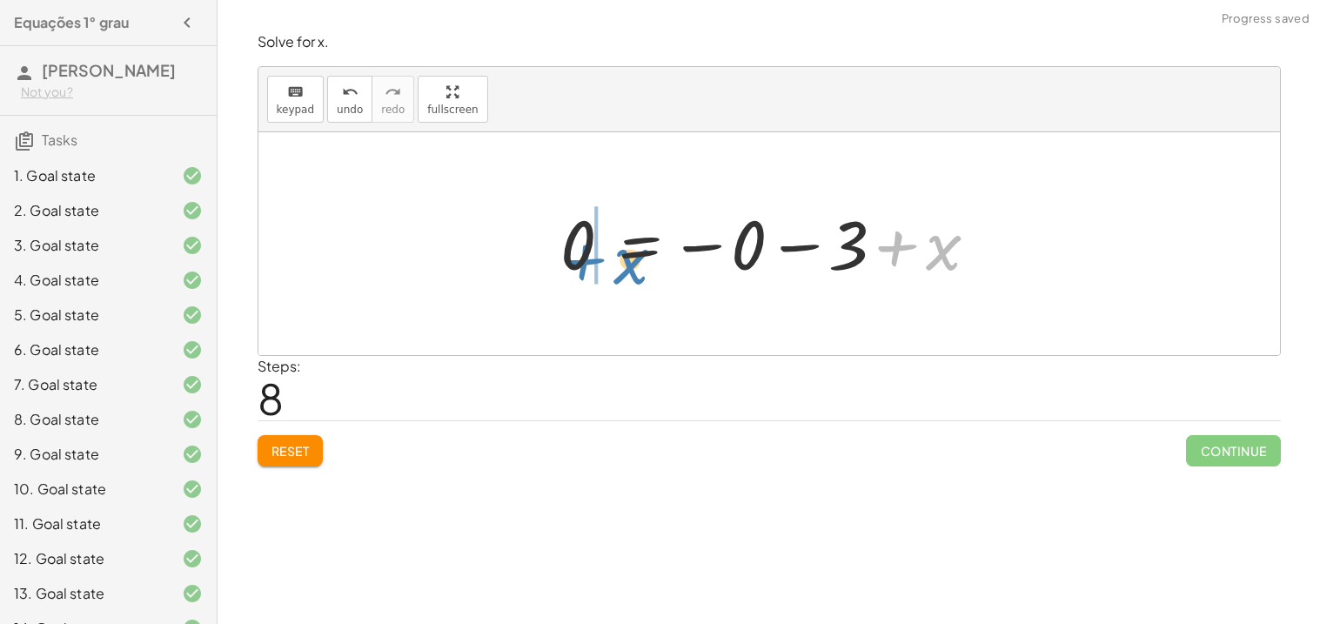
drag, startPoint x: 939, startPoint y: 234, endPoint x: 620, endPoint y: 241, distance: 318.5
click at [620, 241] on div at bounding box center [776, 244] width 448 height 86
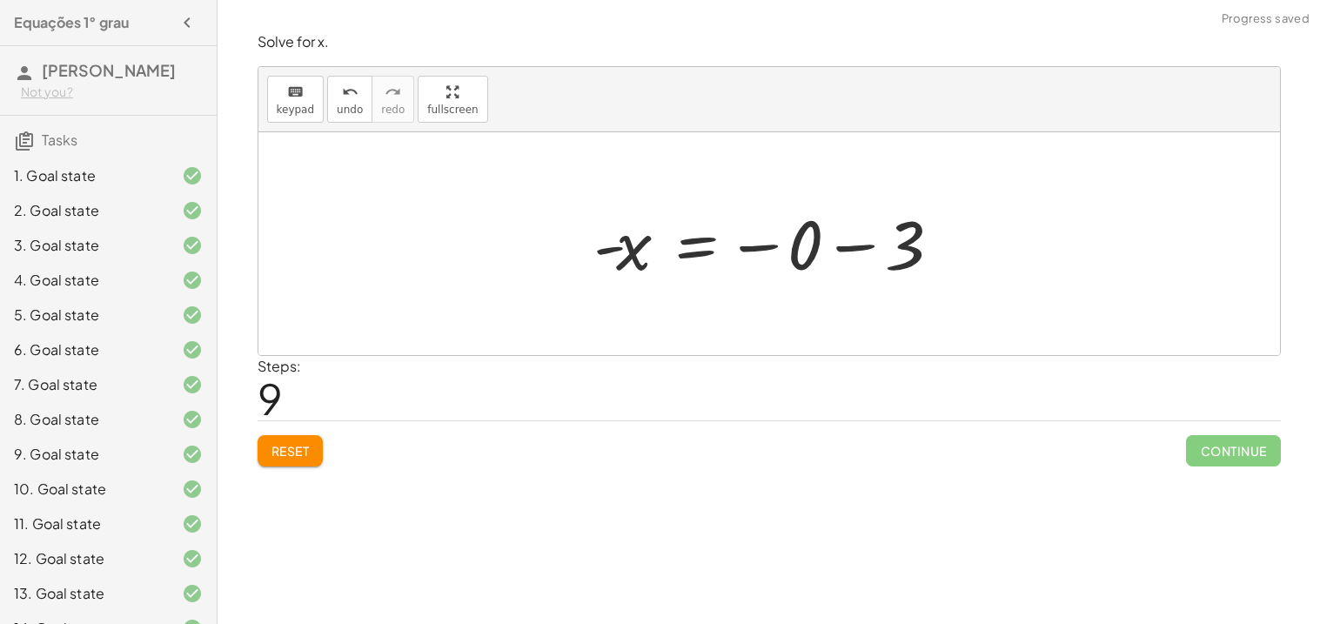
click at [838, 232] on div at bounding box center [772, 244] width 374 height 86
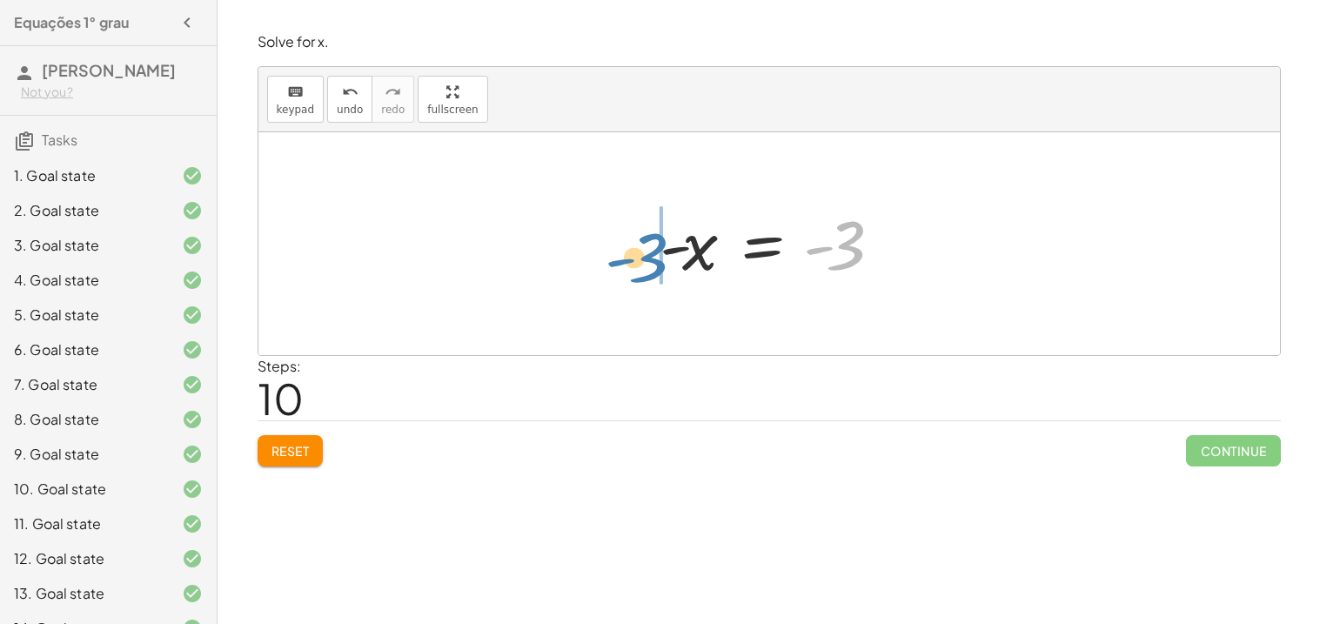
drag, startPoint x: 816, startPoint y: 247, endPoint x: 618, endPoint y: 259, distance: 198.7
click at [618, 259] on div "+ 5 − x = 2 - x = − 5 + 2 - x = - 3 0 = + x − 3 0 = + x − 0 − 3 0 = + x − 3 − x…" at bounding box center [768, 243] width 1021 height 223
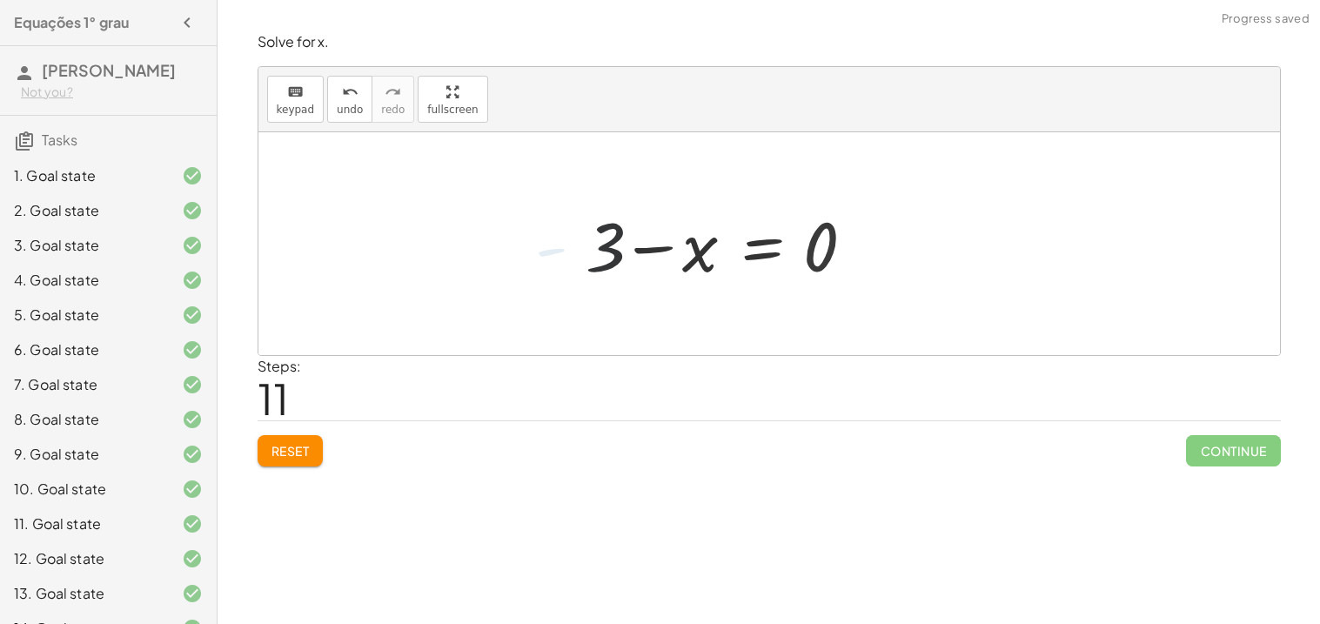
click at [652, 250] on div at bounding box center [727, 244] width 300 height 90
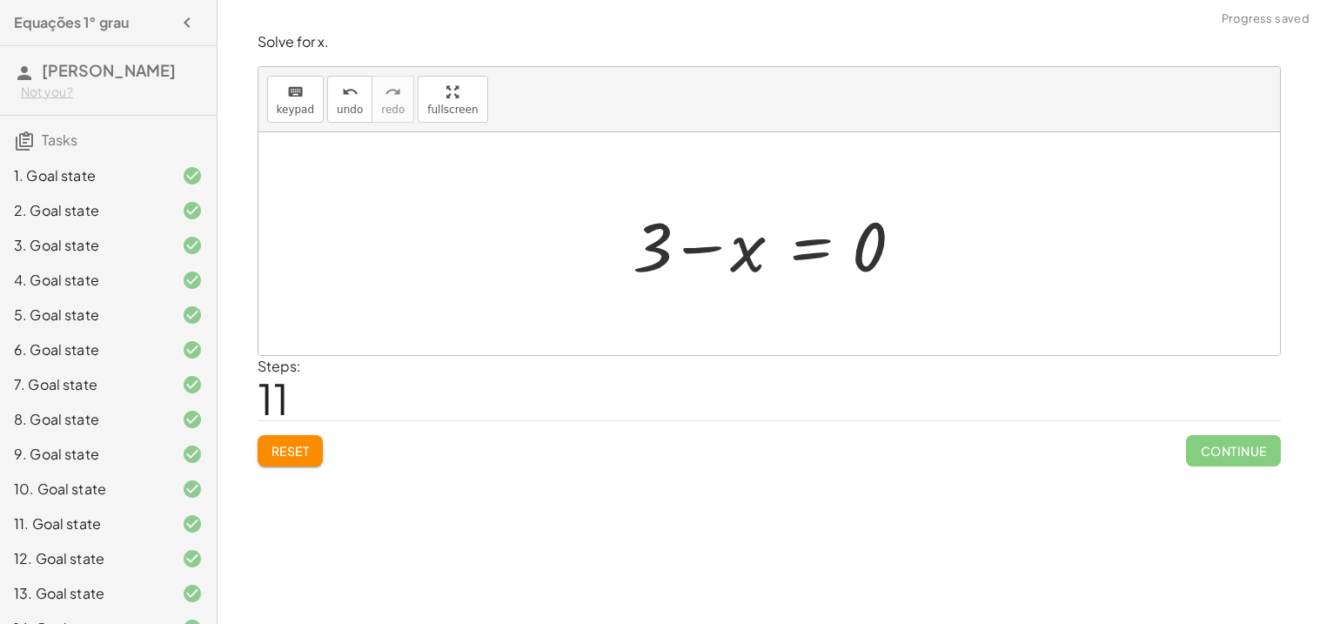
click at [652, 250] on div at bounding box center [775, 244] width 300 height 90
click at [279, 447] on span "Reset" at bounding box center [290, 451] width 38 height 16
drag, startPoint x: 866, startPoint y: 237, endPoint x: 719, endPoint y: 245, distance: 147.2
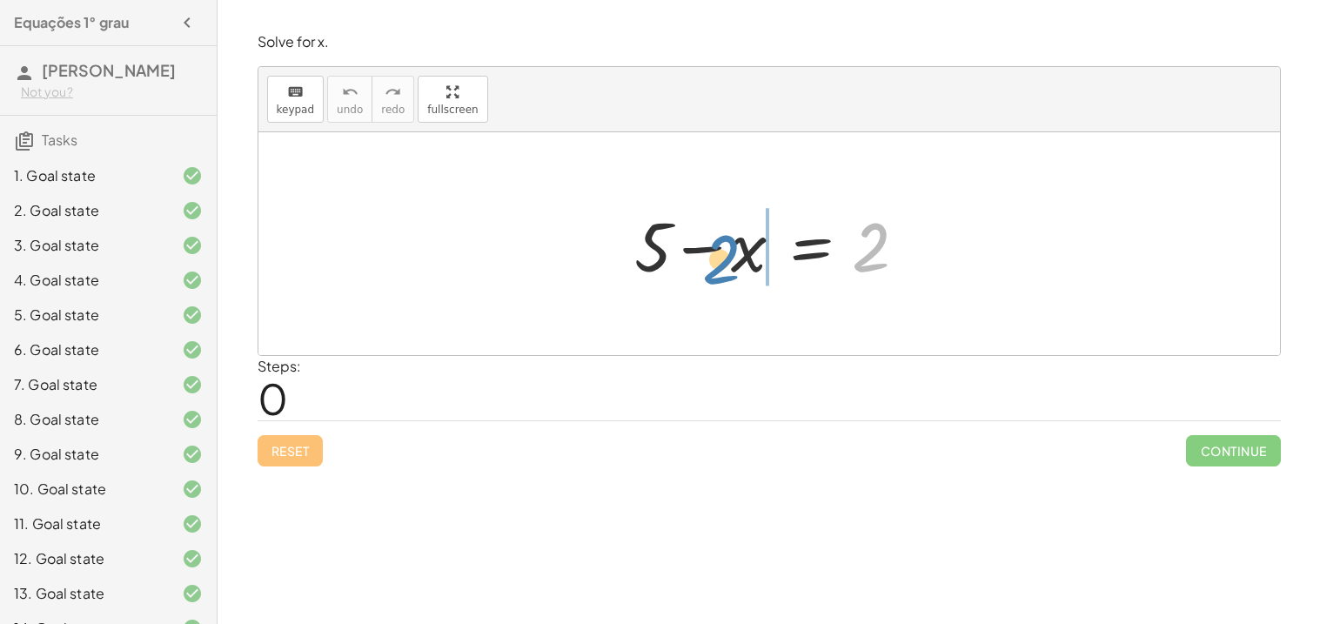
click at [719, 245] on div at bounding box center [775, 244] width 300 height 90
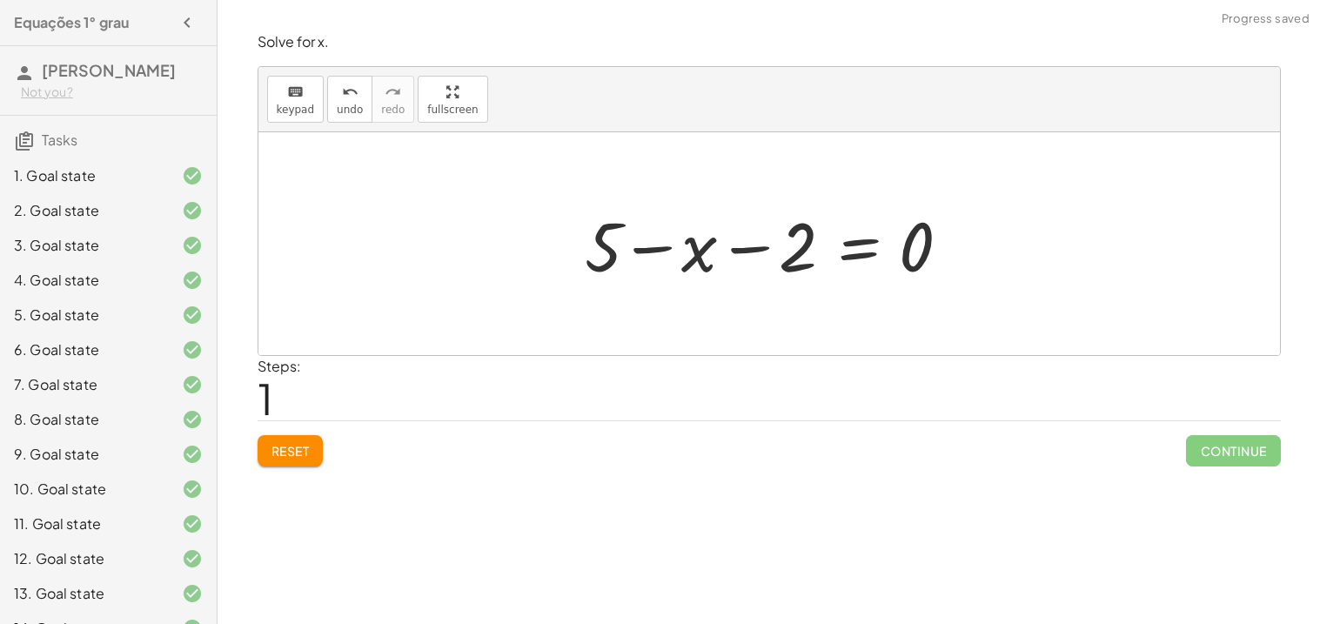
click at [719, 245] on div at bounding box center [775, 244] width 398 height 90
drag, startPoint x: 701, startPoint y: 244, endPoint x: 934, endPoint y: 238, distance: 233.2
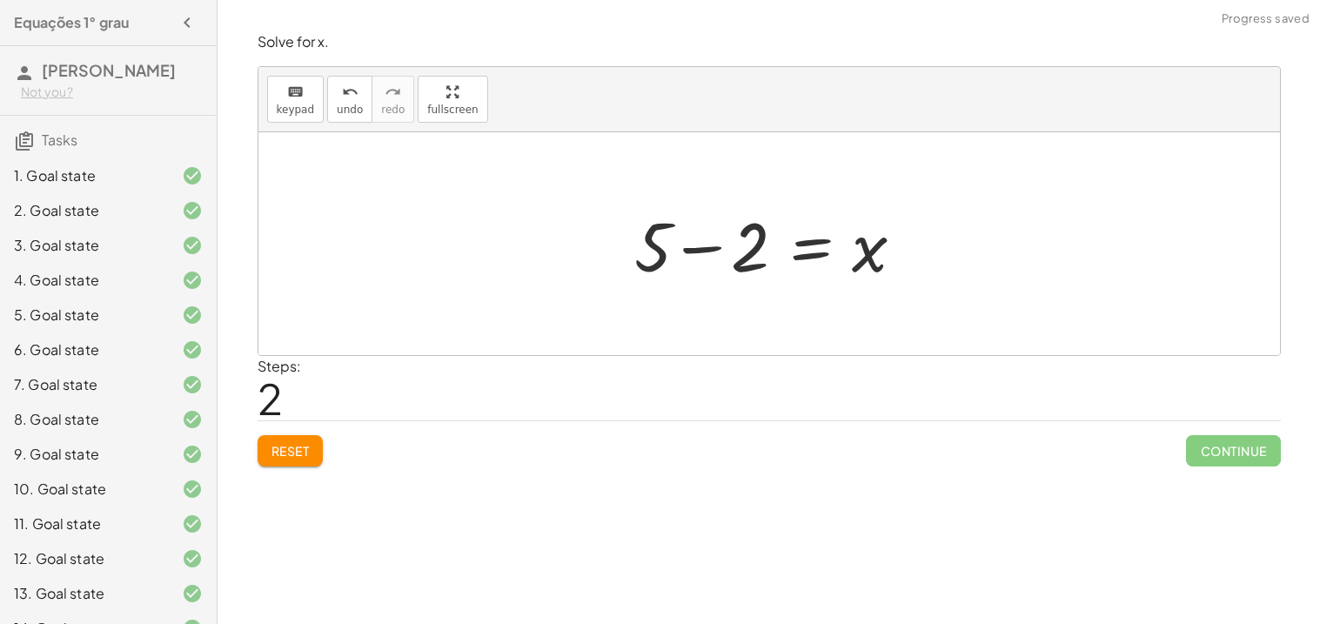
click at [690, 259] on div at bounding box center [775, 244] width 300 height 90
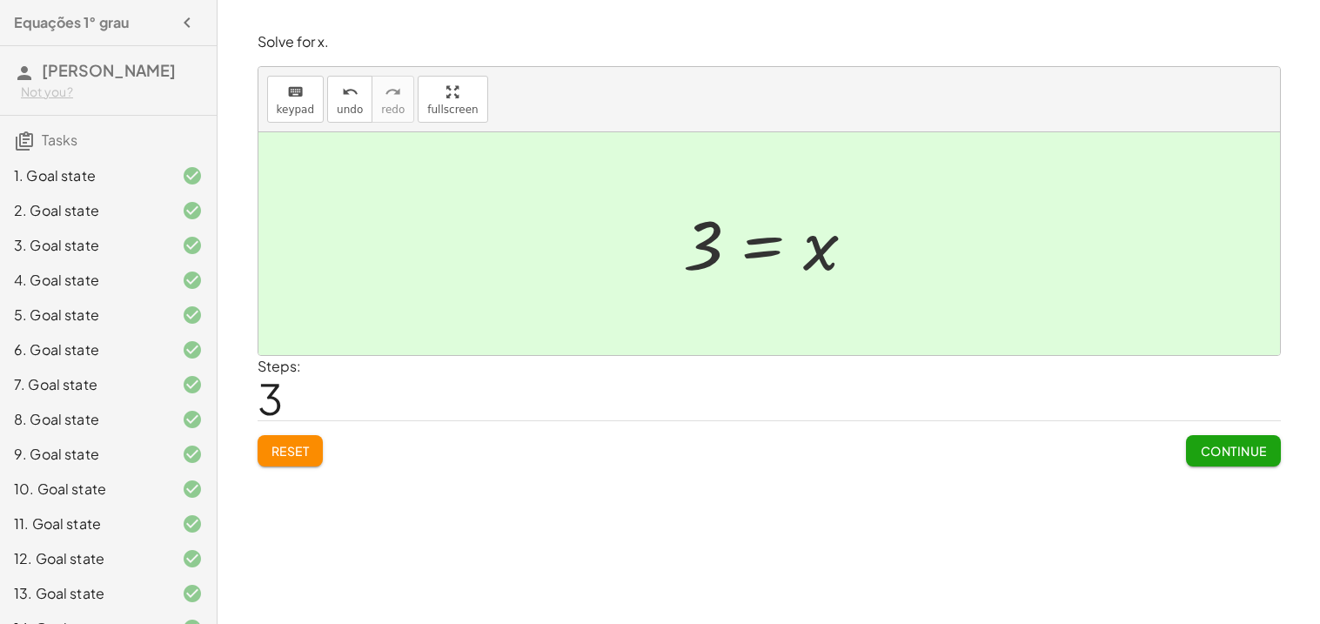
click at [1205, 442] on button "Continue" at bounding box center [1233, 450] width 94 height 31
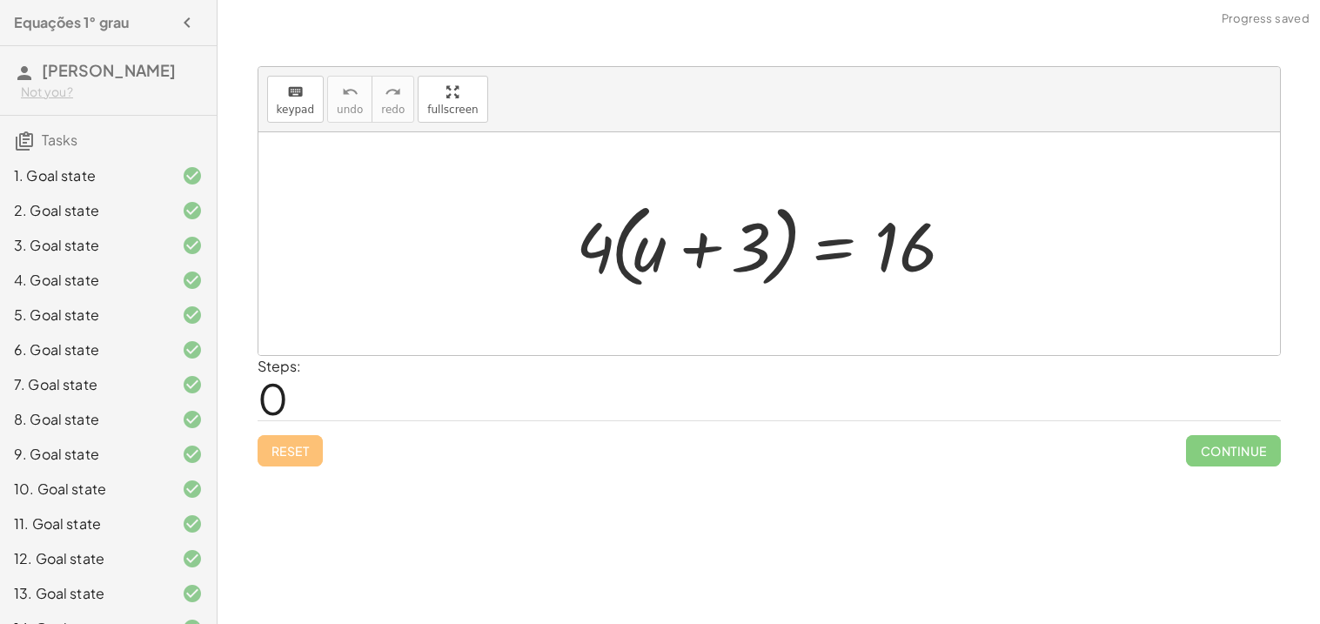
click at [633, 252] on div at bounding box center [775, 244] width 416 height 100
drag, startPoint x: 589, startPoint y: 242, endPoint x: 639, endPoint y: 252, distance: 51.5
click at [639, 252] on div at bounding box center [775, 244] width 416 height 100
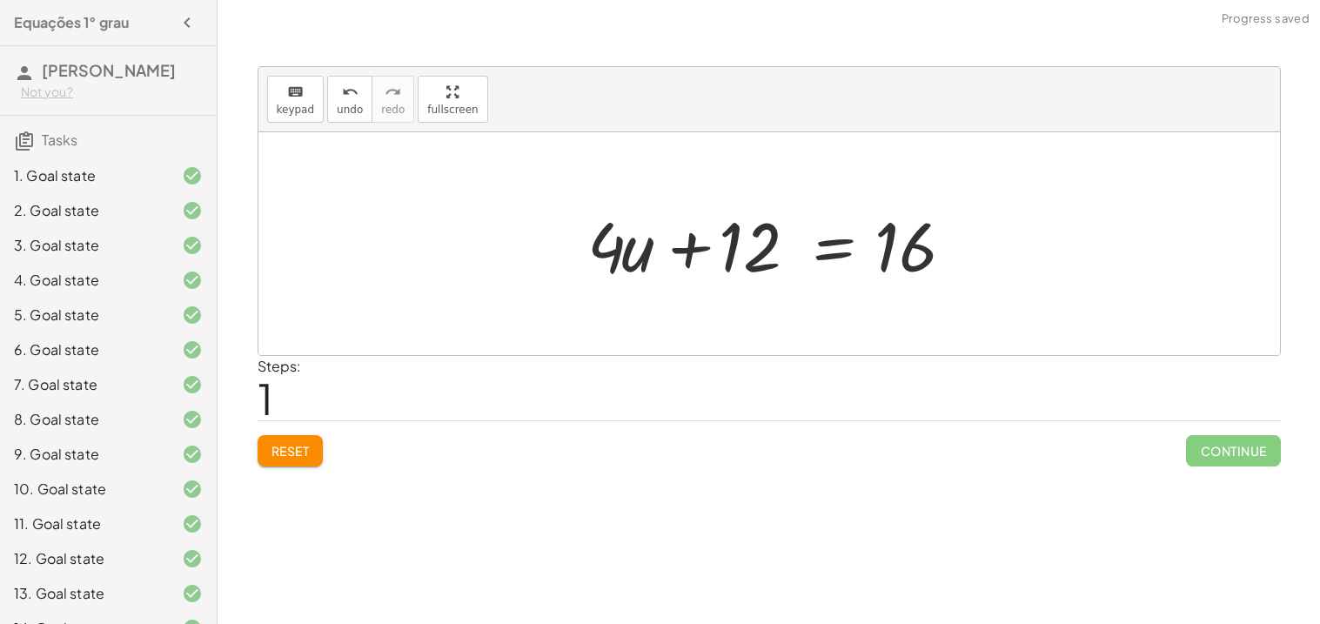
click at [639, 252] on div at bounding box center [780, 244] width 404 height 90
click at [671, 256] on div at bounding box center [775, 244] width 404 height 90
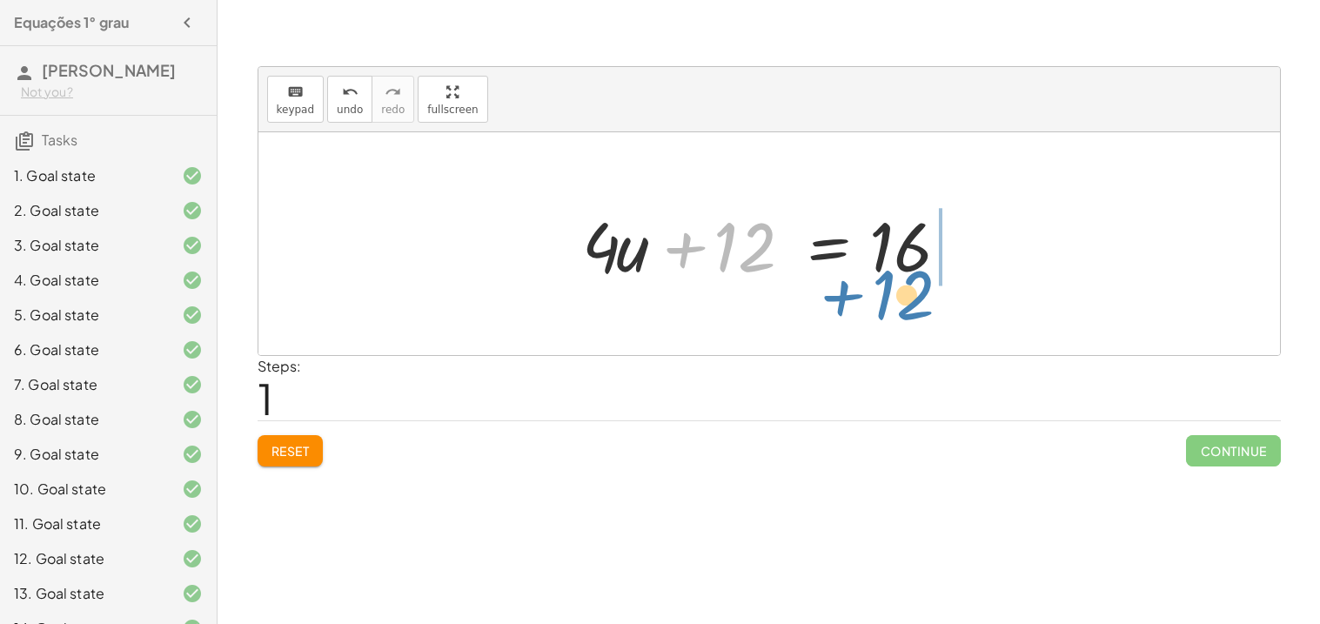
drag, startPoint x: 741, startPoint y: 238, endPoint x: 904, endPoint y: 286, distance: 169.6
click at [904, 286] on div at bounding box center [775, 244] width 404 height 90
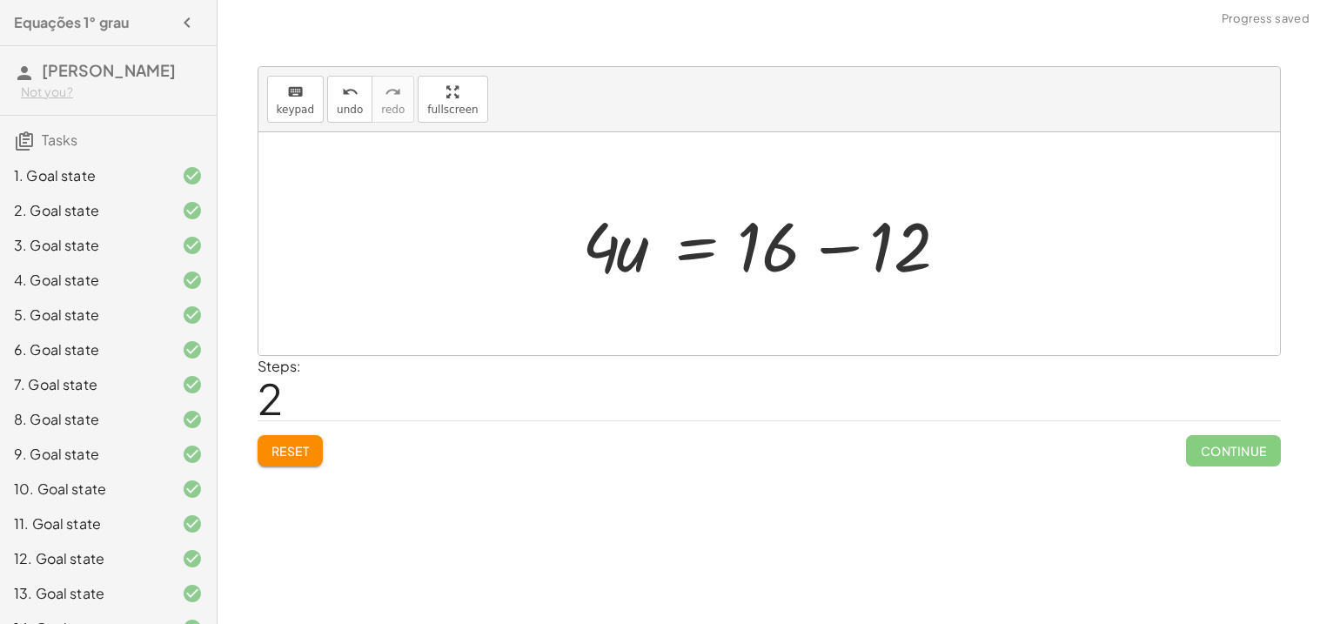
click at [920, 263] on div at bounding box center [775, 244] width 404 height 90
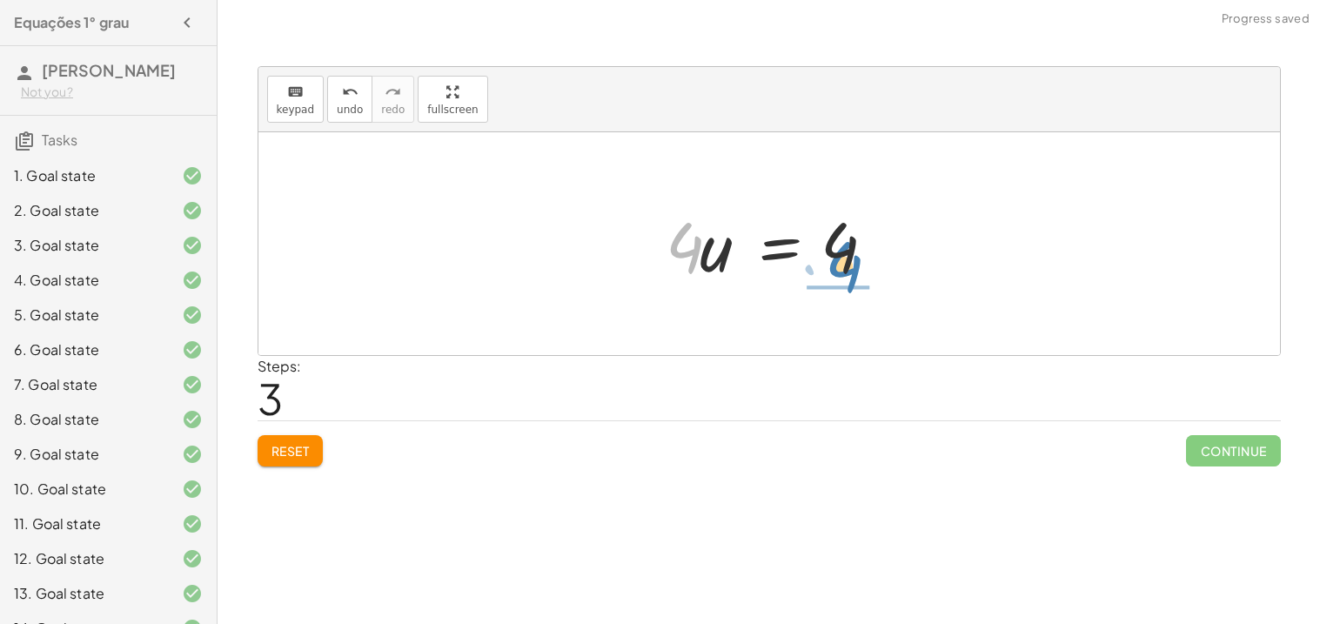
drag, startPoint x: 693, startPoint y: 249, endPoint x: 852, endPoint y: 274, distance: 160.3
click at [852, 274] on div at bounding box center [775, 244] width 237 height 90
click at [851, 274] on div at bounding box center [799, 244] width 217 height 134
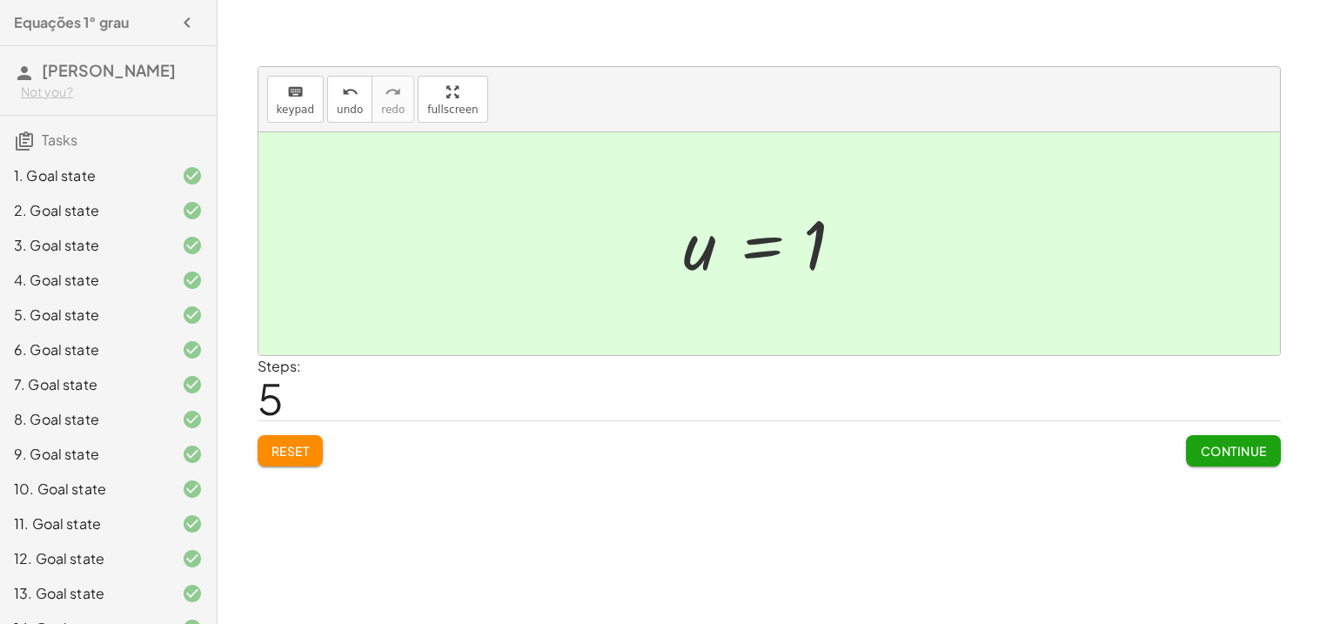
click at [1213, 459] on button "Continue" at bounding box center [1233, 450] width 94 height 31
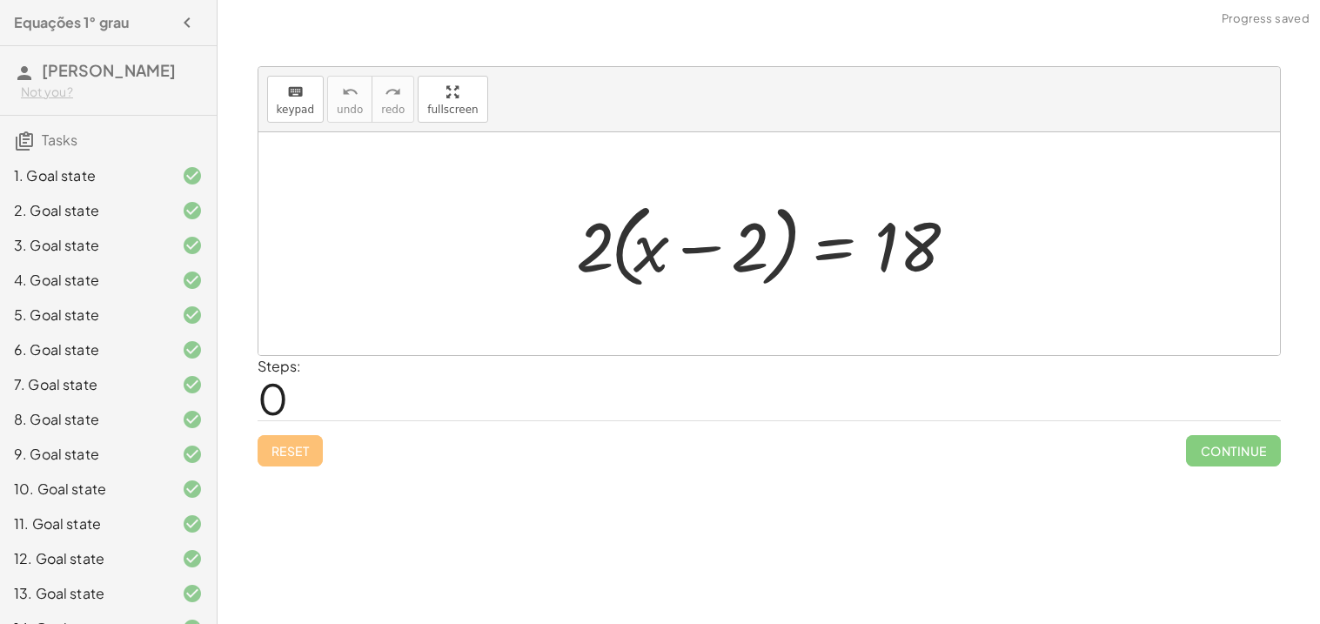
click at [74, 415] on div "8. Goal state" at bounding box center [84, 419] width 140 height 21
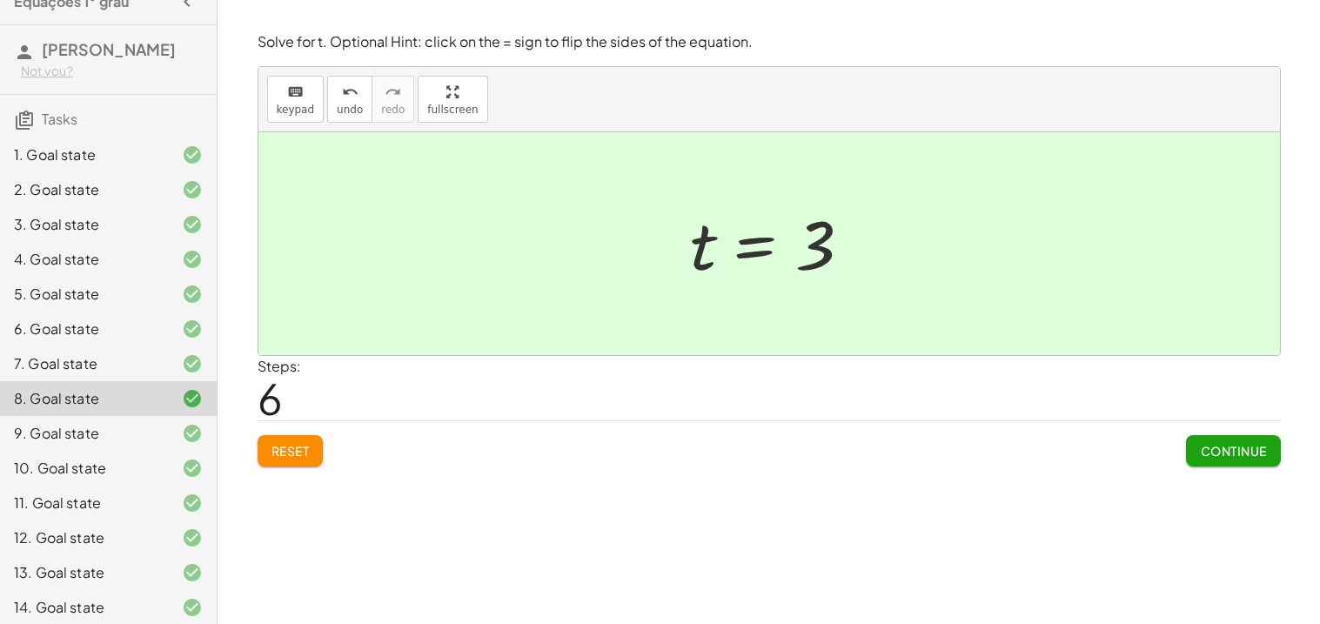
scroll to position [237, 0]
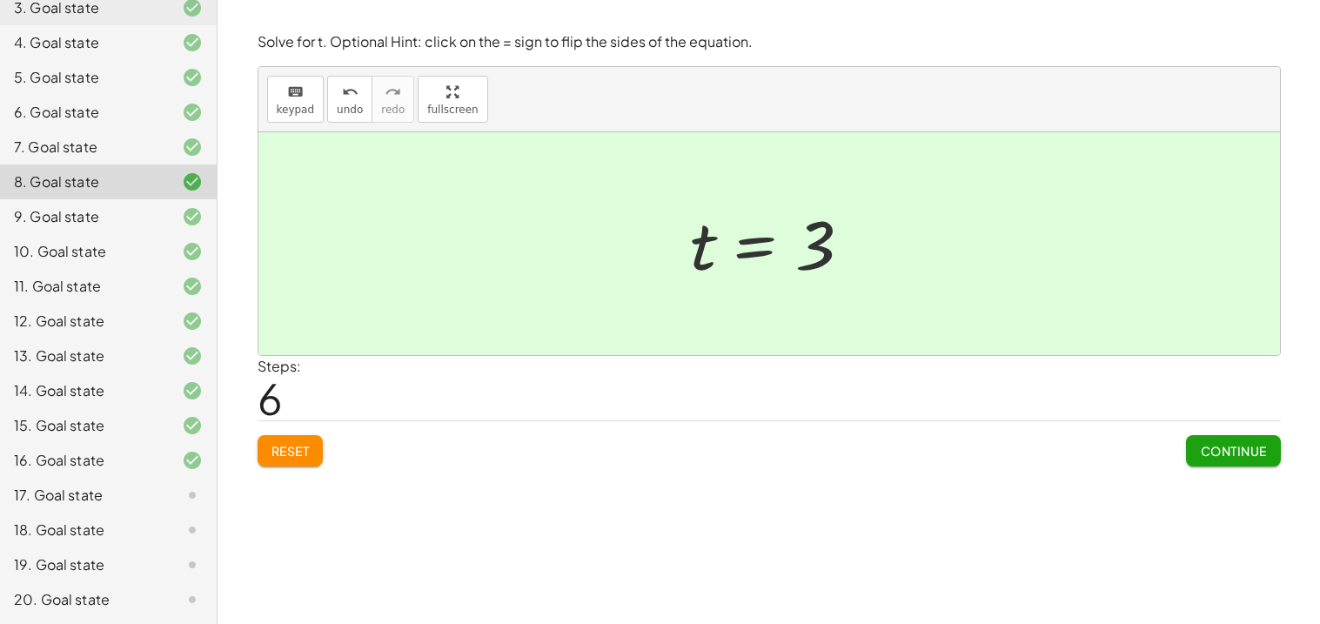
click at [87, 495] on div "17. Goal state" at bounding box center [84, 495] width 140 height 21
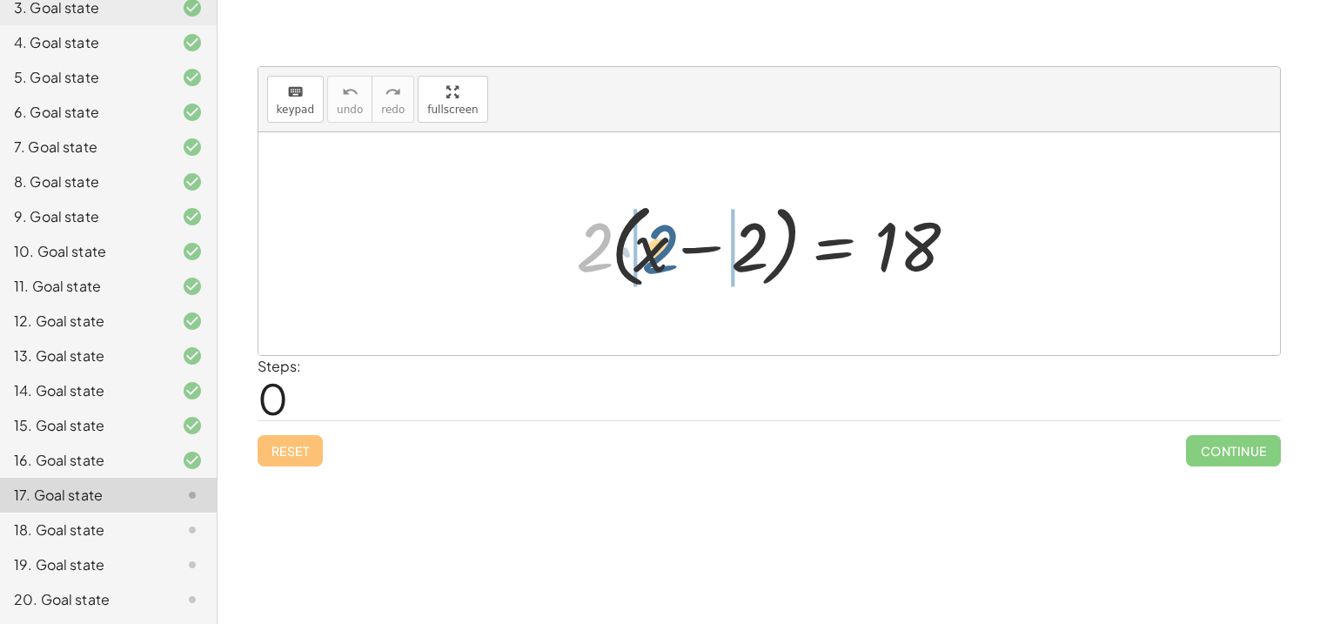
drag, startPoint x: 596, startPoint y: 258, endPoint x: 663, endPoint y: 260, distance: 67.0
click at [663, 260] on div at bounding box center [775, 244] width 416 height 100
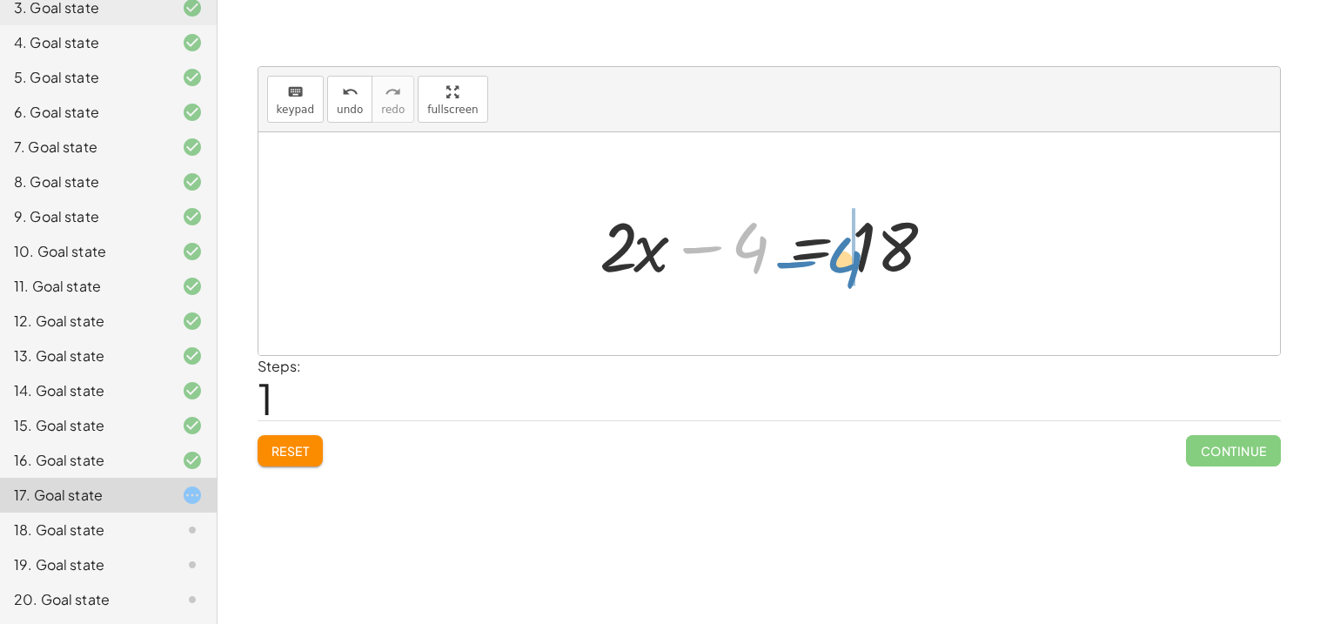
drag, startPoint x: 747, startPoint y: 246, endPoint x: 846, endPoint y: 254, distance: 98.6
click at [846, 254] on div at bounding box center [776, 244] width 370 height 90
click at [919, 244] on div at bounding box center [776, 244] width 370 height 90
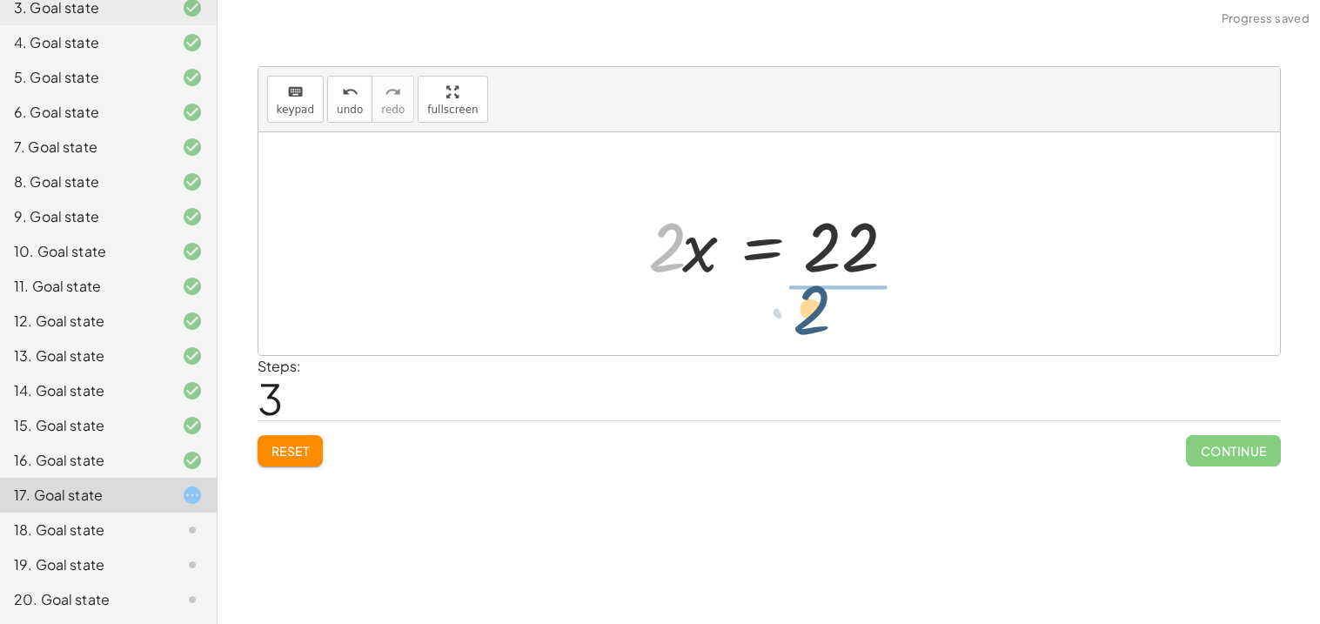
drag, startPoint x: 679, startPoint y: 255, endPoint x: 824, endPoint y: 316, distance: 157.5
click at [824, 316] on div "· 2 · ( + x − 2 ) = 18 + · 2 · x − · 2 · 2 = 18 + · 2 · x − 4 = 18 · 2 · x = + …" at bounding box center [768, 243] width 1021 height 223
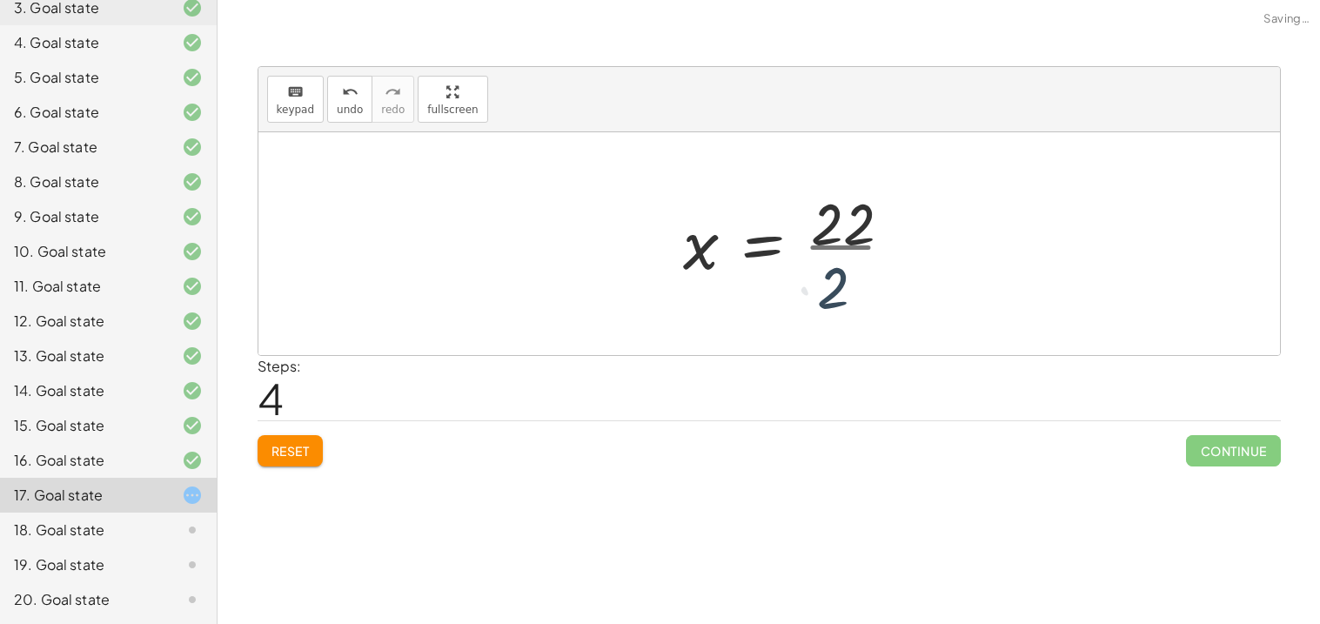
click at [824, 316] on div at bounding box center [768, 243] width 1021 height 223
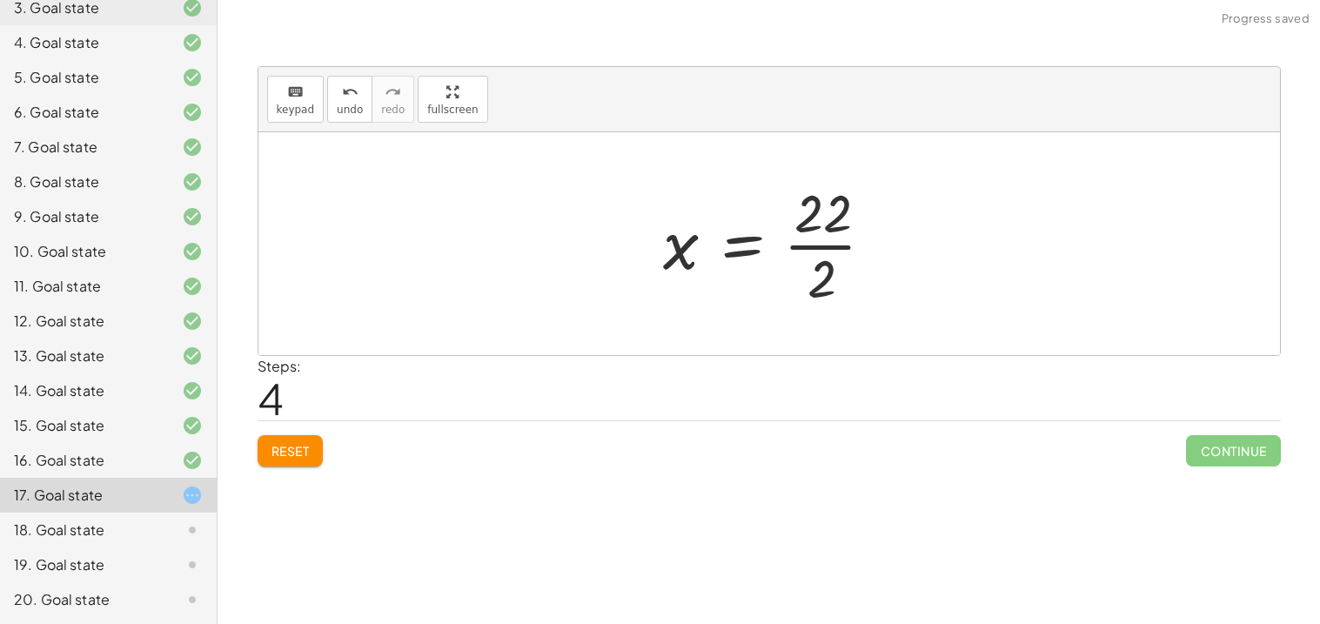
click at [834, 247] on div at bounding box center [775, 244] width 243 height 134
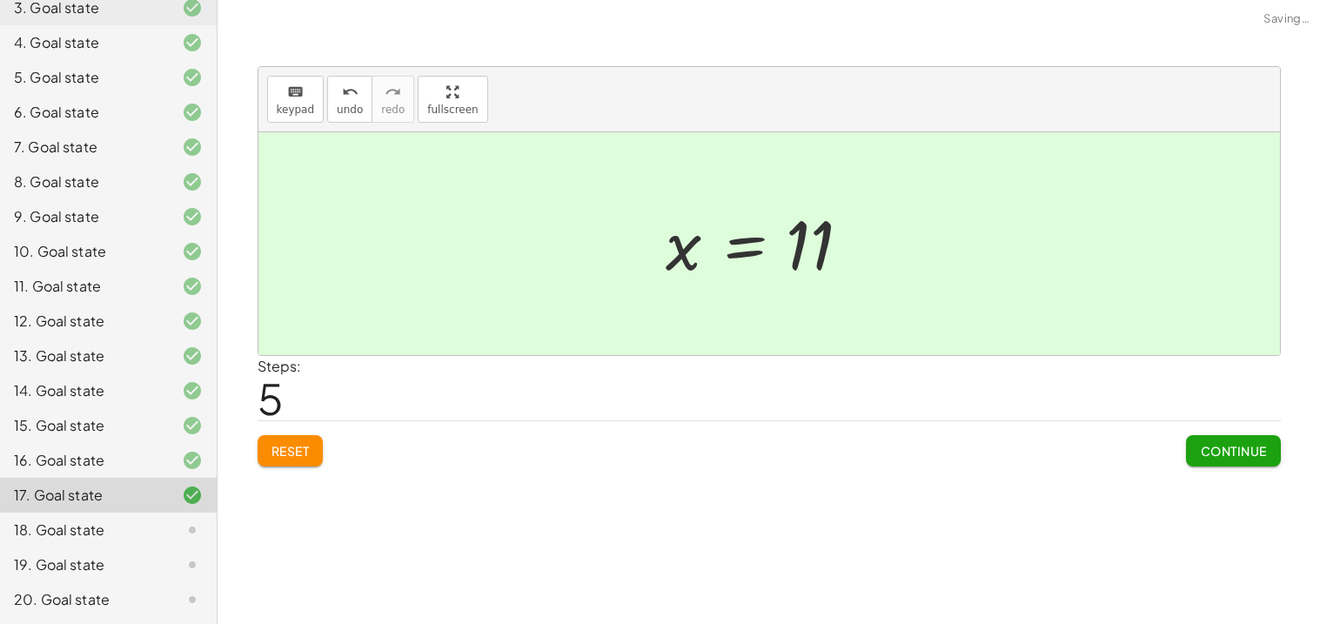
click at [1203, 445] on span "Continue" at bounding box center [1233, 451] width 66 height 16
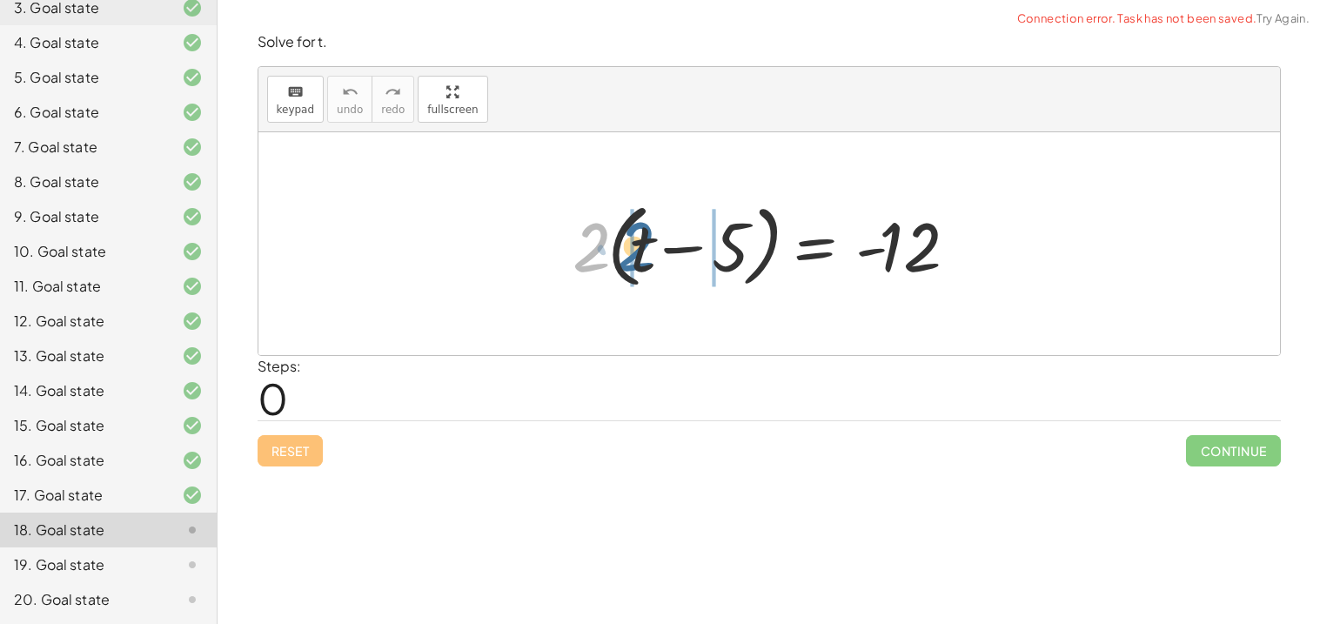
drag, startPoint x: 590, startPoint y: 253, endPoint x: 636, endPoint y: 254, distance: 46.1
click at [636, 254] on div at bounding box center [776, 244] width 424 height 100
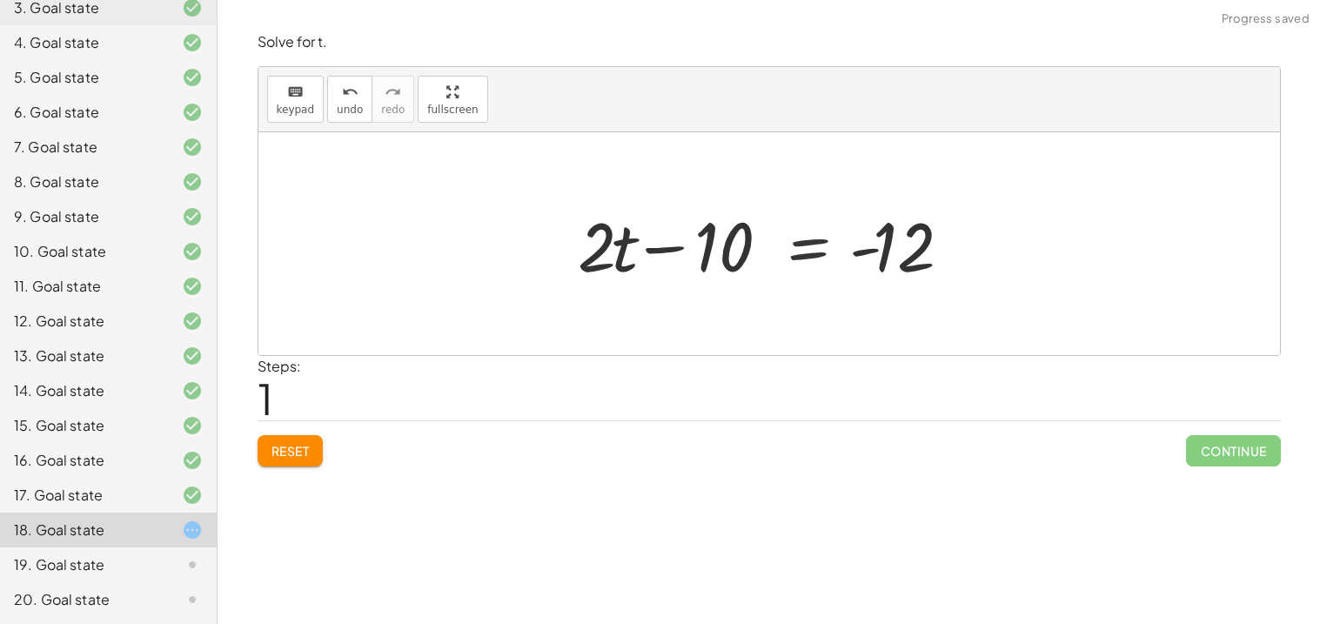
click at [764, 221] on div at bounding box center [775, 244] width 412 height 90
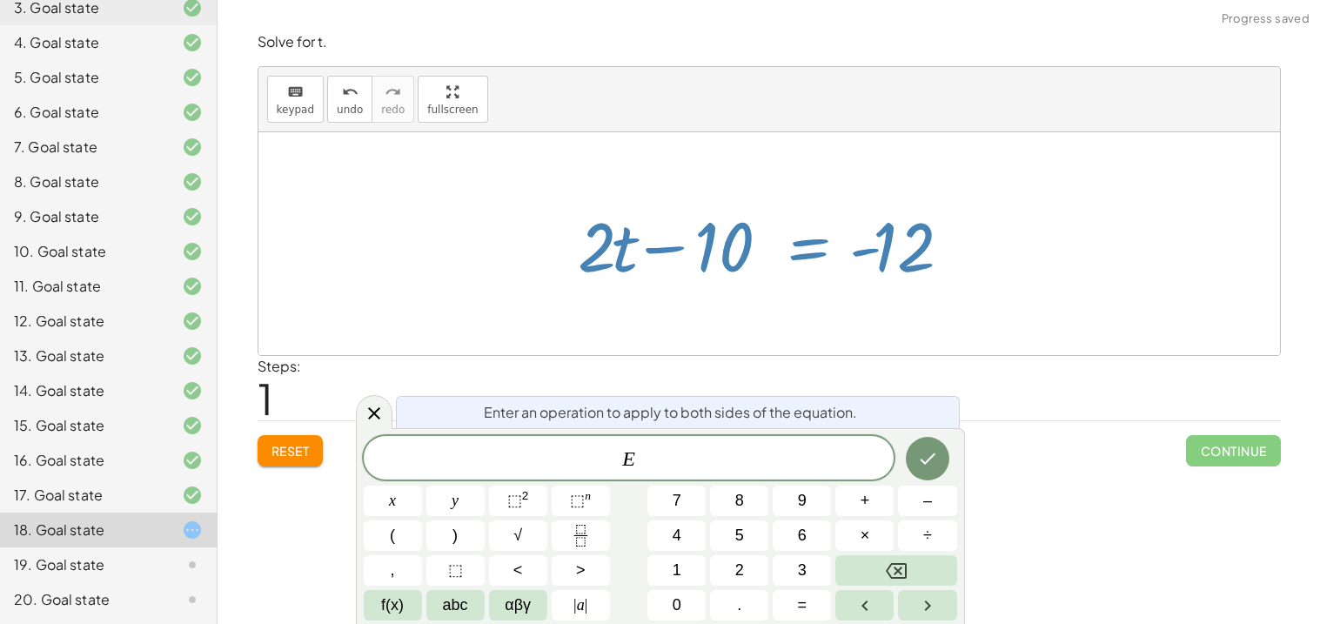
click at [723, 235] on div at bounding box center [775, 244] width 412 height 90
click at [383, 400] on div at bounding box center [374, 412] width 37 height 34
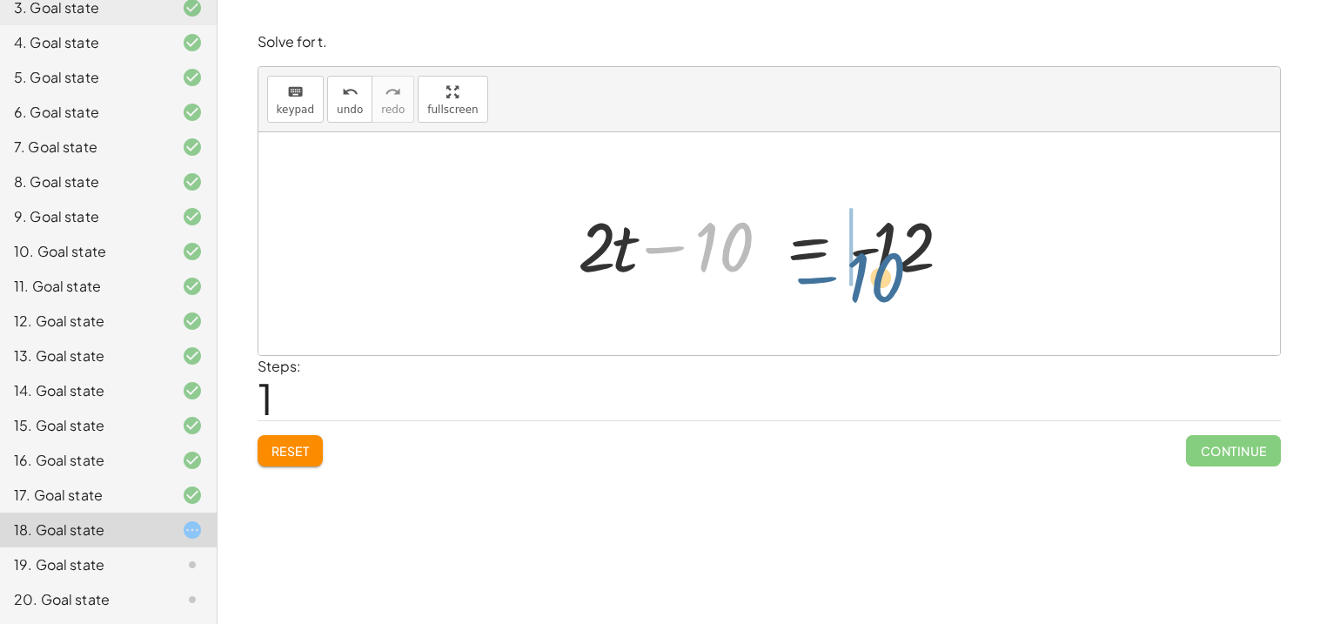
drag, startPoint x: 707, startPoint y: 262, endPoint x: 903, endPoint y: 311, distance: 201.7
click at [903, 311] on div "· 2 · ( + t − 5 ) = - 12 + · 2 · t − · 2 · 5 = - 12 − 10 + t − = - [DATE]" at bounding box center [768, 243] width 1021 height 223
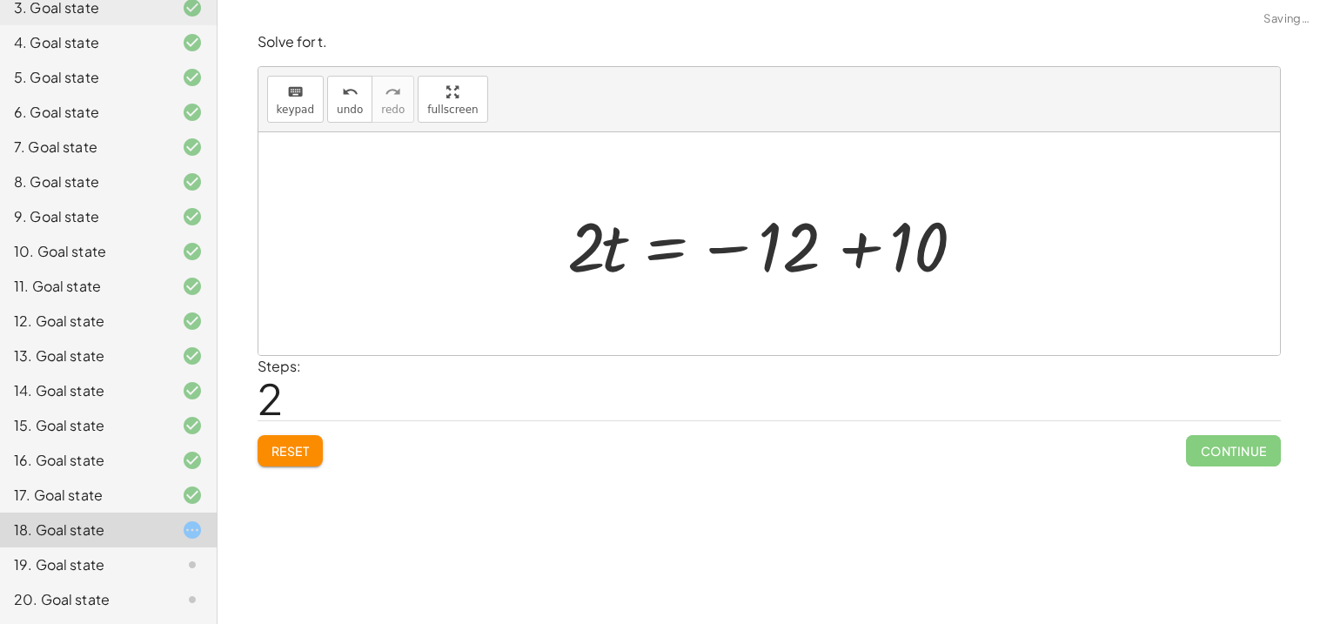
click at [899, 259] on div at bounding box center [778, 244] width 440 height 90
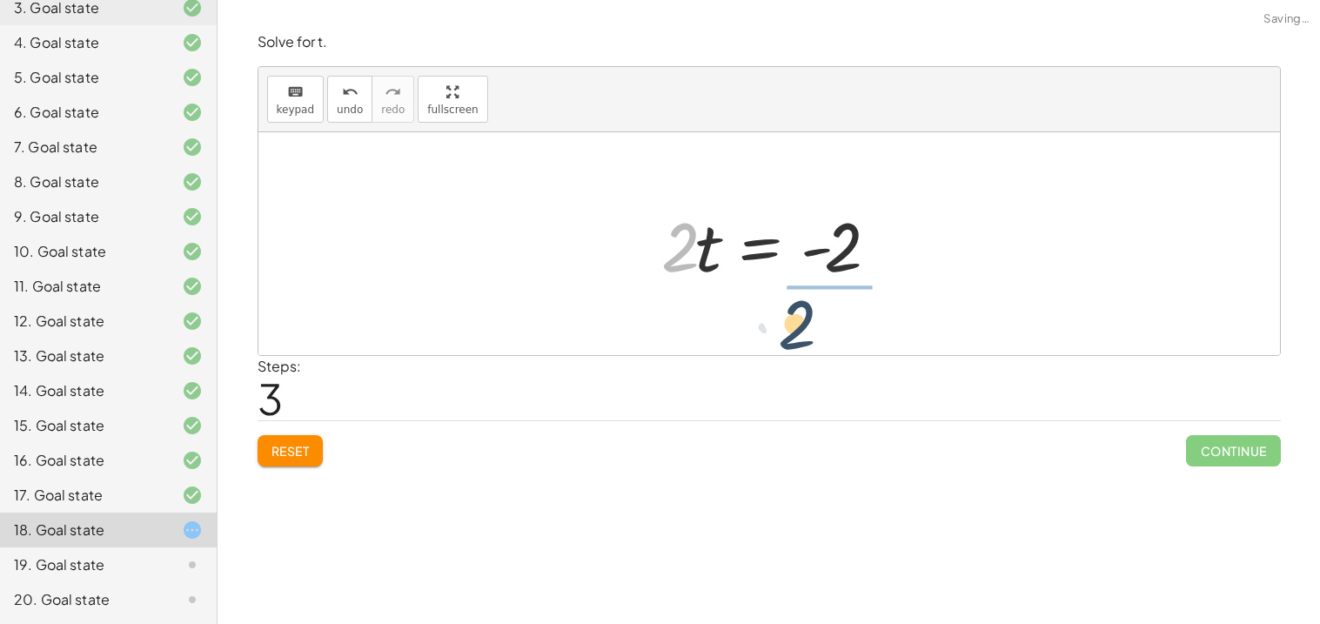
drag, startPoint x: 663, startPoint y: 266, endPoint x: 796, endPoint y: 339, distance: 151.8
click at [796, 339] on div "· 2 · ( + t − 5 ) = - 12 + · 2 · t − · 2 · 5 = - 12 + · 2 · t − 10 = - 12 · 2 ·…" at bounding box center [768, 243] width 1021 height 223
click at [796, 339] on div at bounding box center [768, 243] width 1021 height 223
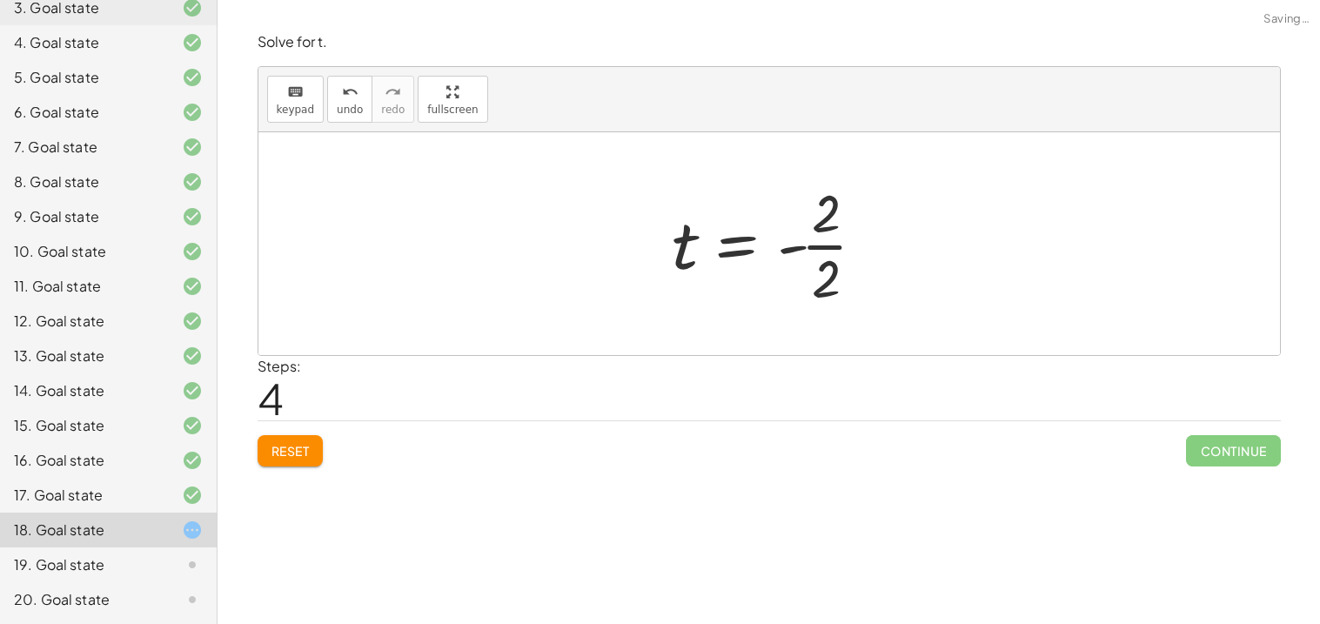
click at [852, 208] on div at bounding box center [776, 244] width 224 height 134
click at [830, 220] on div at bounding box center [775, 244] width 224 height 134
click at [825, 239] on div at bounding box center [775, 244] width 224 height 134
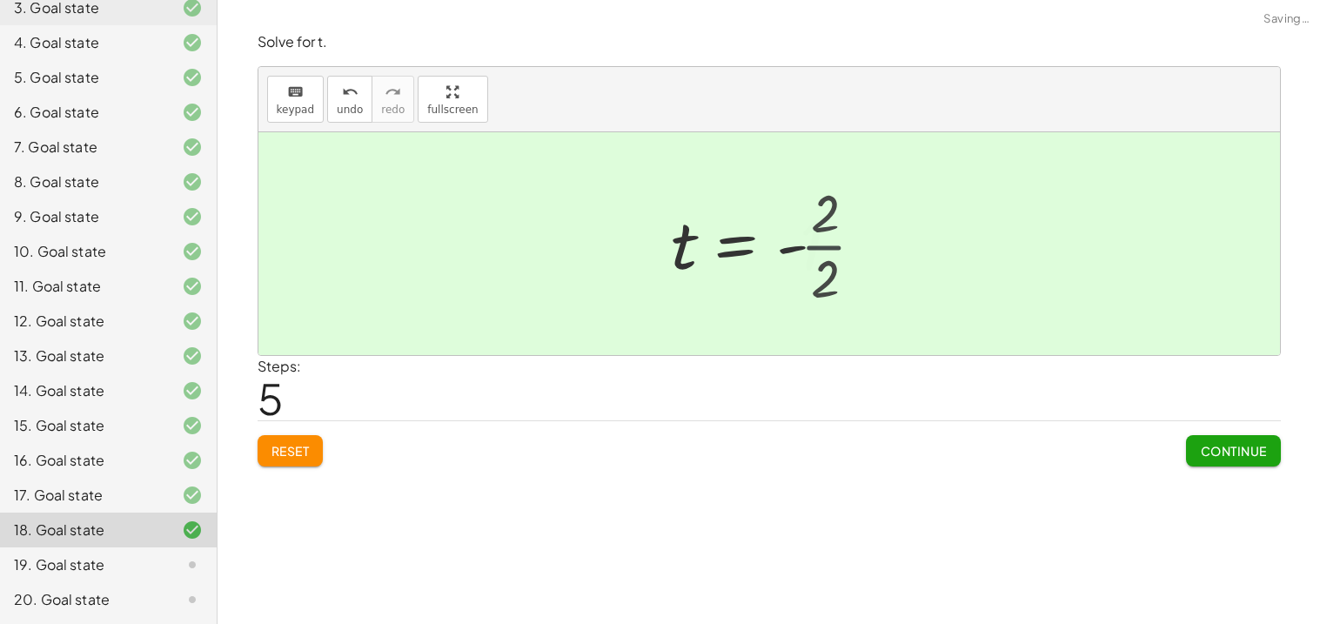
click at [825, 239] on div at bounding box center [768, 244] width 211 height 86
click at [1226, 438] on button "Continue" at bounding box center [1233, 450] width 94 height 31
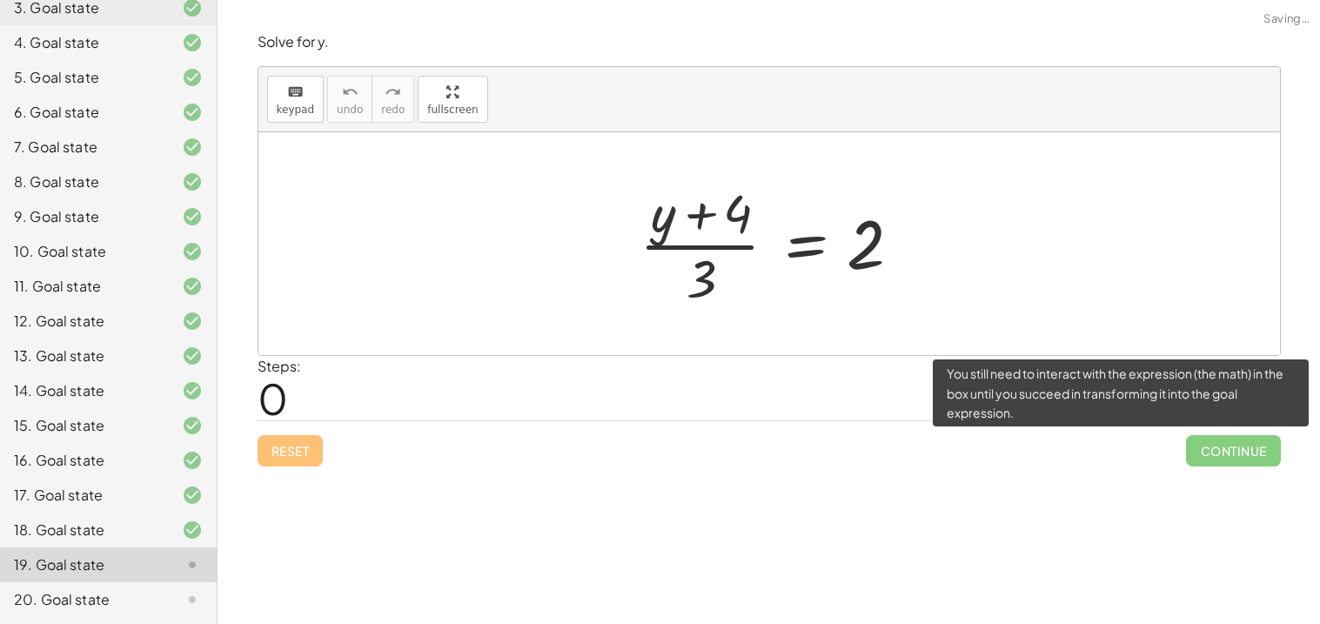
click at [1226, 438] on span "Continue" at bounding box center [1233, 450] width 94 height 31
click at [1231, 450] on span "Continue" at bounding box center [1233, 450] width 94 height 31
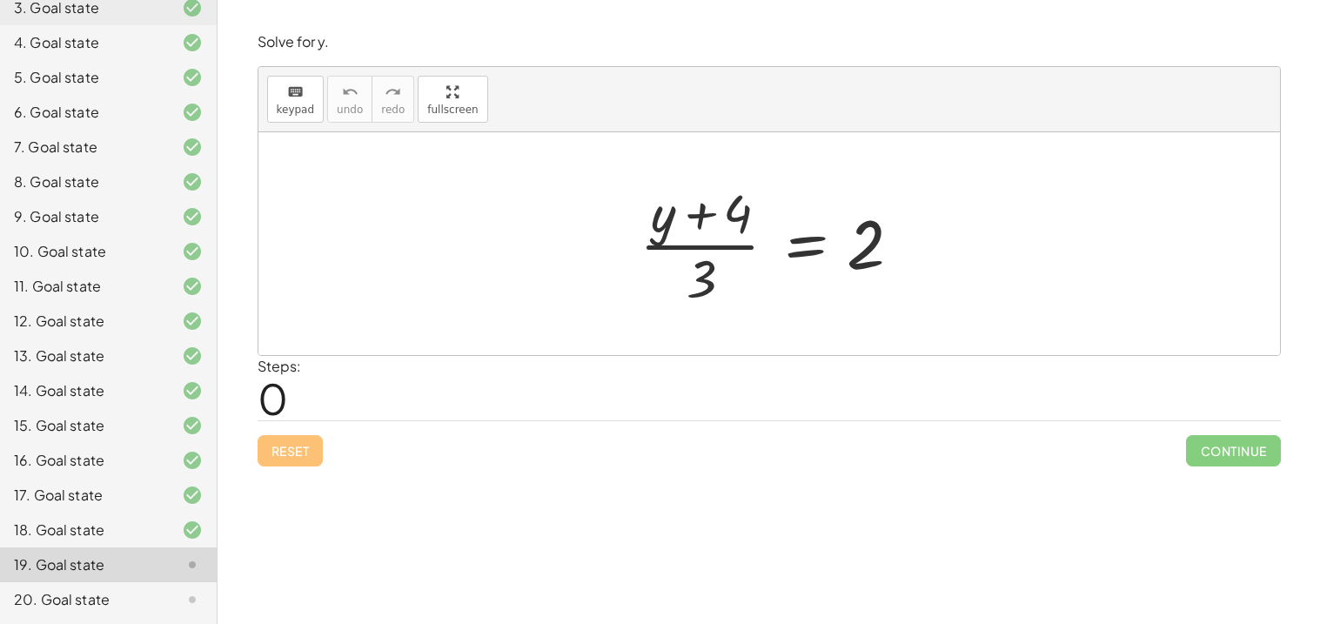
click at [679, 223] on div at bounding box center [776, 244] width 290 height 134
drag, startPoint x: 699, startPoint y: 269, endPoint x: 895, endPoint y: 295, distance: 197.5
click at [895, 295] on div at bounding box center [776, 244] width 290 height 134
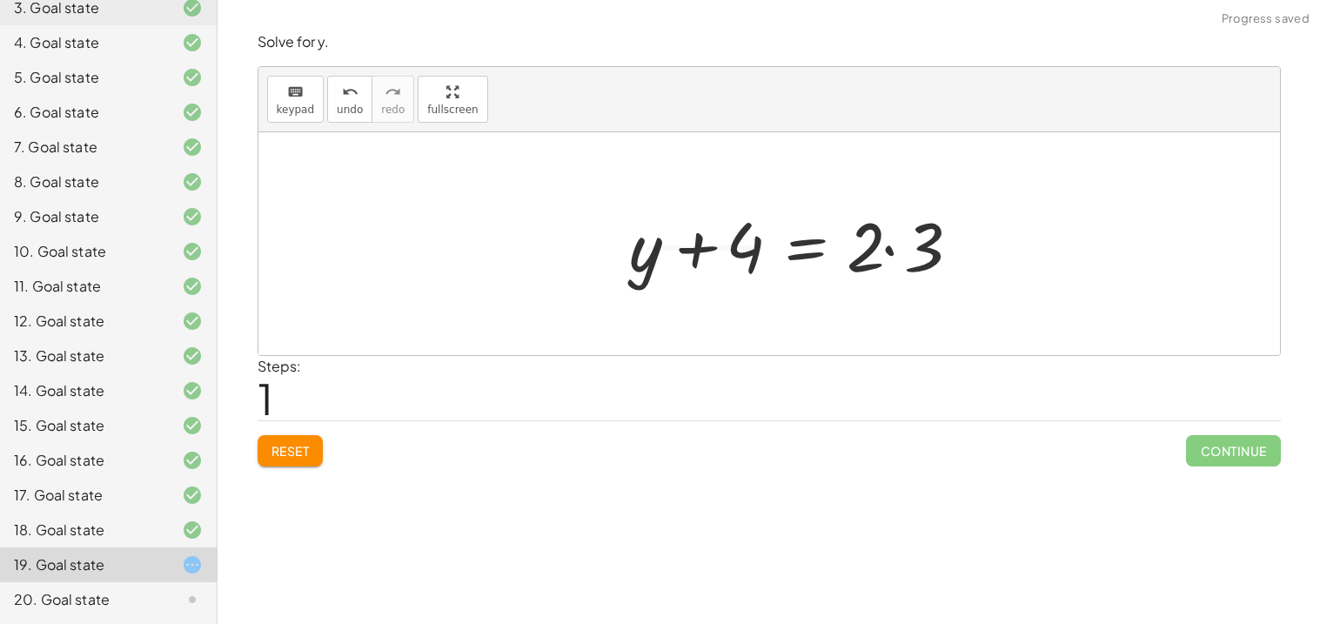
click at [883, 273] on div at bounding box center [799, 244] width 358 height 90
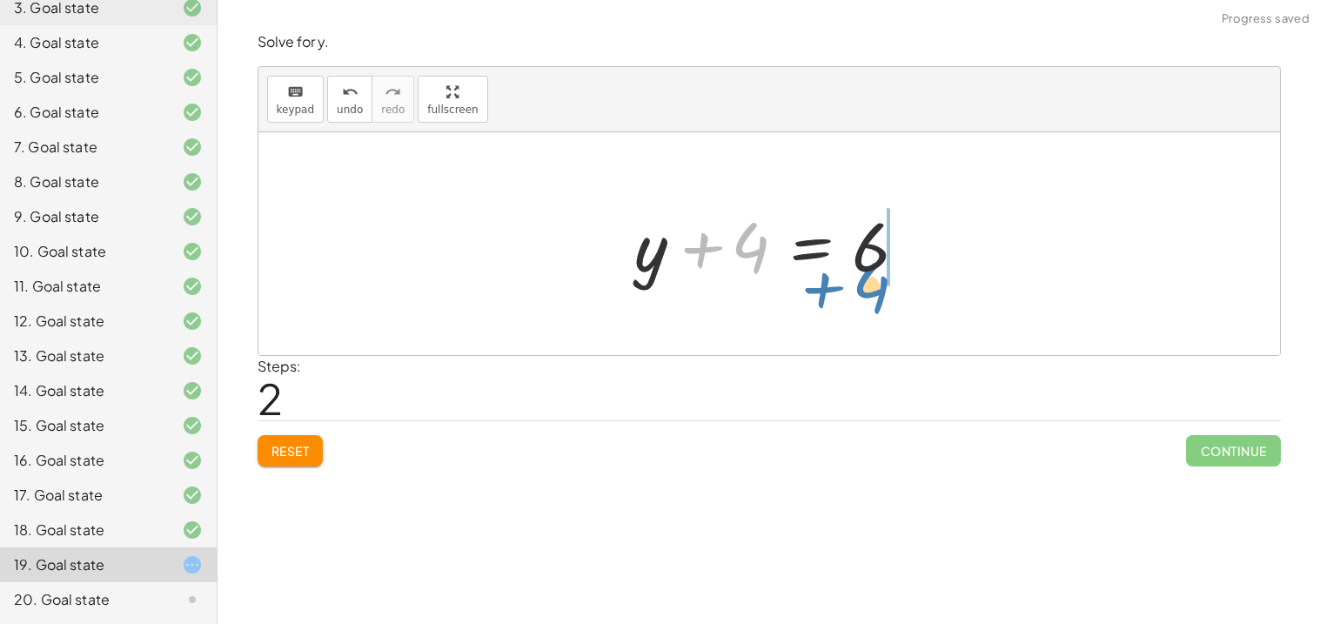
drag, startPoint x: 753, startPoint y: 229, endPoint x: 877, endPoint y: 268, distance: 129.6
click at [877, 268] on div at bounding box center [775, 244] width 300 height 90
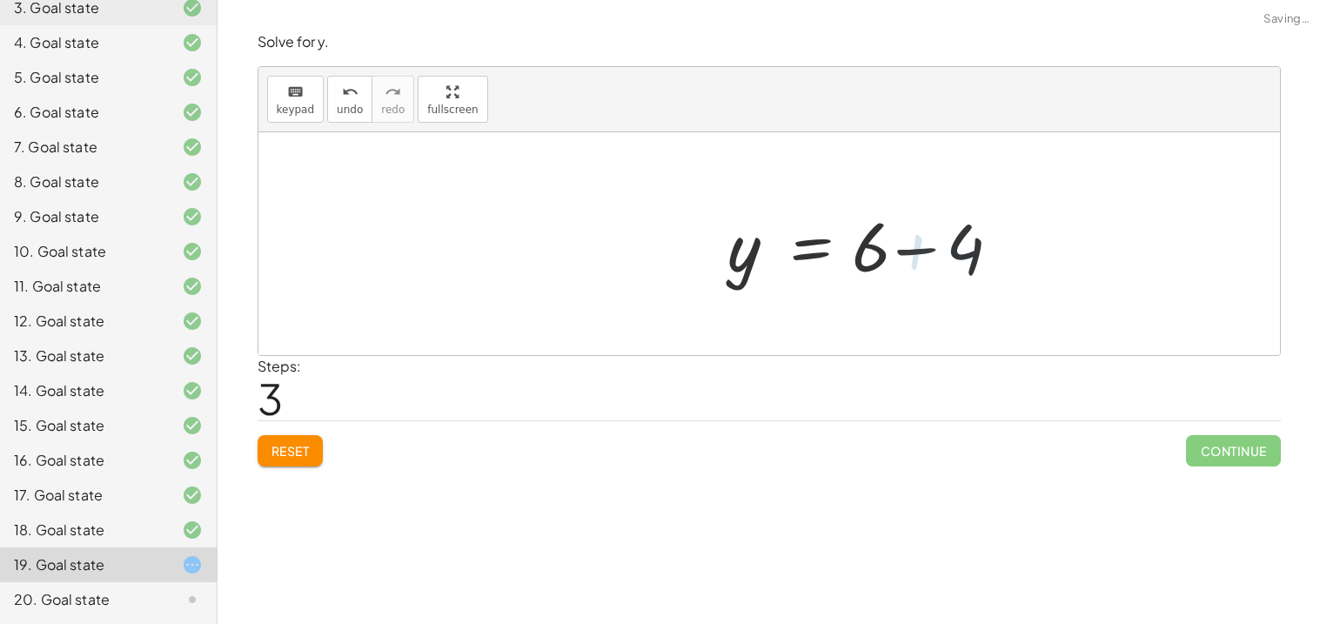
click at [877, 265] on div at bounding box center [873, 244] width 300 height 90
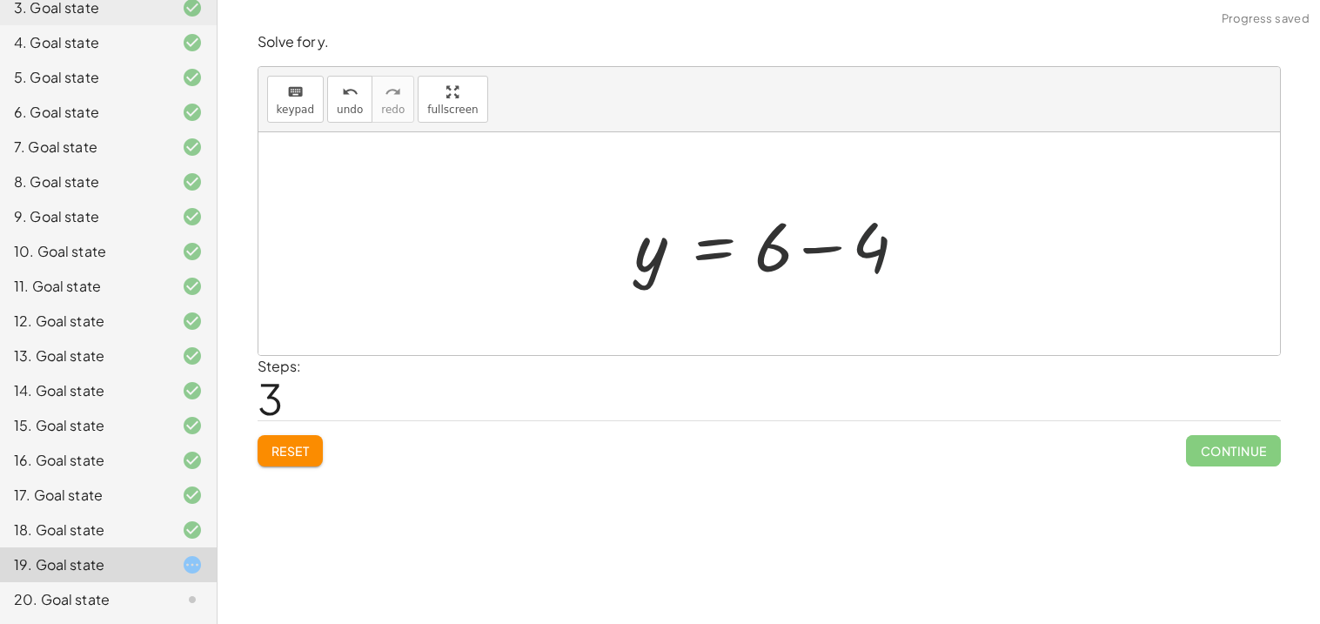
click at [876, 265] on div at bounding box center [775, 244] width 300 height 90
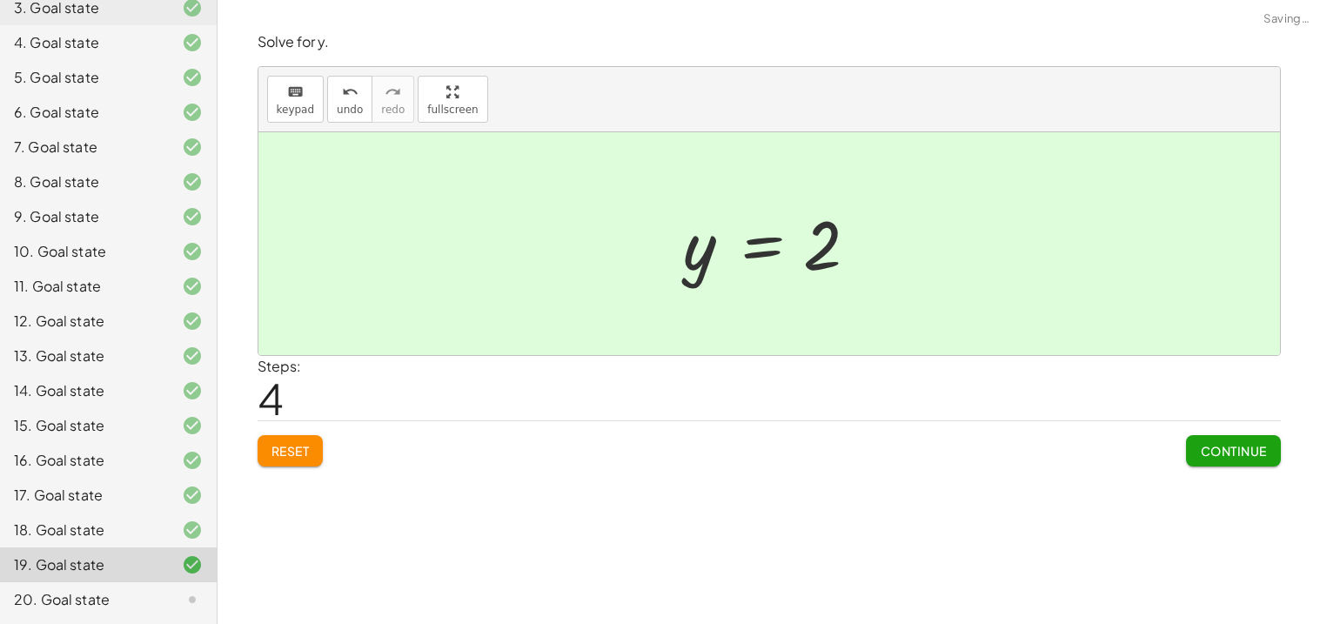
click at [1227, 445] on span "Continue" at bounding box center [1233, 451] width 66 height 16
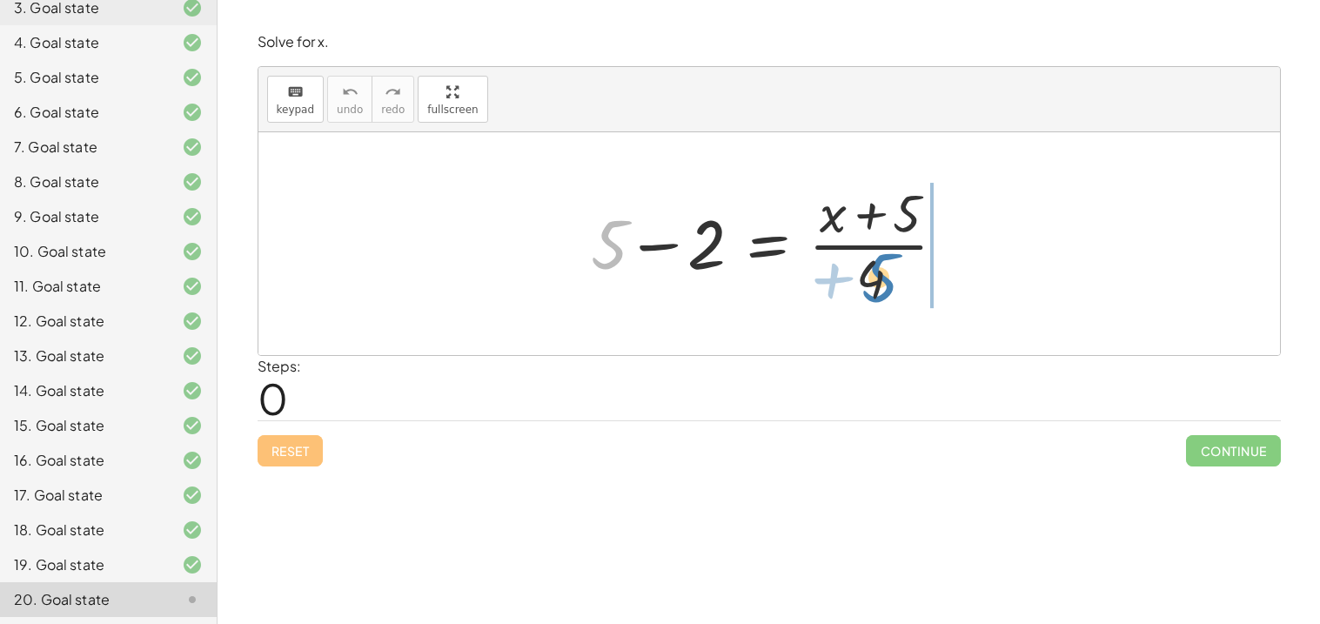
drag, startPoint x: 599, startPoint y: 241, endPoint x: 875, endPoint y: 275, distance: 277.8
click at [875, 275] on div at bounding box center [775, 244] width 387 height 134
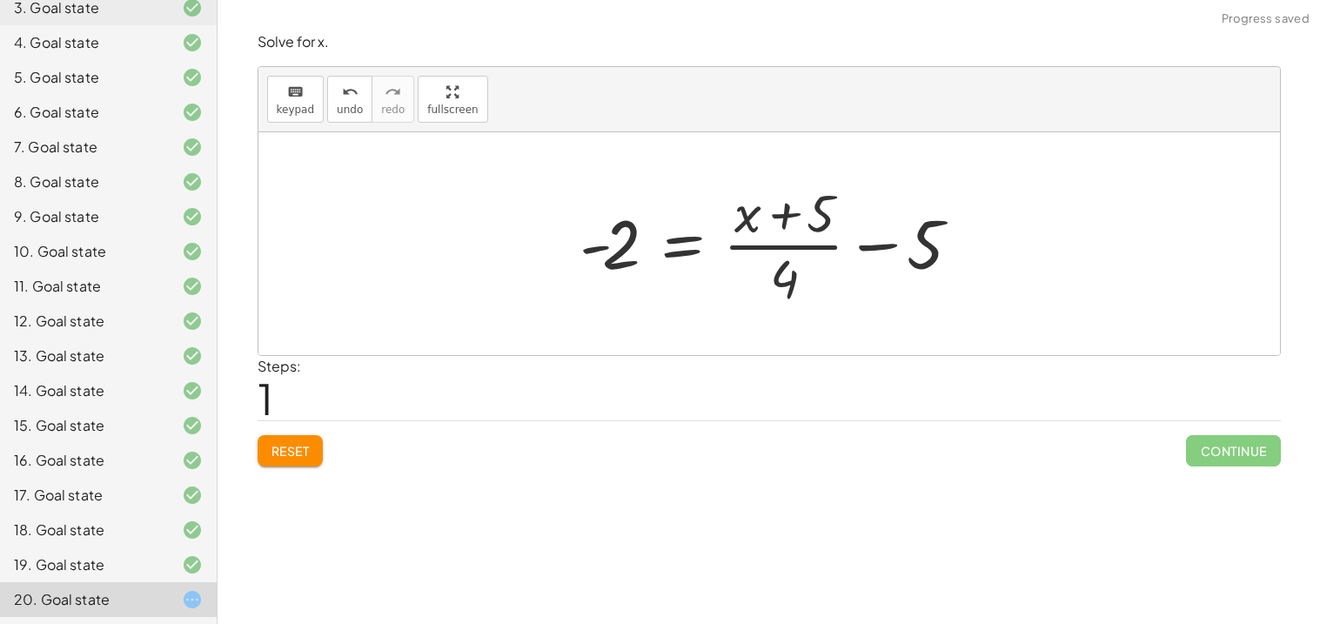
click at [885, 259] on div at bounding box center [776, 244] width 411 height 134
click at [277, 439] on button "Reset" at bounding box center [290, 450] width 66 height 31
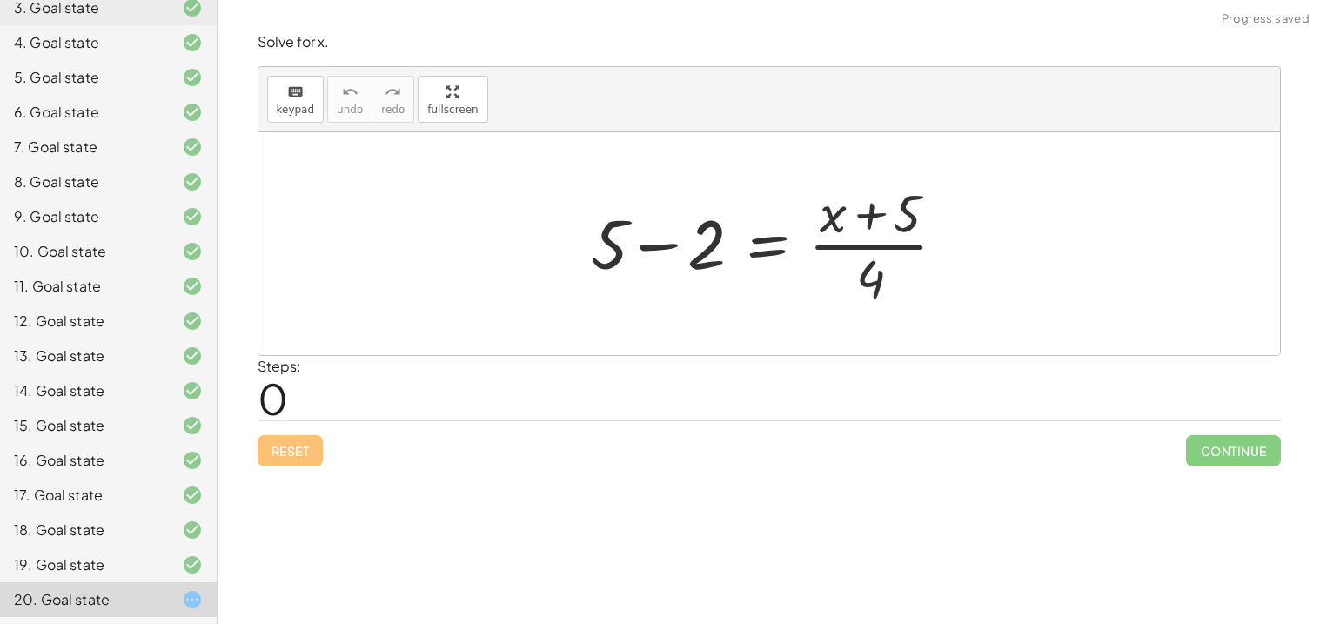
click at [647, 250] on div at bounding box center [775, 244] width 387 height 134
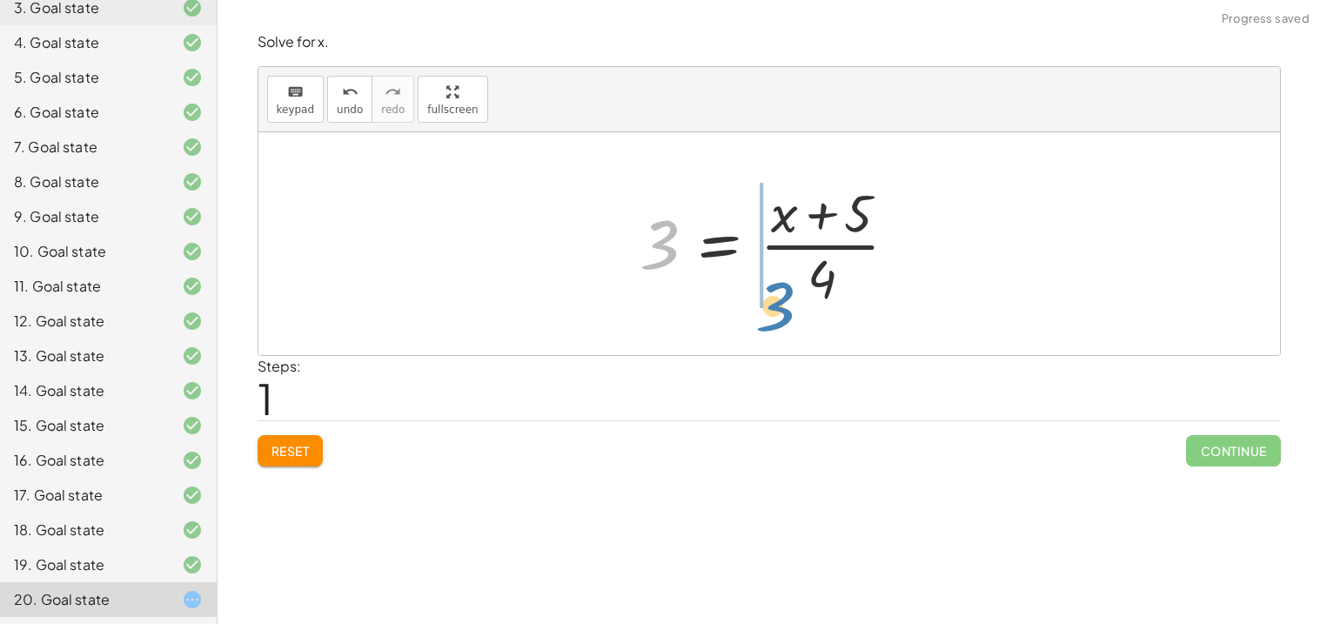
drag, startPoint x: 659, startPoint y: 234, endPoint x: 776, endPoint y: 295, distance: 131.5
click at [776, 295] on div at bounding box center [776, 244] width 290 height 134
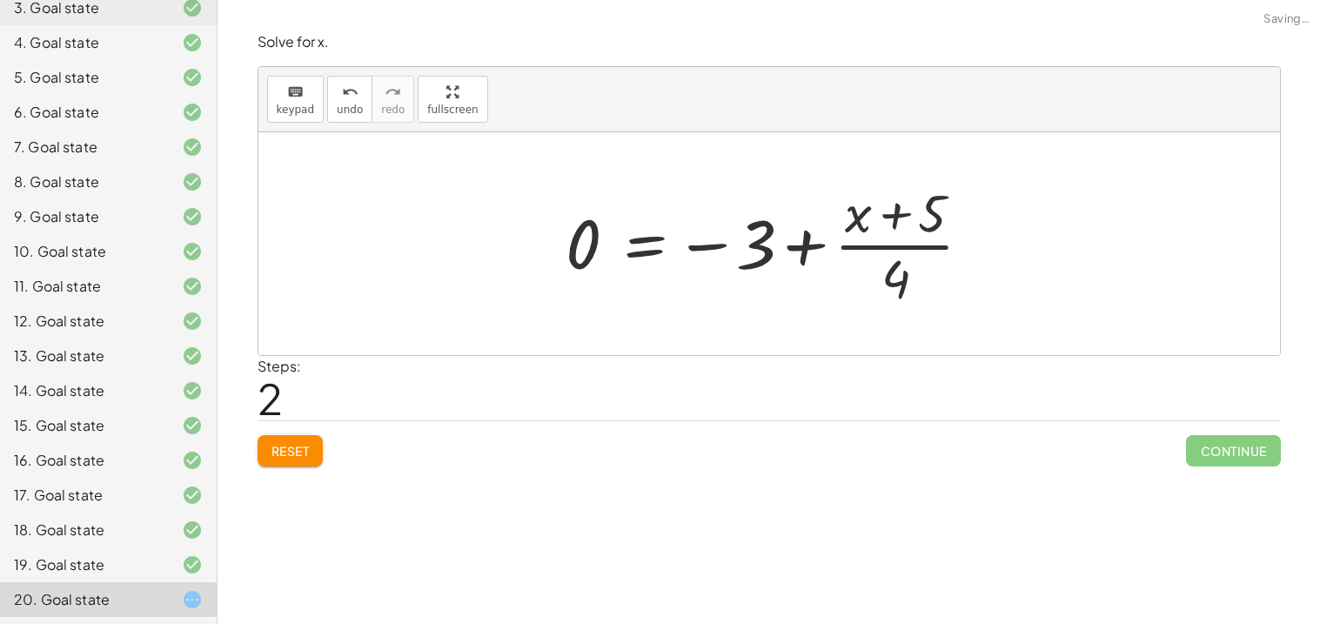
click at [771, 257] on div at bounding box center [776, 244] width 438 height 134
drag, startPoint x: 904, startPoint y: 269, endPoint x: 826, endPoint y: 241, distance: 83.1
click at [826, 241] on div at bounding box center [776, 244] width 438 height 134
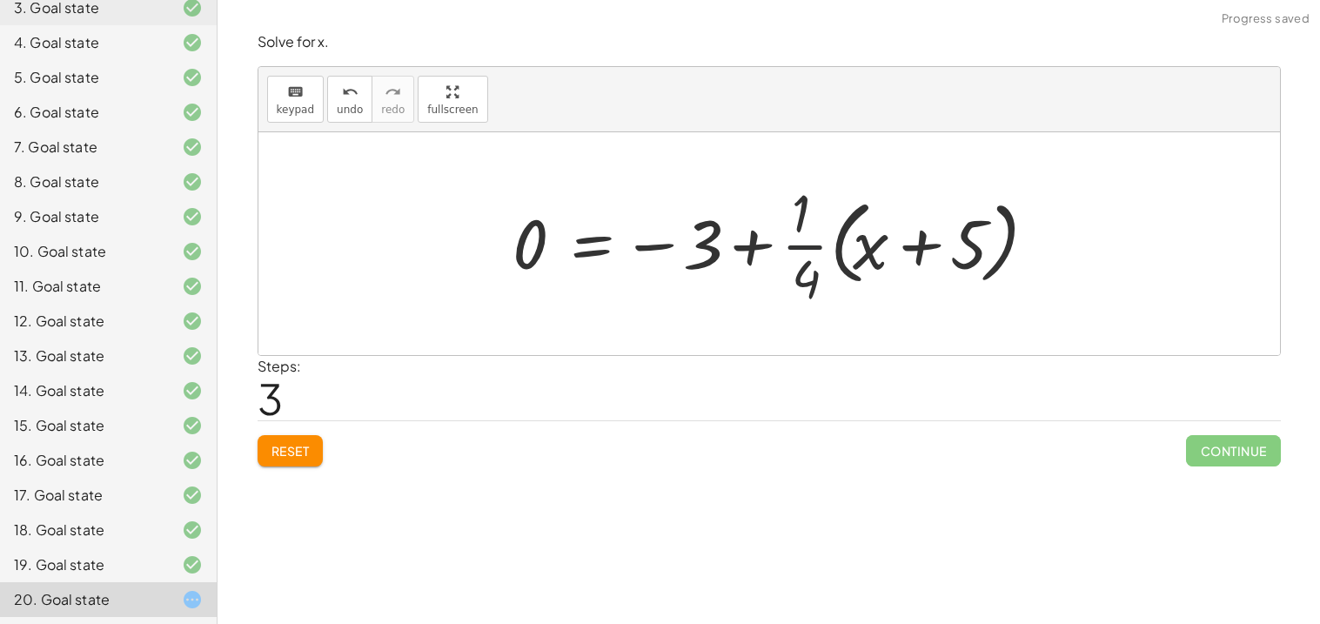
click at [826, 241] on div at bounding box center [776, 244] width 544 height 134
click at [314, 448] on button "Reset" at bounding box center [290, 450] width 66 height 31
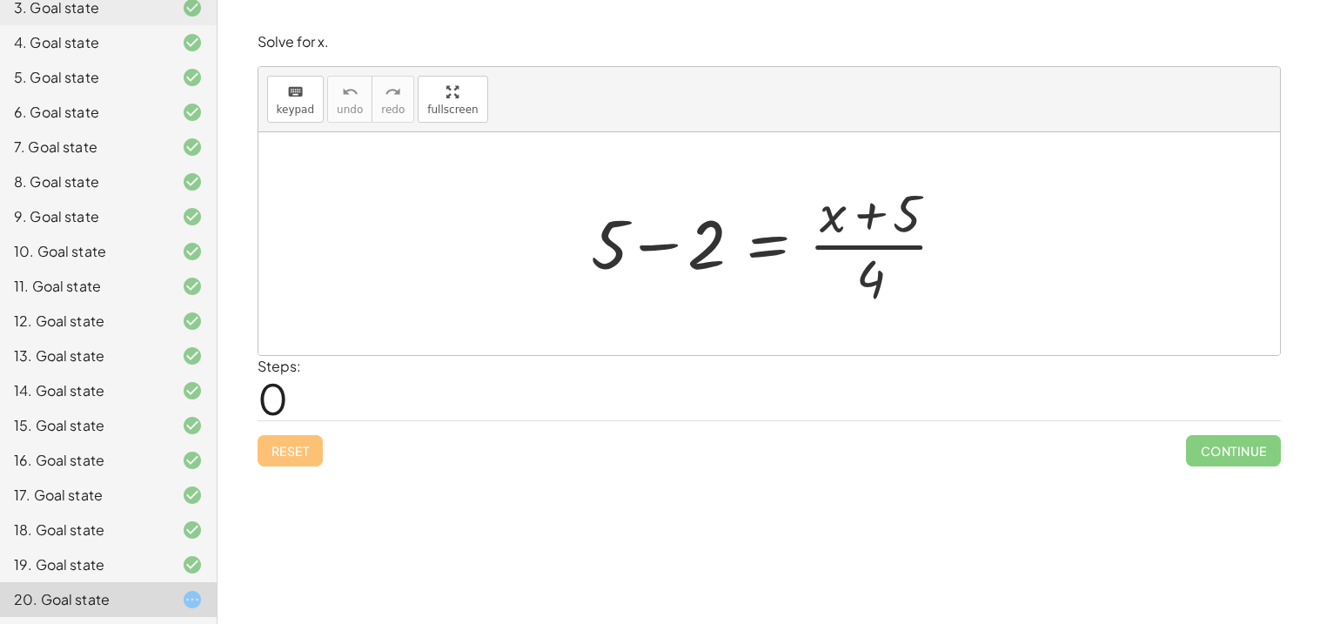
click at [645, 235] on div at bounding box center [775, 244] width 387 height 134
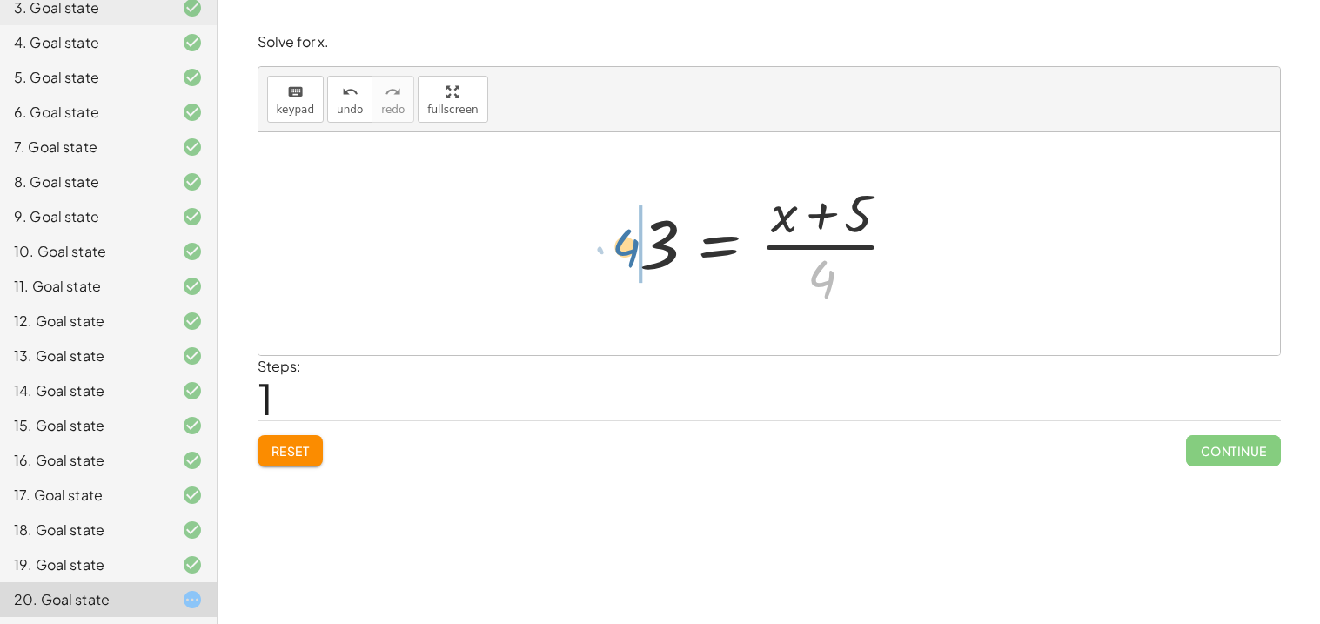
drag, startPoint x: 832, startPoint y: 269, endPoint x: 632, endPoint y: 231, distance: 204.6
click at [632, 231] on div at bounding box center [776, 244] width 290 height 134
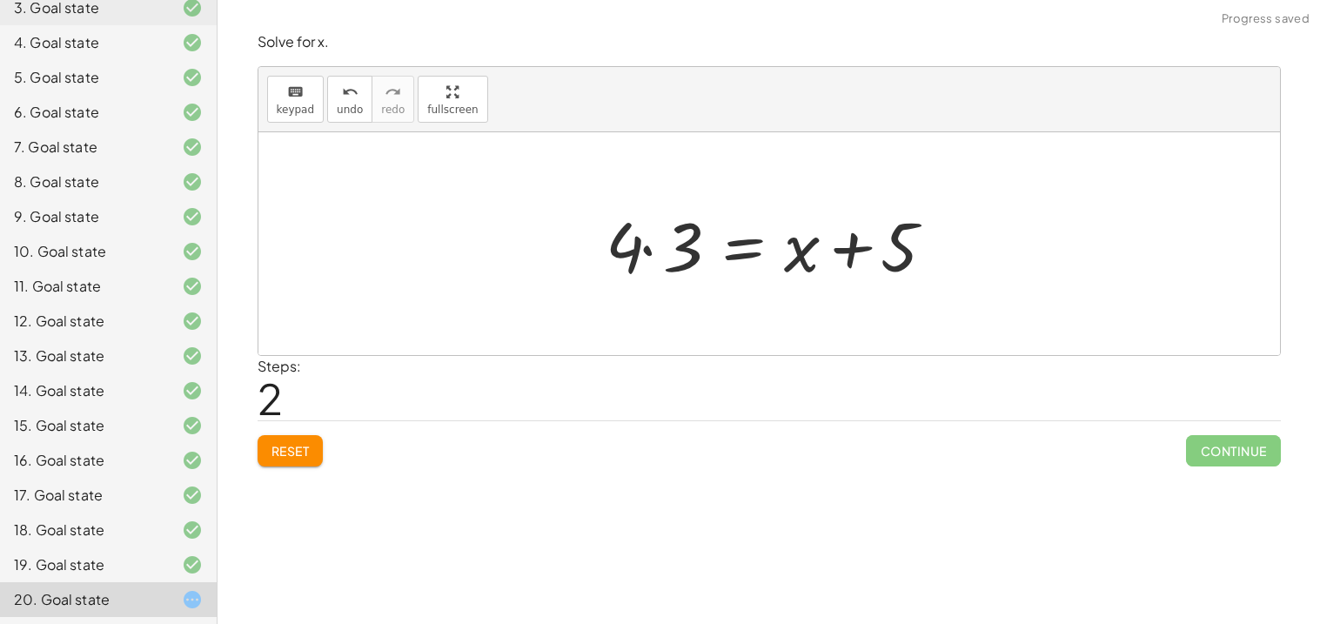
click at [632, 231] on div at bounding box center [776, 244] width 358 height 90
click at [632, 251] on div at bounding box center [776, 244] width 358 height 90
click at [672, 256] on div at bounding box center [776, 244] width 358 height 90
click at [672, 256] on div at bounding box center [786, 244] width 335 height 90
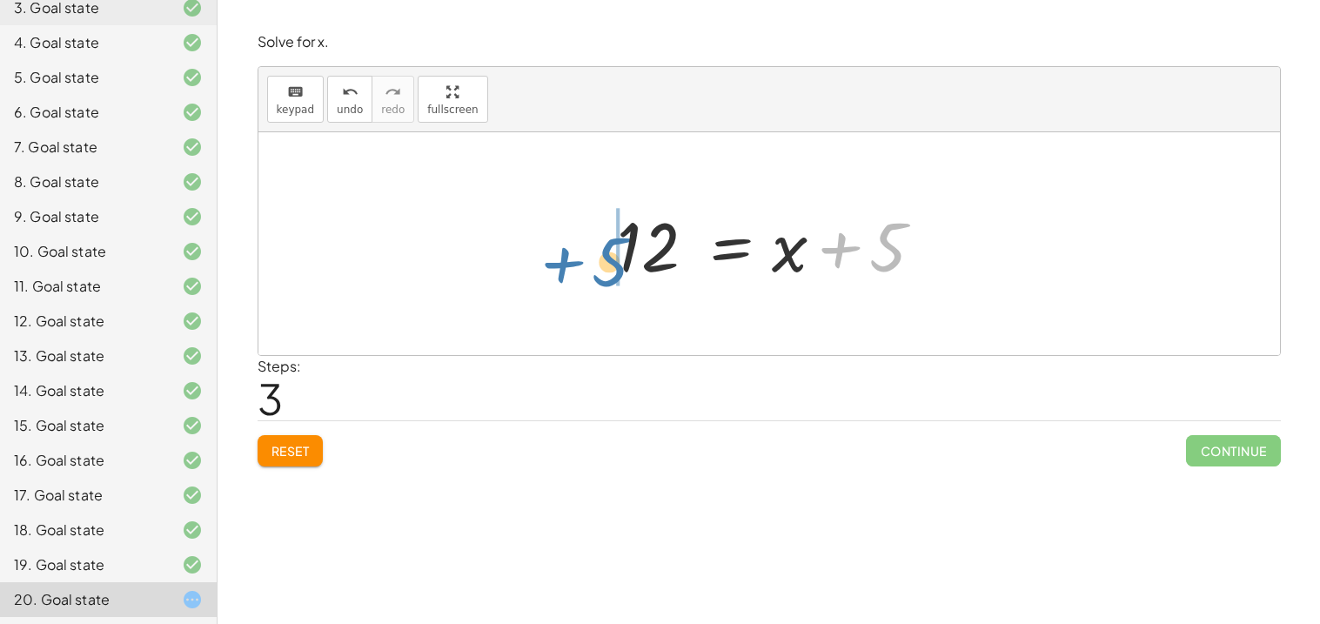
drag, startPoint x: 896, startPoint y: 242, endPoint x: 620, endPoint y: 257, distance: 276.2
click at [620, 257] on div at bounding box center [775, 244] width 335 height 90
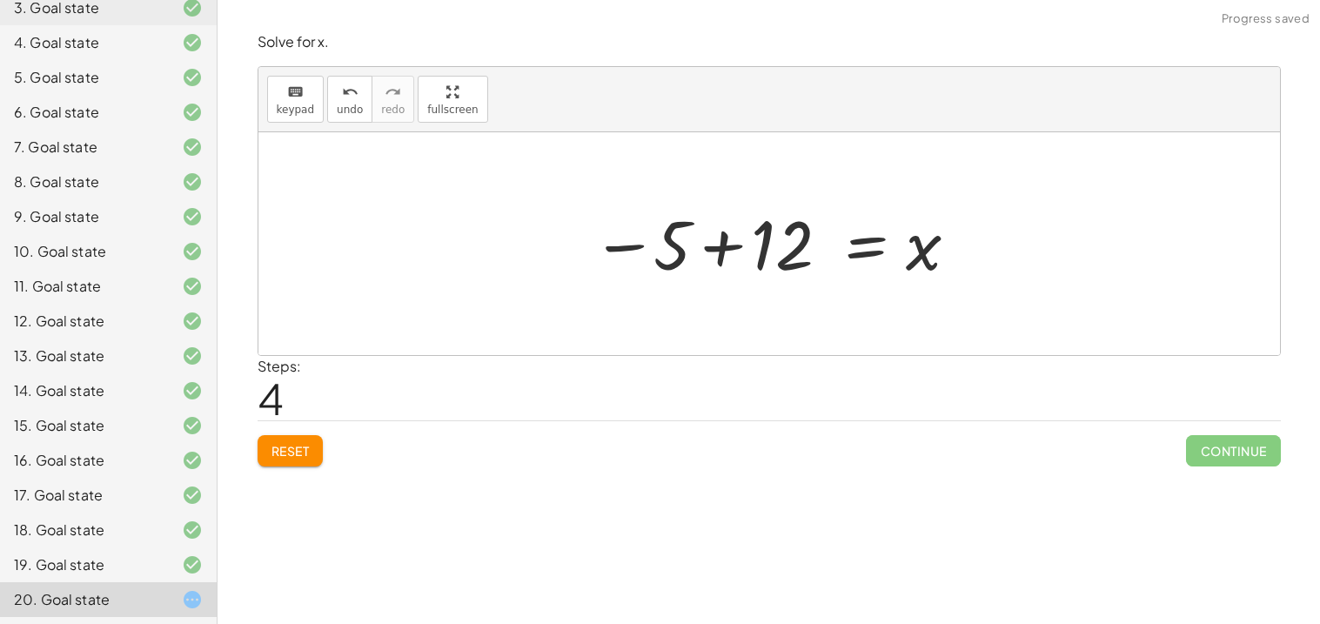
click at [626, 257] on div at bounding box center [776, 244] width 386 height 86
click at [681, 245] on div at bounding box center [776, 244] width 386 height 86
click at [706, 232] on div at bounding box center [776, 244] width 386 height 86
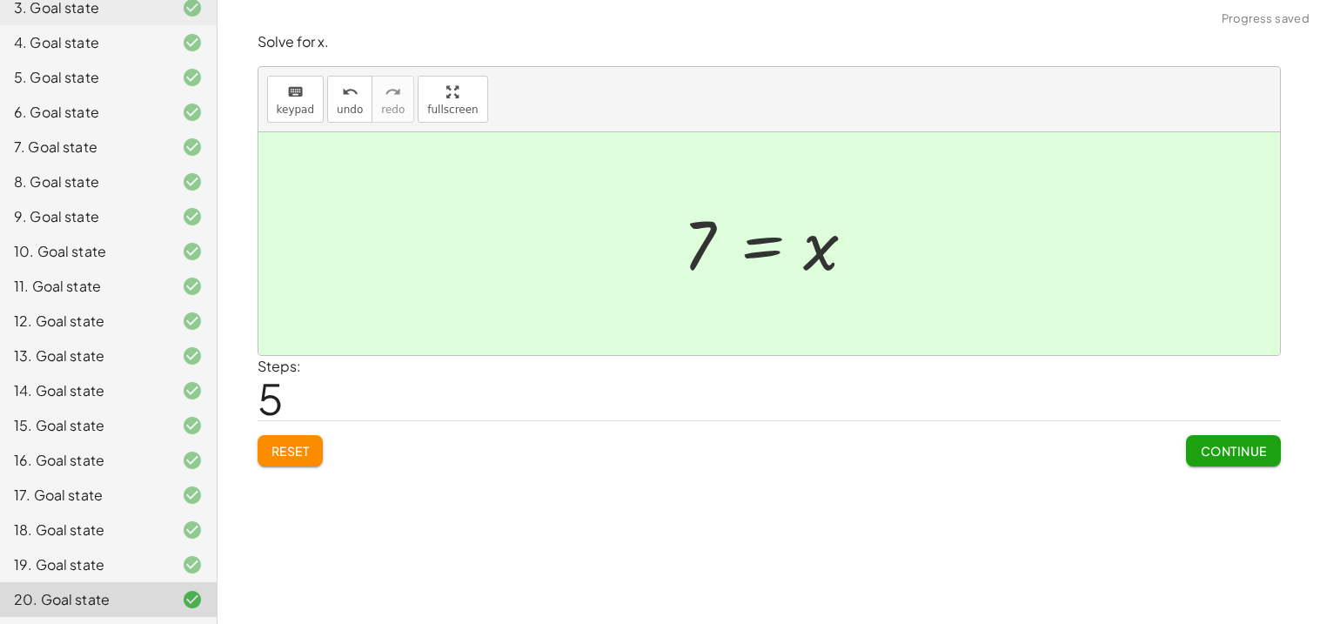
click at [1261, 426] on div "Continue" at bounding box center [1233, 443] width 94 height 45
click at [1260, 442] on button "Continue" at bounding box center [1233, 450] width 94 height 31
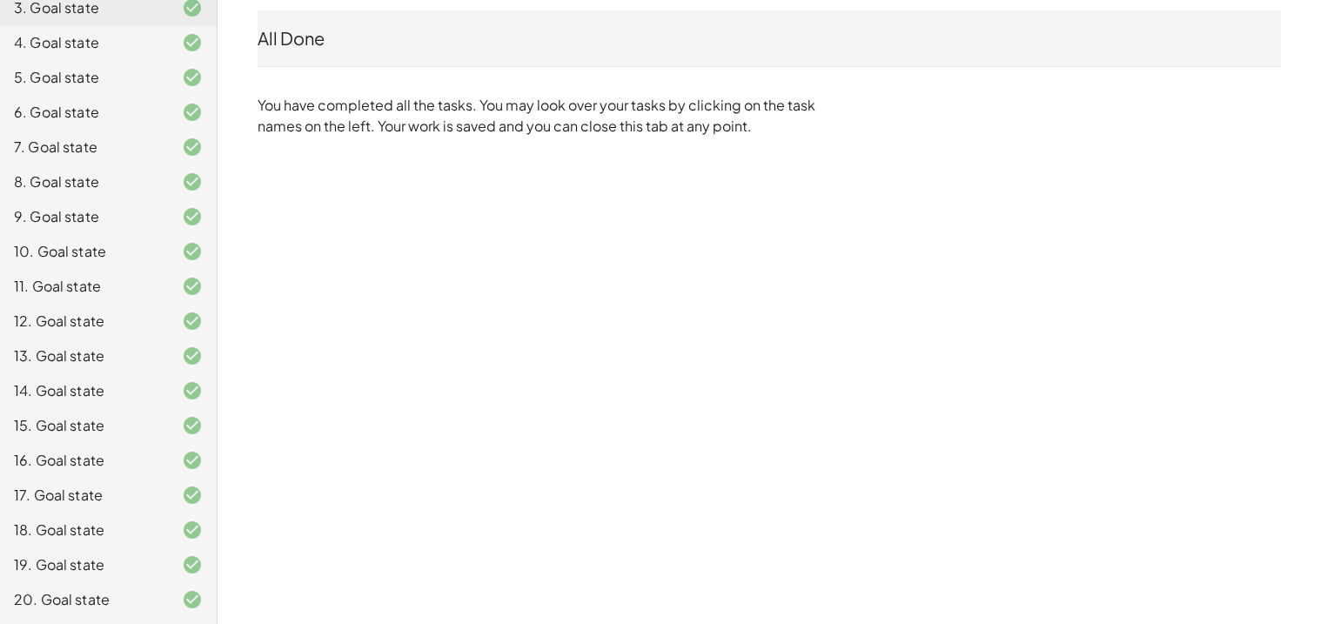
click at [112, 60] on div "3. Goal state" at bounding box center [108, 77] width 217 height 35
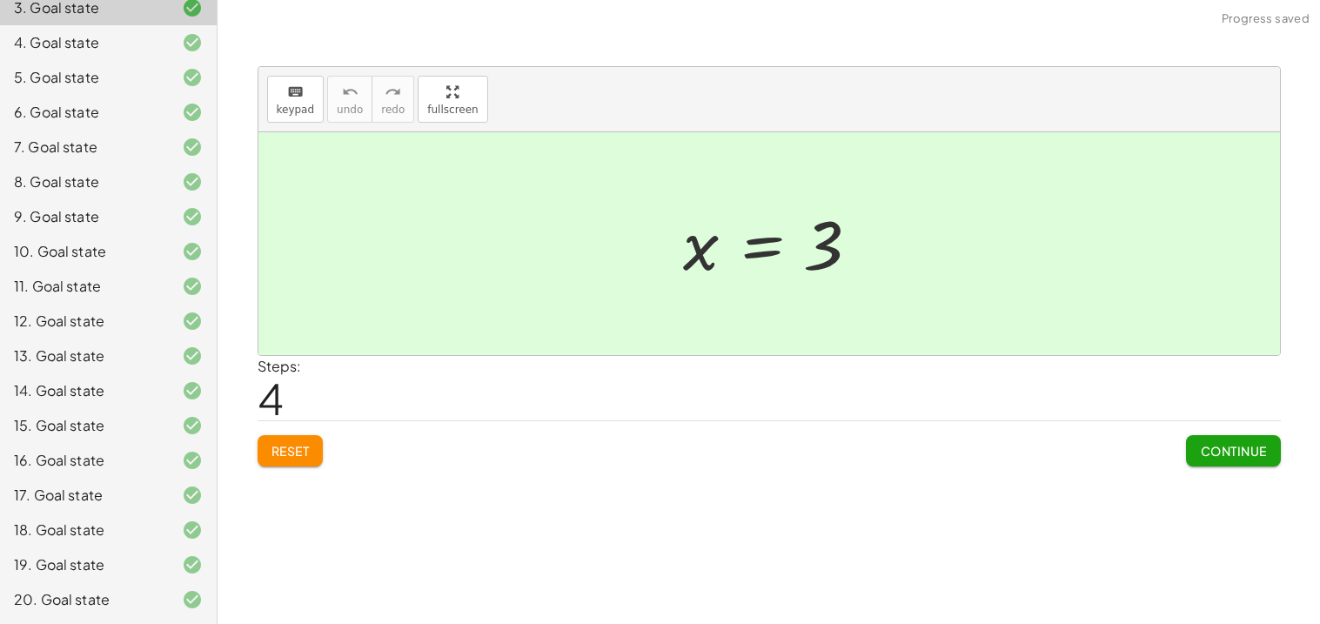
scroll to position [0, 0]
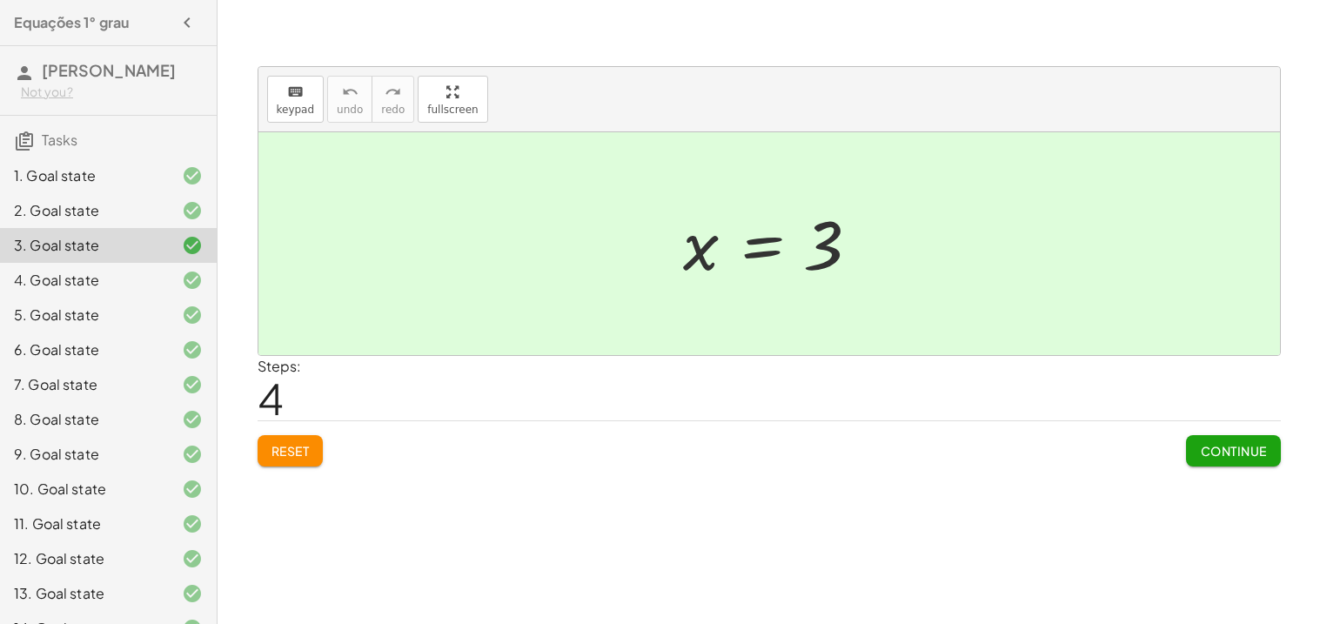
click at [149, 228] on div "1. Goal state" at bounding box center [108, 245] width 217 height 35
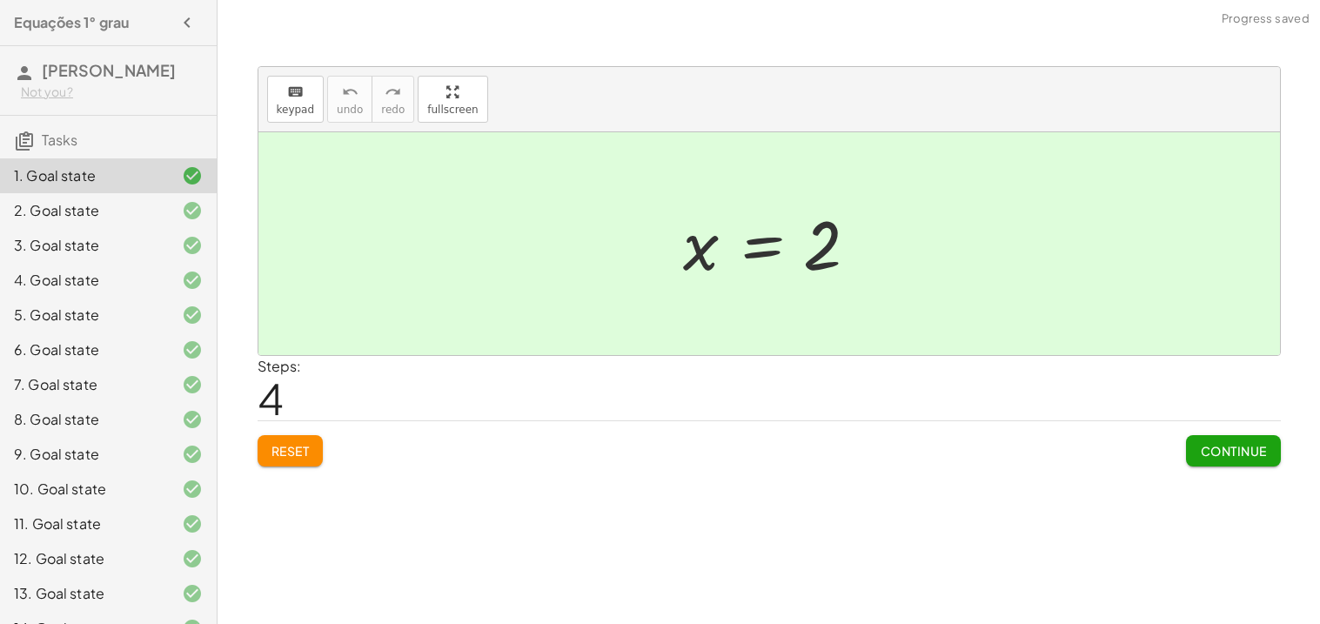
click at [152, 263] on div "2. Goal state" at bounding box center [108, 280] width 217 height 35
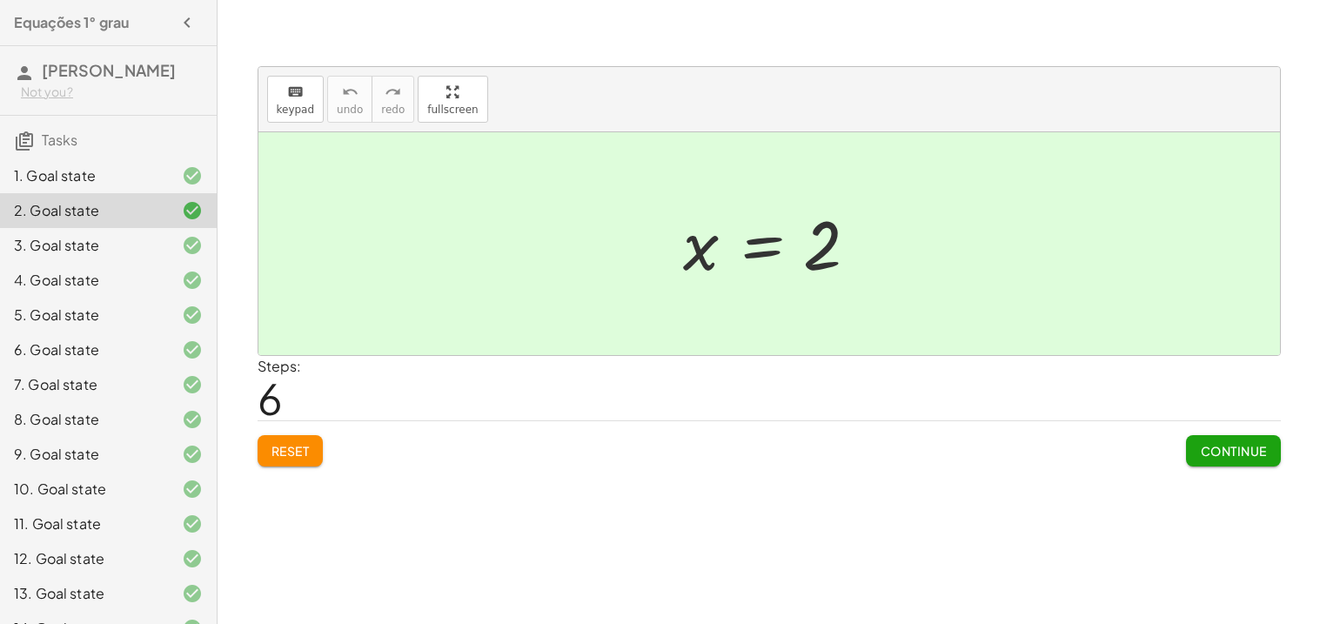
click at [277, 463] on button "Reset" at bounding box center [290, 450] width 66 height 31
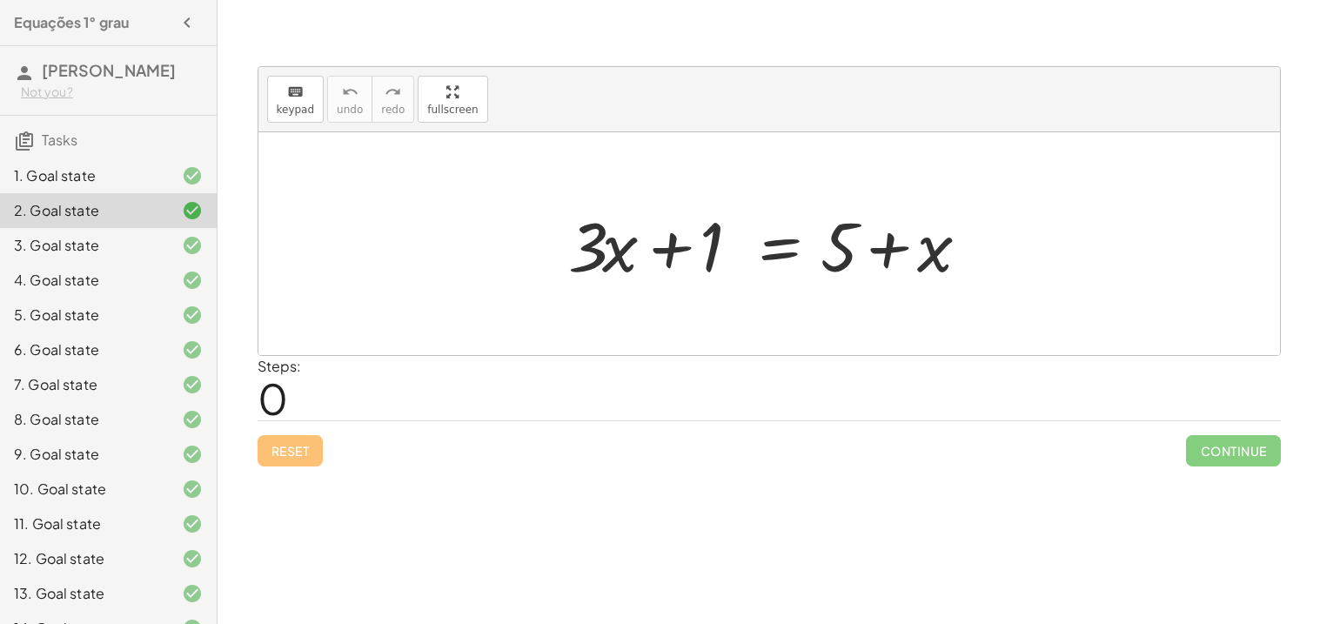
click at [656, 250] on div at bounding box center [775, 244] width 432 height 90
click at [708, 246] on div at bounding box center [775, 244] width 432 height 90
drag, startPoint x: 844, startPoint y: 228, endPoint x: 571, endPoint y: 221, distance: 273.2
click at [571, 221] on div at bounding box center [775, 244] width 432 height 90
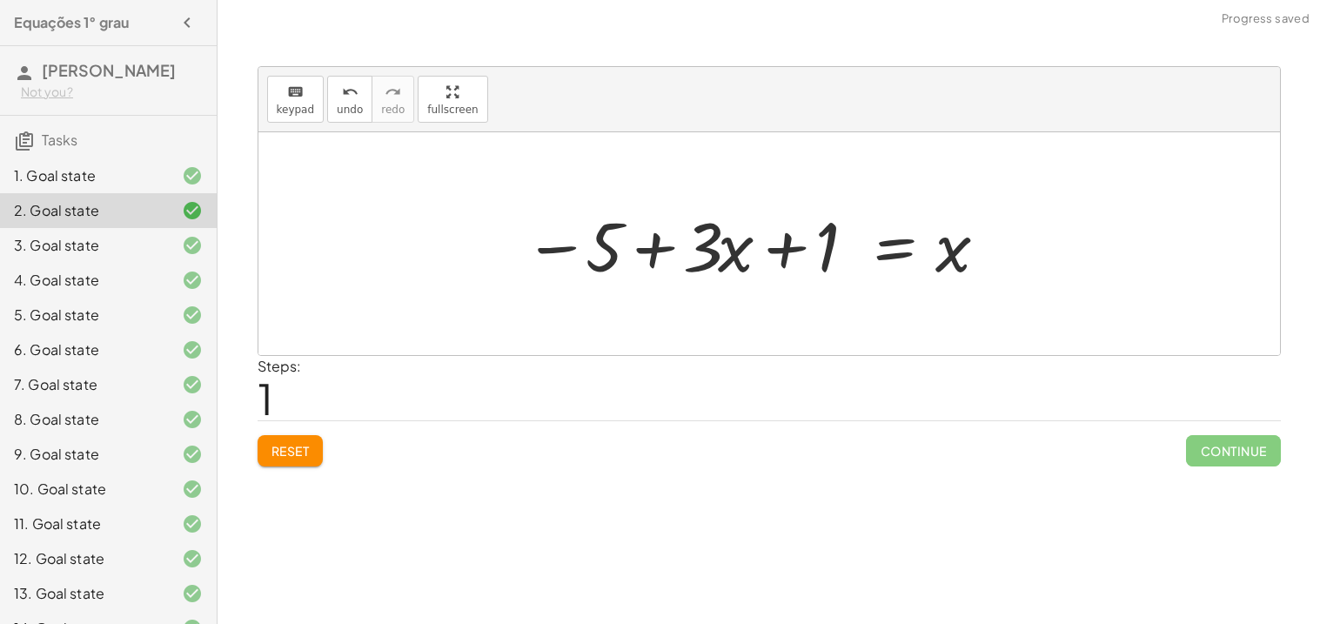
click at [572, 237] on div at bounding box center [756, 244] width 483 height 90
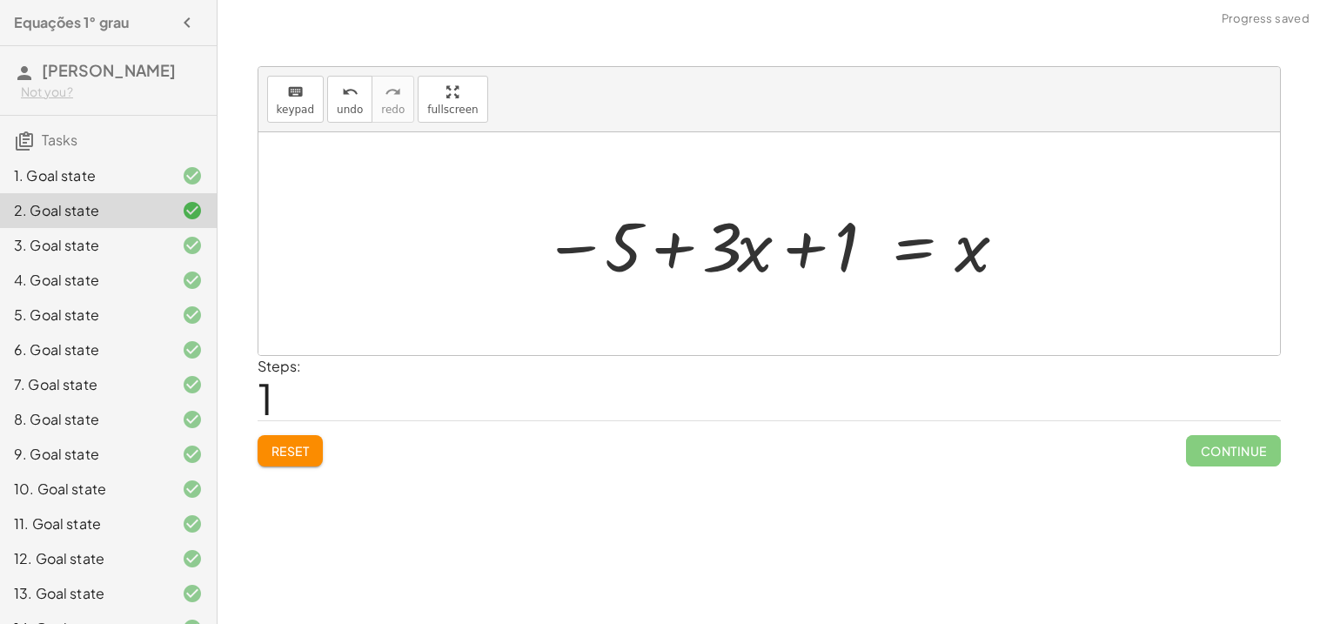
click at [631, 248] on div at bounding box center [775, 244] width 483 height 90
click at [692, 232] on div at bounding box center [775, 244] width 483 height 90
drag, startPoint x: 744, startPoint y: 257, endPoint x: 1042, endPoint y: 265, distance: 298.5
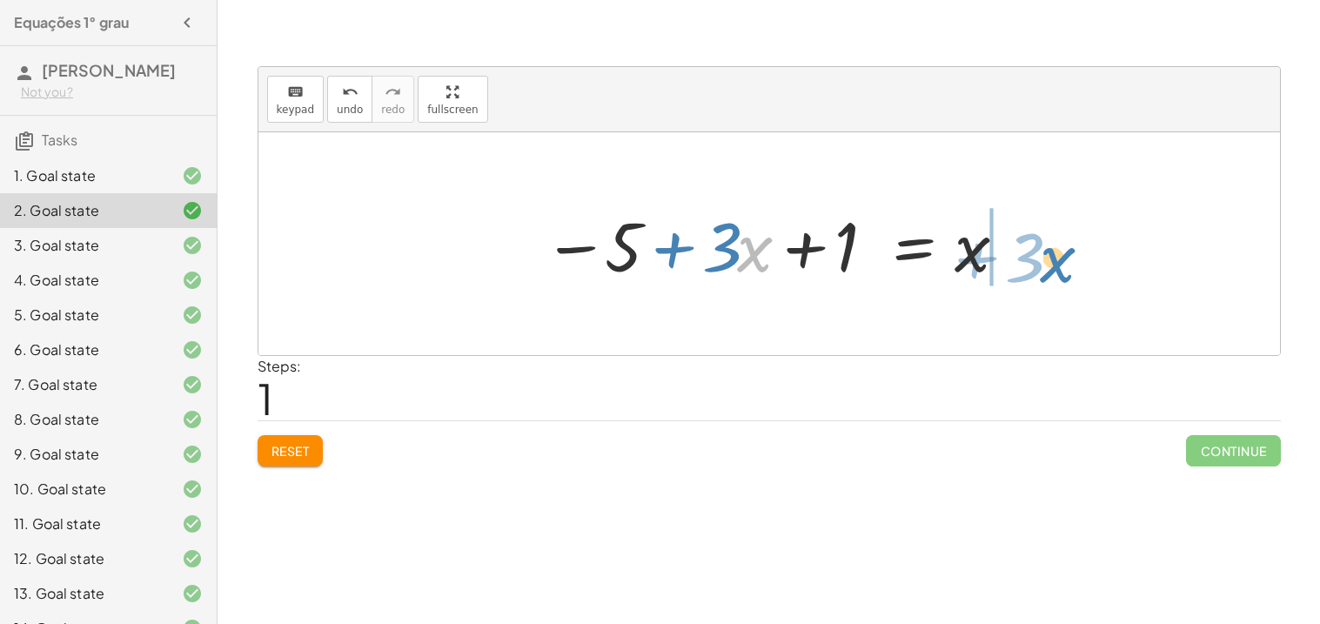
click at [1042, 265] on div "+ · 3 · x + 1 = + 5 + x · x + · 3 + · 3 · x + 1 = 5 x −" at bounding box center [768, 243] width 1021 height 223
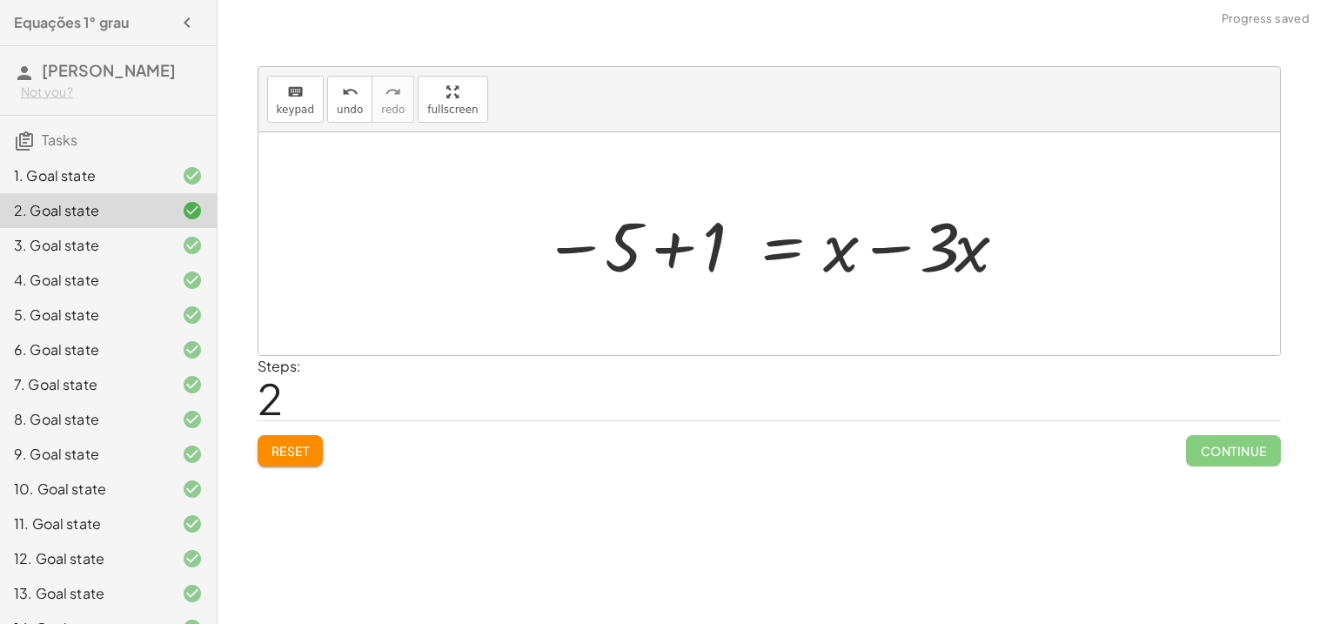
drag, startPoint x: 1048, startPoint y: 255, endPoint x: 958, endPoint y: 237, distance: 92.1
click at [958, 237] on div "+ · 3 · x + 1 = + 5 + x − 5 + · 3 · x + 1 = x · 3 · x + 1 = 5 x − + −" at bounding box center [768, 243] width 1021 height 223
click at [686, 248] on div at bounding box center [775, 244] width 483 height 90
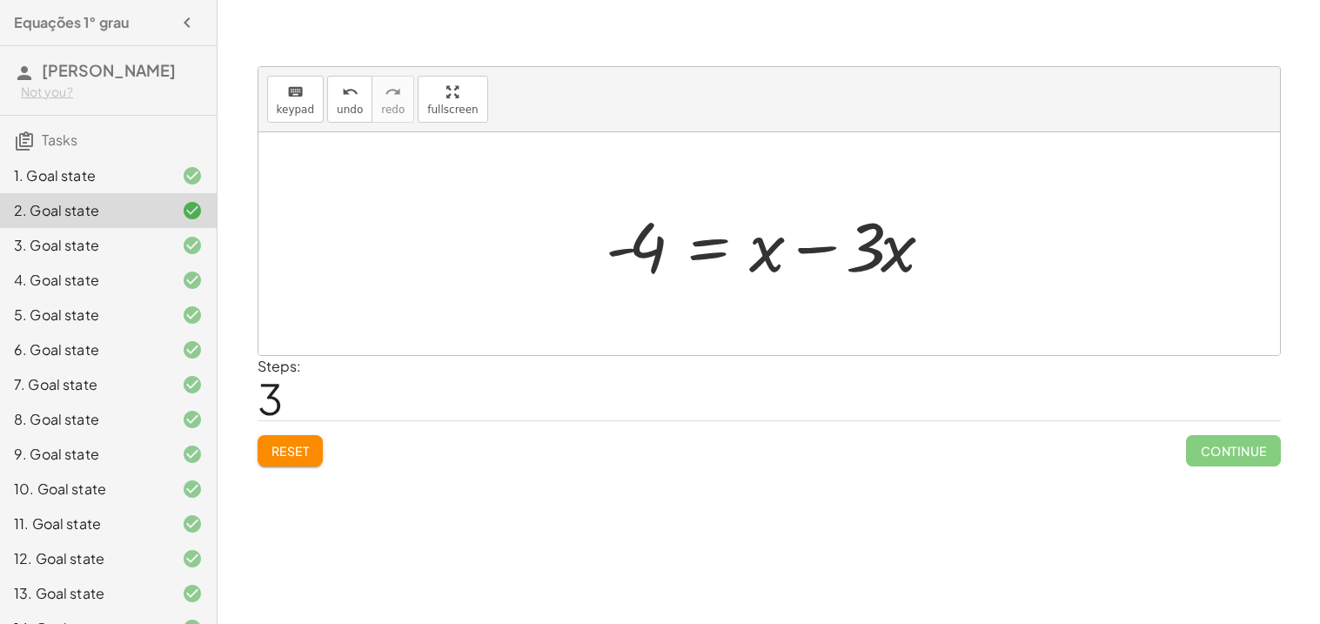
click at [312, 459] on button "Reset" at bounding box center [290, 450] width 66 height 31
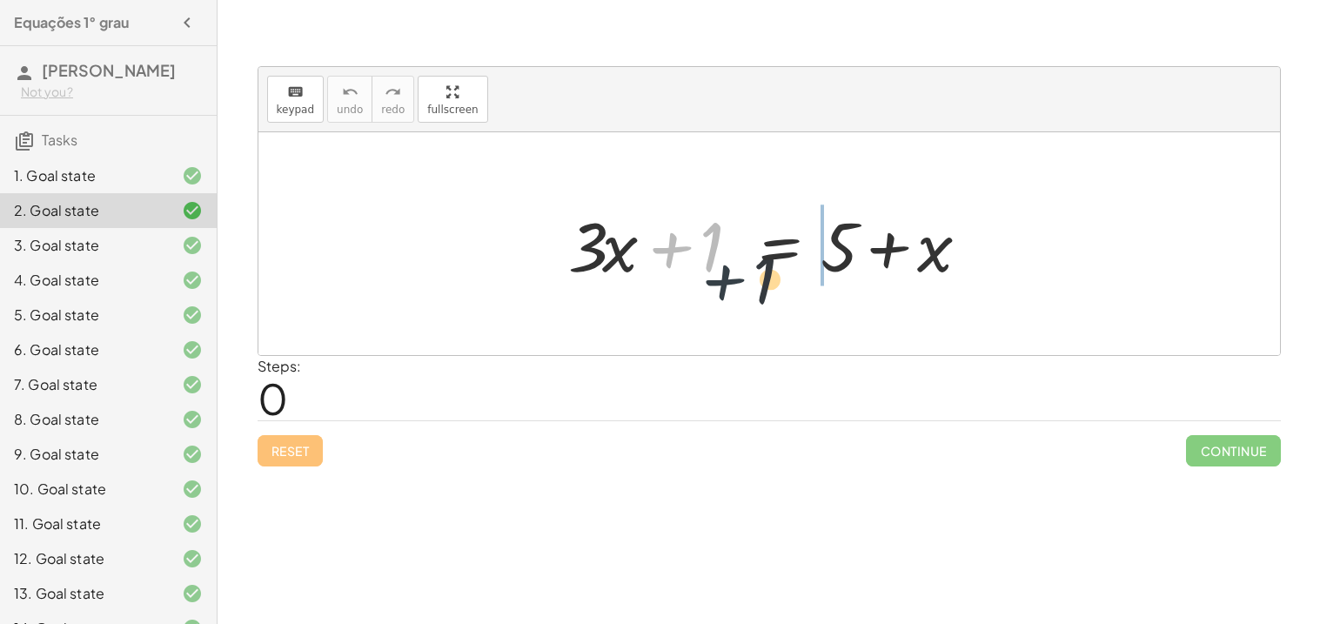
drag, startPoint x: 696, startPoint y: 250, endPoint x: 801, endPoint y: 257, distance: 105.5
click at [801, 257] on div at bounding box center [775, 244] width 432 height 90
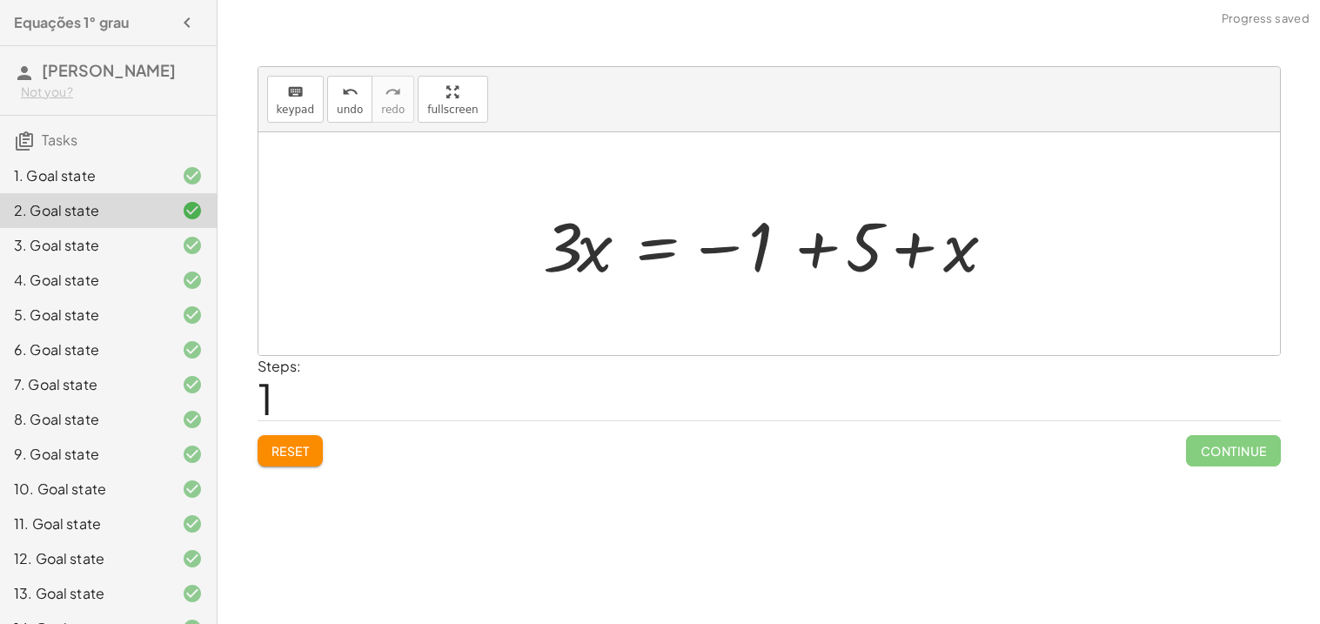
click at [813, 257] on div at bounding box center [775, 244] width 483 height 90
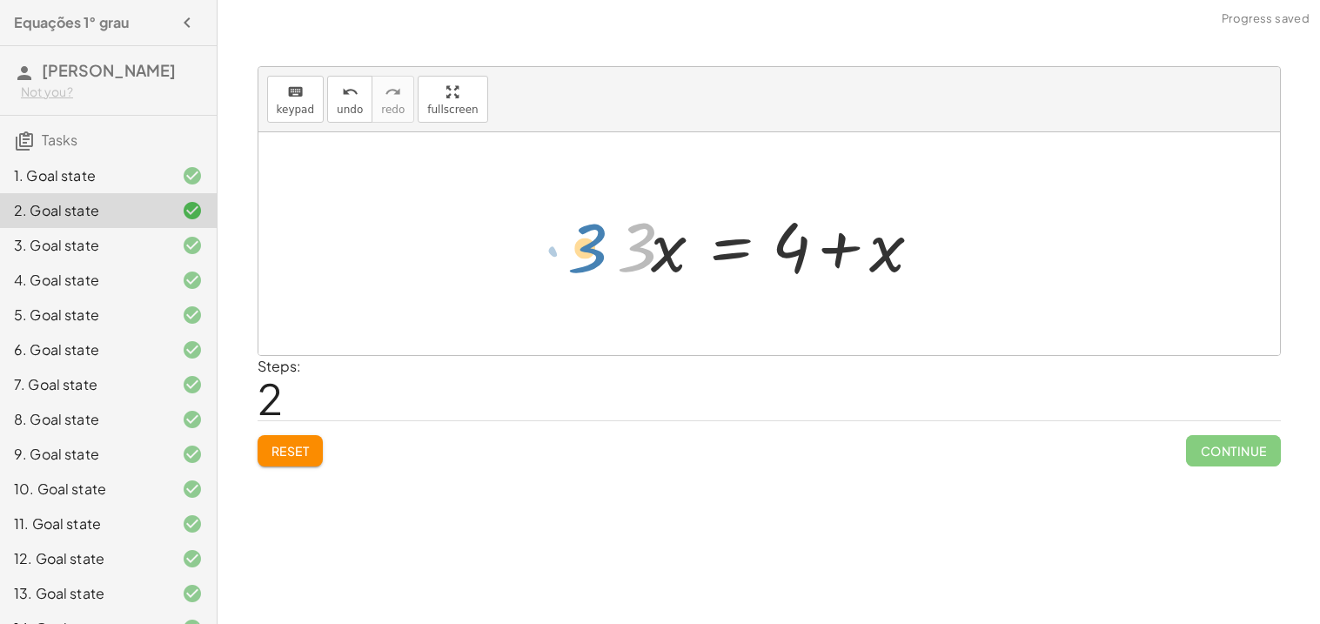
drag, startPoint x: 650, startPoint y: 243, endPoint x: 591, endPoint y: 241, distance: 59.2
click at [591, 241] on div "+ · 3 · x + 1 = + 5 + x · 3 · x = − 1 + 5 + x · 3 · 3 · x = + x + 4" at bounding box center [769, 244] width 357 height 98
drag, startPoint x: 891, startPoint y: 261, endPoint x: 606, endPoint y: 271, distance: 284.6
click at [608, 271] on div at bounding box center [775, 244] width 335 height 90
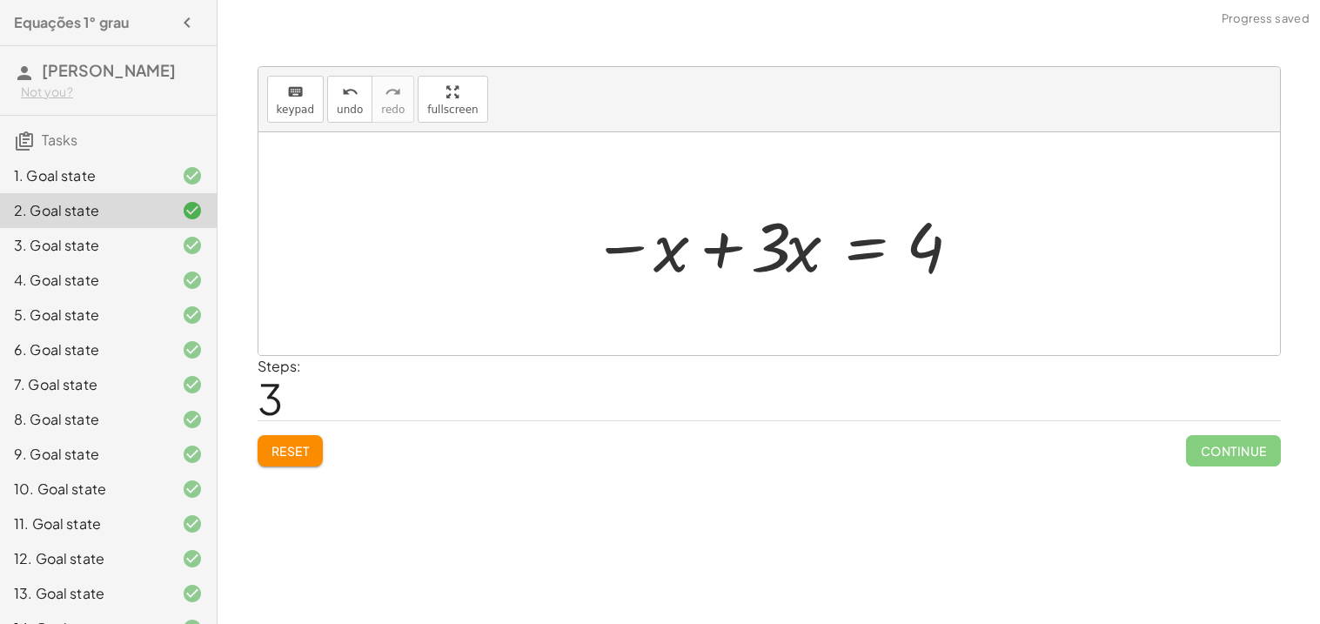
click at [718, 250] on div at bounding box center [776, 244] width 386 height 90
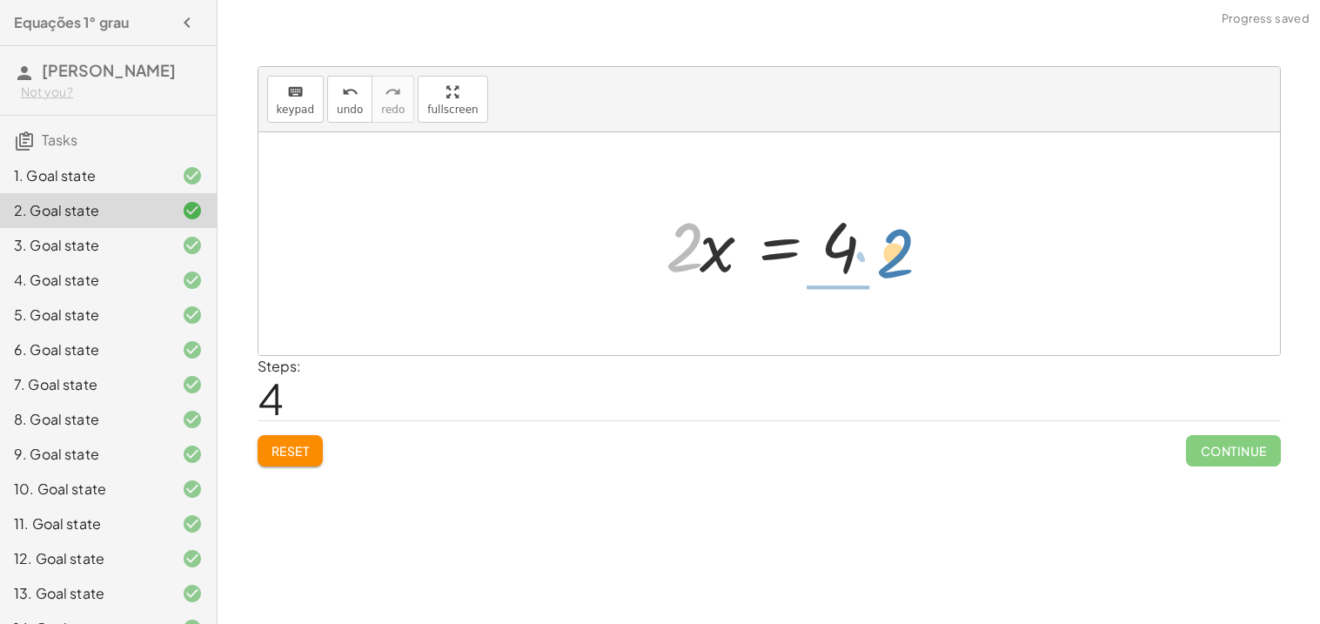
drag, startPoint x: 682, startPoint y: 246, endPoint x: 901, endPoint y: 254, distance: 219.4
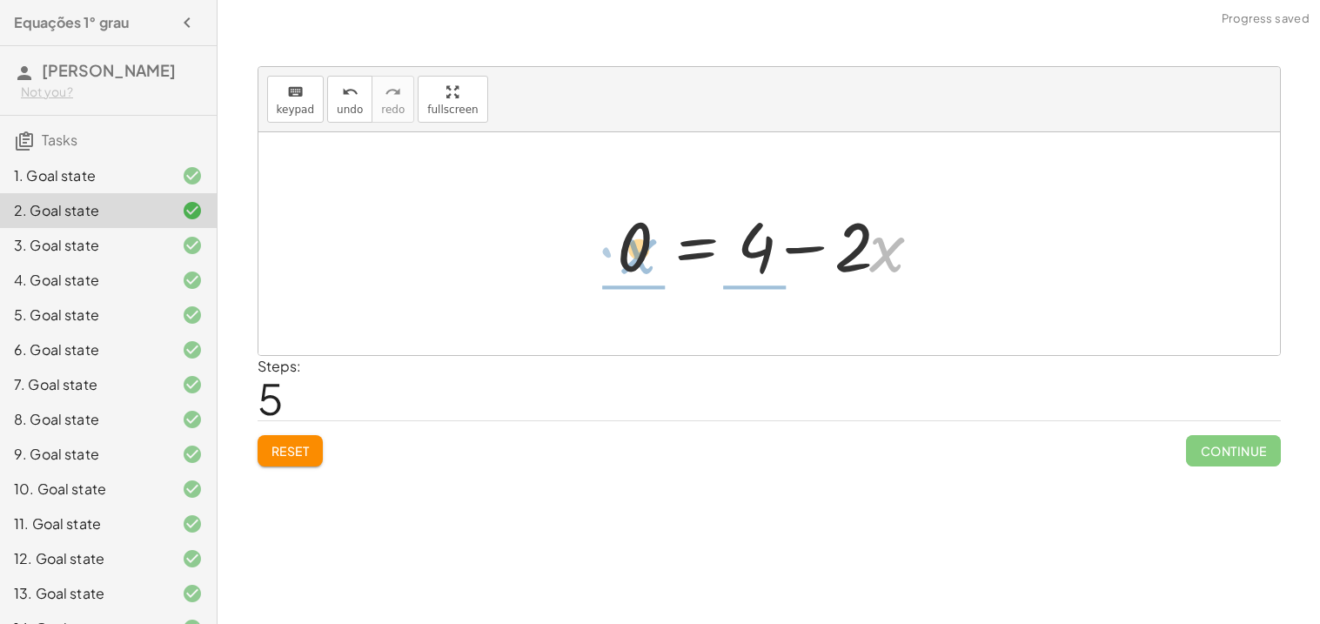
drag, startPoint x: 889, startPoint y: 254, endPoint x: 528, endPoint y: 232, distance: 361.7
click at [528, 232] on div "+ · 3 · x + 1 = + 5 + x · 3 · x = − 1 + 5 + x · 3 · x = + 4 + x − x + · 3 · x =…" at bounding box center [768, 243] width 1021 height 223
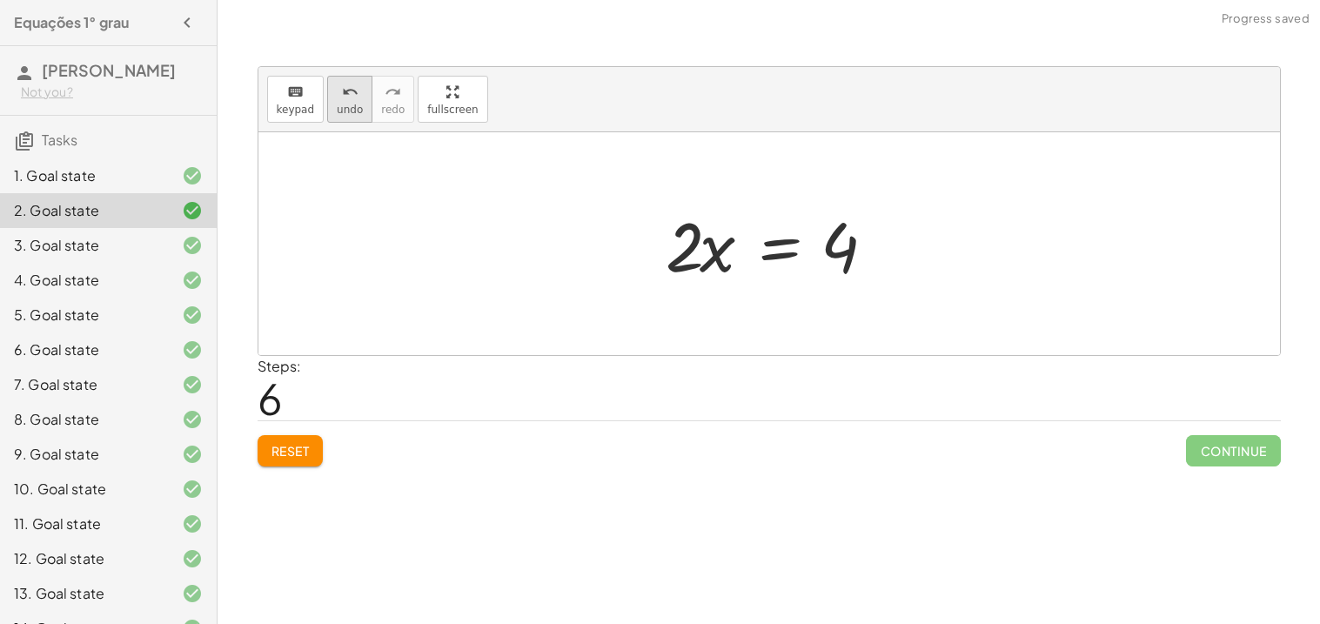
click at [349, 107] on span "undo" at bounding box center [350, 110] width 26 height 12
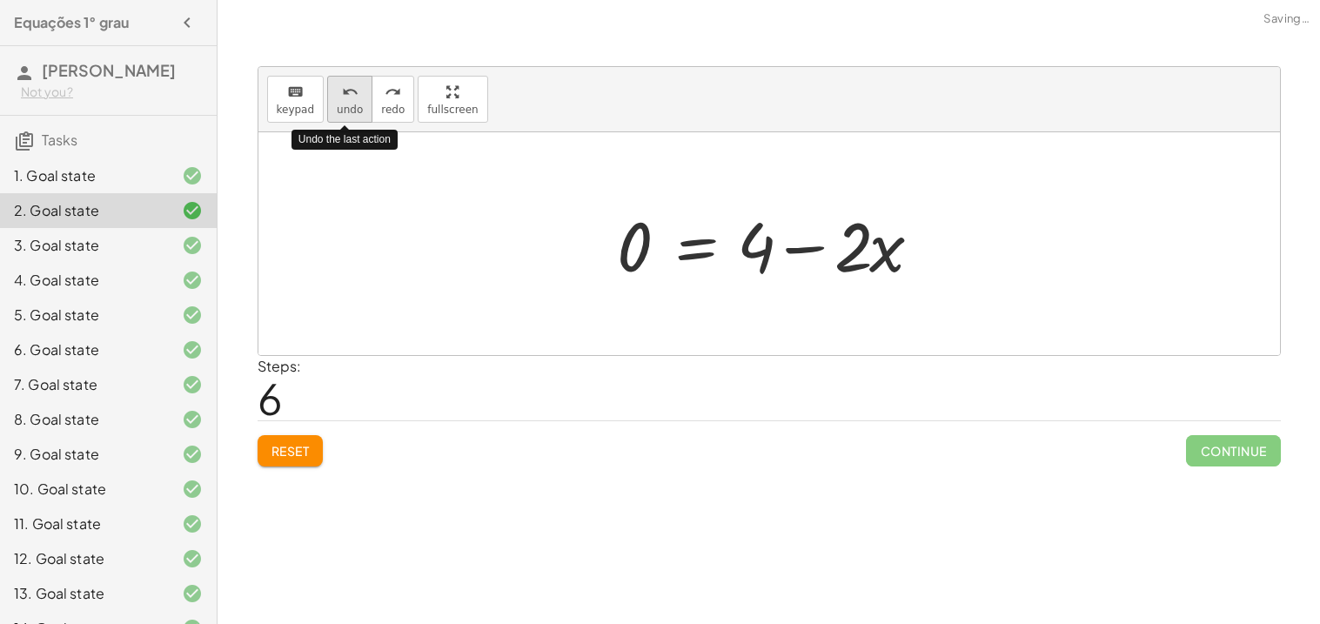
click at [349, 107] on span "undo" at bounding box center [350, 110] width 26 height 12
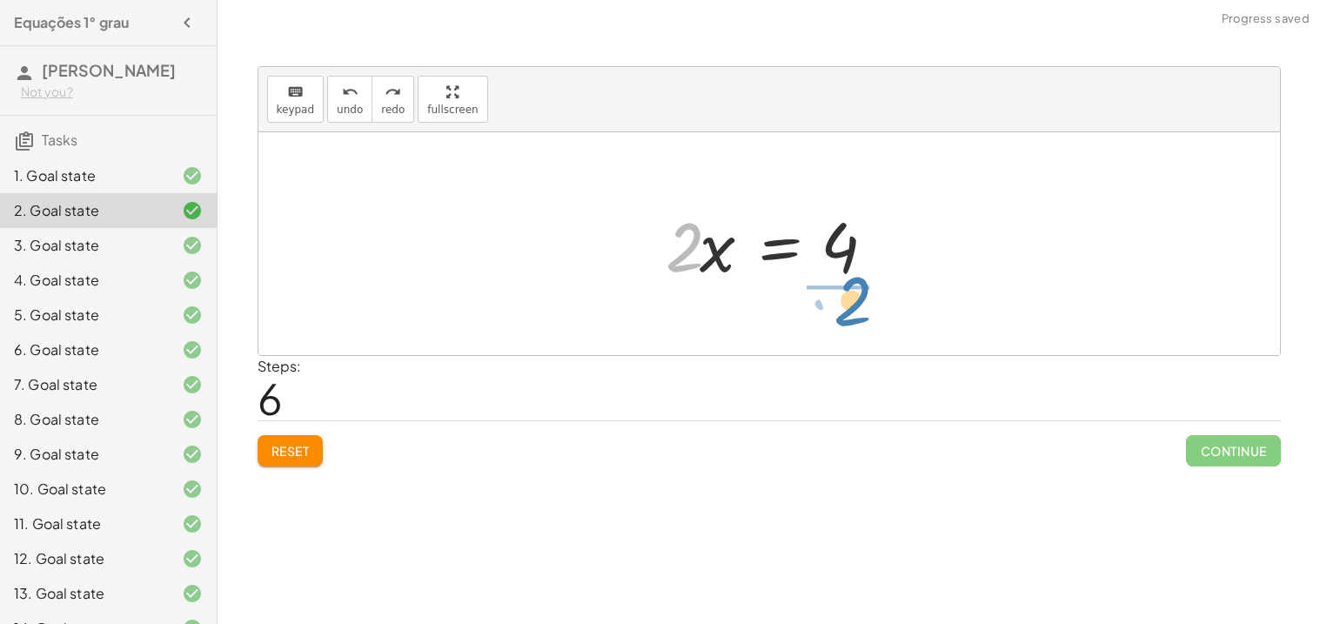
drag, startPoint x: 681, startPoint y: 240, endPoint x: 850, endPoint y: 300, distance: 179.1
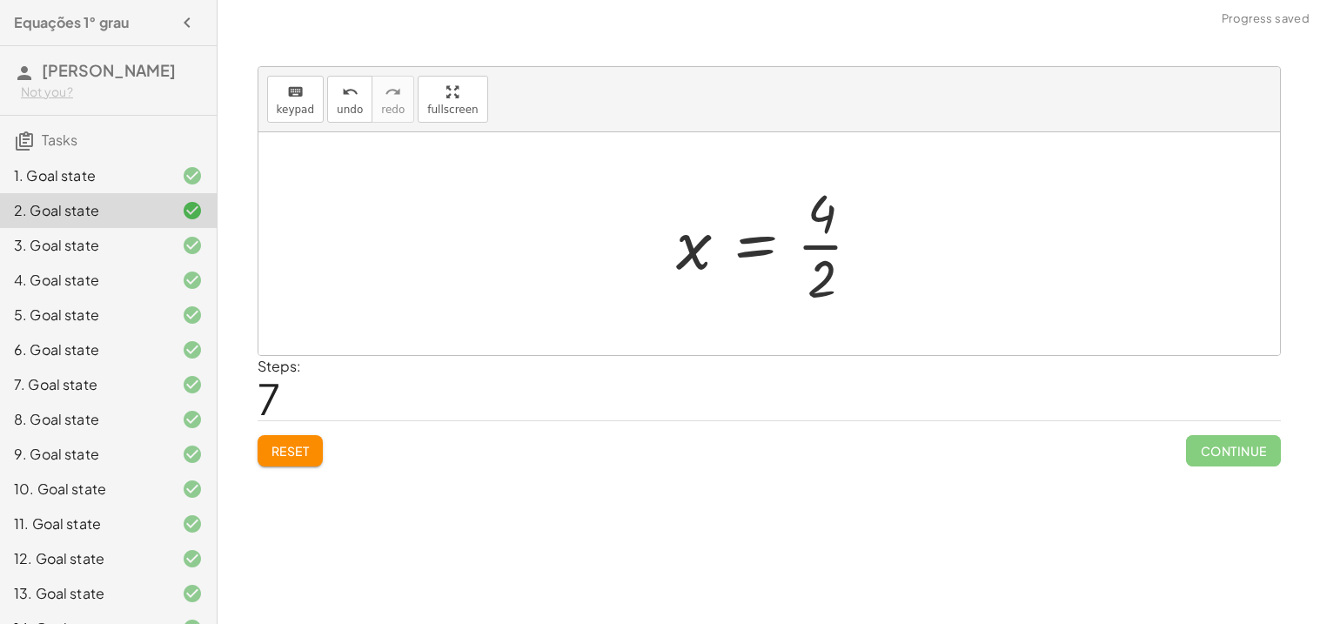
click at [832, 237] on div at bounding box center [775, 244] width 217 height 134
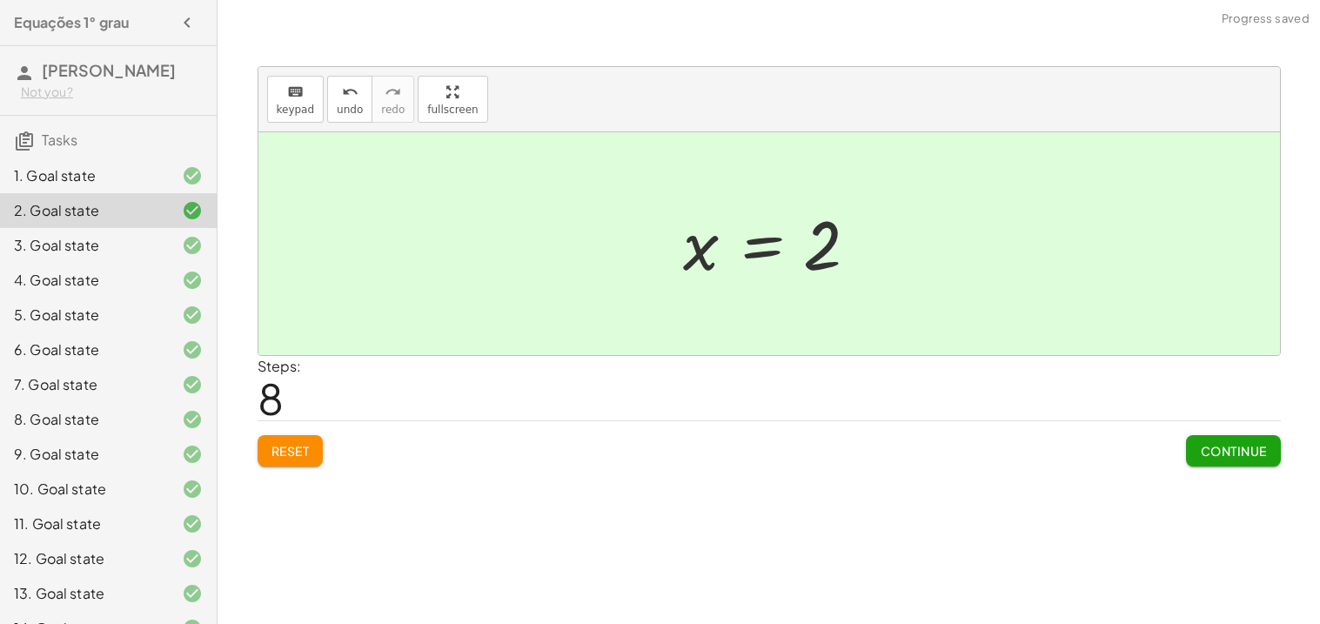
click at [1245, 462] on button "Continue" at bounding box center [1233, 450] width 94 height 31
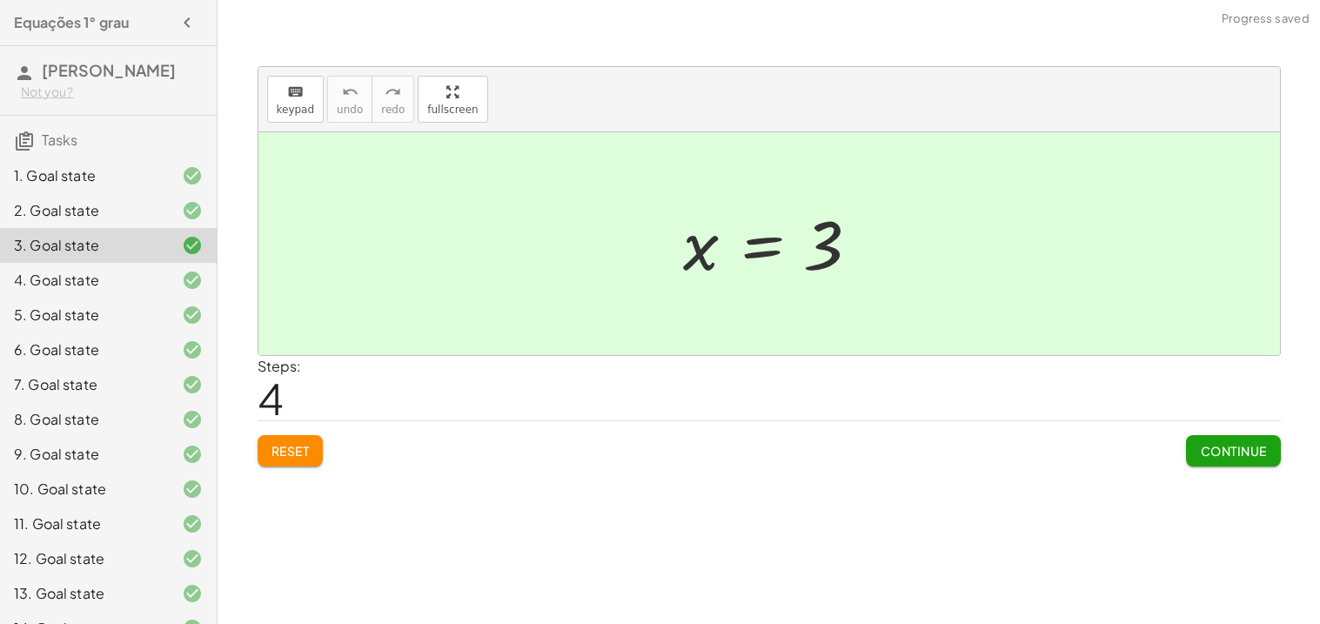
click at [1245, 462] on button "Continue" at bounding box center [1233, 450] width 94 height 31
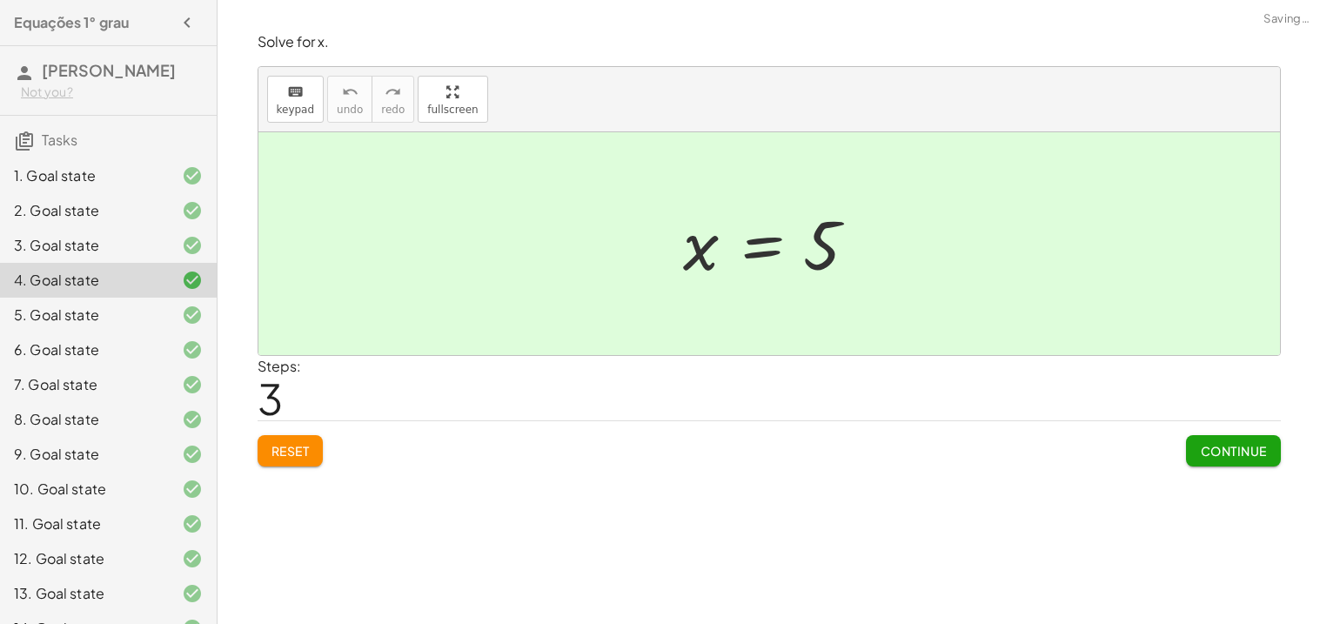
click at [1241, 453] on span "Continue" at bounding box center [1233, 451] width 66 height 16
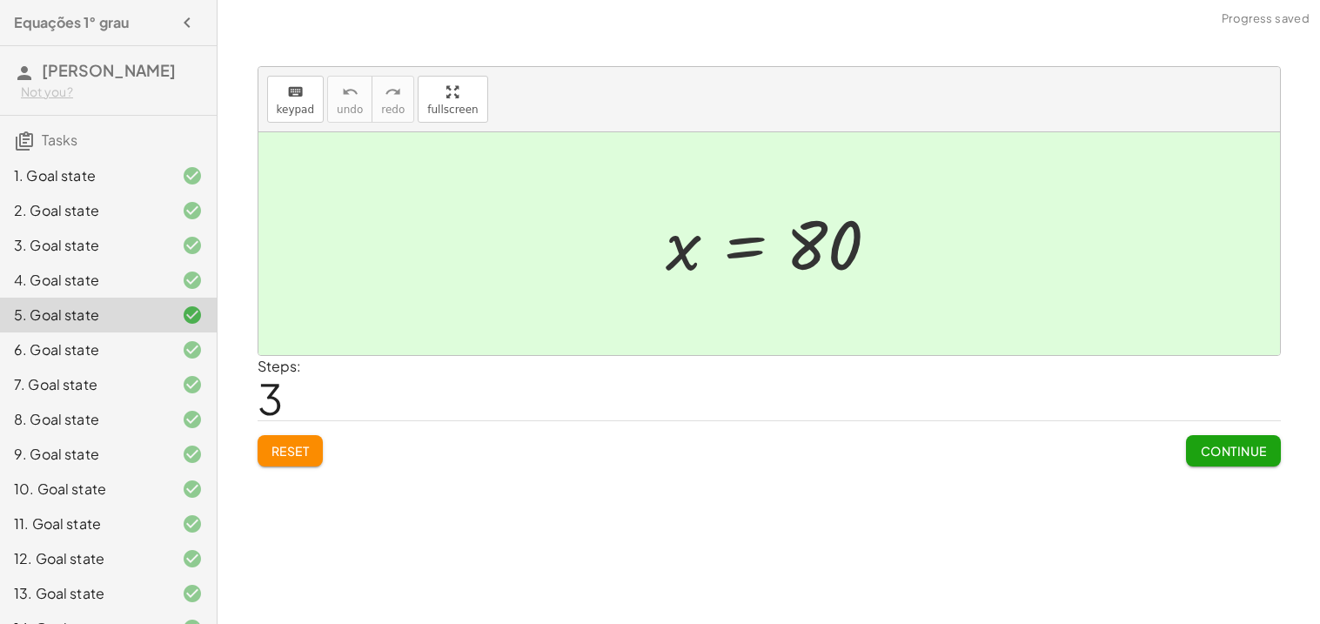
click at [1239, 449] on span "Continue" at bounding box center [1233, 451] width 66 height 16
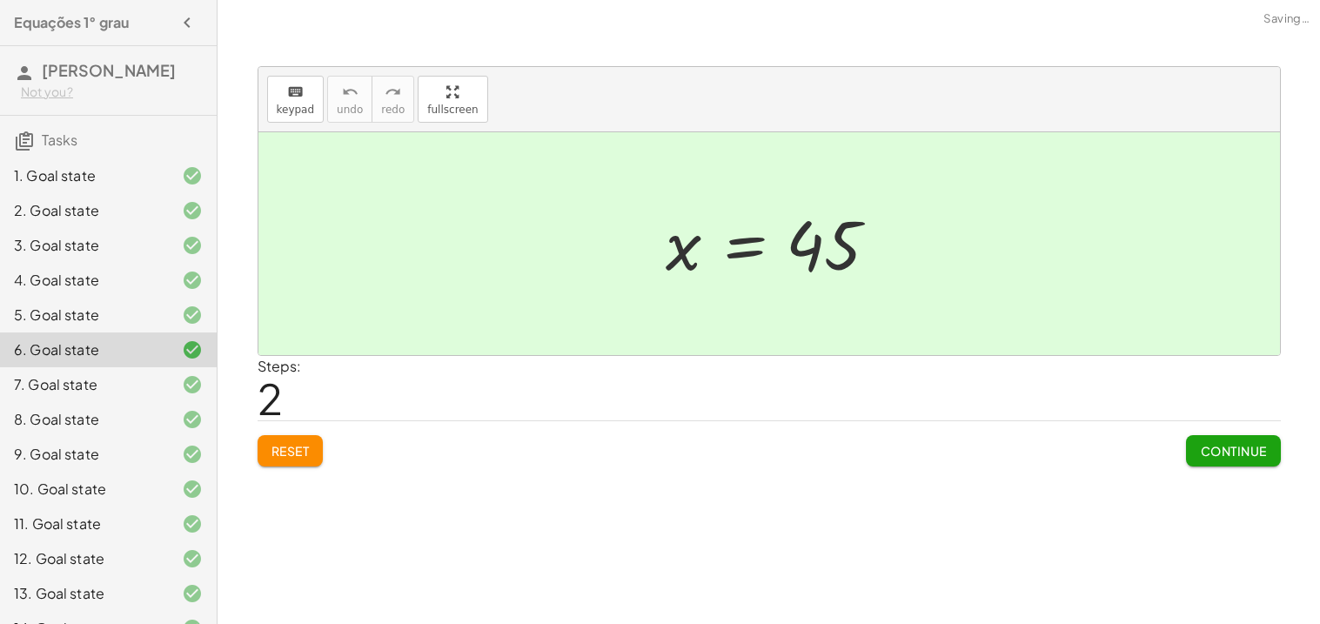
click at [1239, 449] on span "Continue" at bounding box center [1233, 451] width 66 height 16
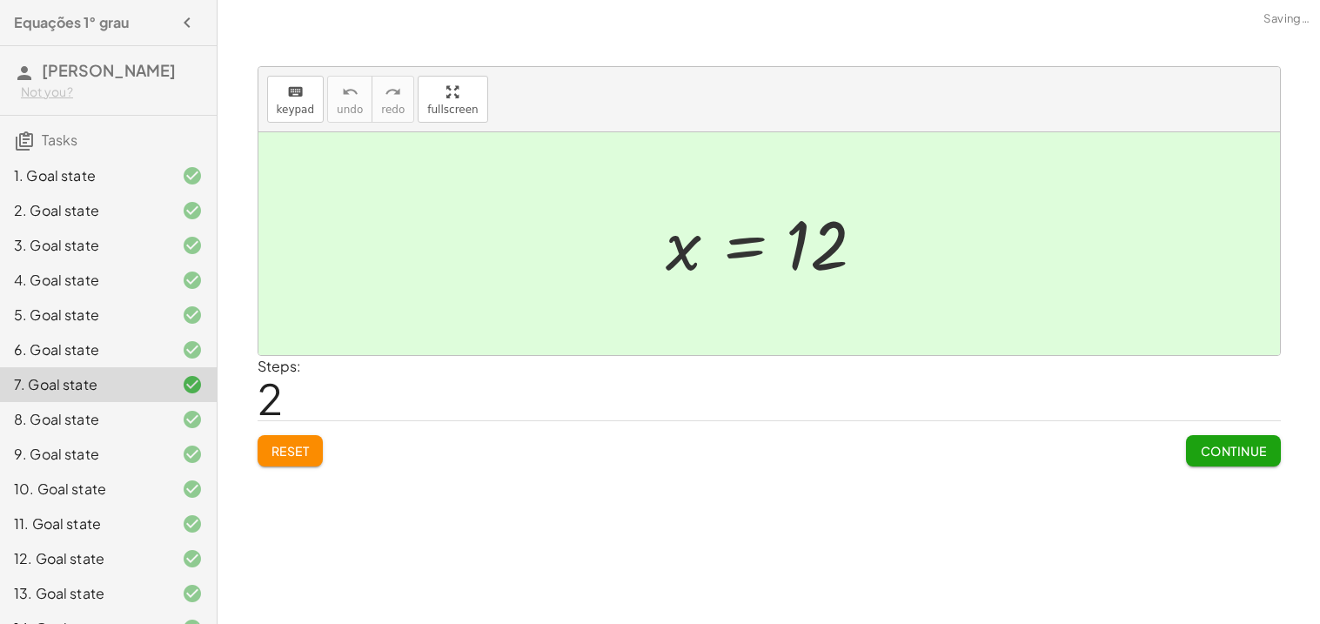
click at [1239, 449] on span "Continue" at bounding box center [1233, 451] width 66 height 16
click at [0, 0] on span "Continue" at bounding box center [0, 0] width 0 height 0
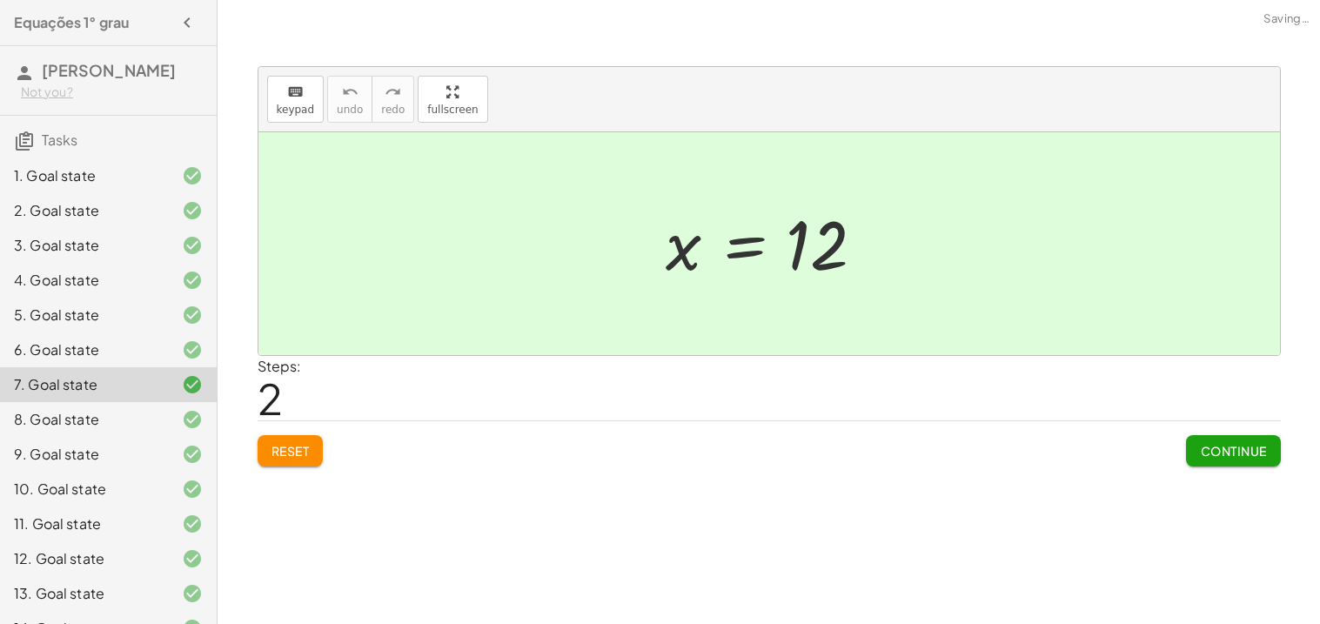
click at [0, 0] on span "Continue" at bounding box center [0, 0] width 0 height 0
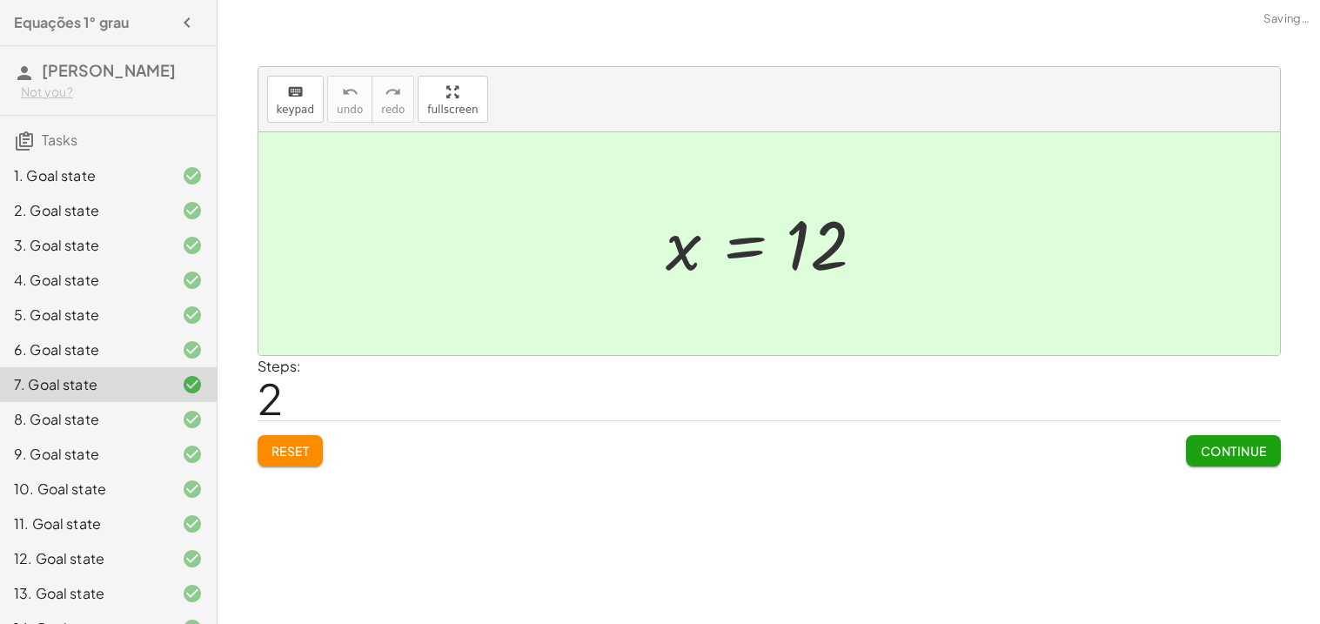
click at [0, 0] on span "Continue" at bounding box center [0, 0] width 0 height 0
click at [131, 217] on div "2. Goal state" at bounding box center [84, 210] width 140 height 21
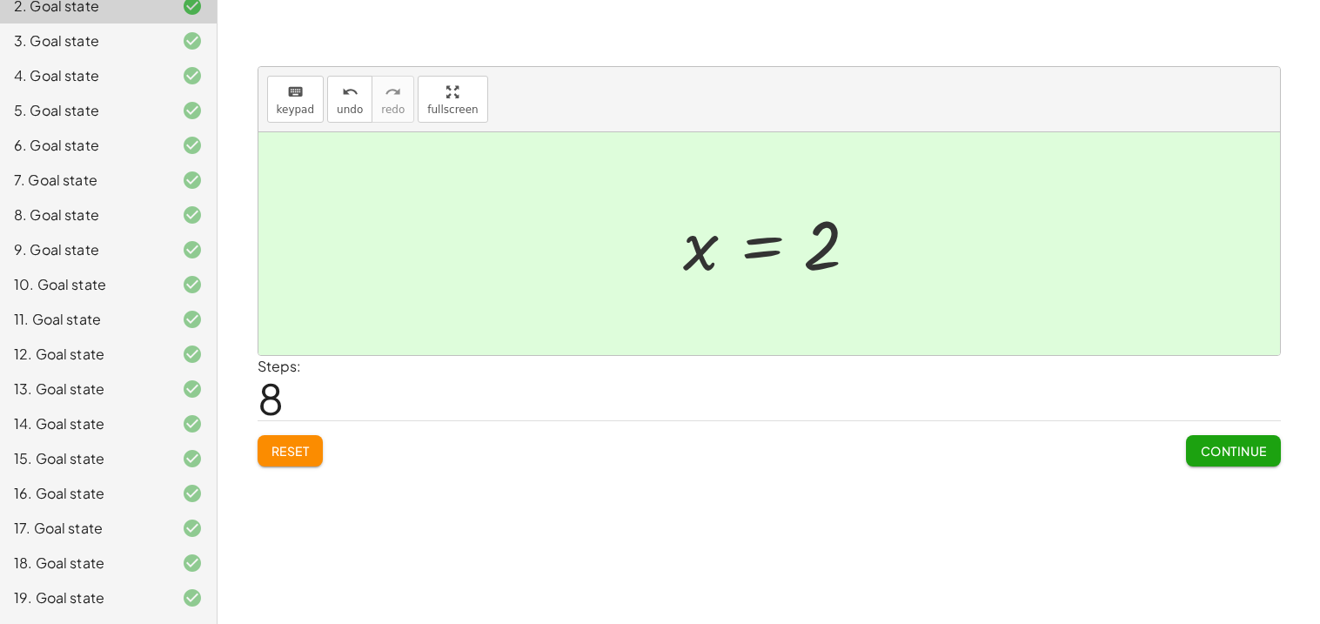
scroll to position [237, 0]
